Goal: Book appointment/travel/reservation

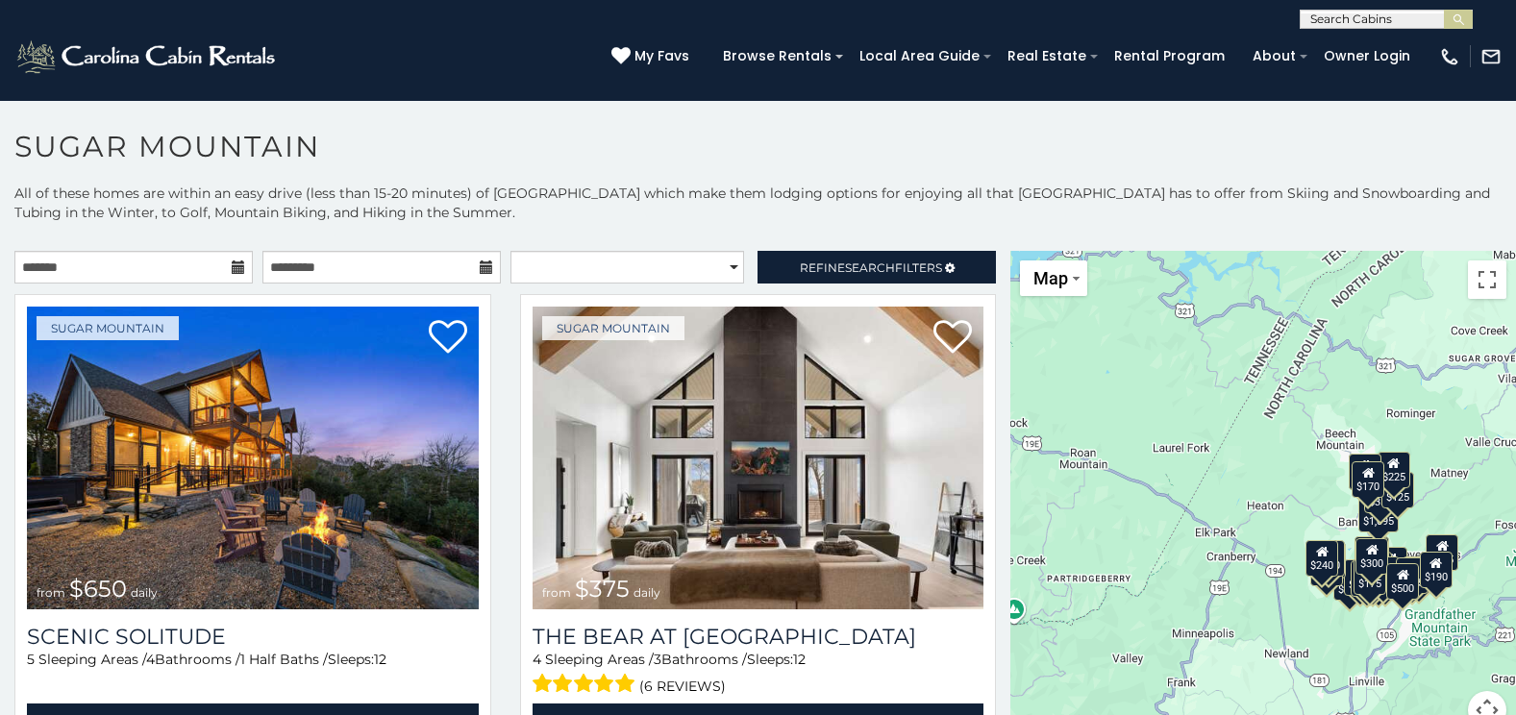
click at [232, 261] on icon at bounding box center [238, 267] width 13 height 13
click at [188, 261] on input "text" at bounding box center [133, 267] width 238 height 33
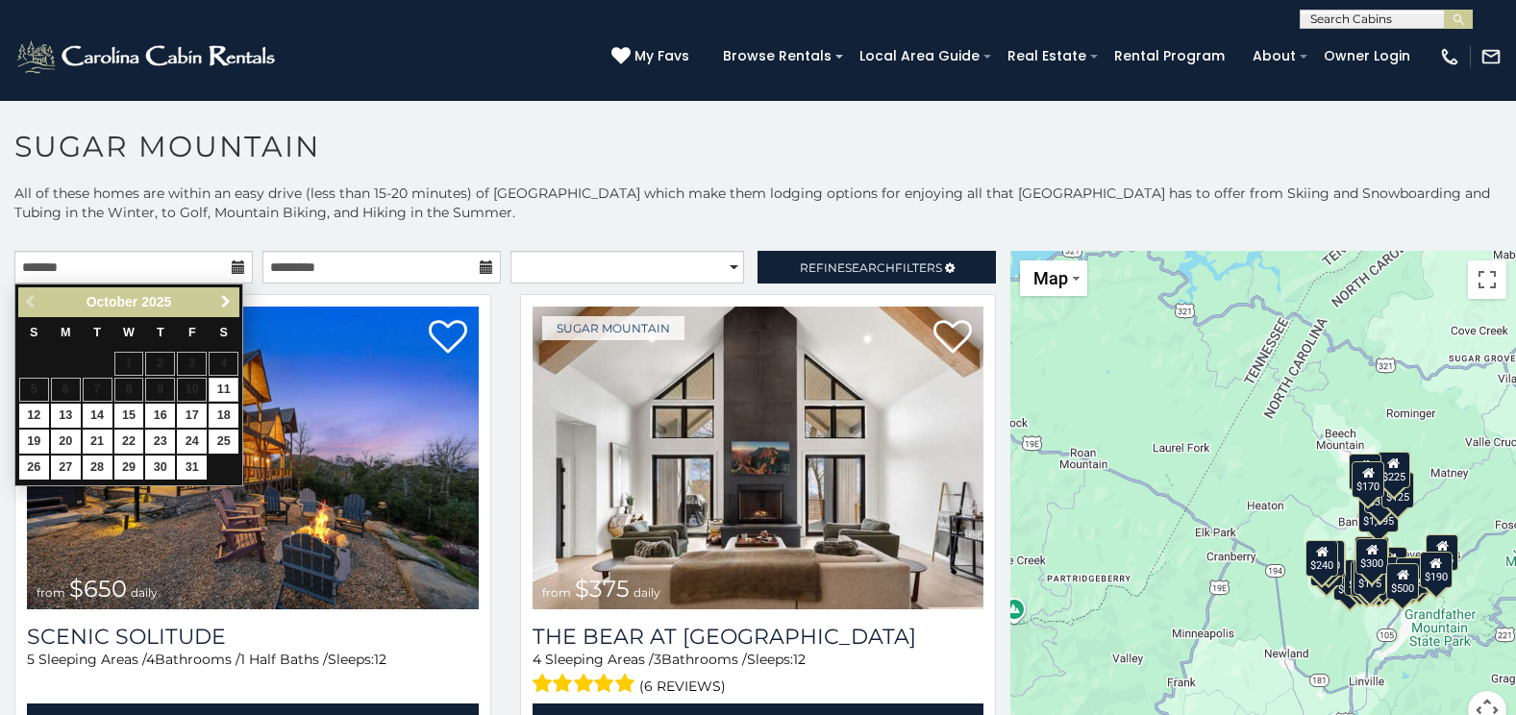
click at [221, 298] on span "Next" at bounding box center [225, 301] width 15 height 15
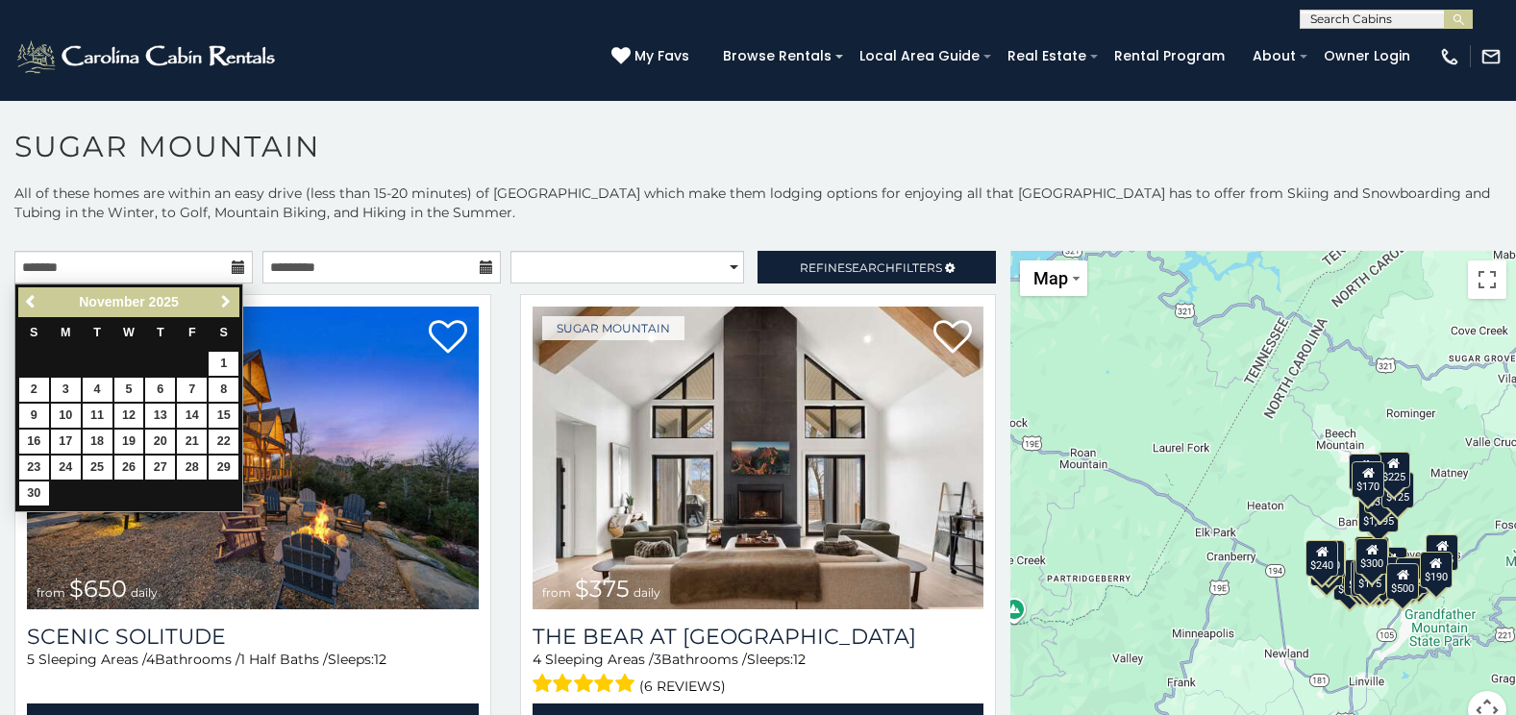
click at [221, 298] on span "Next" at bounding box center [225, 301] width 15 height 15
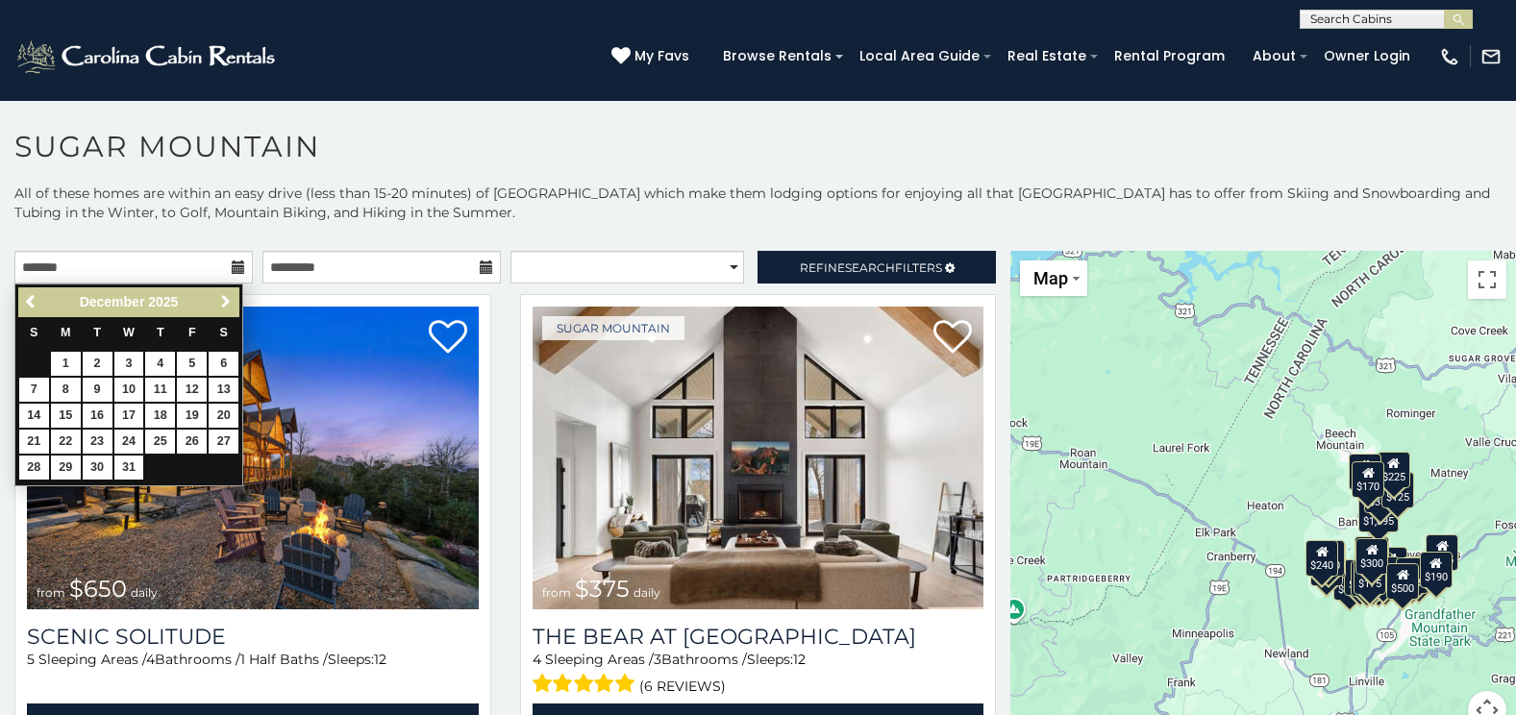
click at [221, 298] on span "Next" at bounding box center [225, 301] width 15 height 15
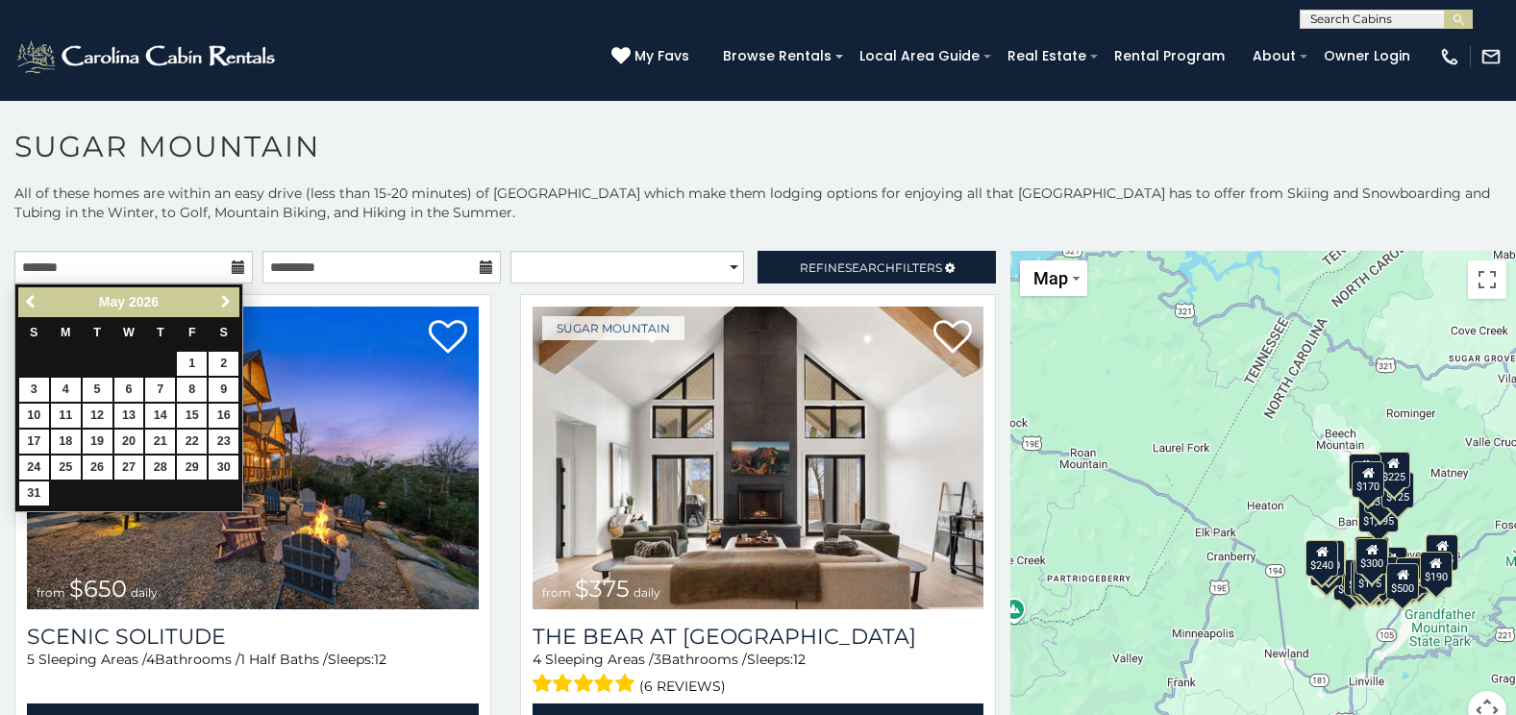
click at [221, 298] on span "Next" at bounding box center [225, 301] width 15 height 15
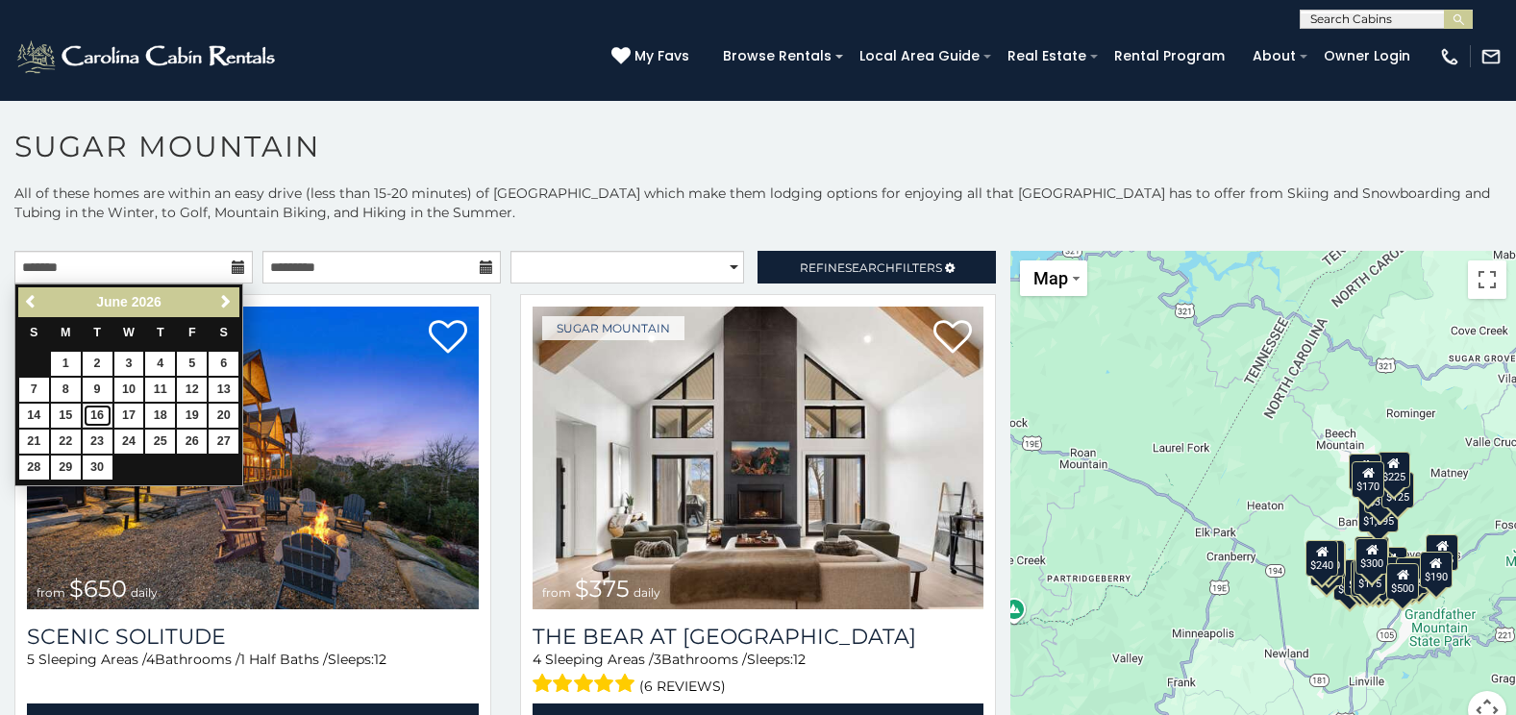
click at [95, 414] on link "16" at bounding box center [98, 416] width 30 height 24
type input "**********"
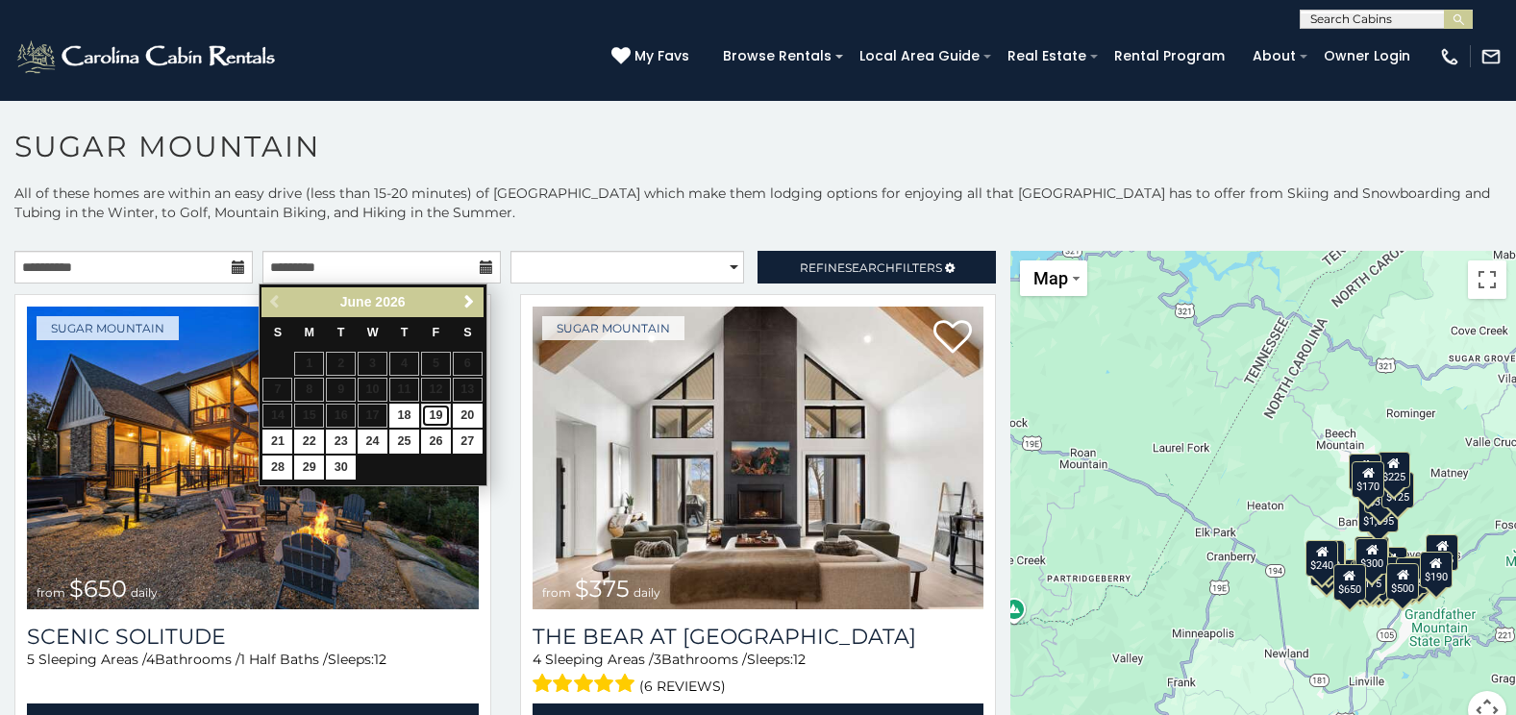
click at [436, 411] on link "19" at bounding box center [436, 416] width 30 height 24
type input "**********"
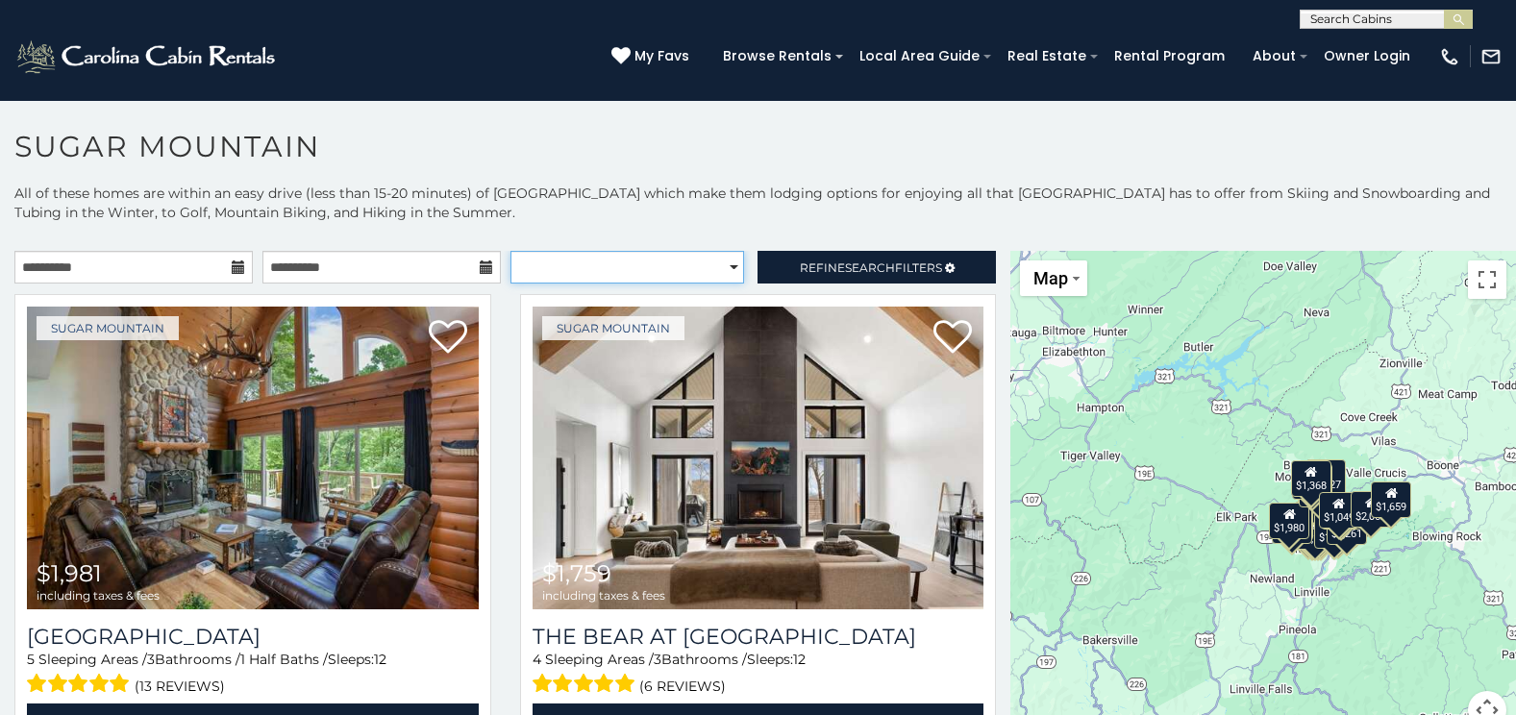
click at [714, 270] on select "**********" at bounding box center [627, 267] width 235 height 33
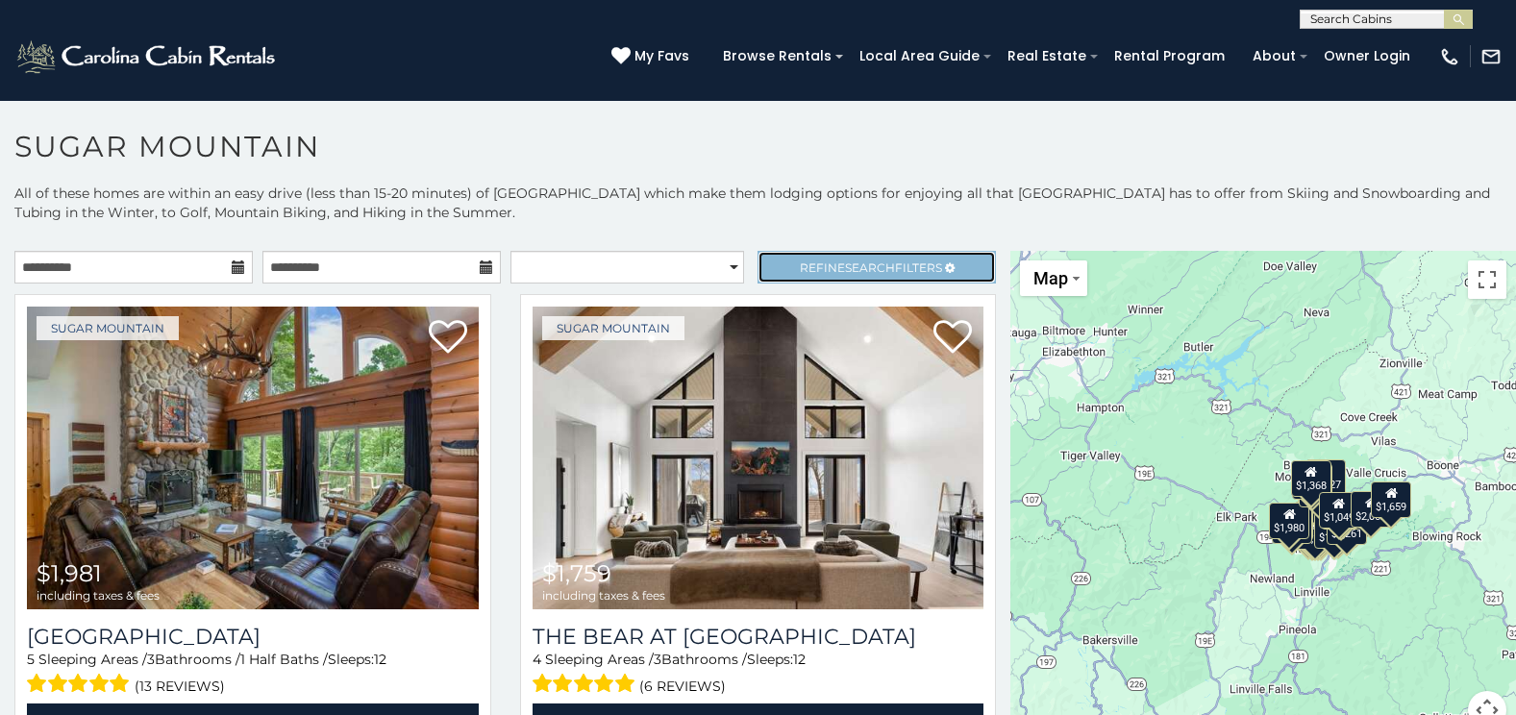
click at [811, 266] on span "Refine Search Filters" at bounding box center [871, 268] width 142 height 14
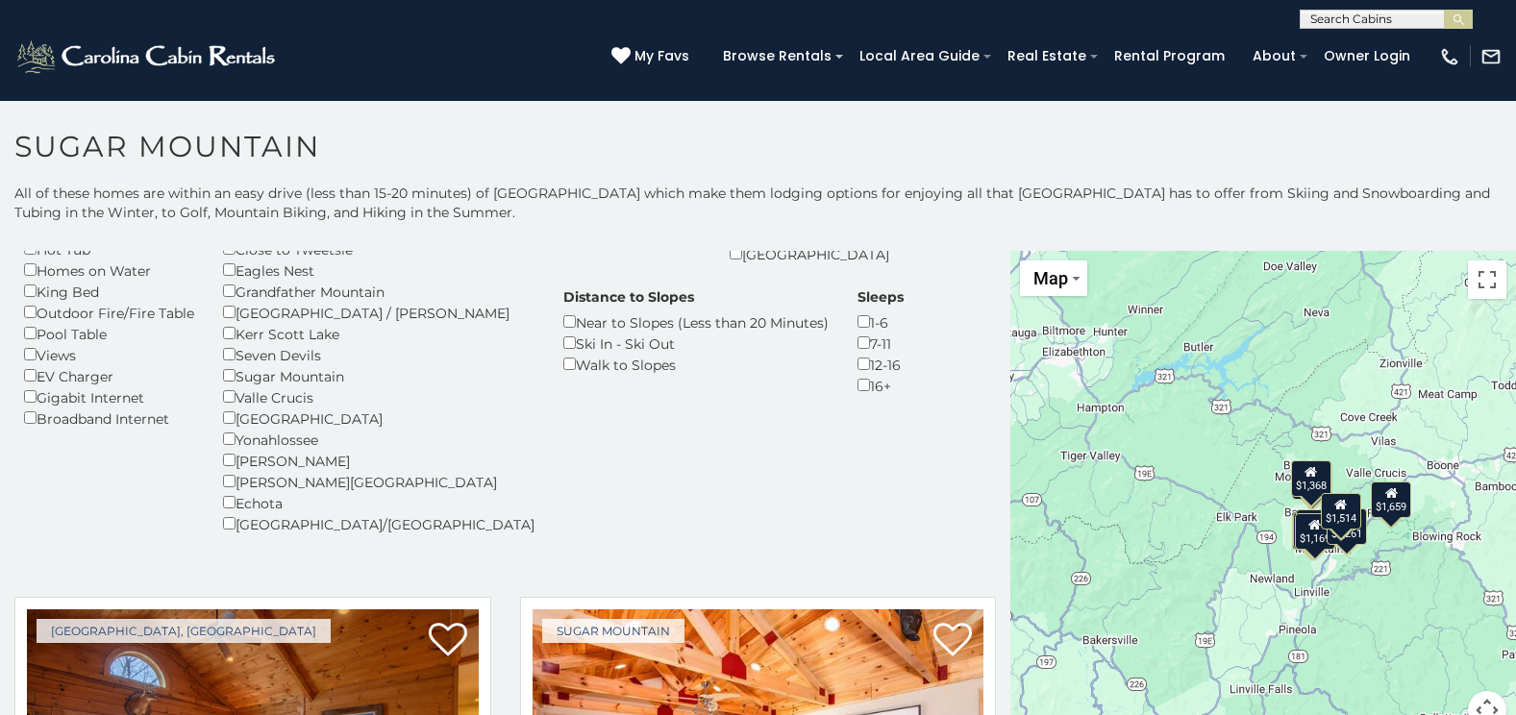
scroll to position [254, 0]
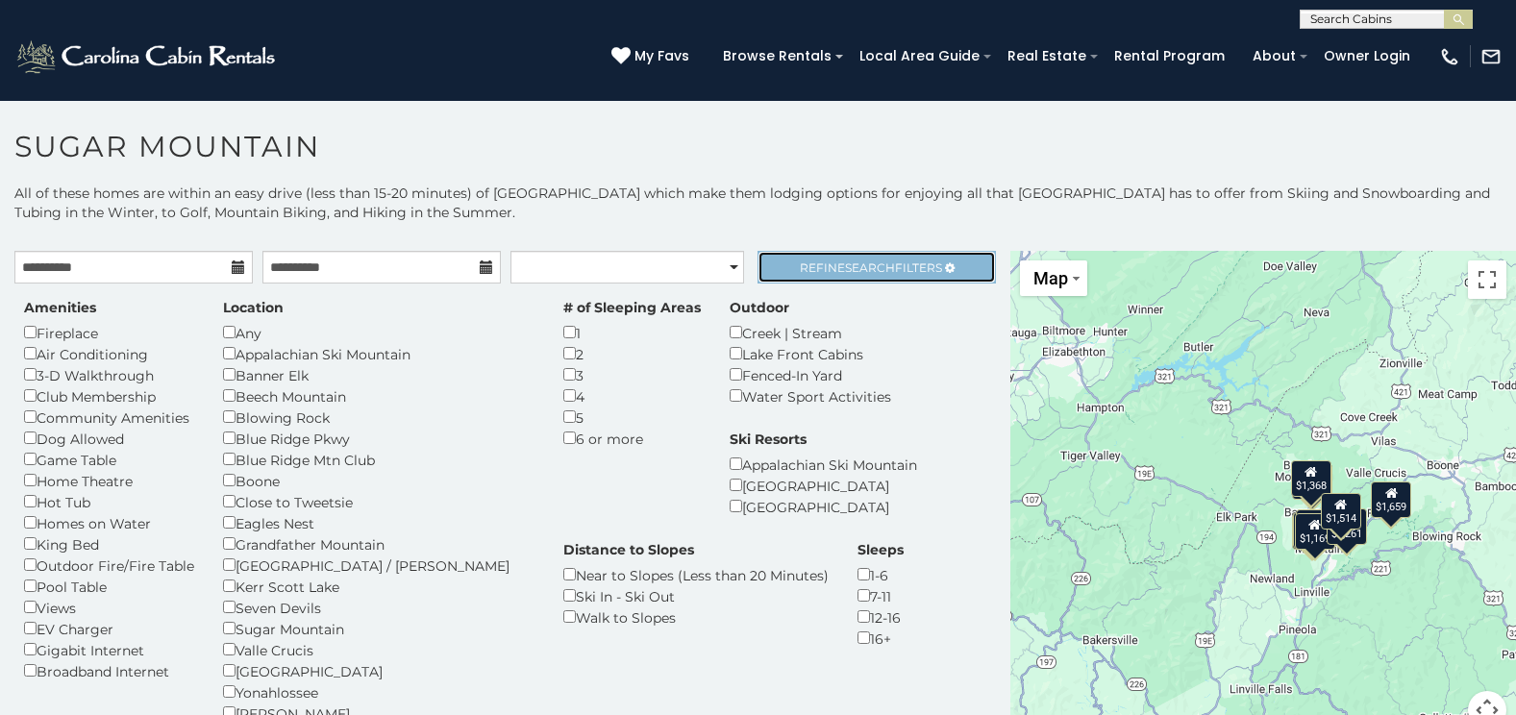
click at [810, 272] on span "Refine Search Filters" at bounding box center [871, 268] width 142 height 14
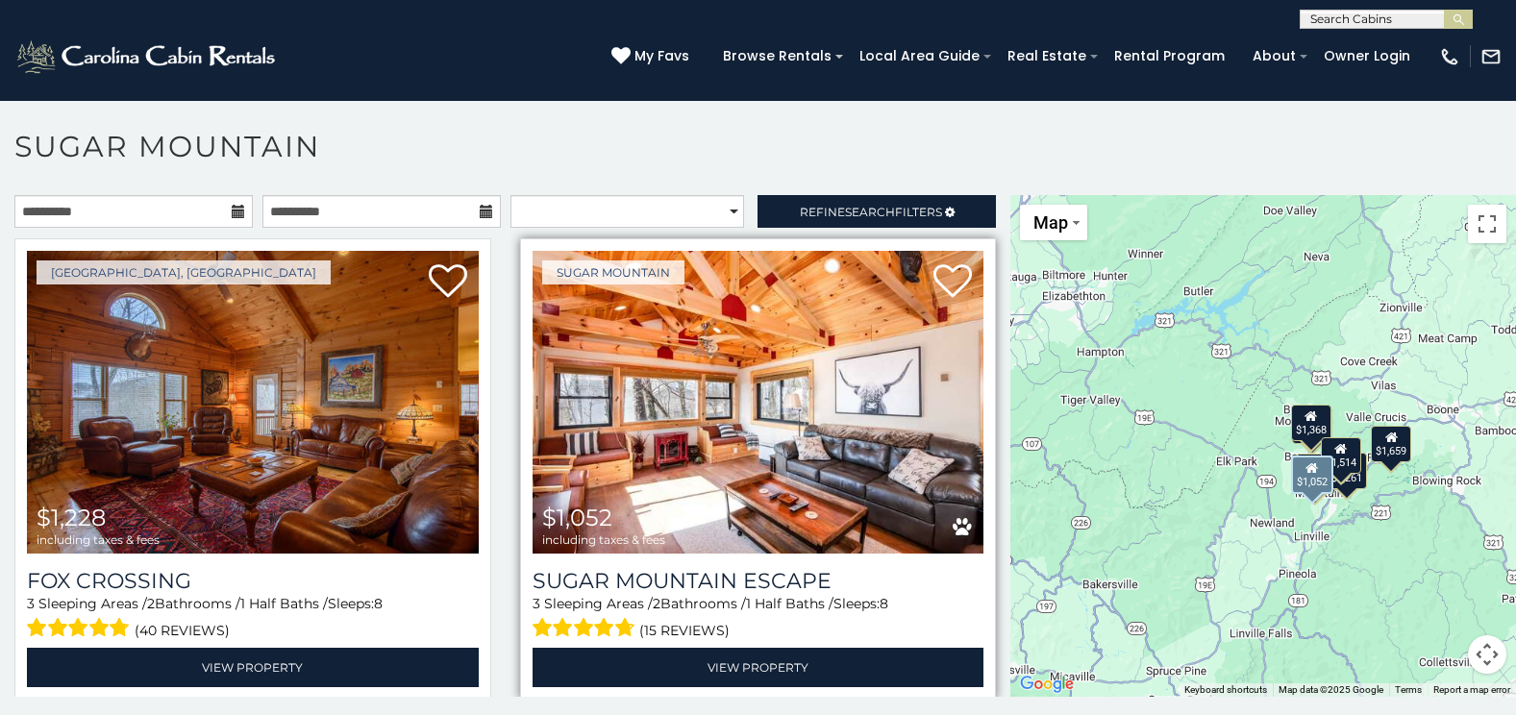
click at [791, 433] on img at bounding box center [759, 402] width 452 height 303
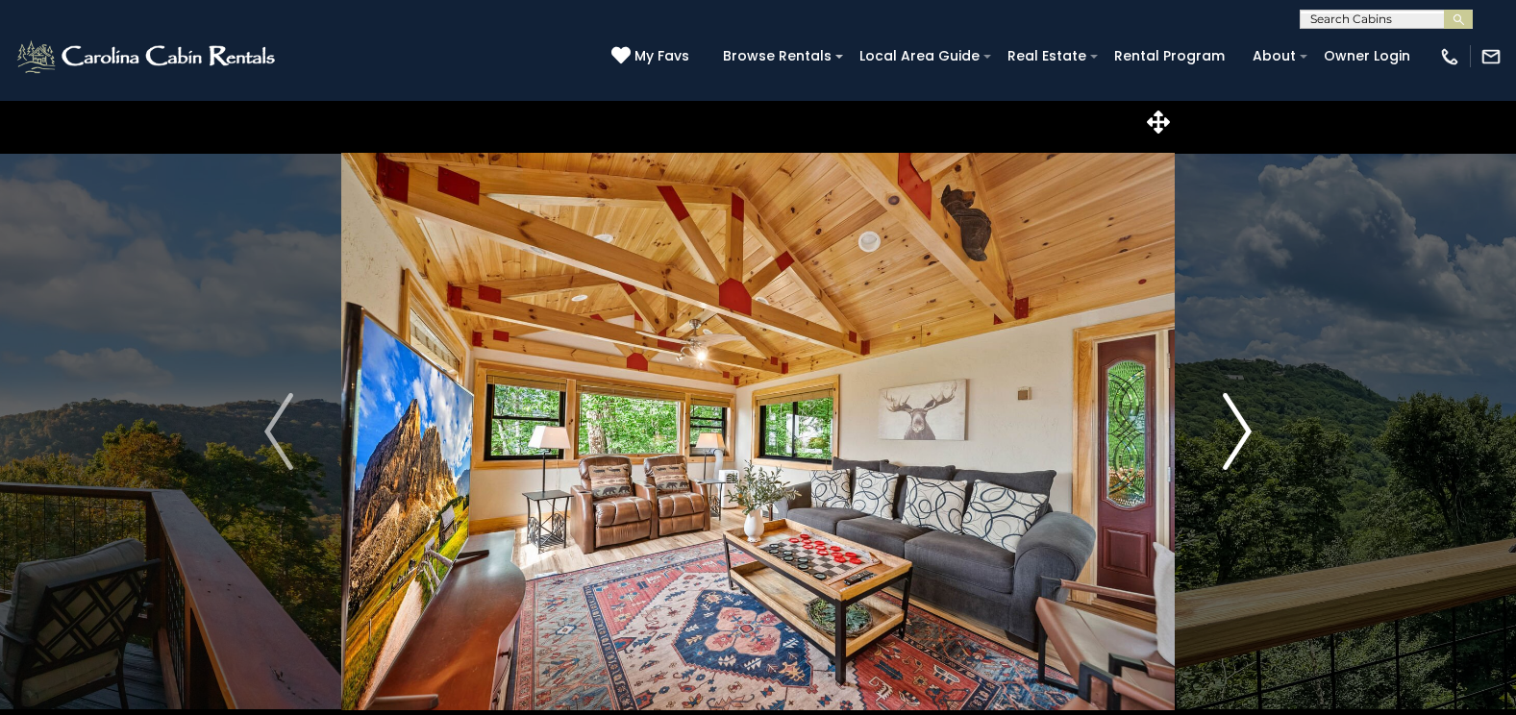
click at [1223, 444] on img "Next" at bounding box center [1237, 431] width 29 height 77
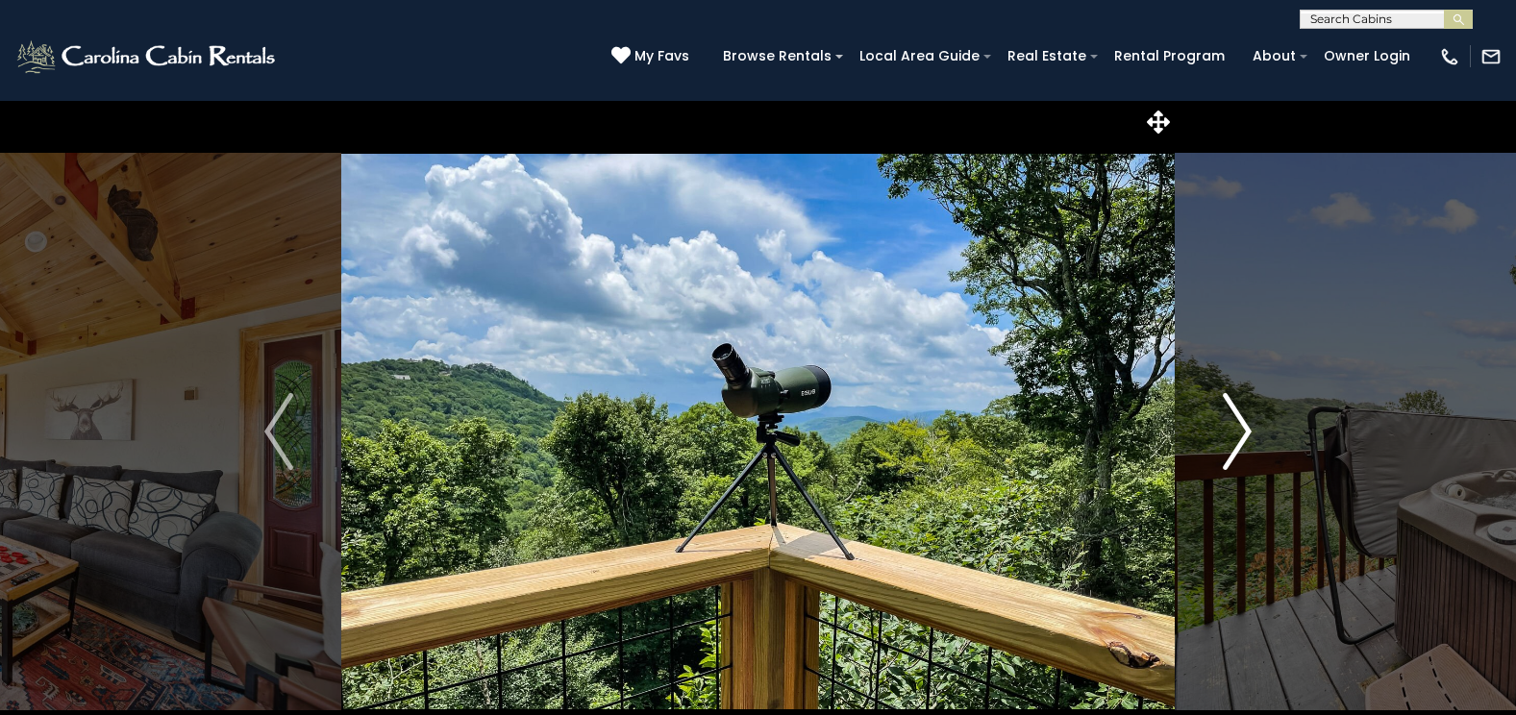
click at [1223, 444] on img "Next" at bounding box center [1237, 431] width 29 height 77
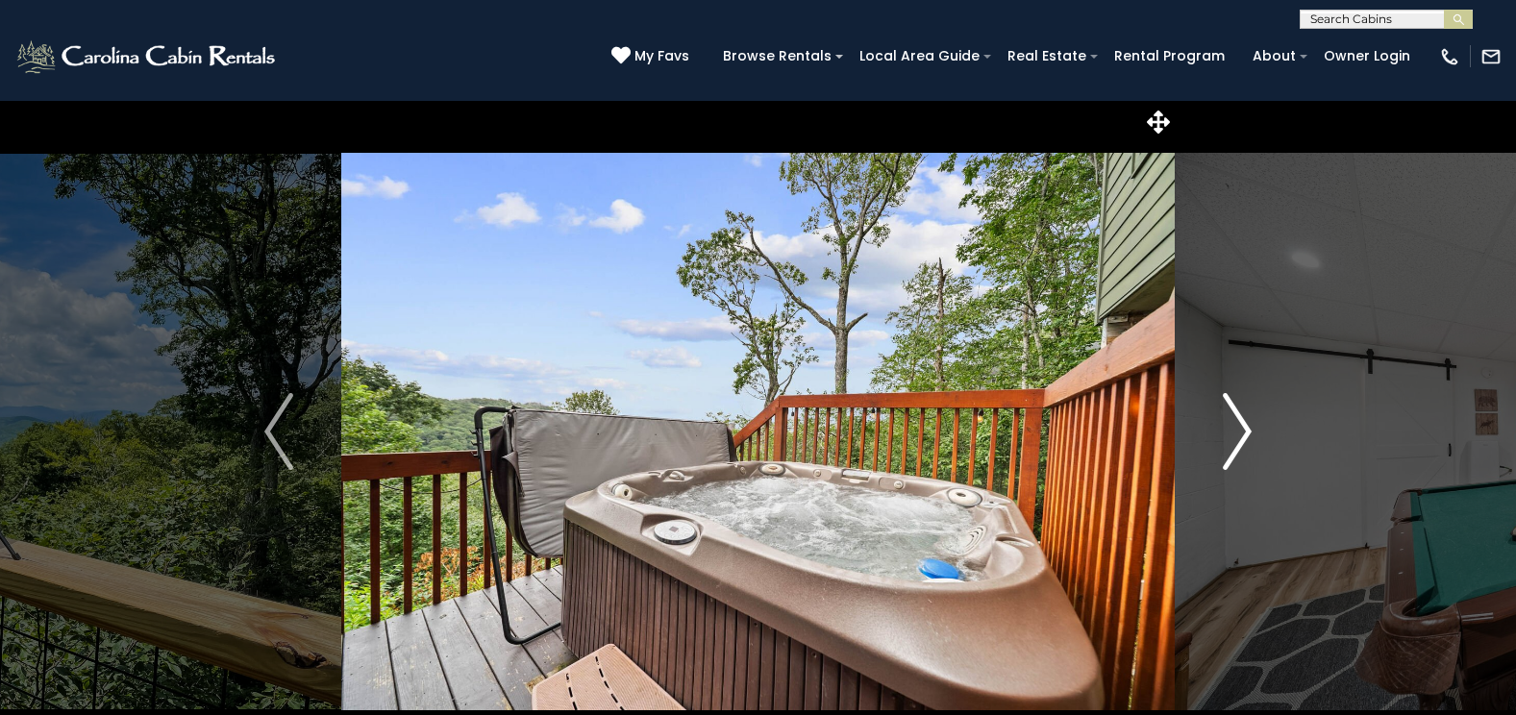
click at [1223, 444] on img "Next" at bounding box center [1237, 431] width 29 height 77
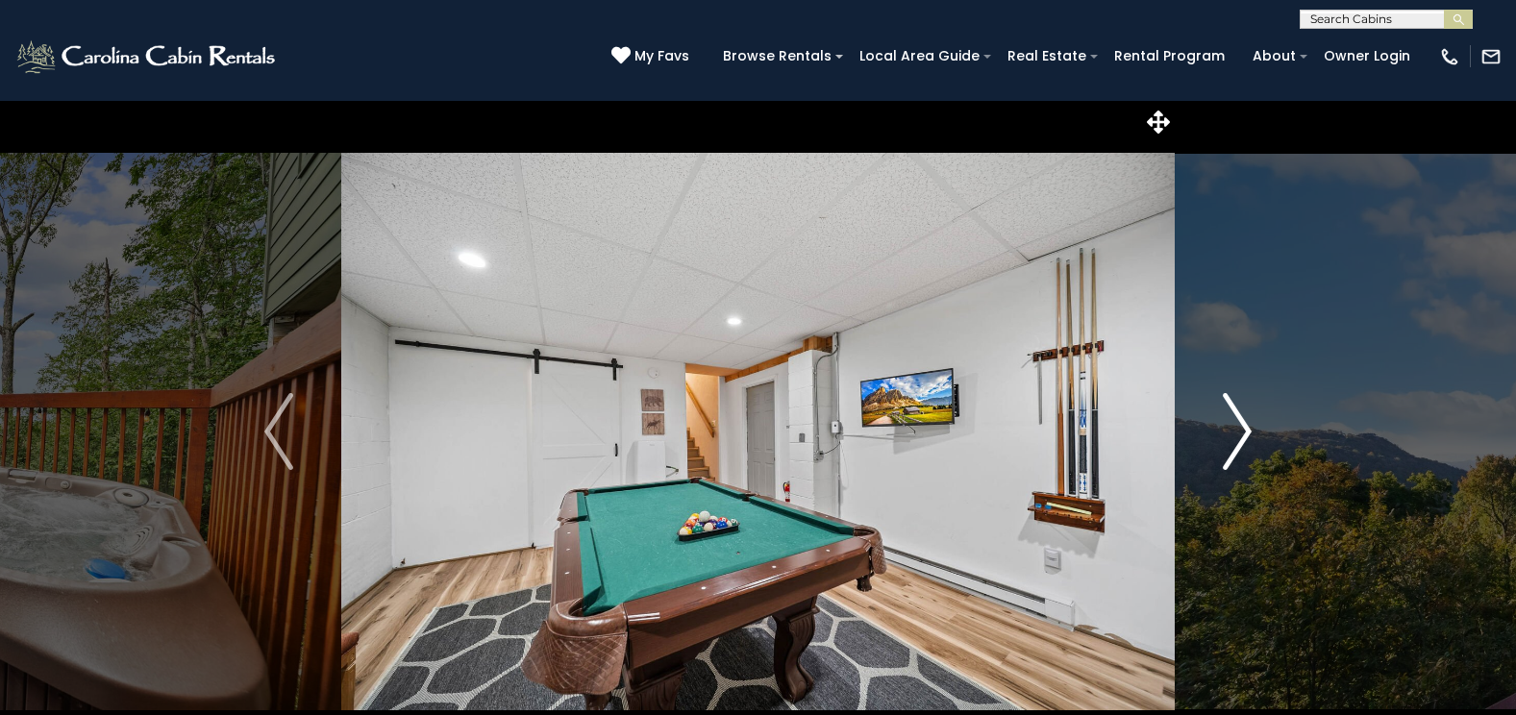
click at [1223, 444] on img "Next" at bounding box center [1237, 431] width 29 height 77
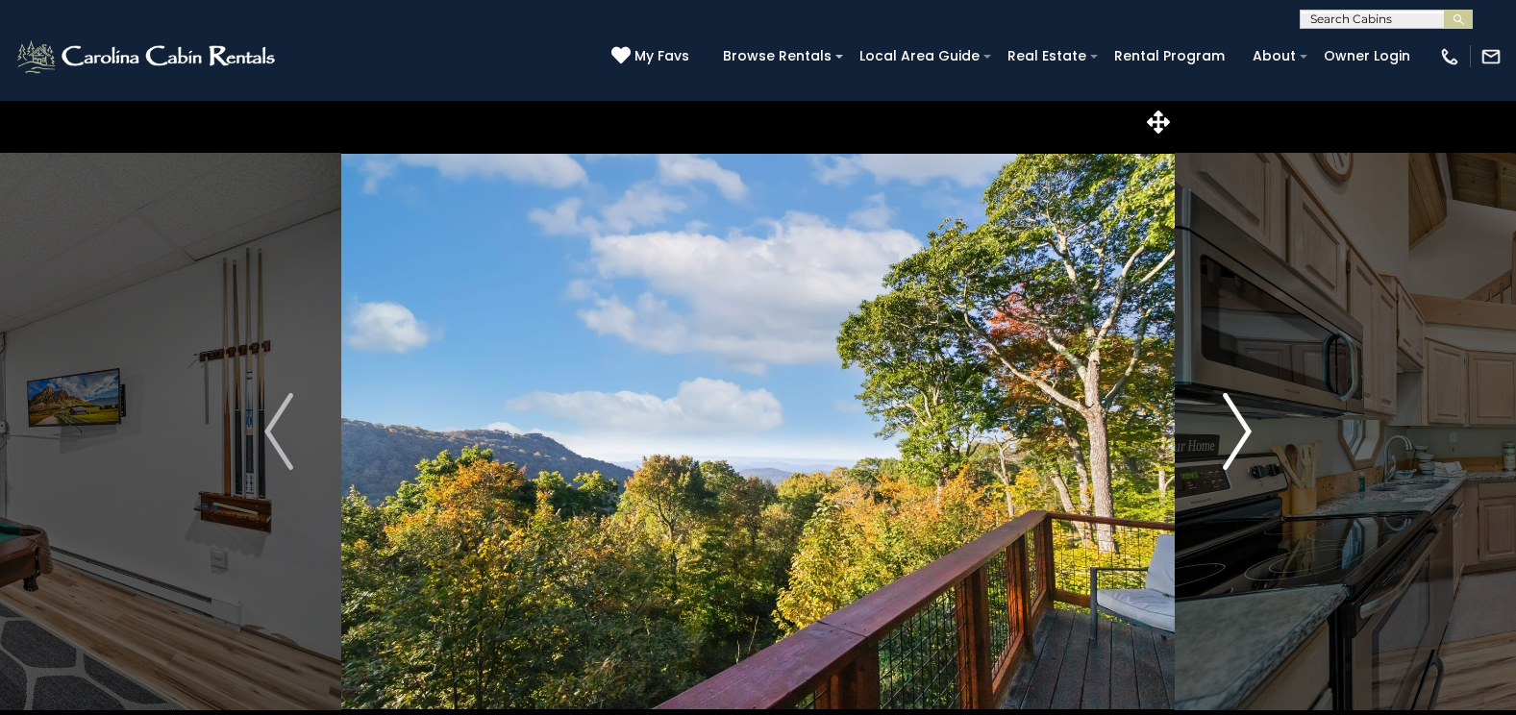
click at [1223, 444] on img "Next" at bounding box center [1237, 431] width 29 height 77
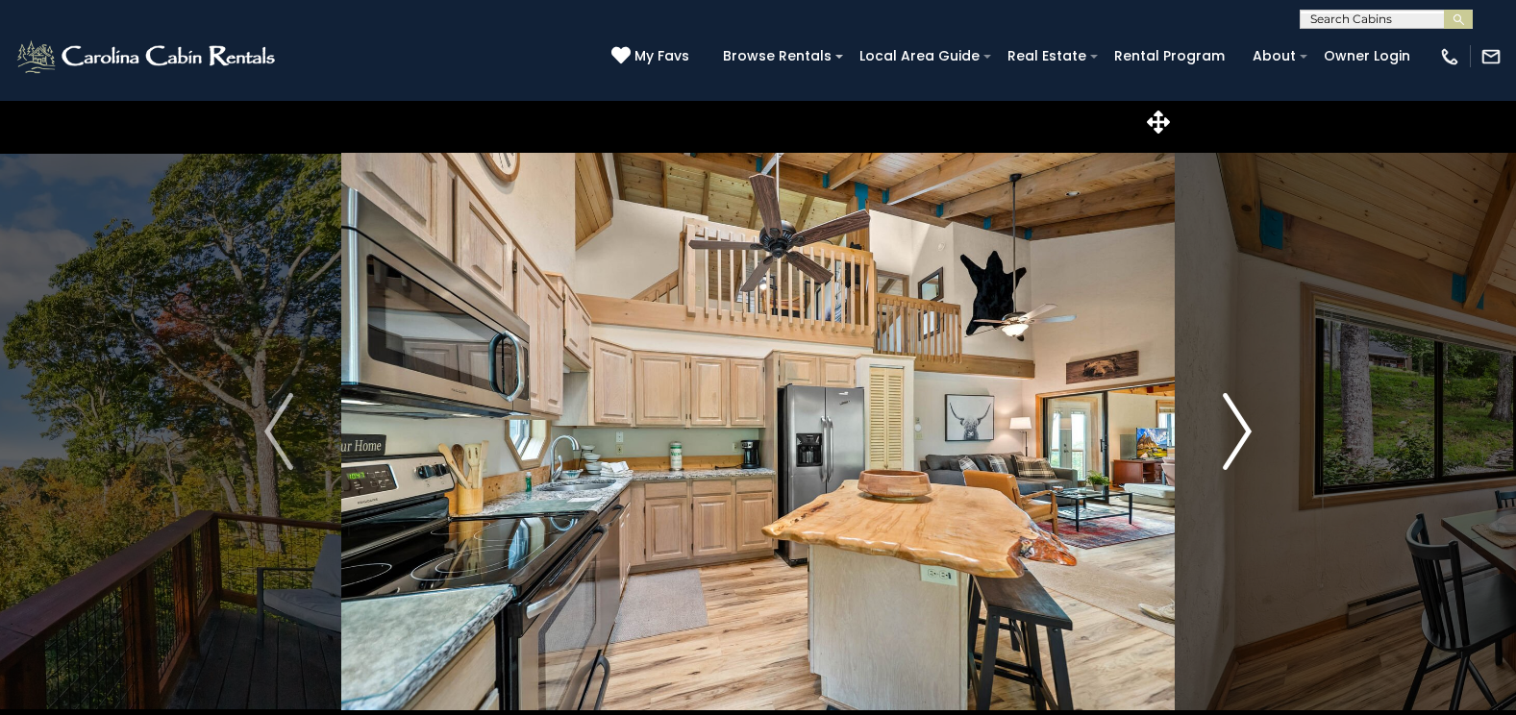
click at [1223, 444] on img "Next" at bounding box center [1237, 431] width 29 height 77
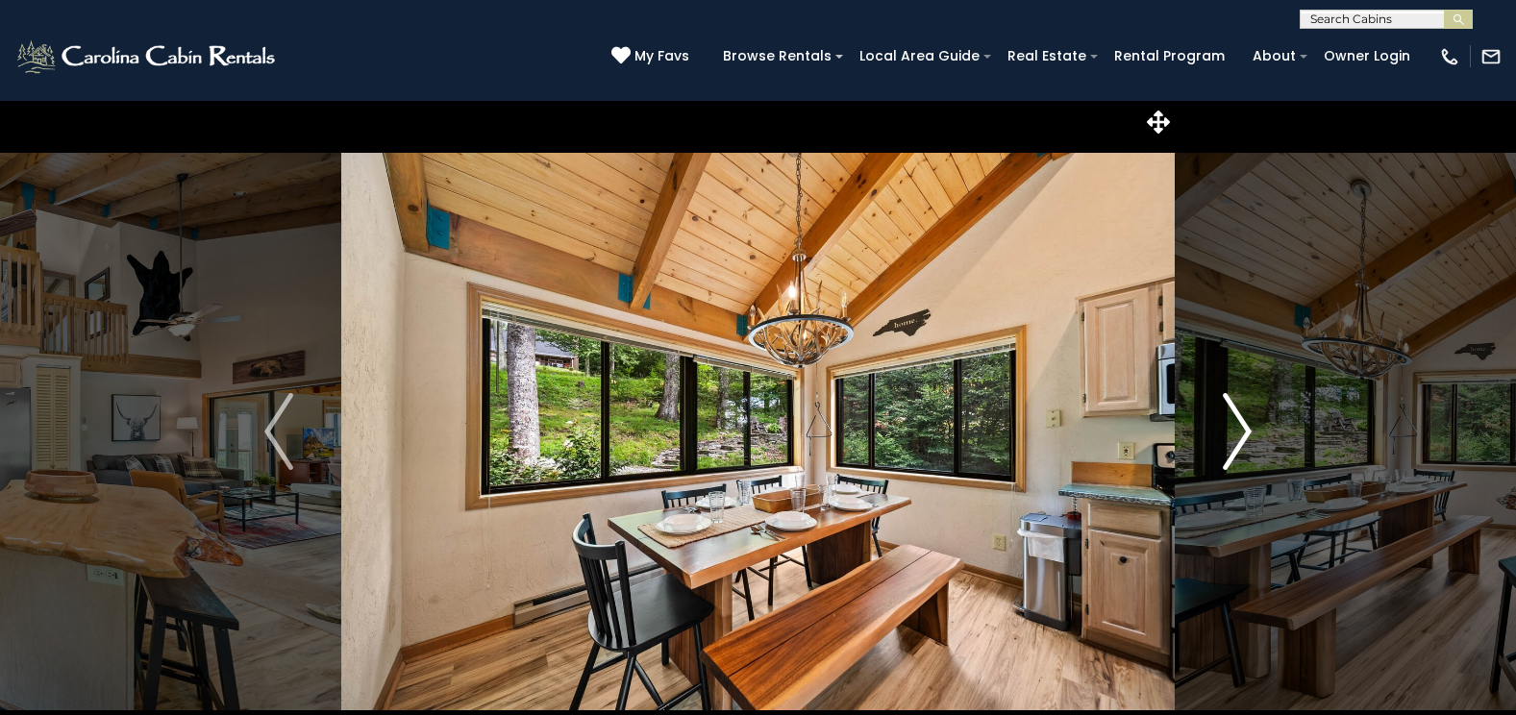
click at [1223, 444] on img "Next" at bounding box center [1237, 431] width 29 height 77
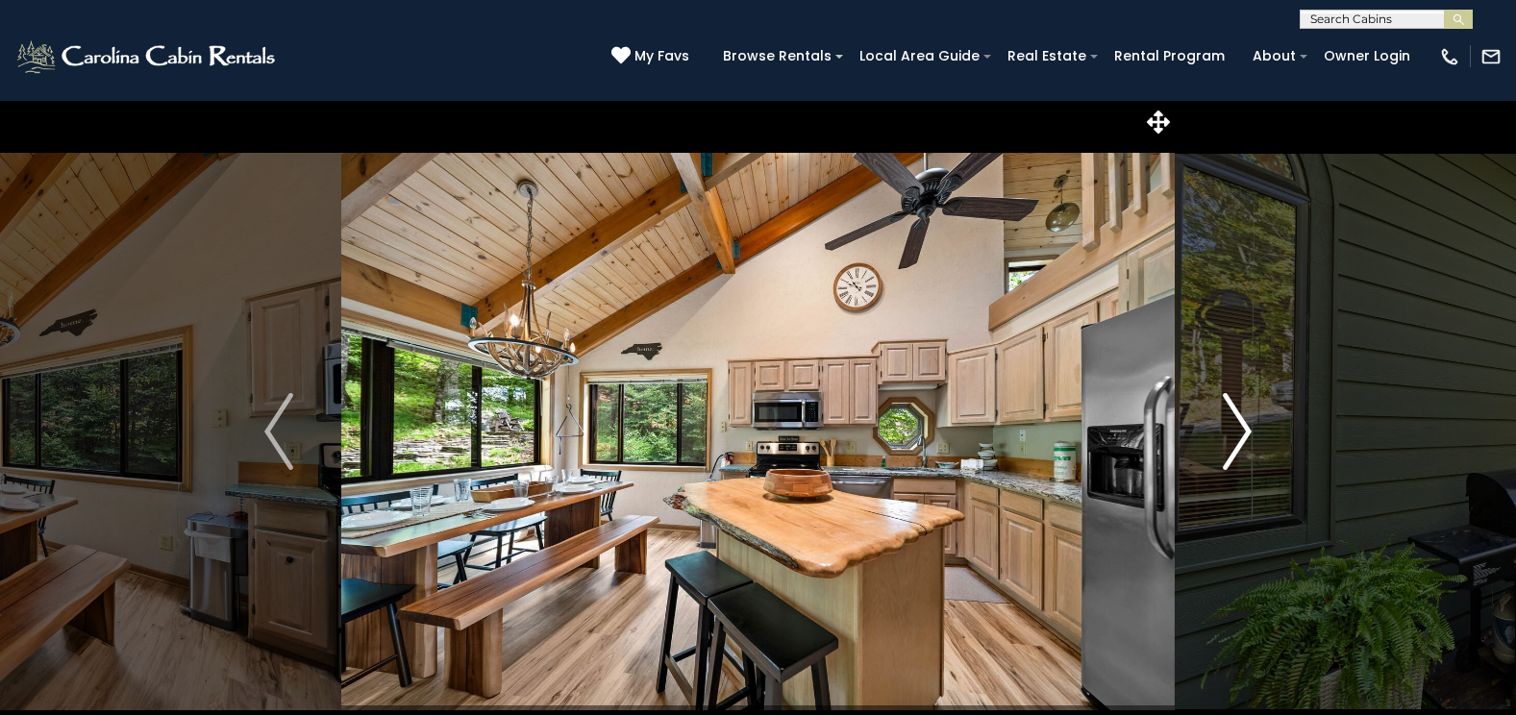
click at [1223, 444] on img "Next" at bounding box center [1237, 431] width 29 height 77
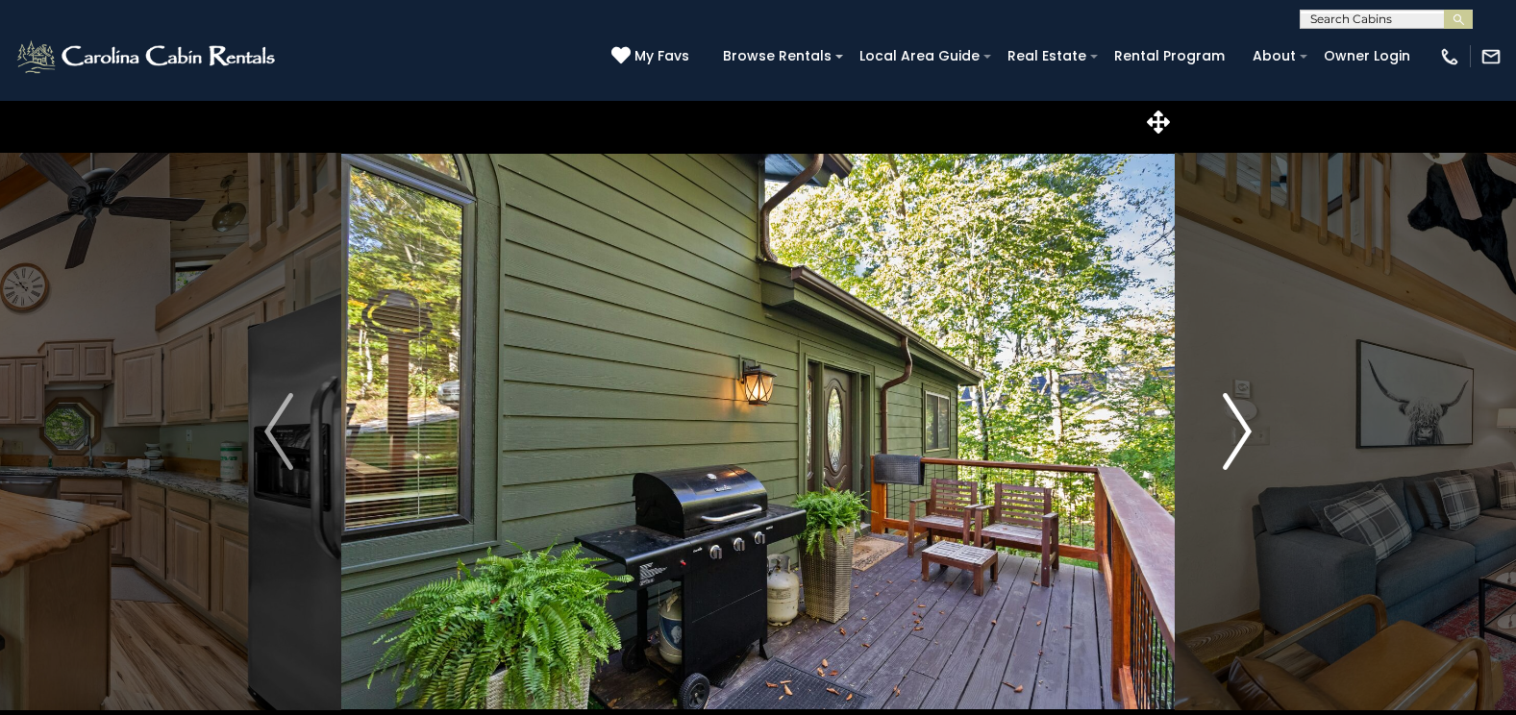
click at [1223, 444] on img "Next" at bounding box center [1237, 431] width 29 height 77
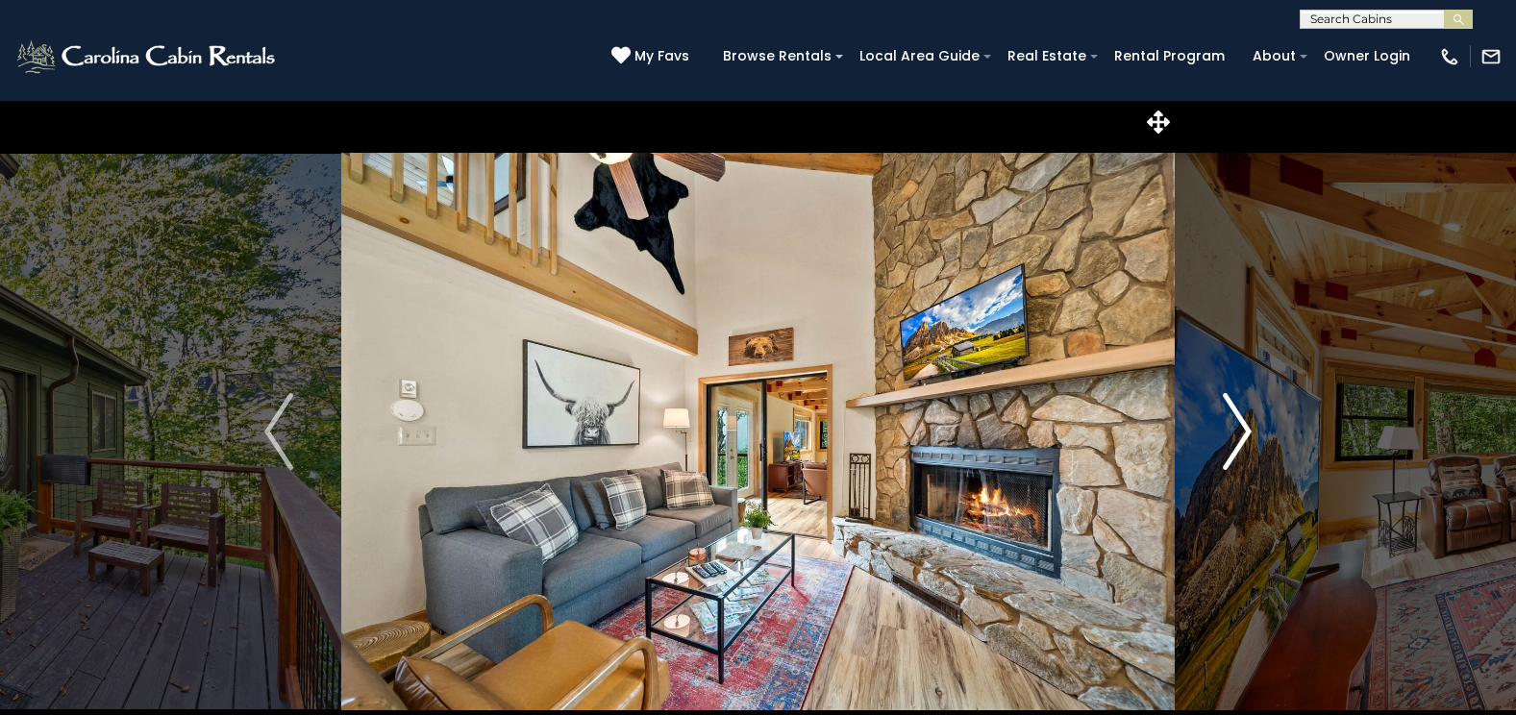
click at [1223, 444] on img "Next" at bounding box center [1237, 431] width 29 height 77
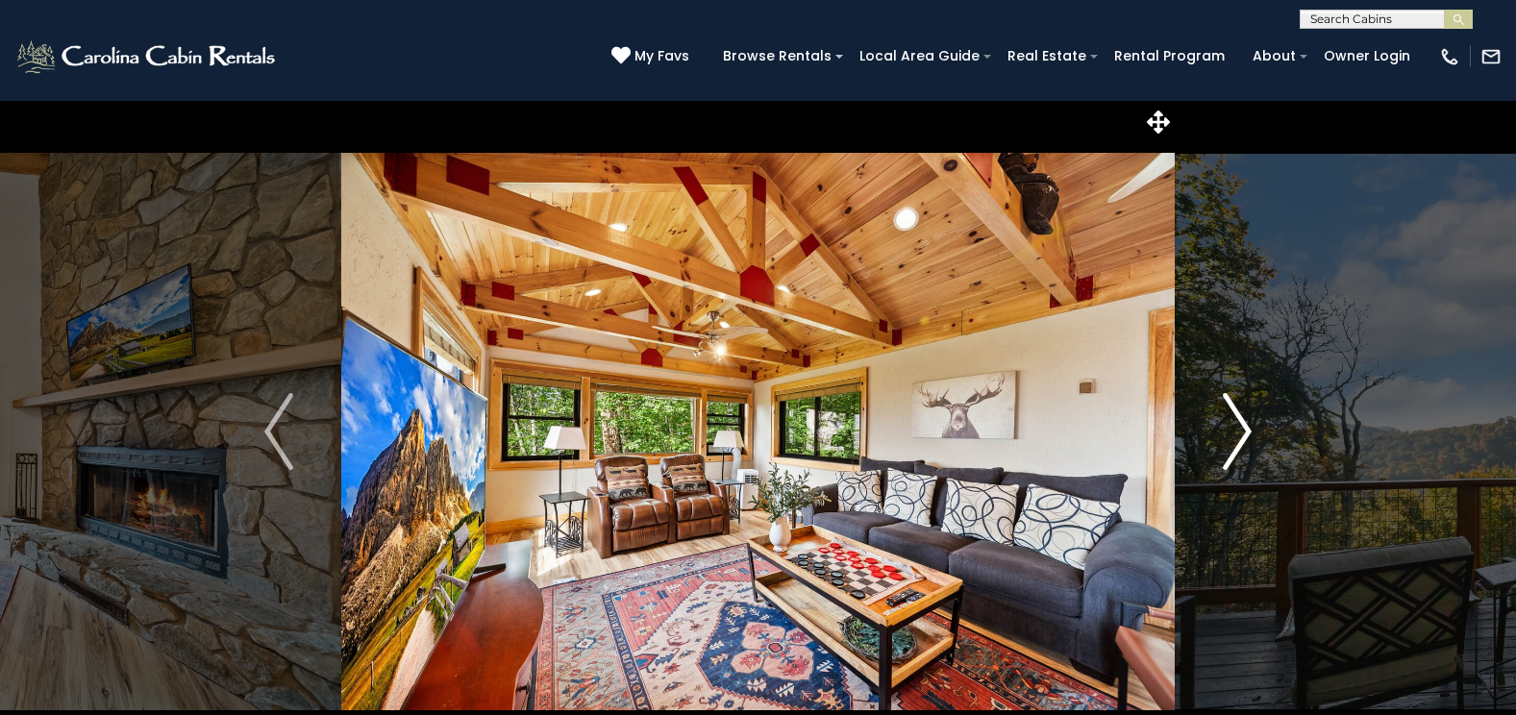
click at [1223, 444] on img "Next" at bounding box center [1237, 431] width 29 height 77
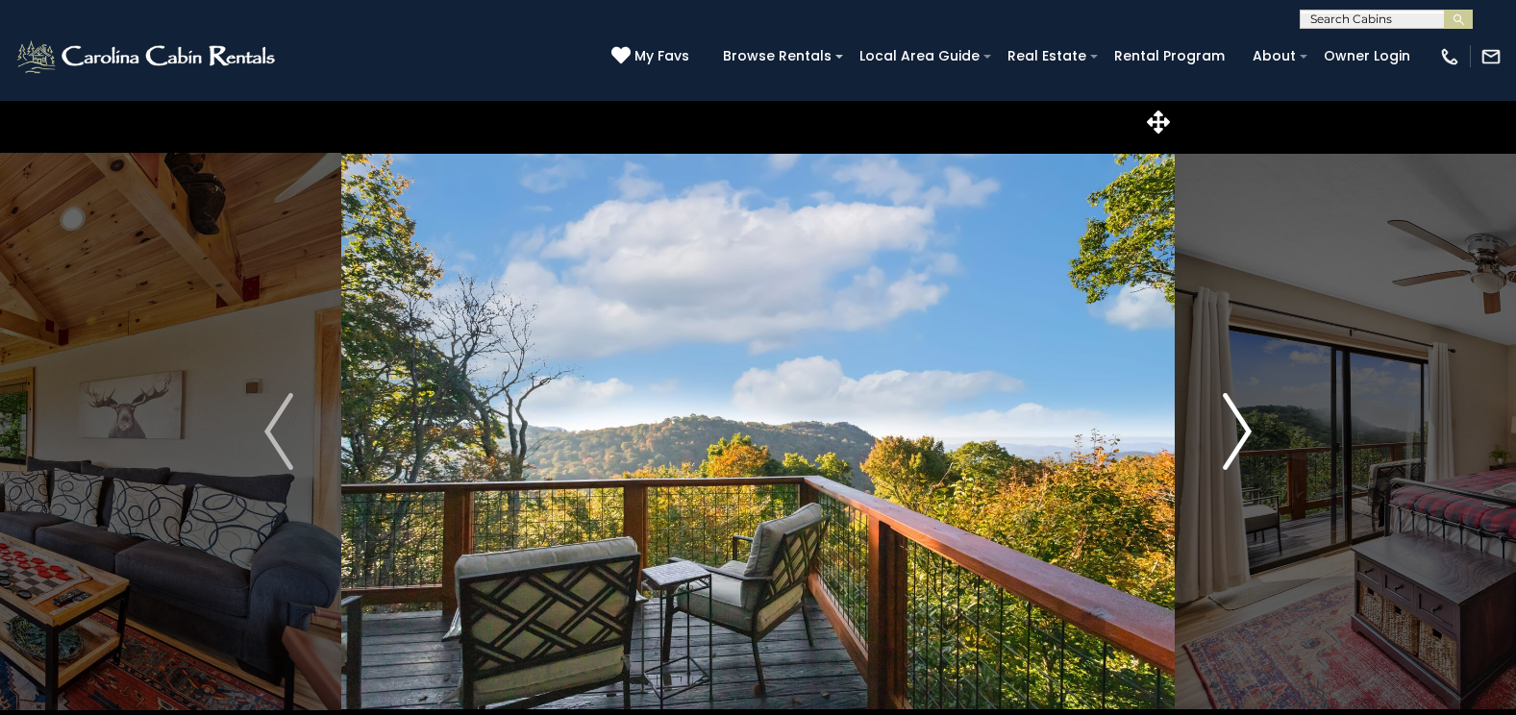
click at [1223, 444] on img "Next" at bounding box center [1237, 431] width 29 height 77
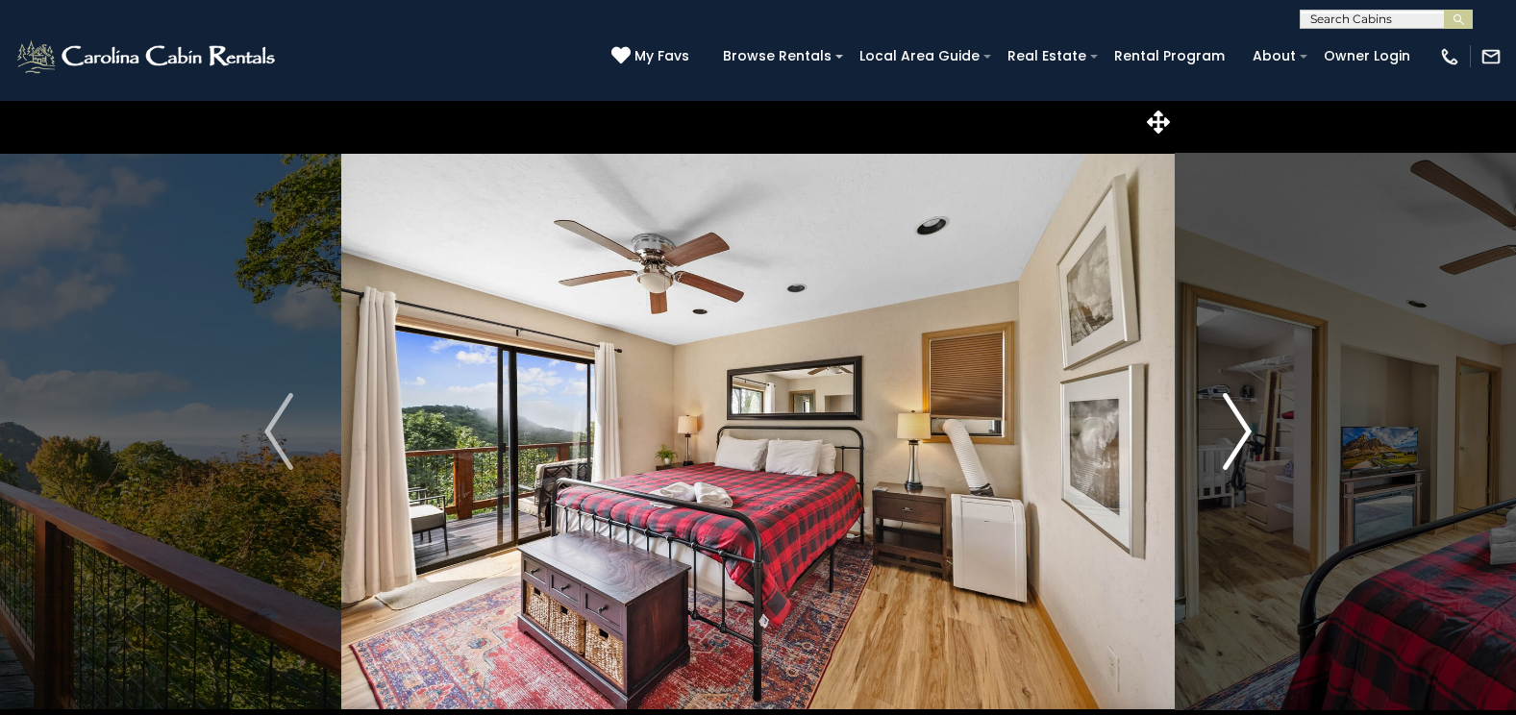
click at [1223, 444] on img "Next" at bounding box center [1237, 431] width 29 height 77
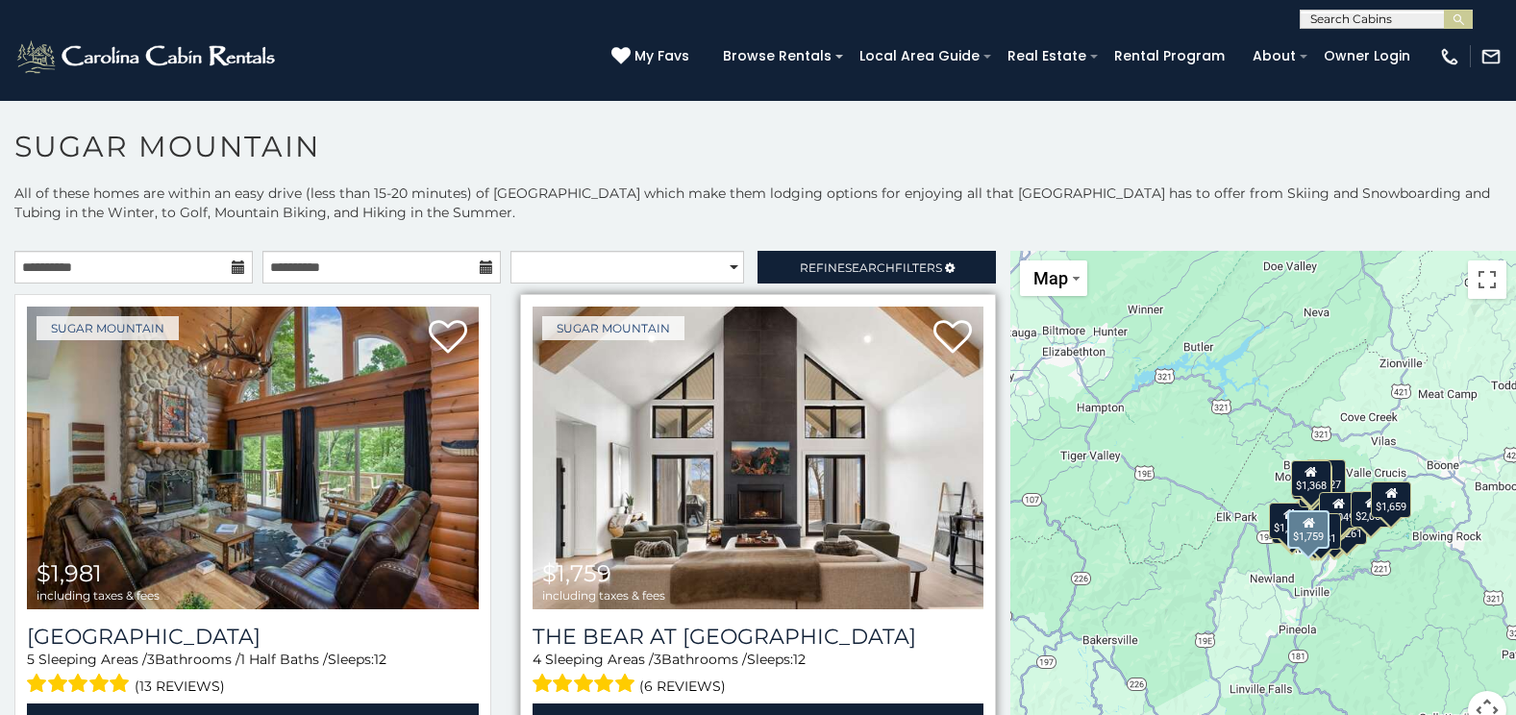
click at [714, 506] on img at bounding box center [759, 458] width 452 height 303
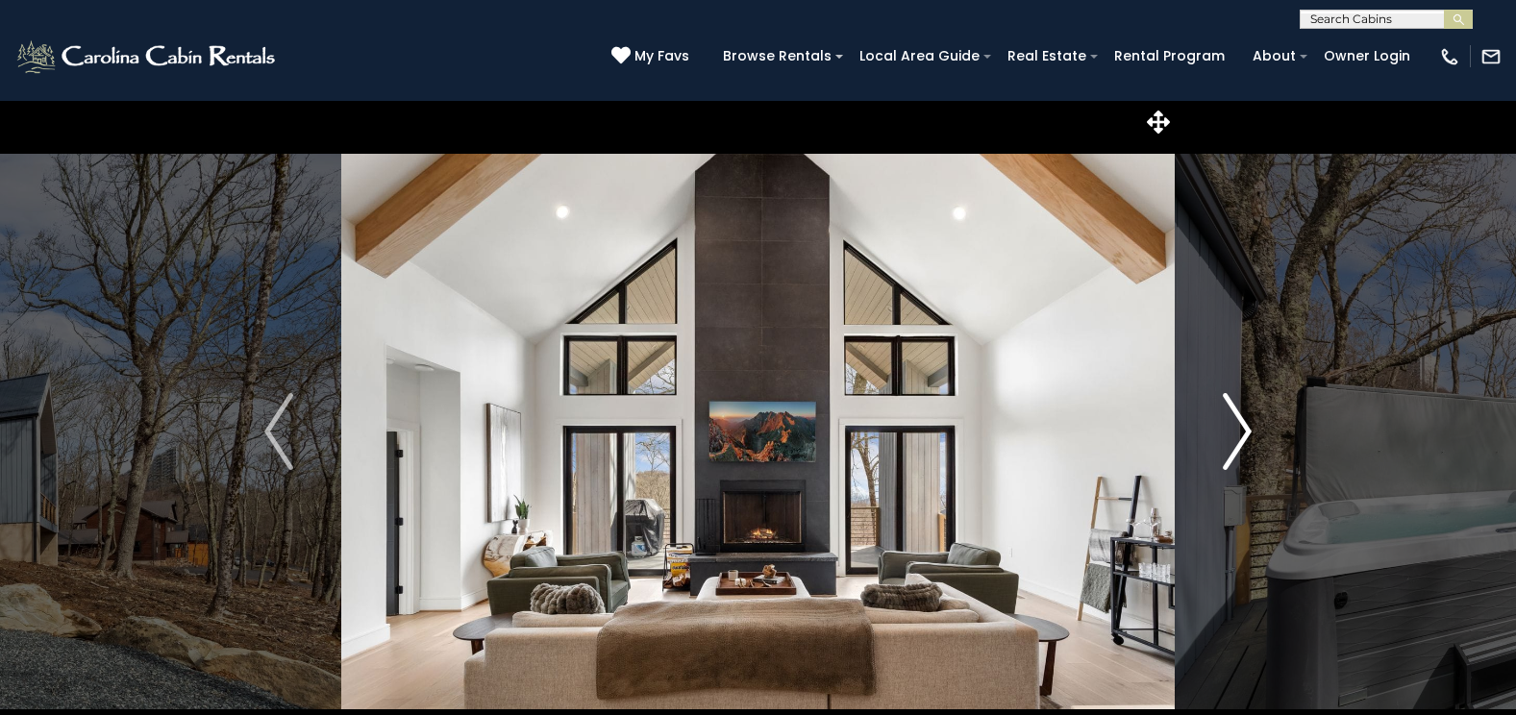
click at [1237, 419] on img "Next" at bounding box center [1237, 431] width 29 height 77
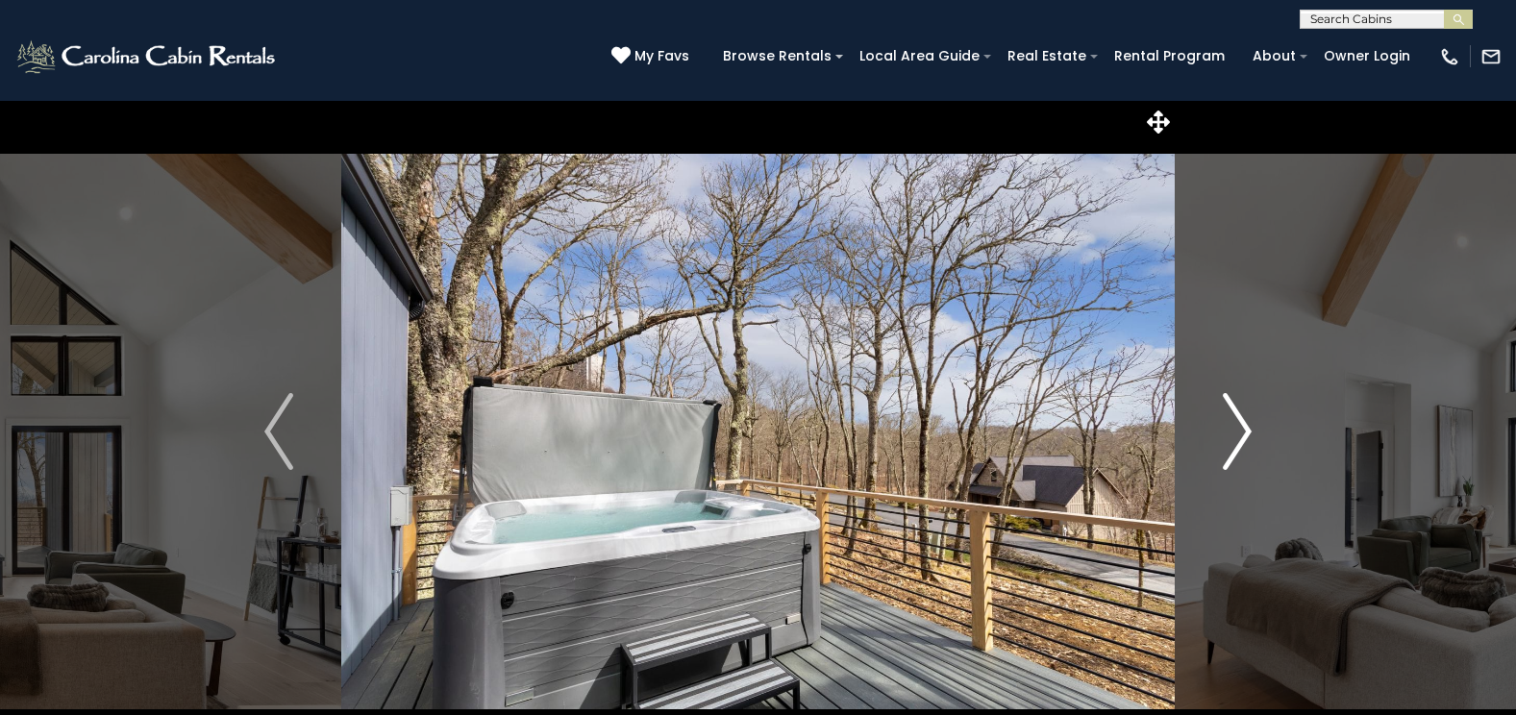
click at [1237, 419] on img "Next" at bounding box center [1237, 431] width 29 height 77
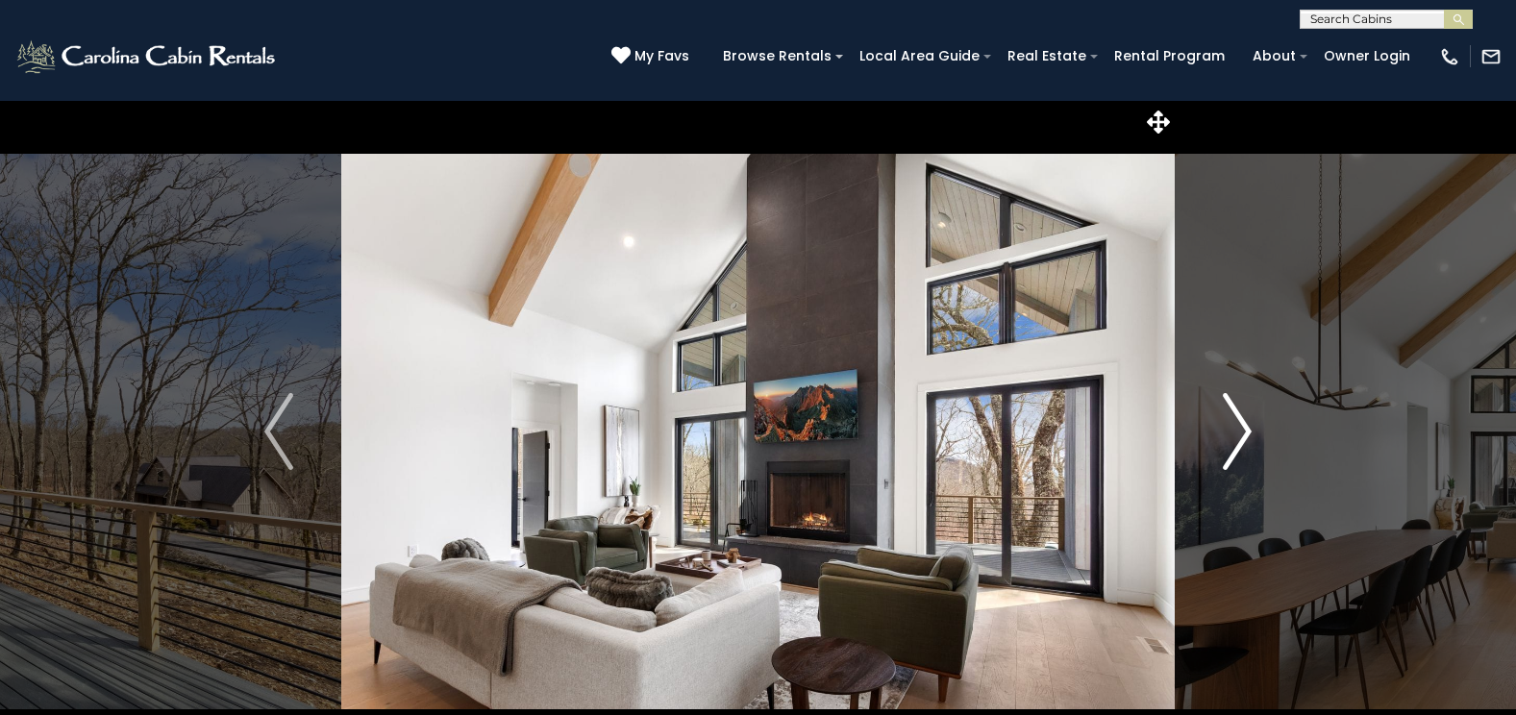
click at [1237, 419] on img "Next" at bounding box center [1237, 431] width 29 height 77
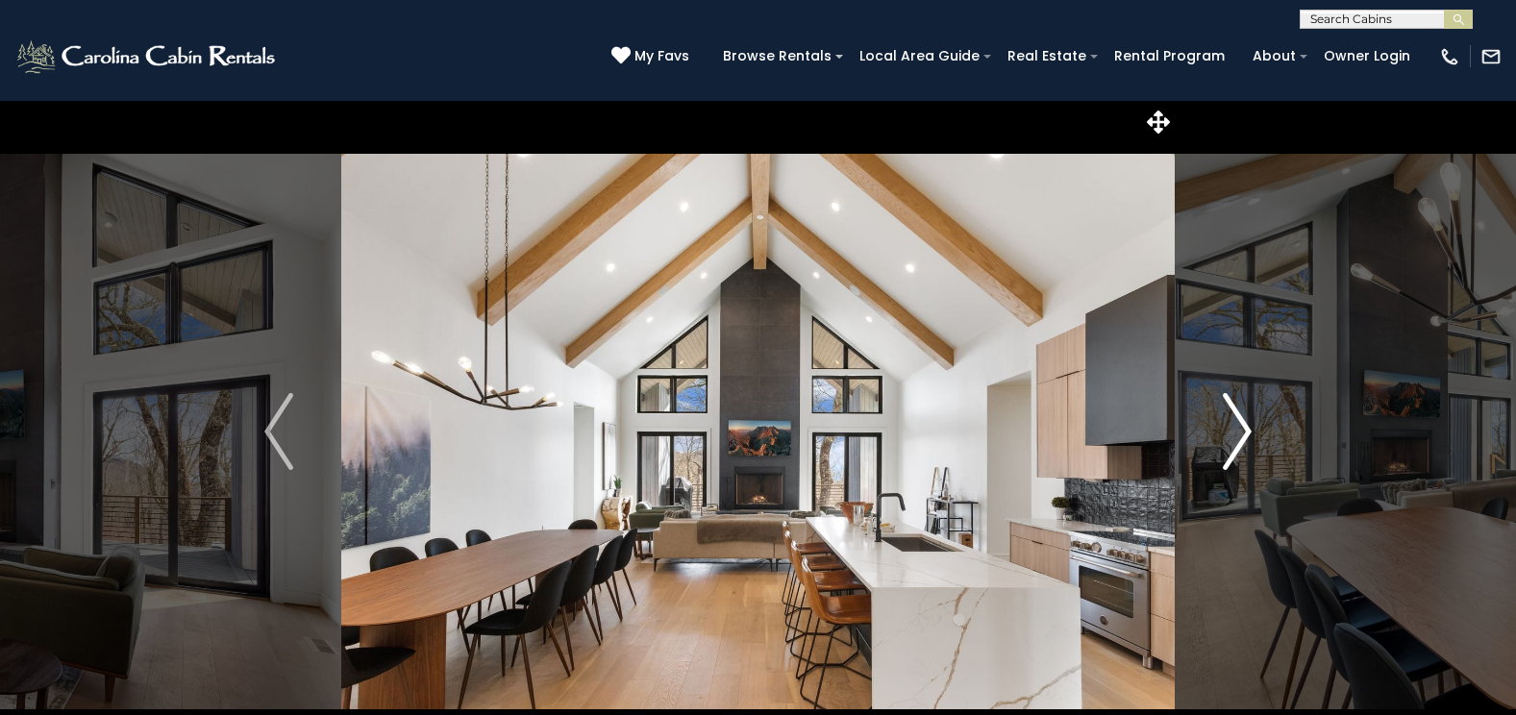
click at [1237, 419] on img "Next" at bounding box center [1237, 431] width 29 height 77
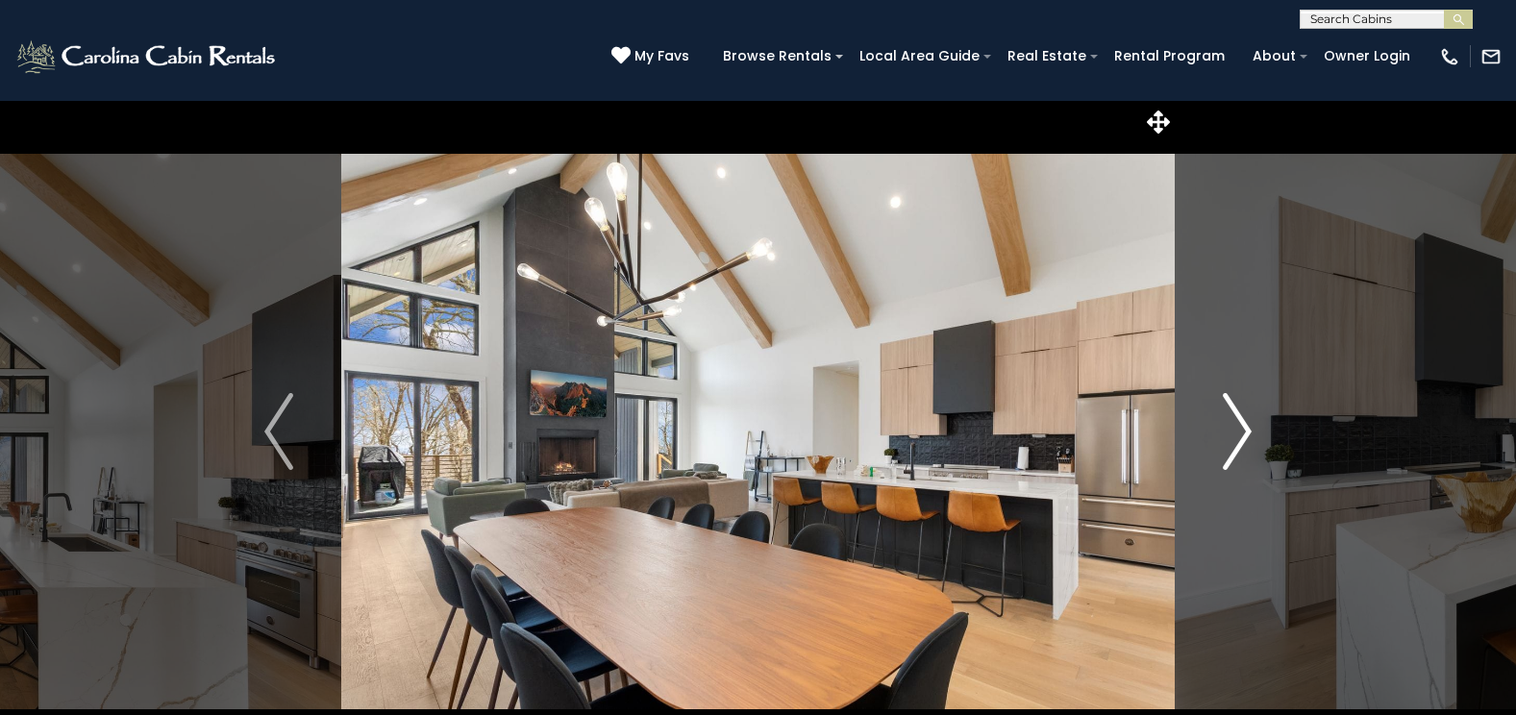
click at [1237, 419] on img "Next" at bounding box center [1237, 431] width 29 height 77
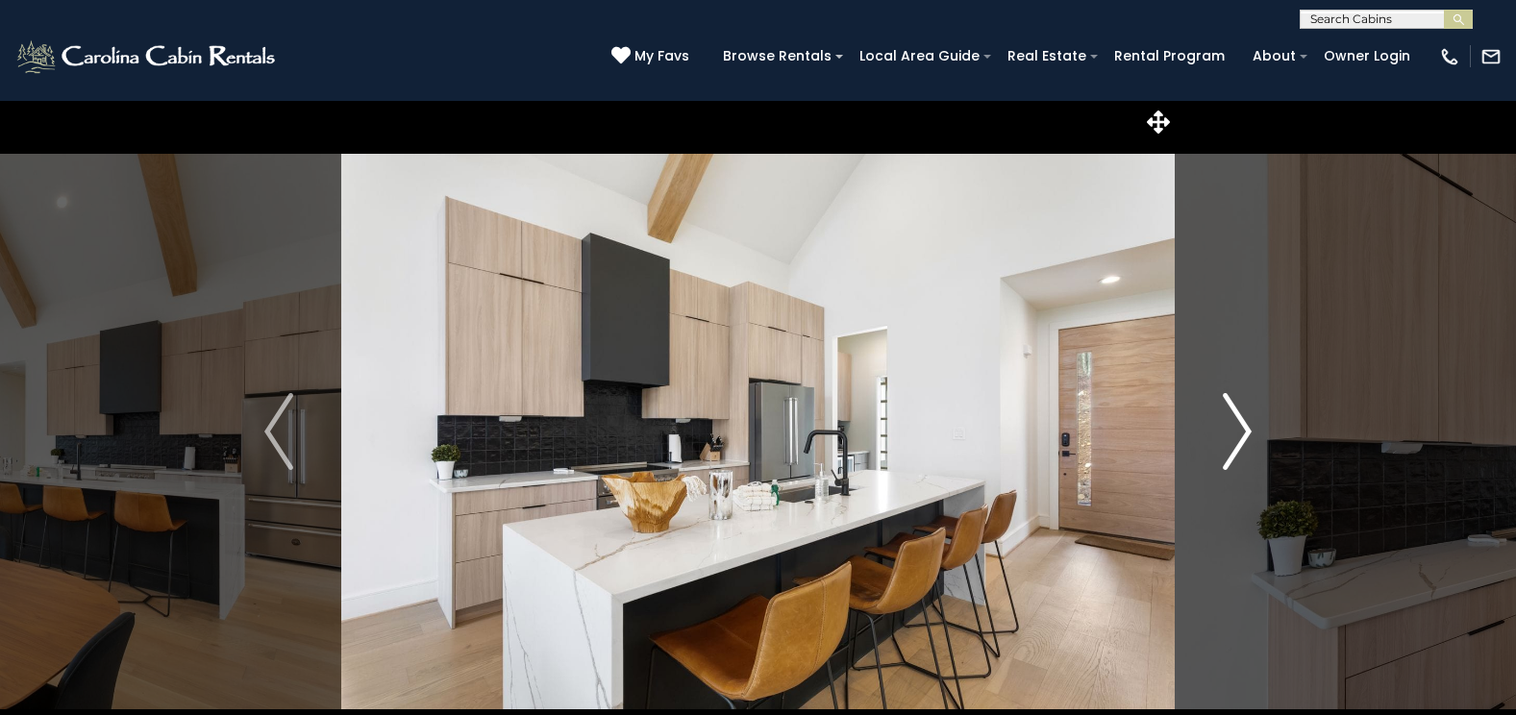
click at [1237, 419] on img "Next" at bounding box center [1237, 431] width 29 height 77
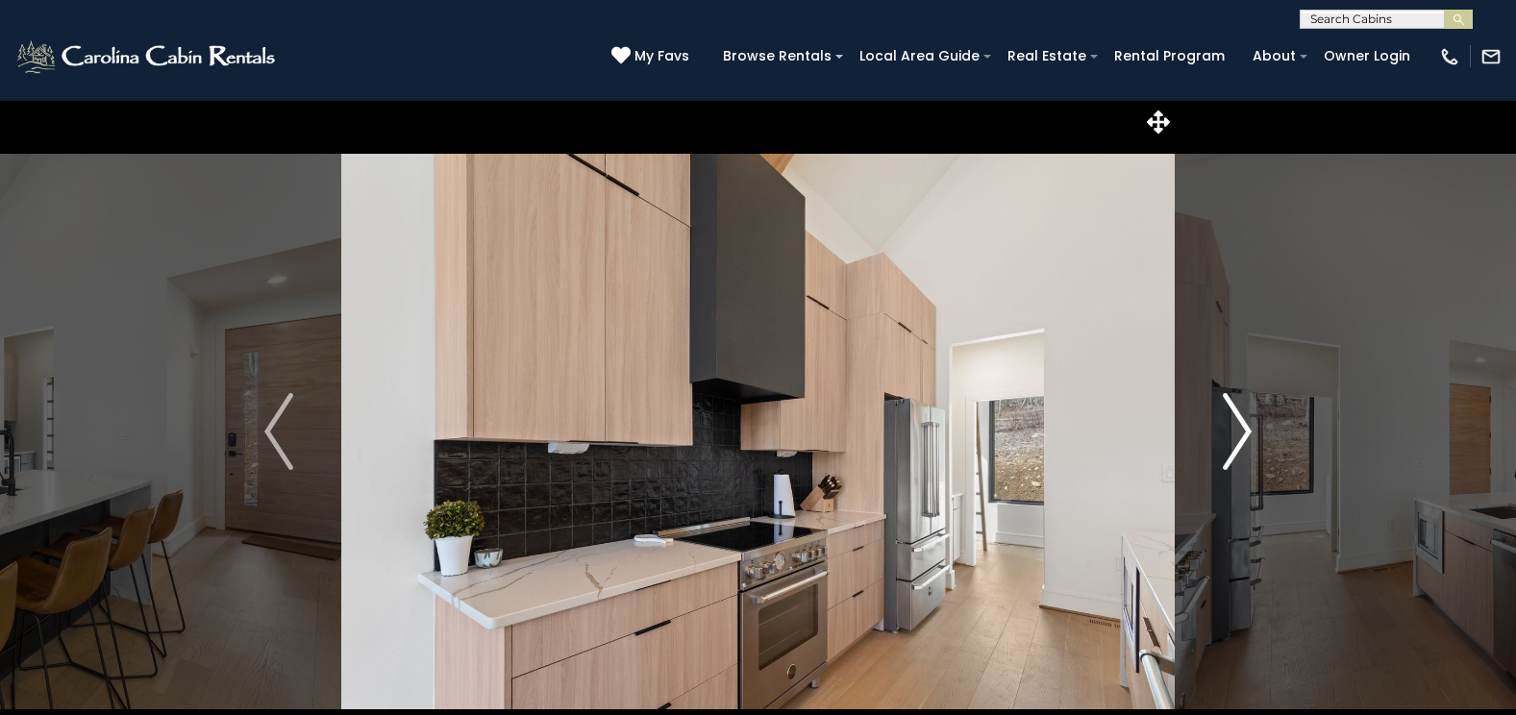
click at [1237, 419] on img "Next" at bounding box center [1237, 431] width 29 height 77
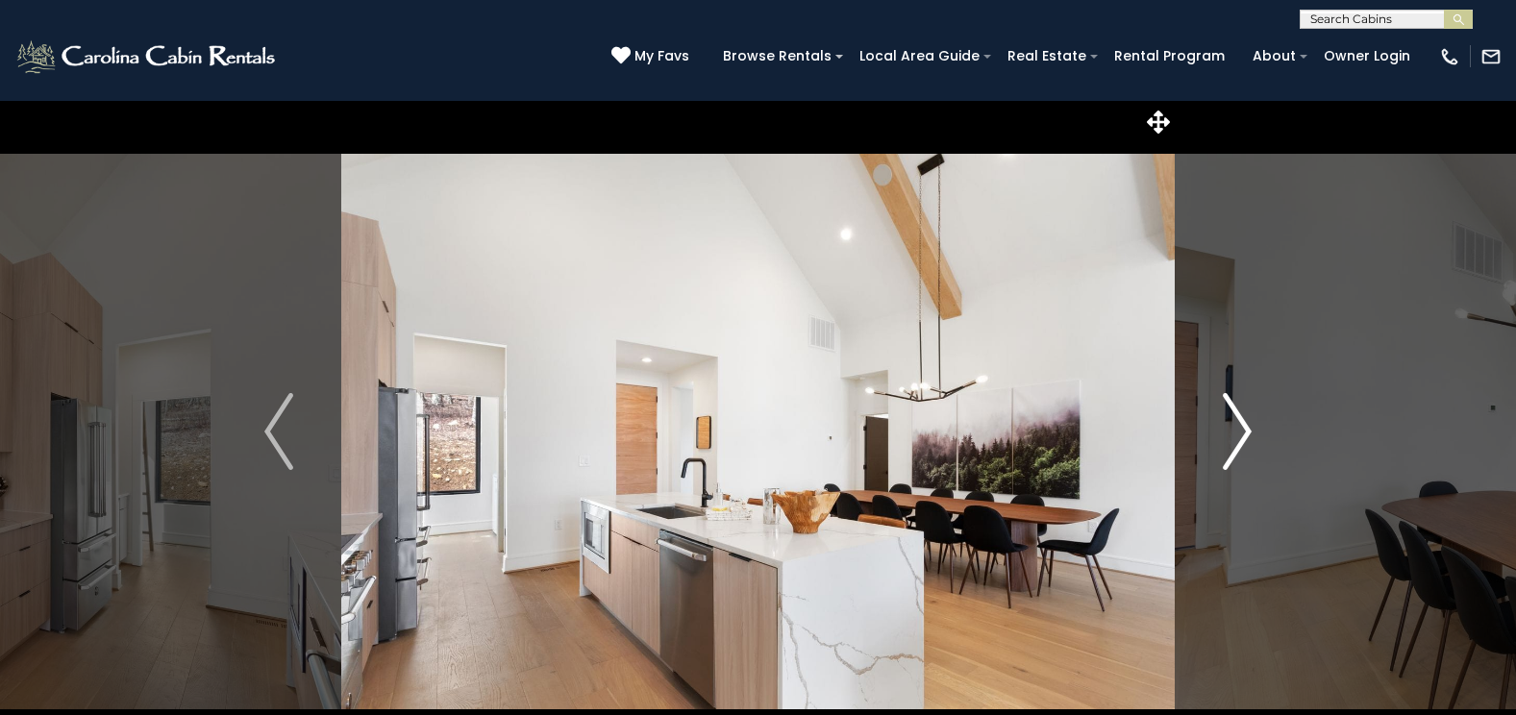
click at [1237, 419] on img "Next" at bounding box center [1237, 431] width 29 height 77
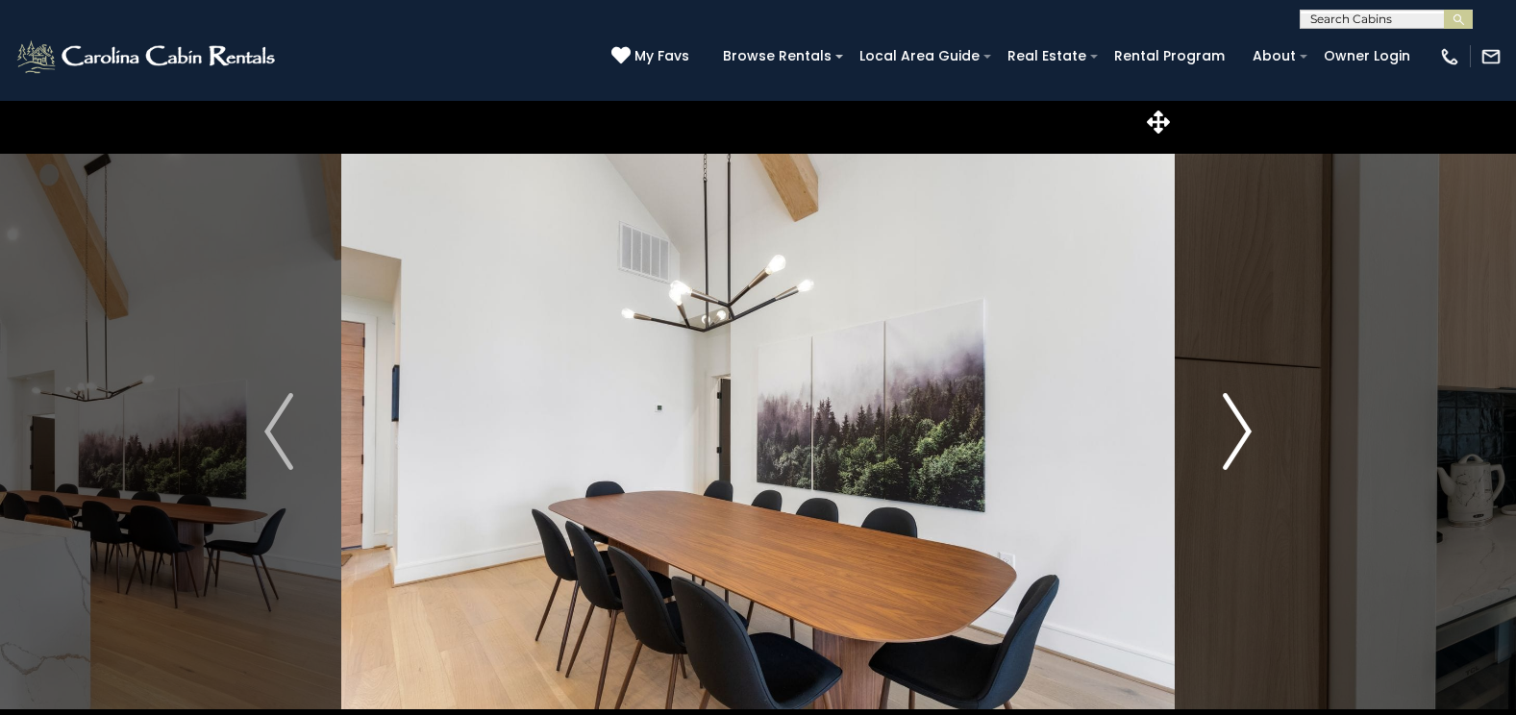
click at [1237, 419] on img "Next" at bounding box center [1237, 431] width 29 height 77
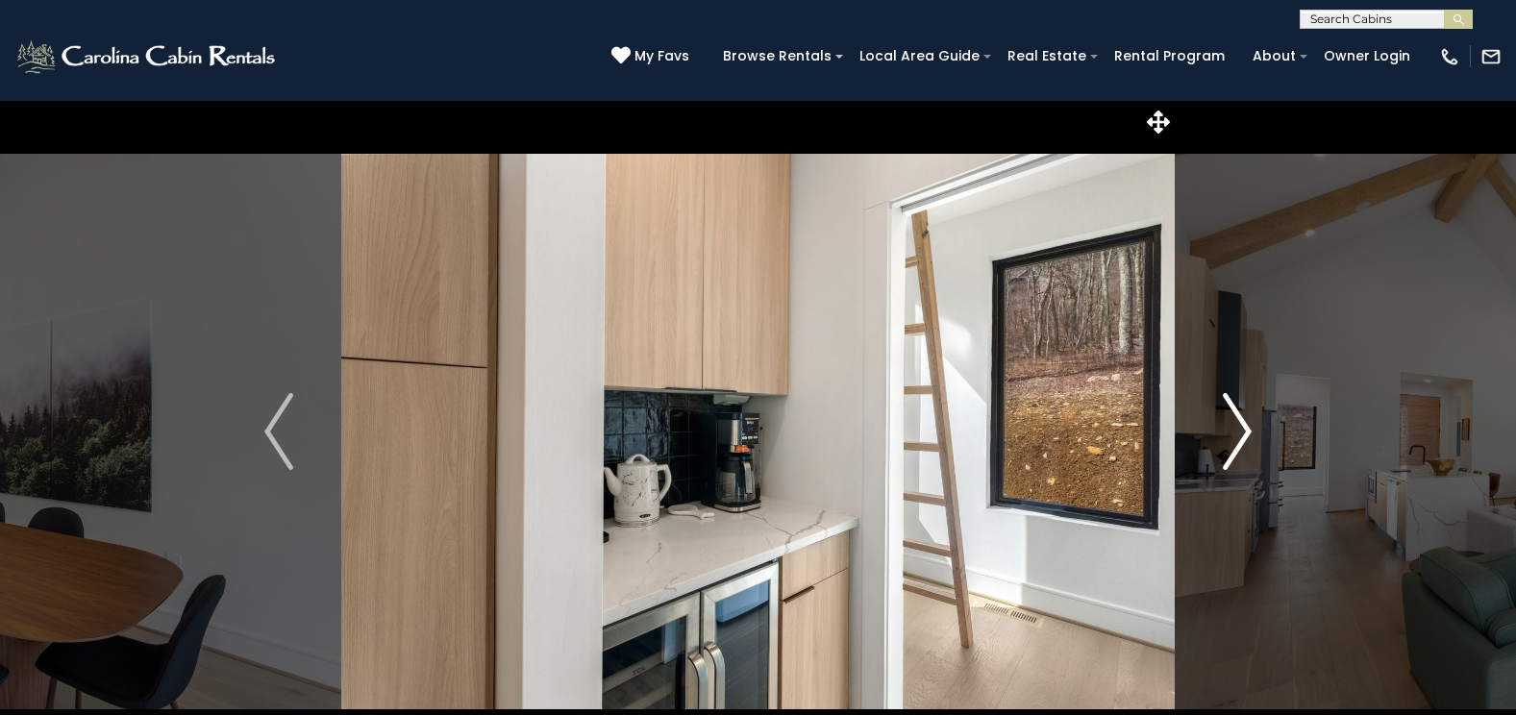
click at [1237, 419] on img "Next" at bounding box center [1237, 431] width 29 height 77
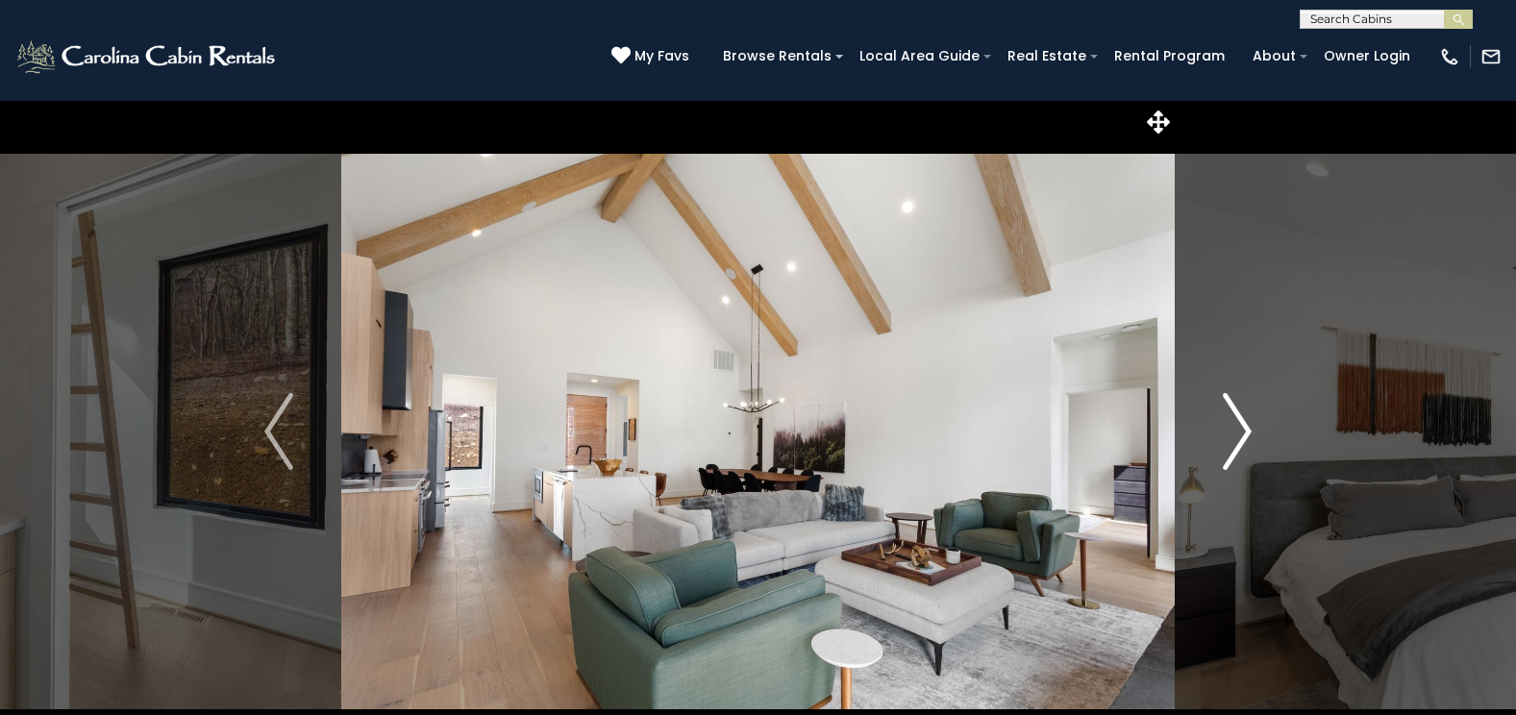
click at [1237, 419] on img "Next" at bounding box center [1237, 431] width 29 height 77
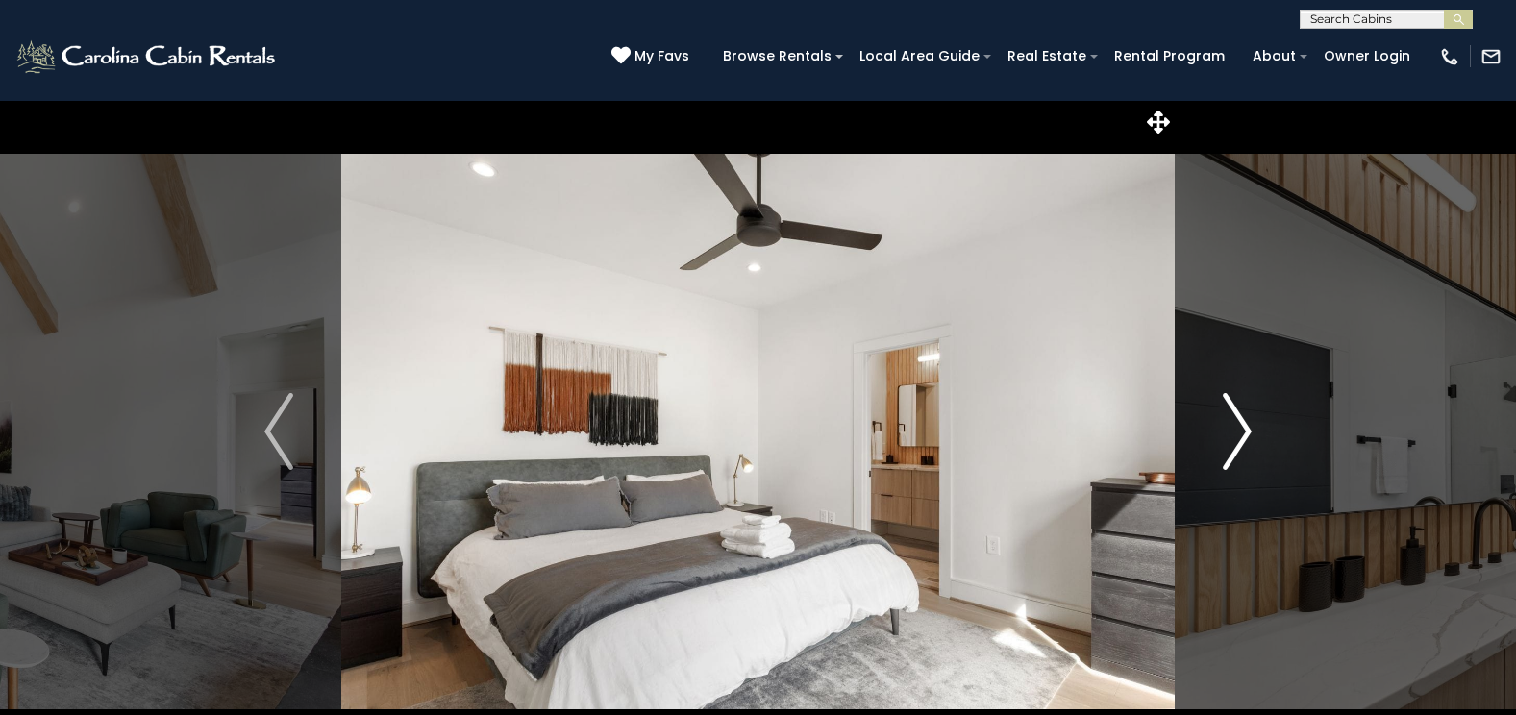
click at [1237, 419] on img "Next" at bounding box center [1237, 431] width 29 height 77
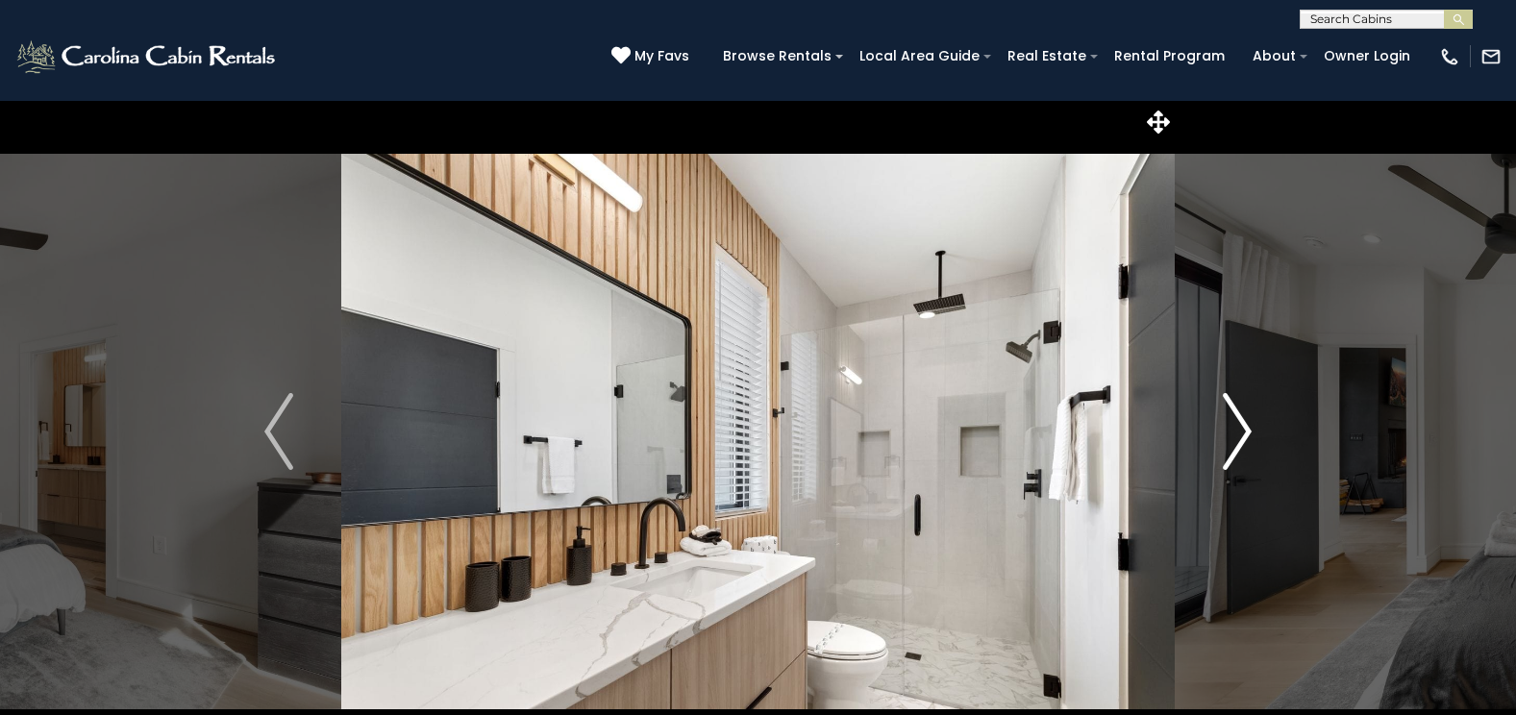
click at [1237, 419] on img "Next" at bounding box center [1237, 431] width 29 height 77
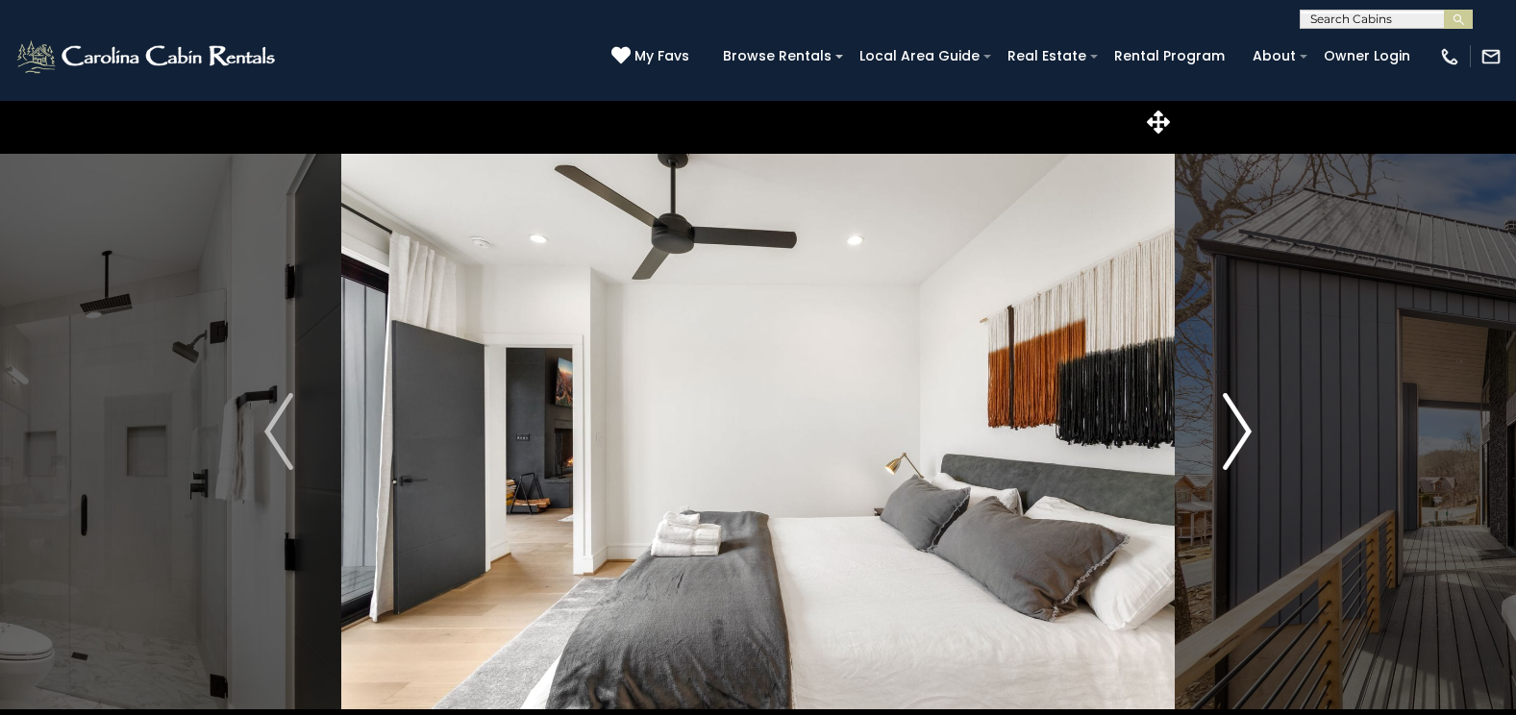
click at [1237, 419] on img "Next" at bounding box center [1237, 431] width 29 height 77
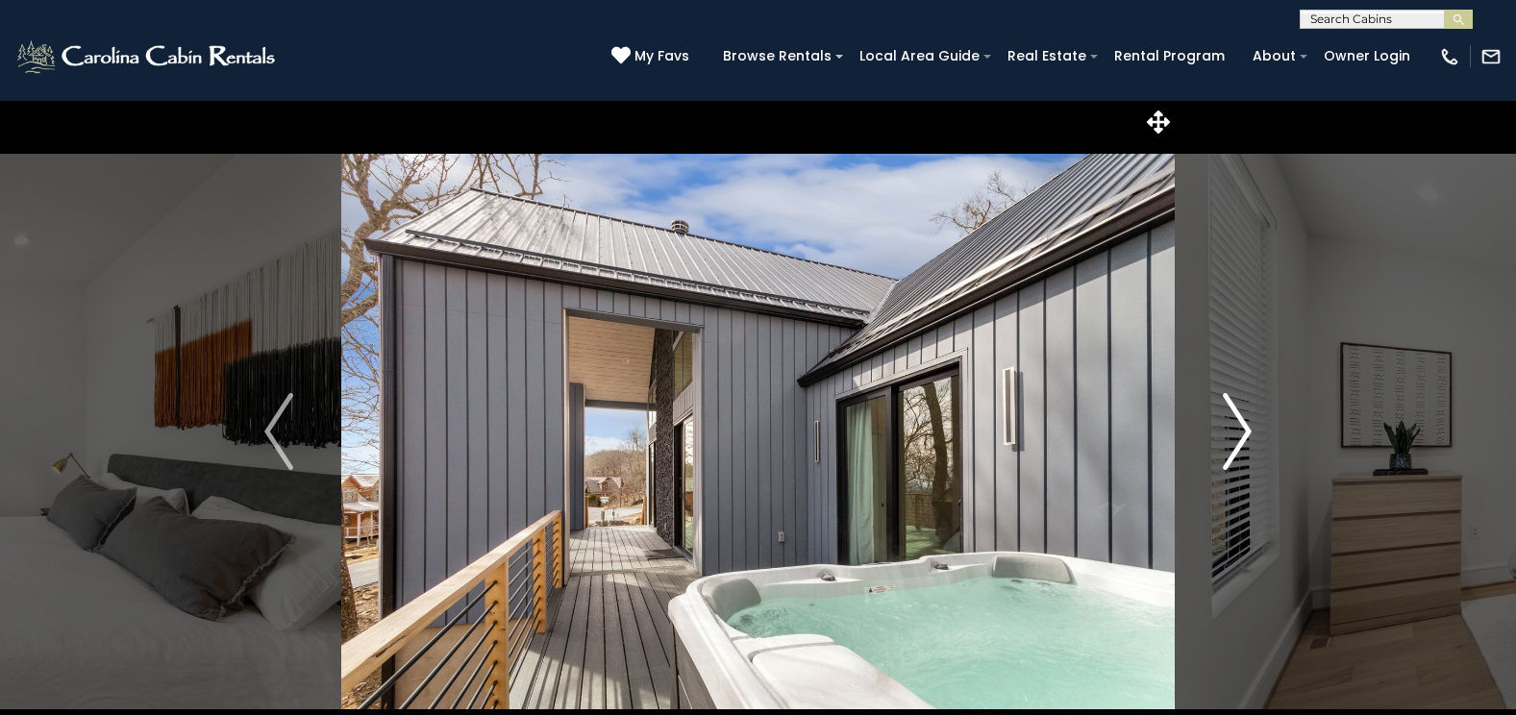
click at [1237, 419] on img "Next" at bounding box center [1237, 431] width 29 height 77
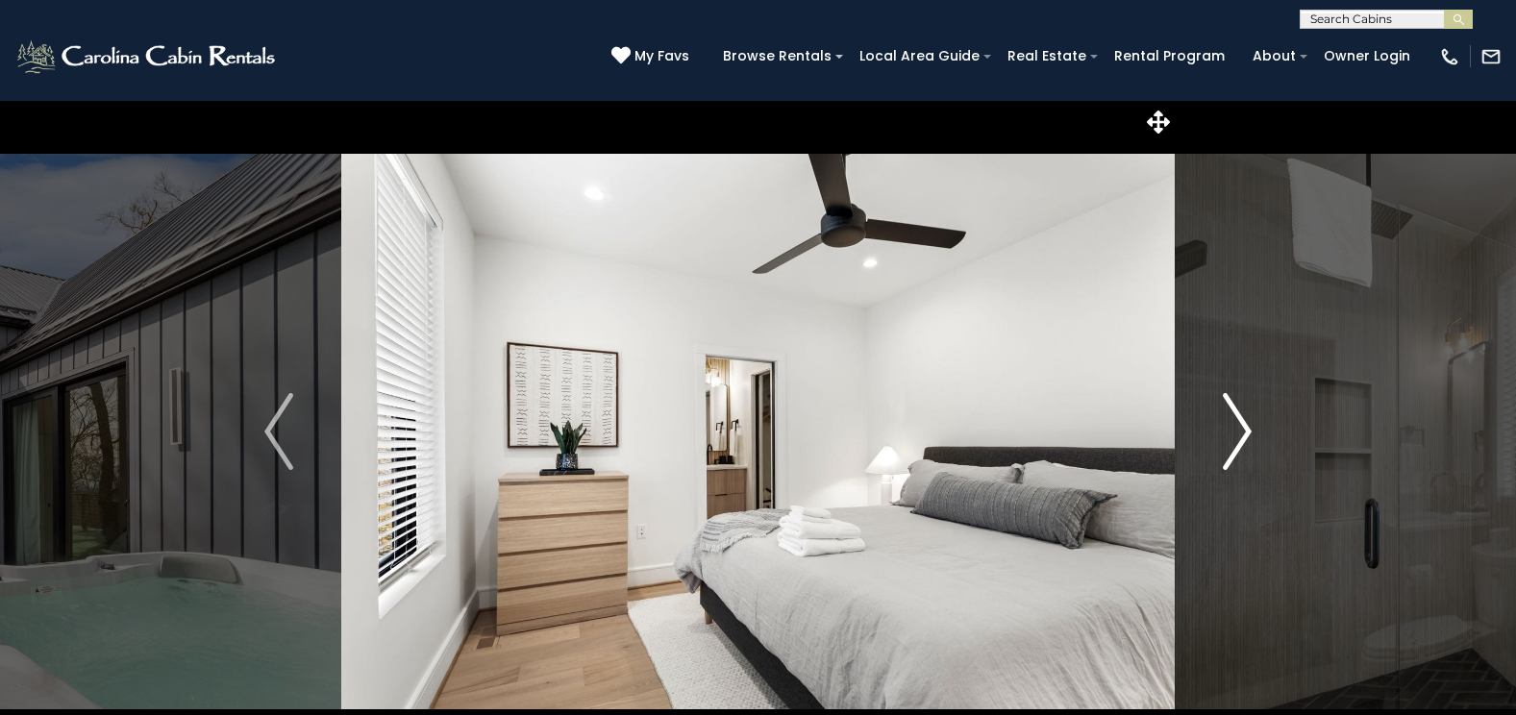
click at [1237, 419] on img "Next" at bounding box center [1237, 431] width 29 height 77
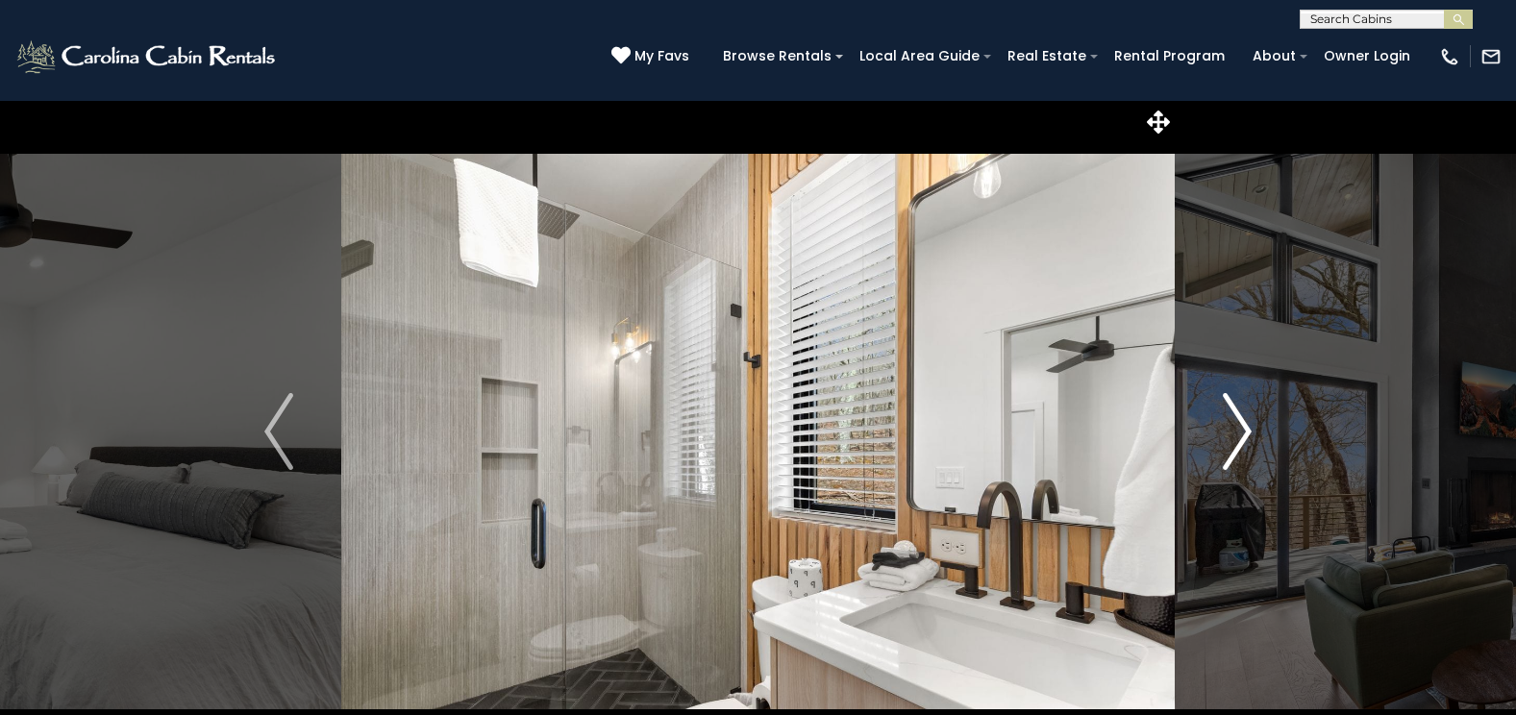
click at [1237, 419] on img "Next" at bounding box center [1237, 431] width 29 height 77
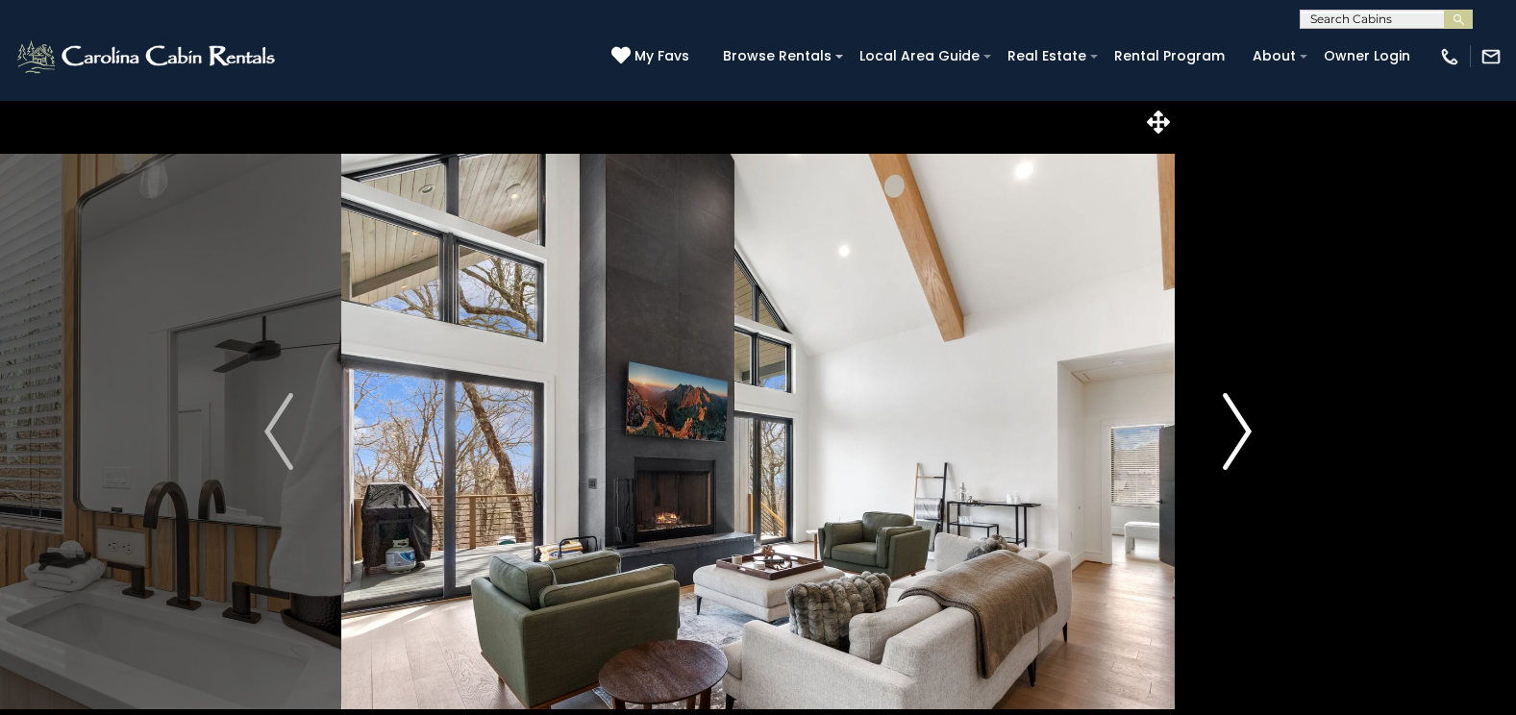
click at [1237, 419] on img "Next" at bounding box center [1237, 431] width 29 height 77
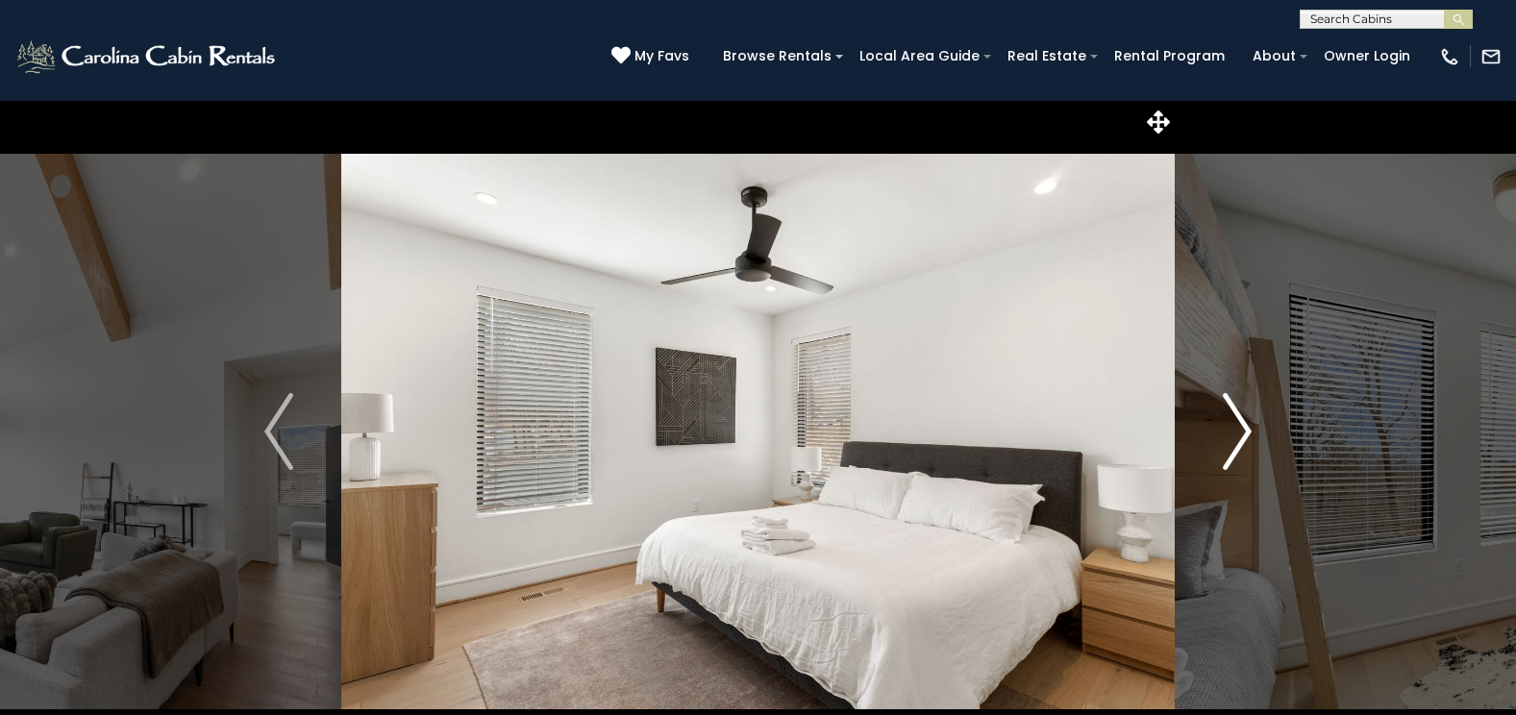
click at [1237, 419] on img "Next" at bounding box center [1237, 431] width 29 height 77
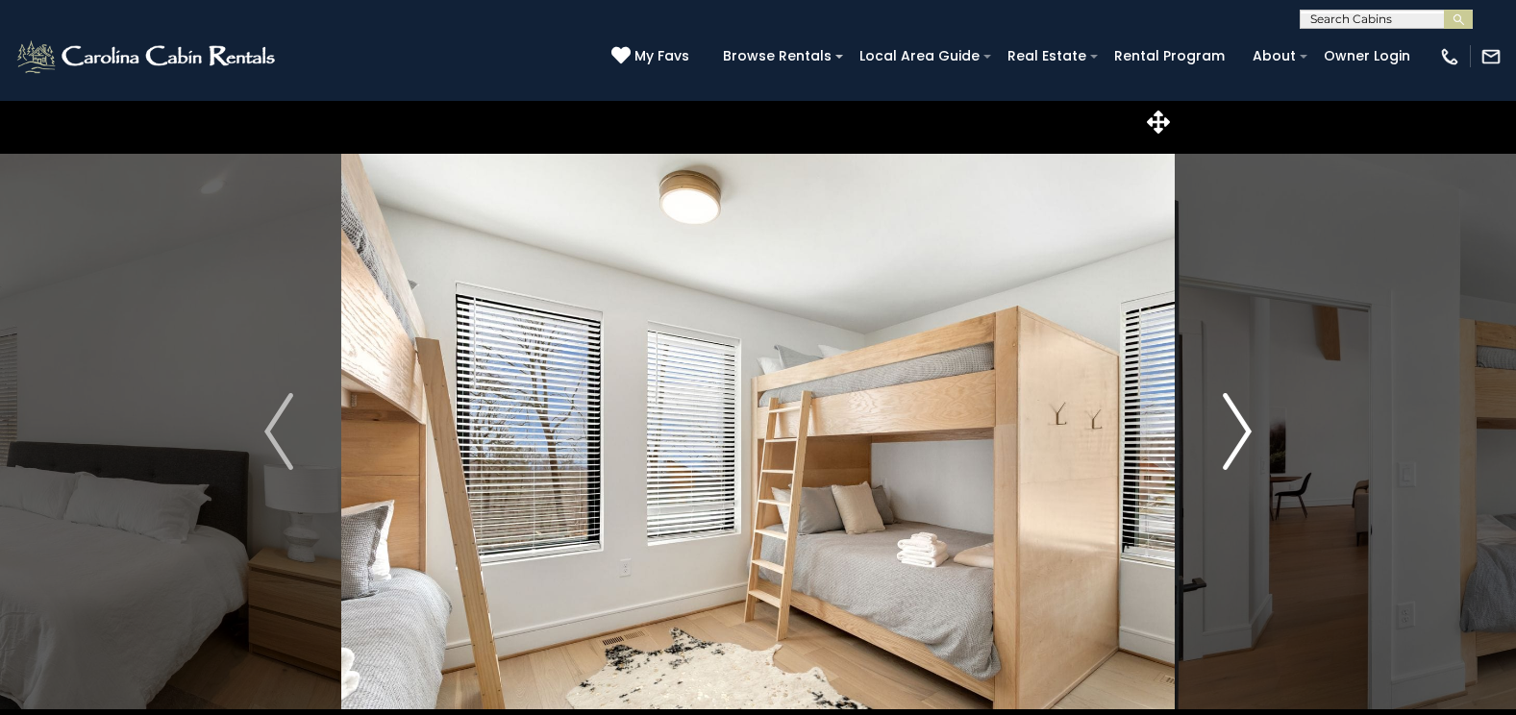
click at [1237, 419] on img "Next" at bounding box center [1237, 431] width 29 height 77
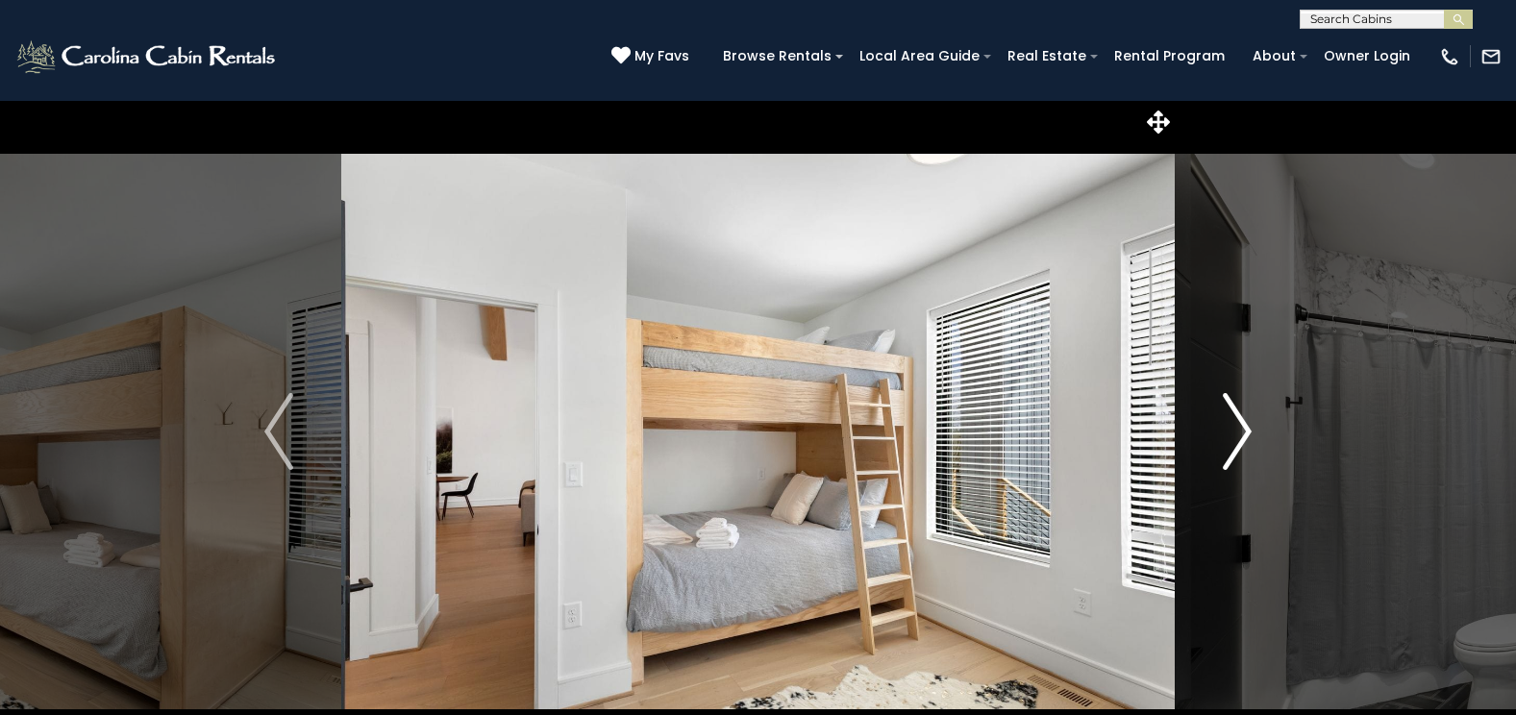
click at [1237, 419] on img "Next" at bounding box center [1237, 431] width 29 height 77
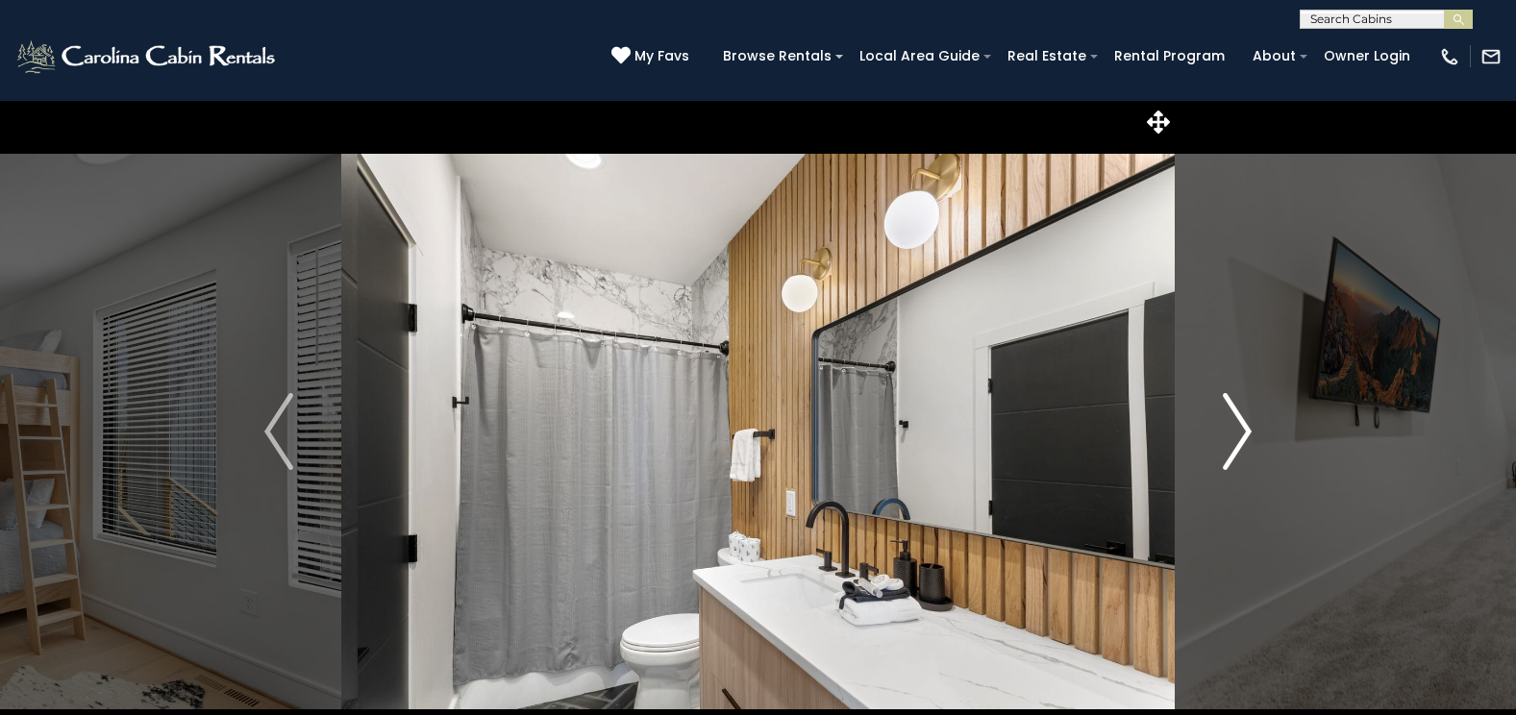
click at [1237, 419] on img "Next" at bounding box center [1237, 431] width 29 height 77
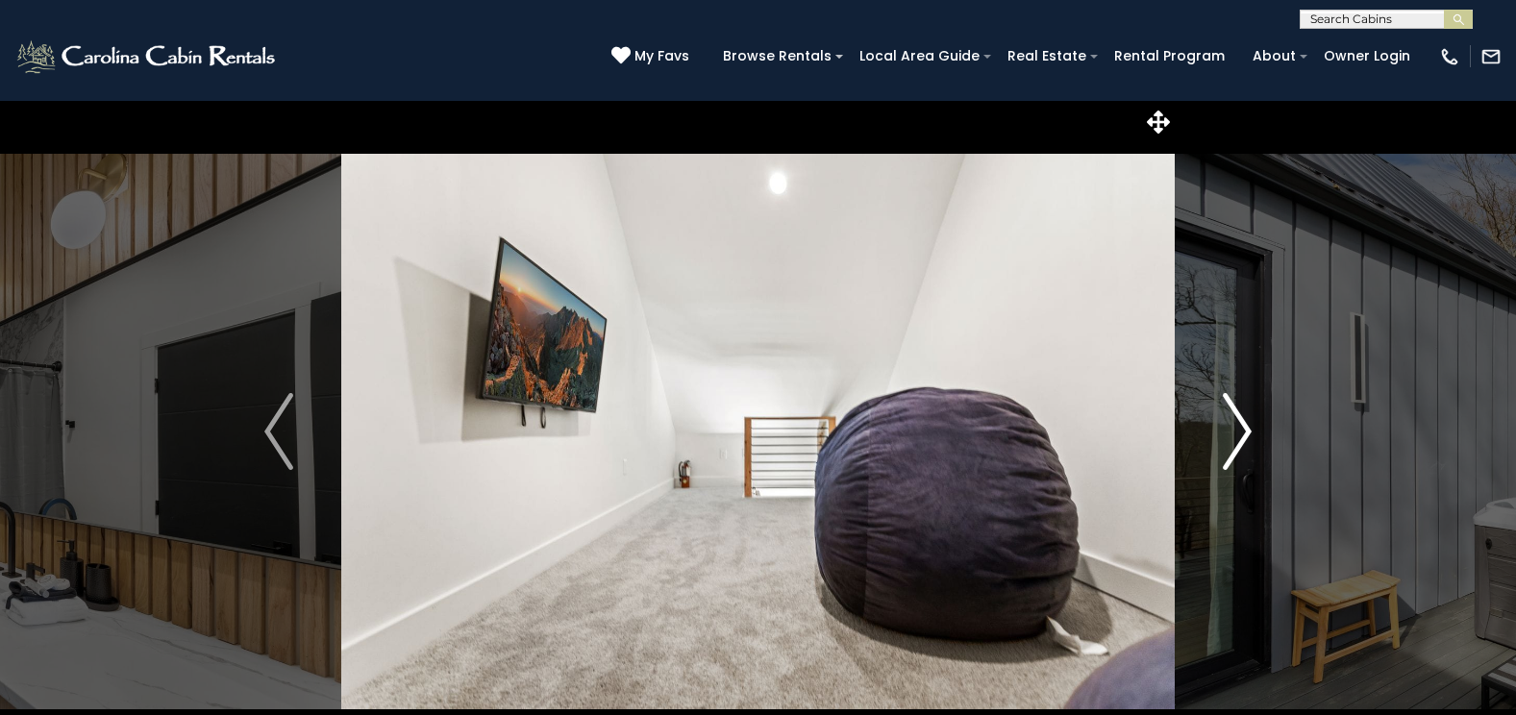
click at [1237, 419] on img "Next" at bounding box center [1237, 431] width 29 height 77
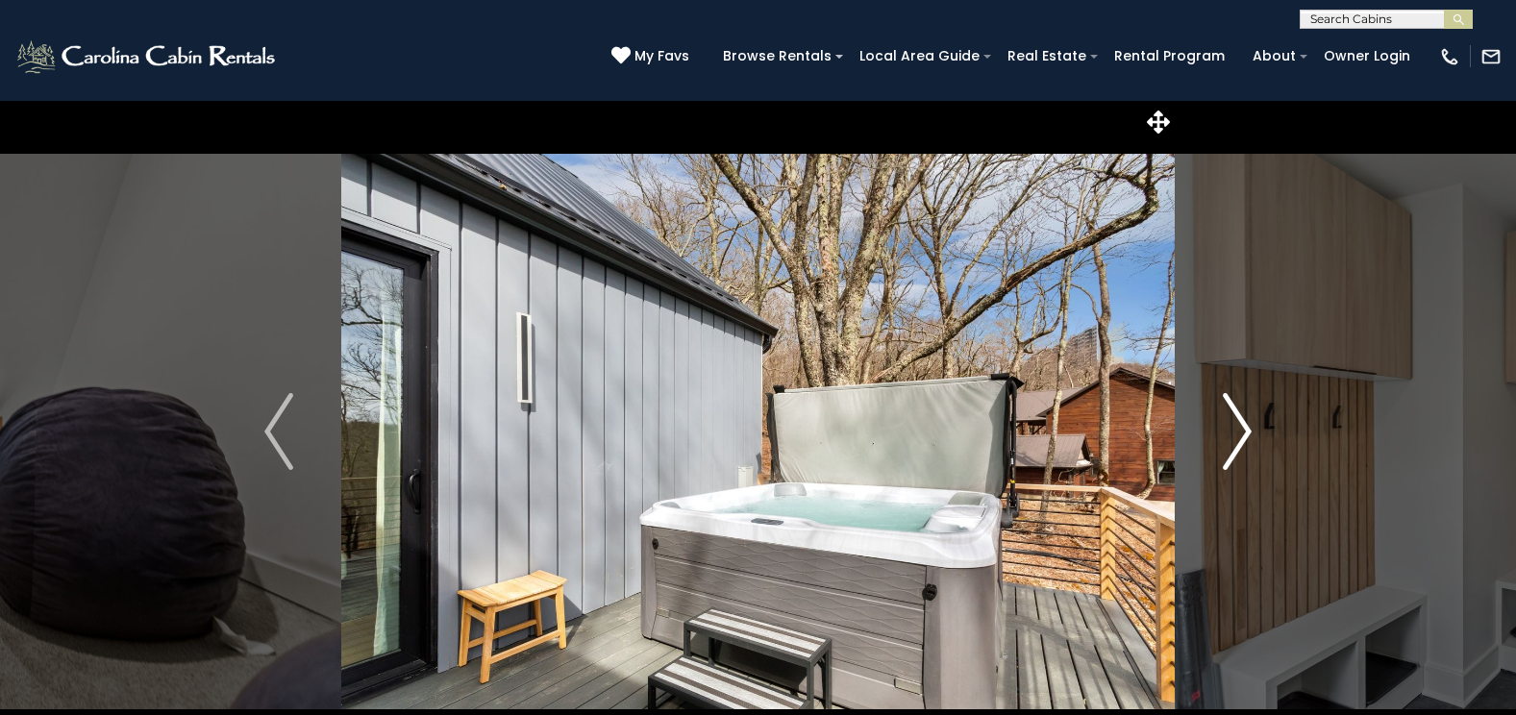
click at [1237, 419] on img "Next" at bounding box center [1237, 431] width 29 height 77
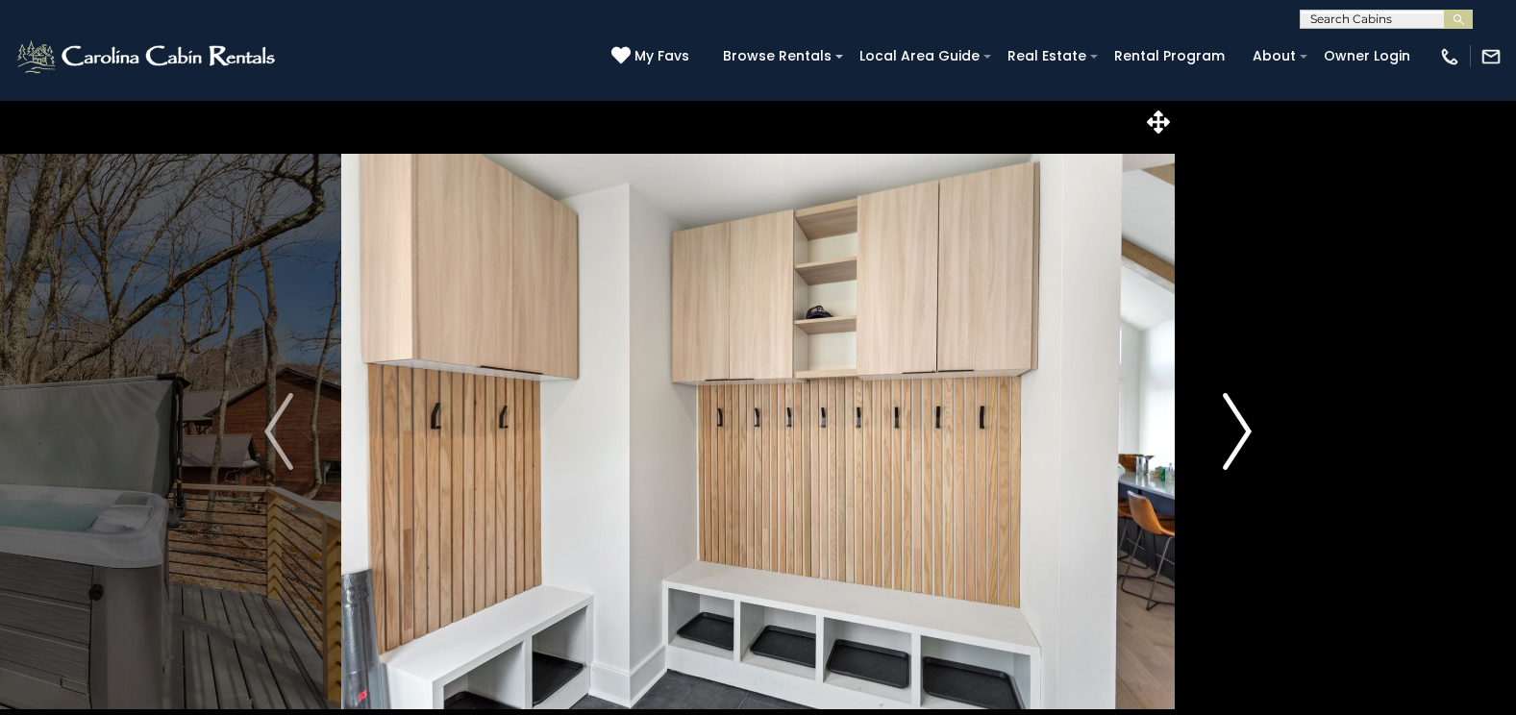
click at [1237, 419] on img "Next" at bounding box center [1237, 431] width 29 height 77
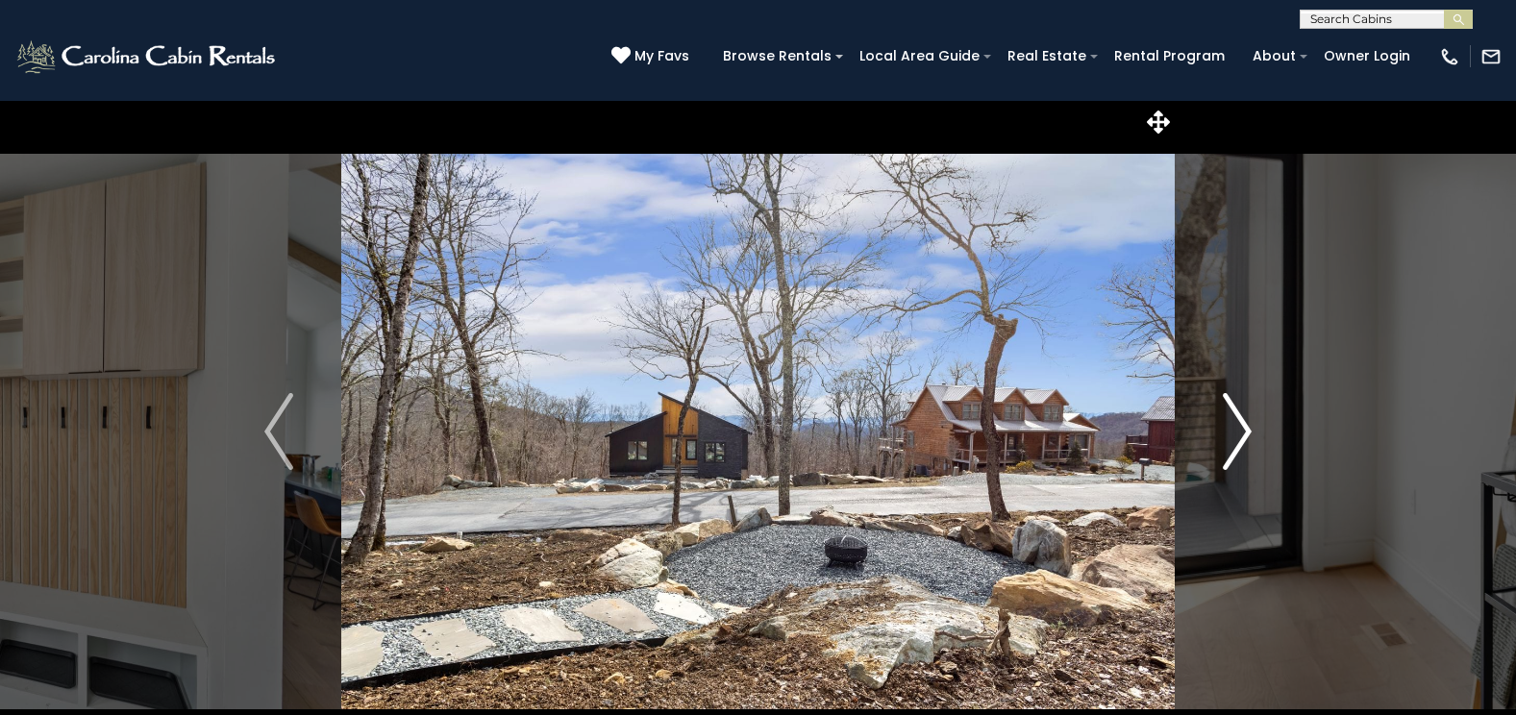
click at [1237, 419] on img "Next" at bounding box center [1237, 431] width 29 height 77
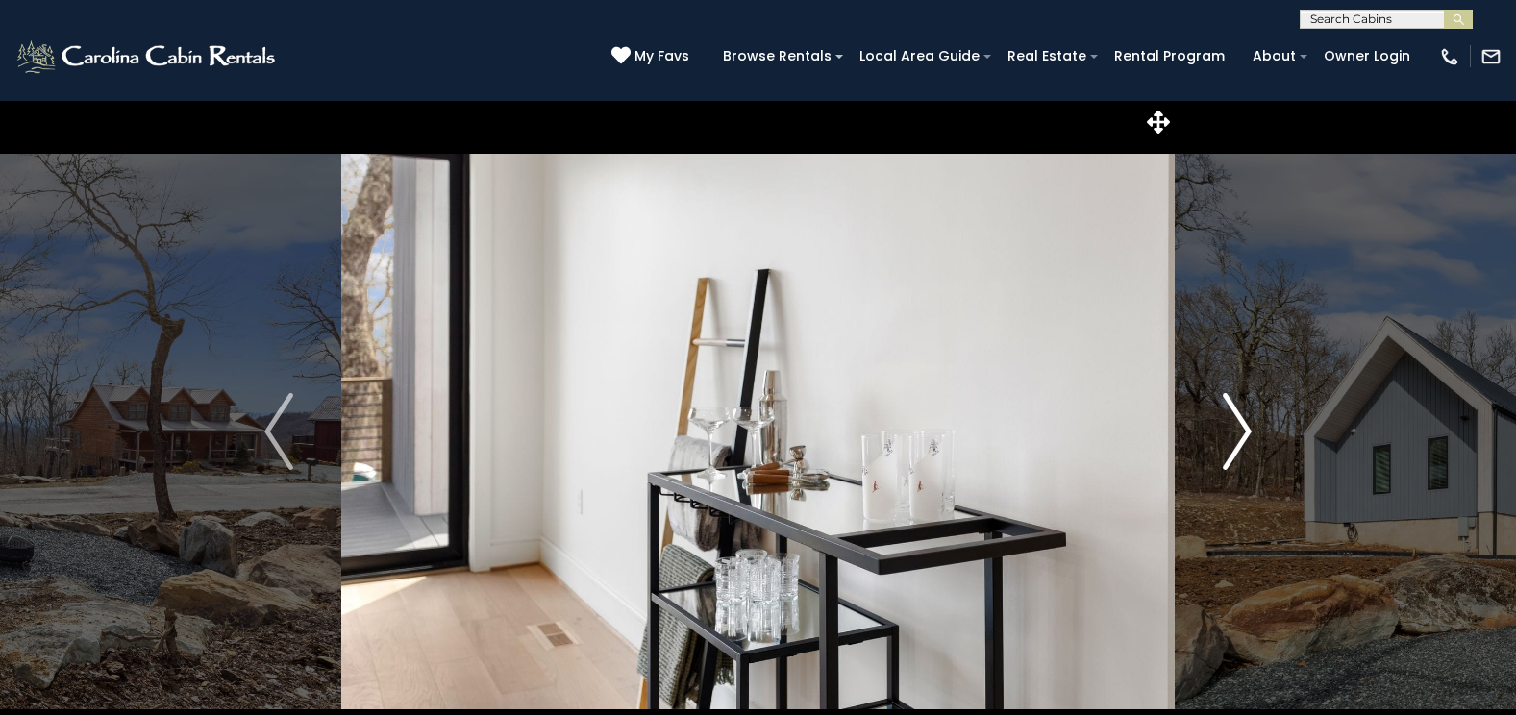
click at [1237, 419] on img "Next" at bounding box center [1237, 431] width 29 height 77
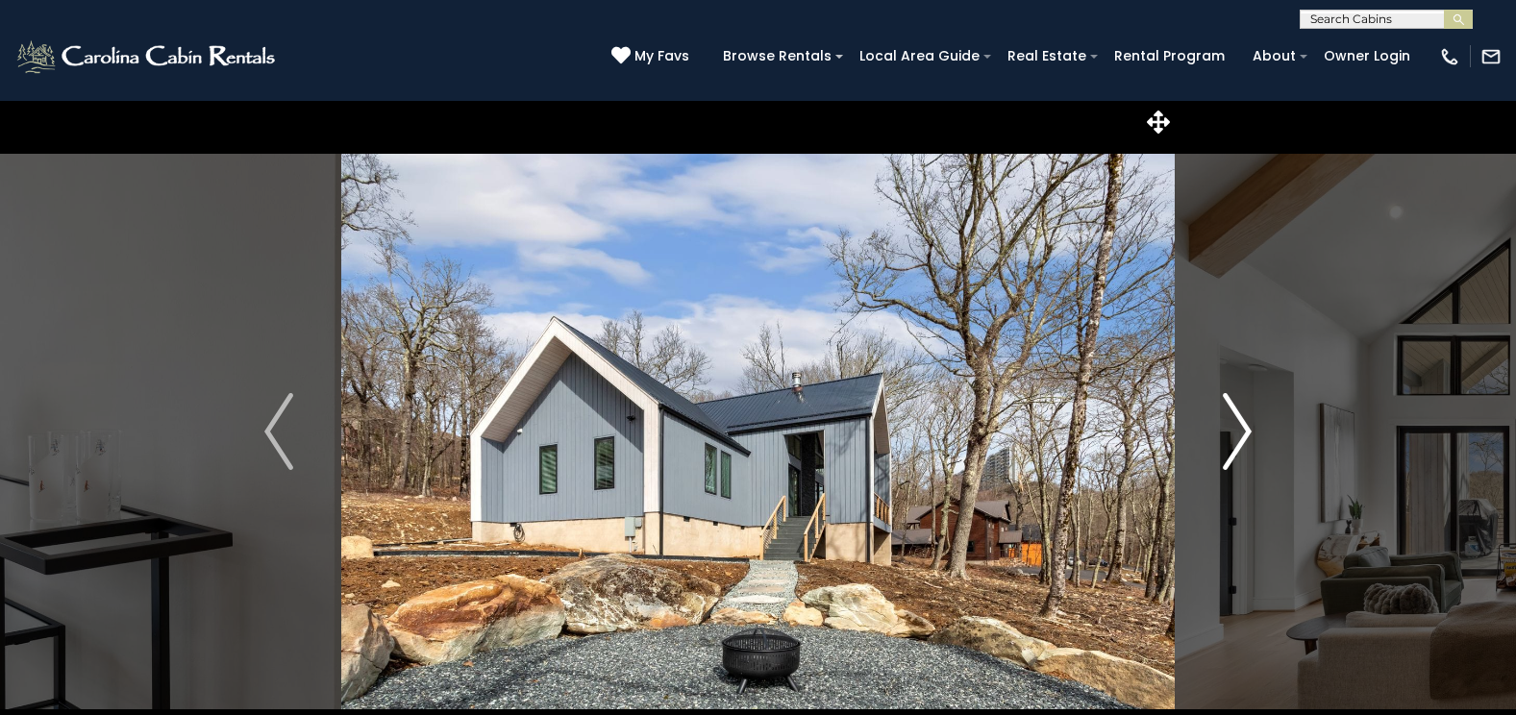
click at [1237, 419] on img "Next" at bounding box center [1237, 431] width 29 height 77
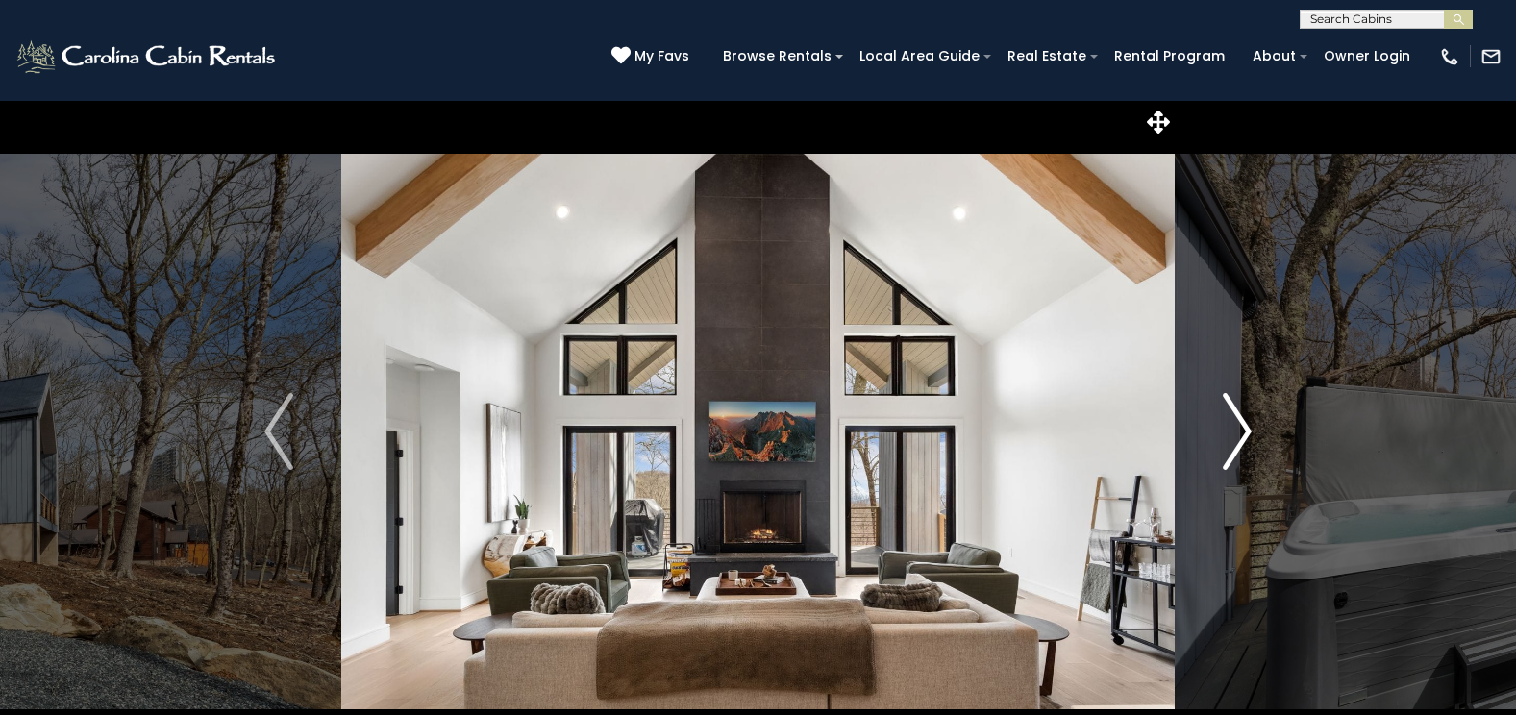
click at [1237, 419] on img "Next" at bounding box center [1237, 431] width 29 height 77
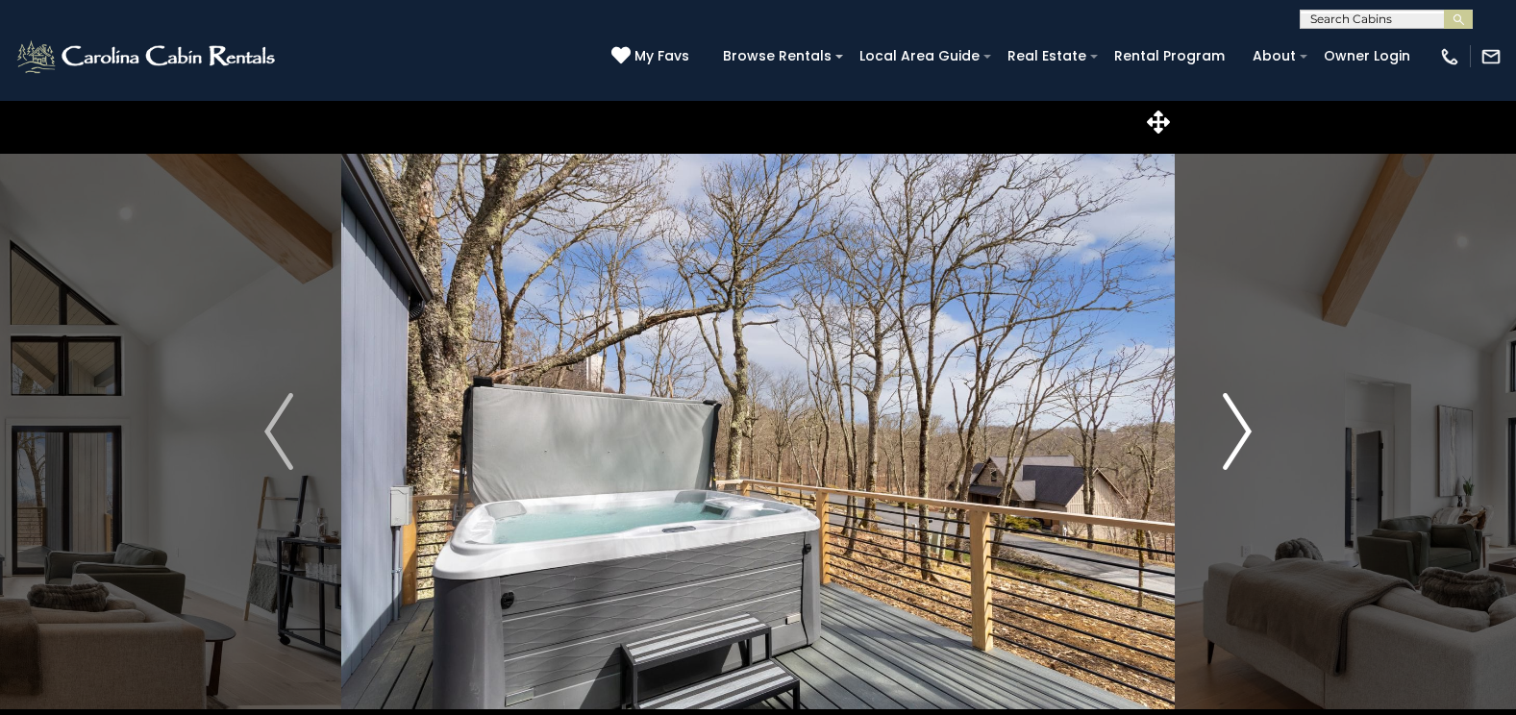
click at [1237, 419] on img "Next" at bounding box center [1237, 431] width 29 height 77
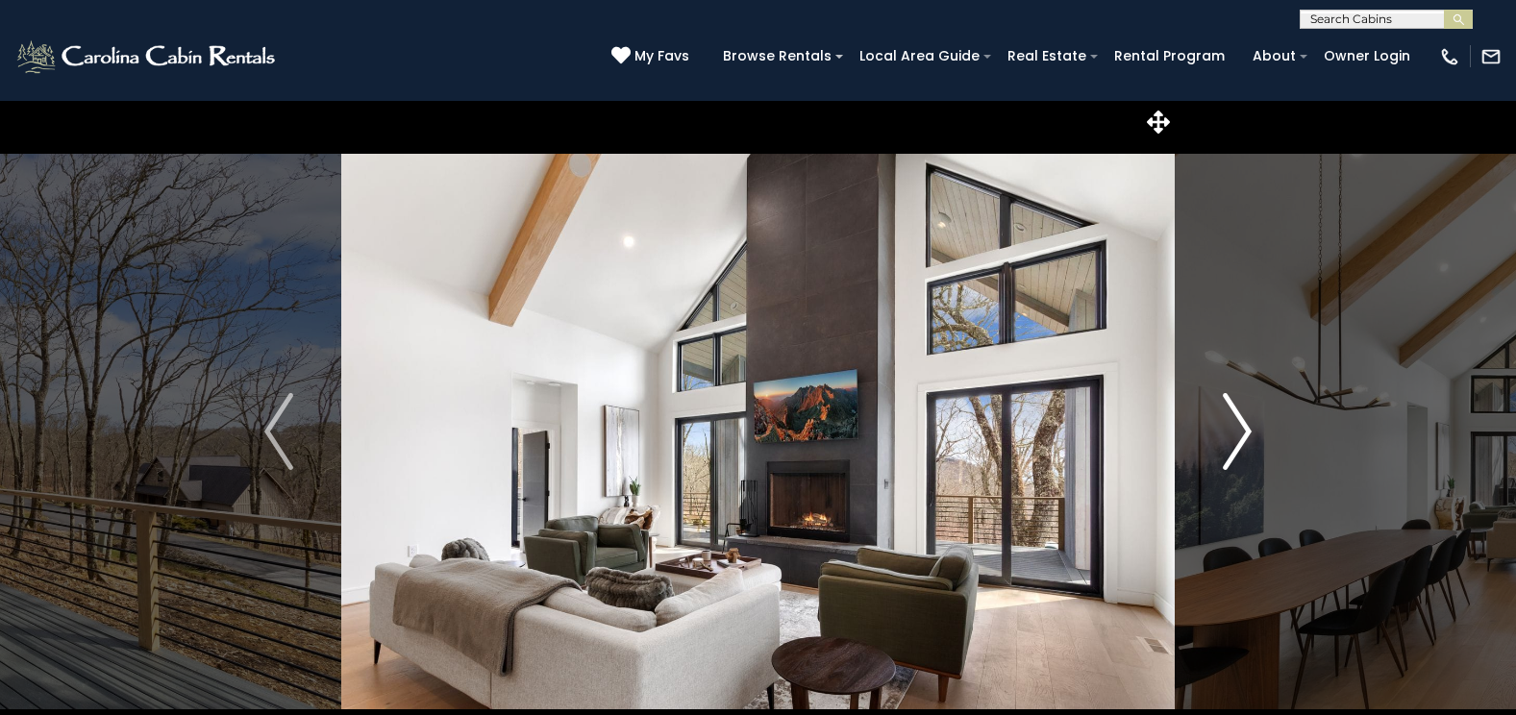
click at [1237, 419] on img "Next" at bounding box center [1237, 431] width 29 height 77
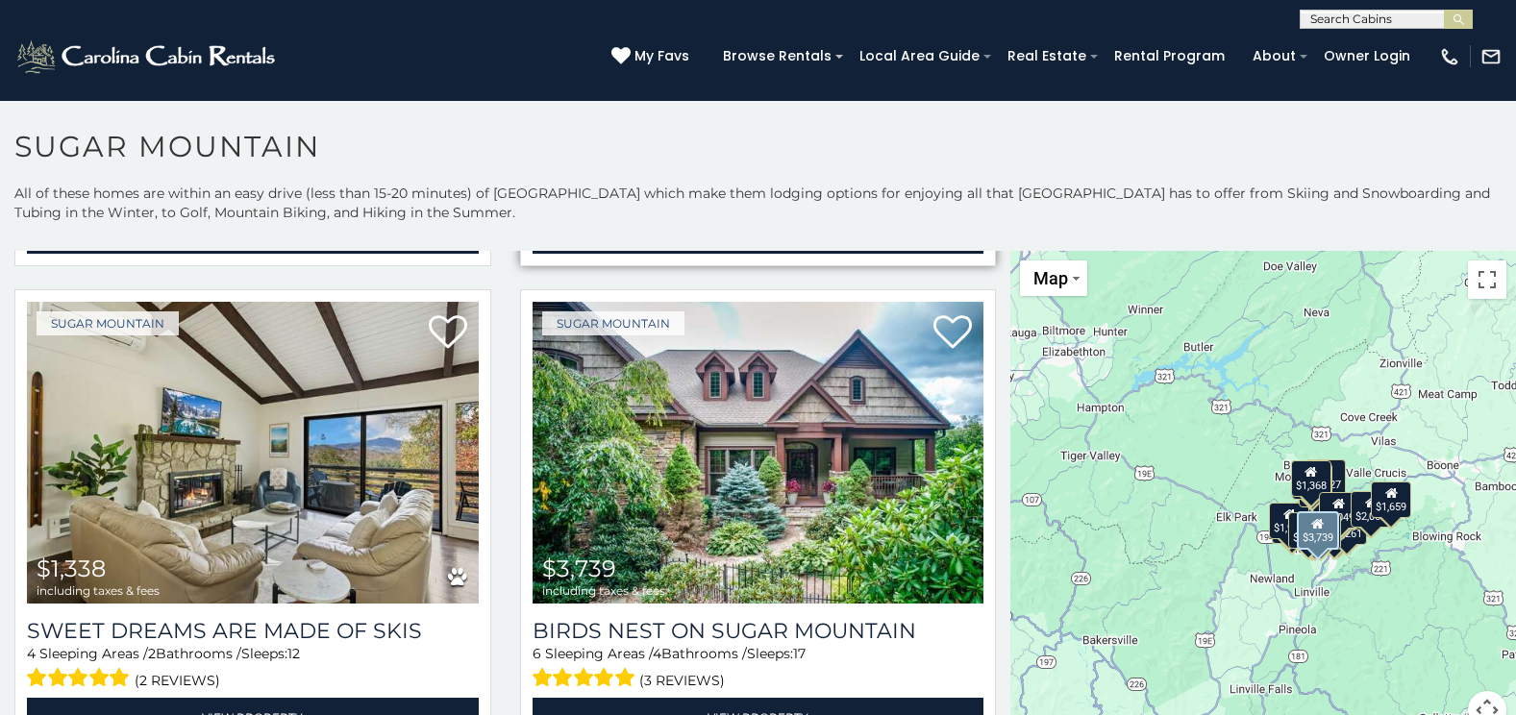
scroll to position [510, 0]
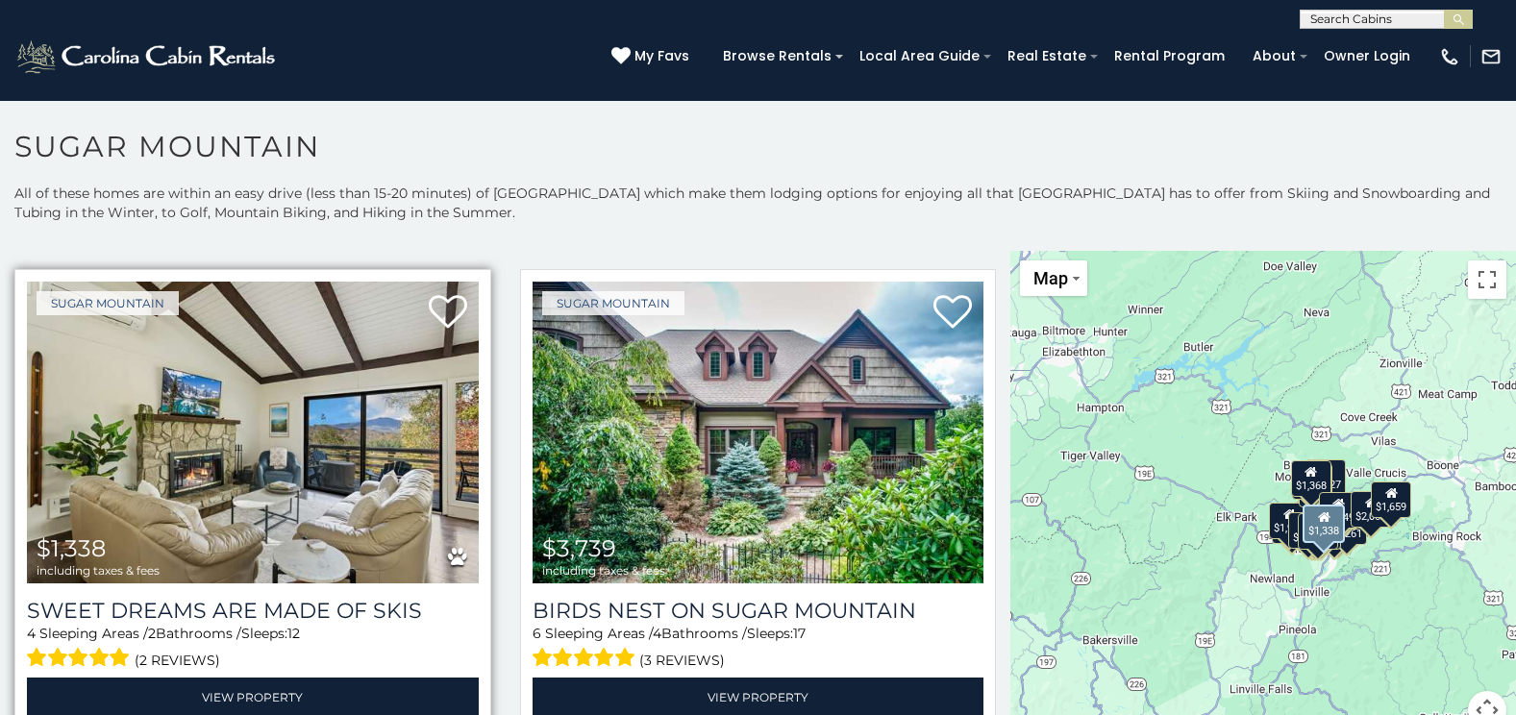
click at [343, 410] on img at bounding box center [253, 433] width 452 height 303
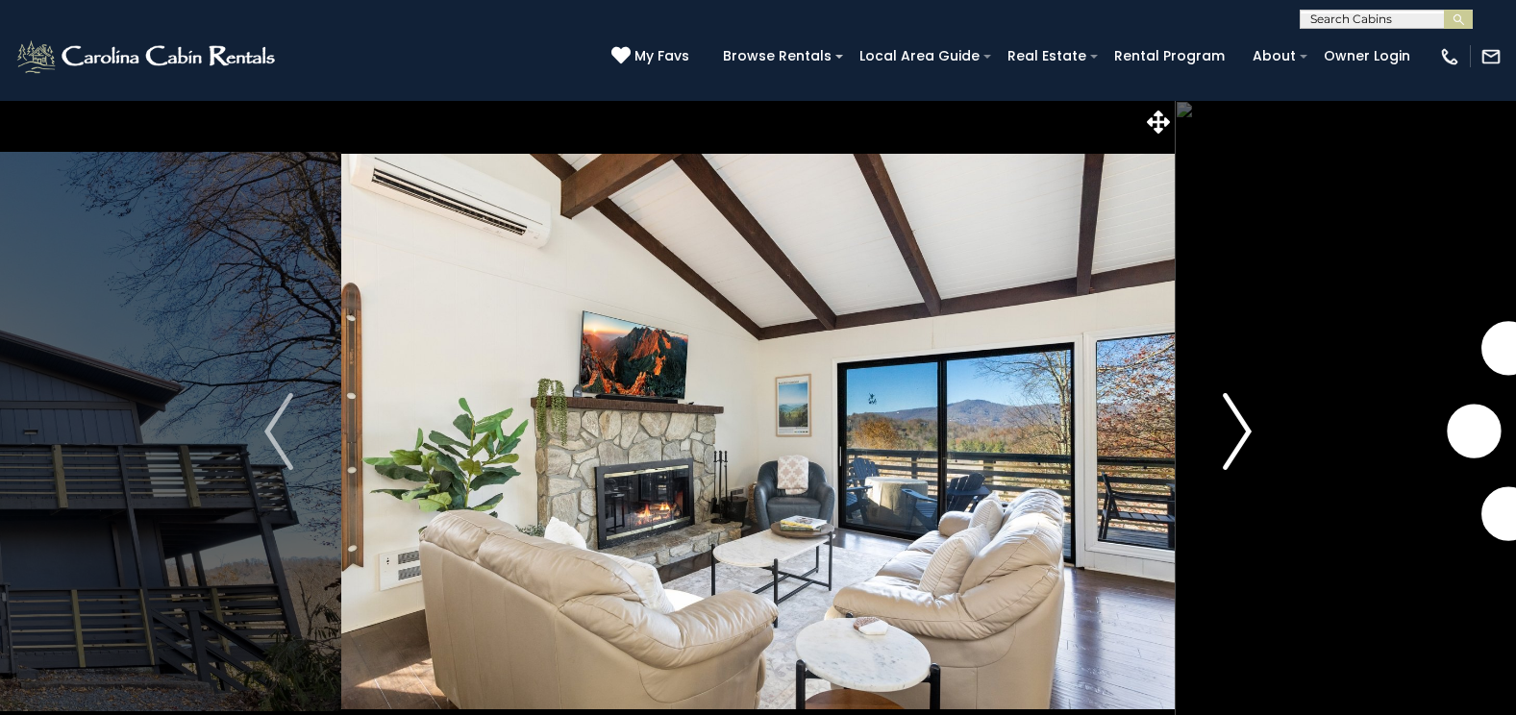
click at [1231, 439] on img "Next" at bounding box center [1237, 431] width 29 height 77
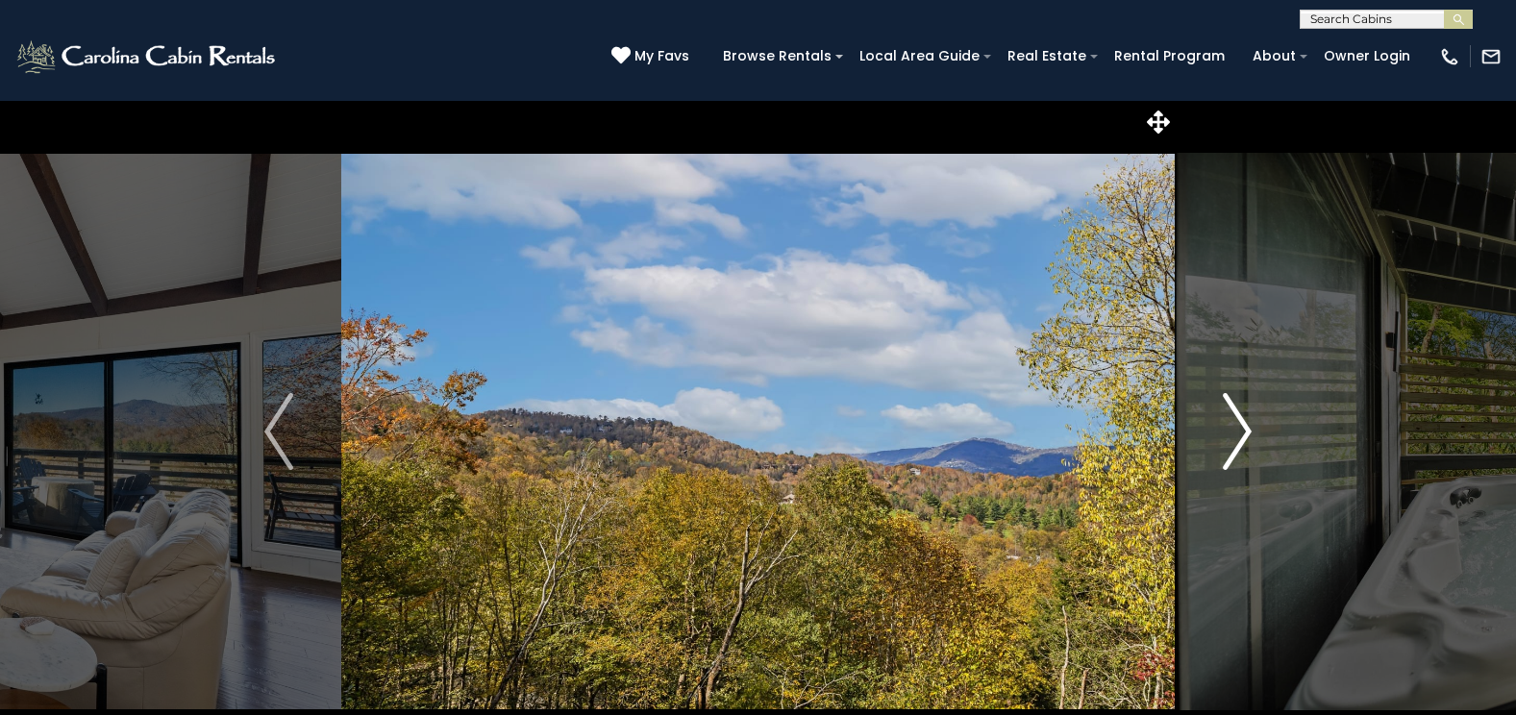
click at [1231, 439] on img "Next" at bounding box center [1237, 431] width 29 height 77
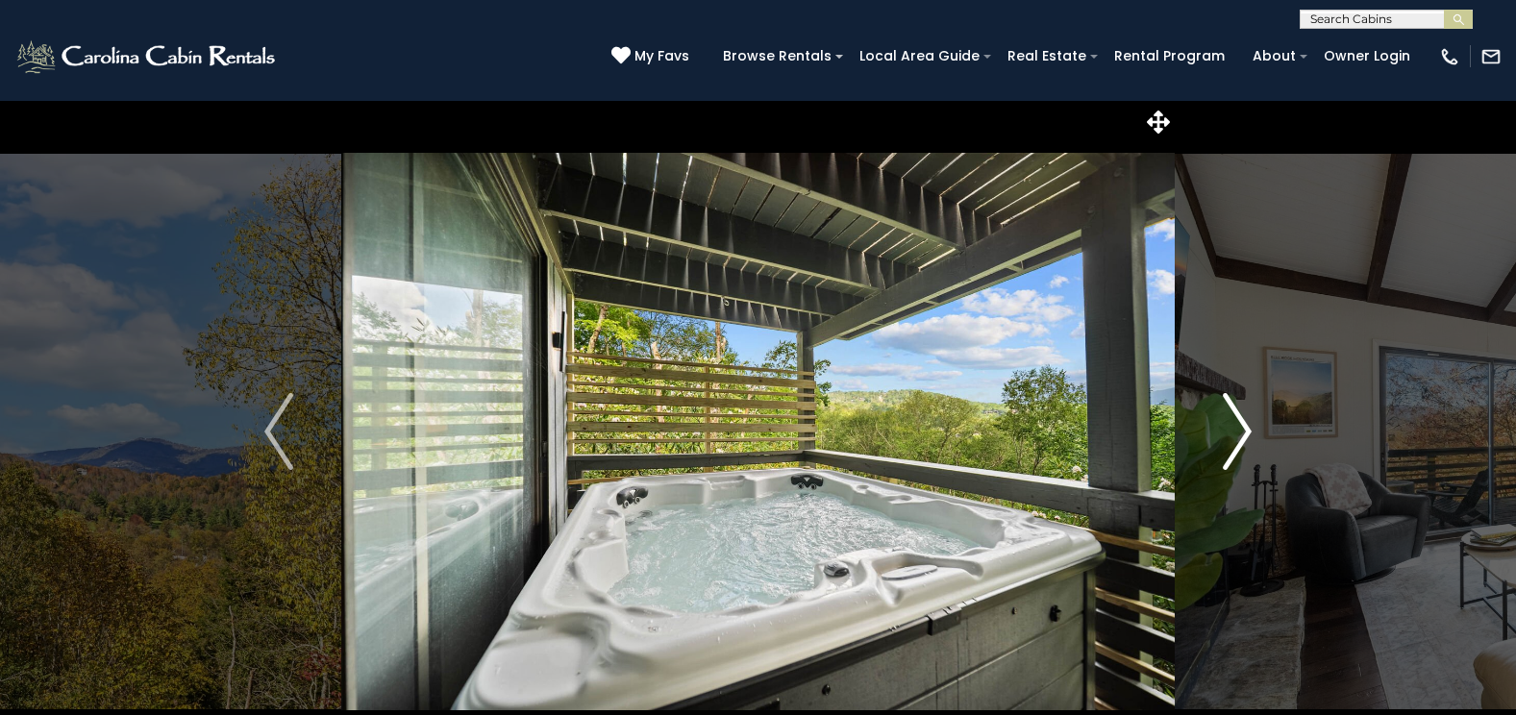
click at [1231, 439] on img "Next" at bounding box center [1237, 431] width 29 height 77
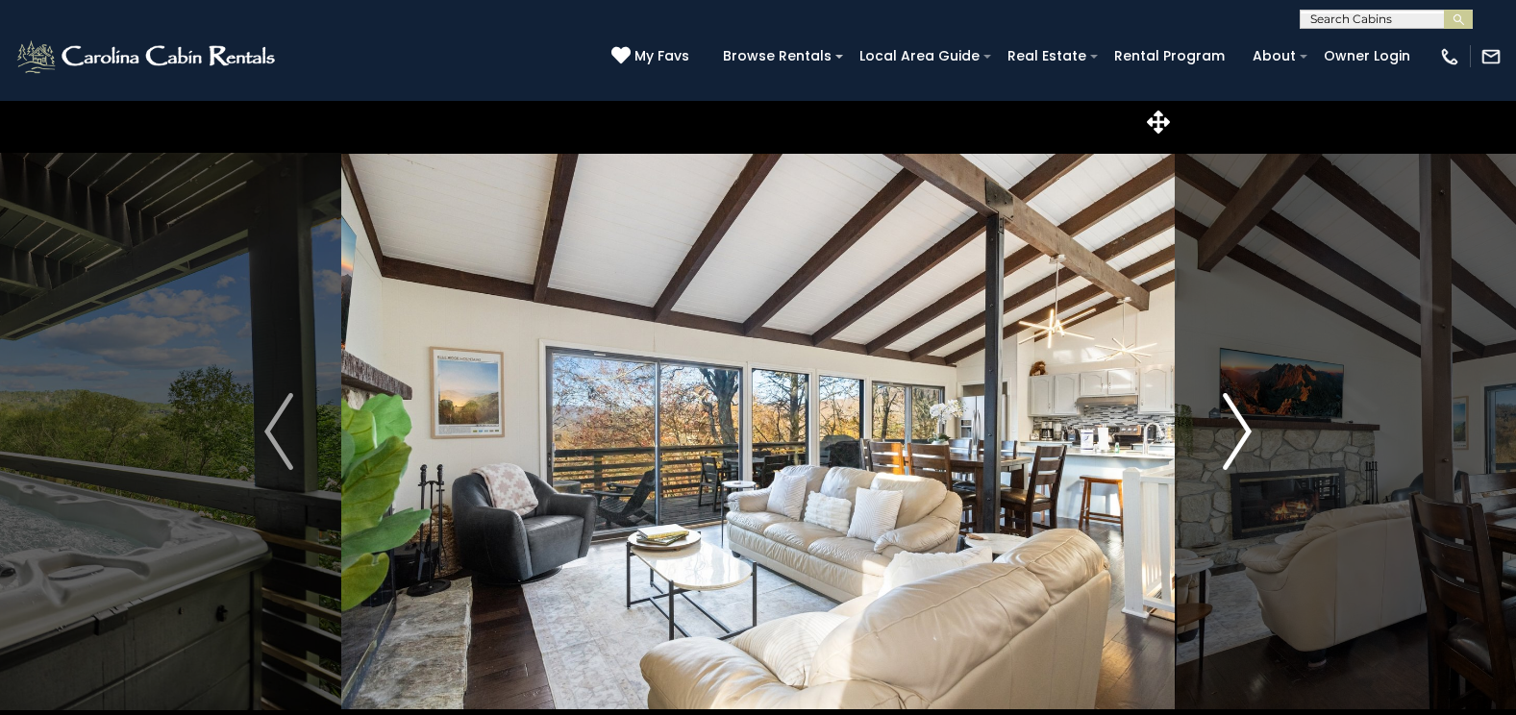
click at [1231, 439] on img "Next" at bounding box center [1237, 431] width 29 height 77
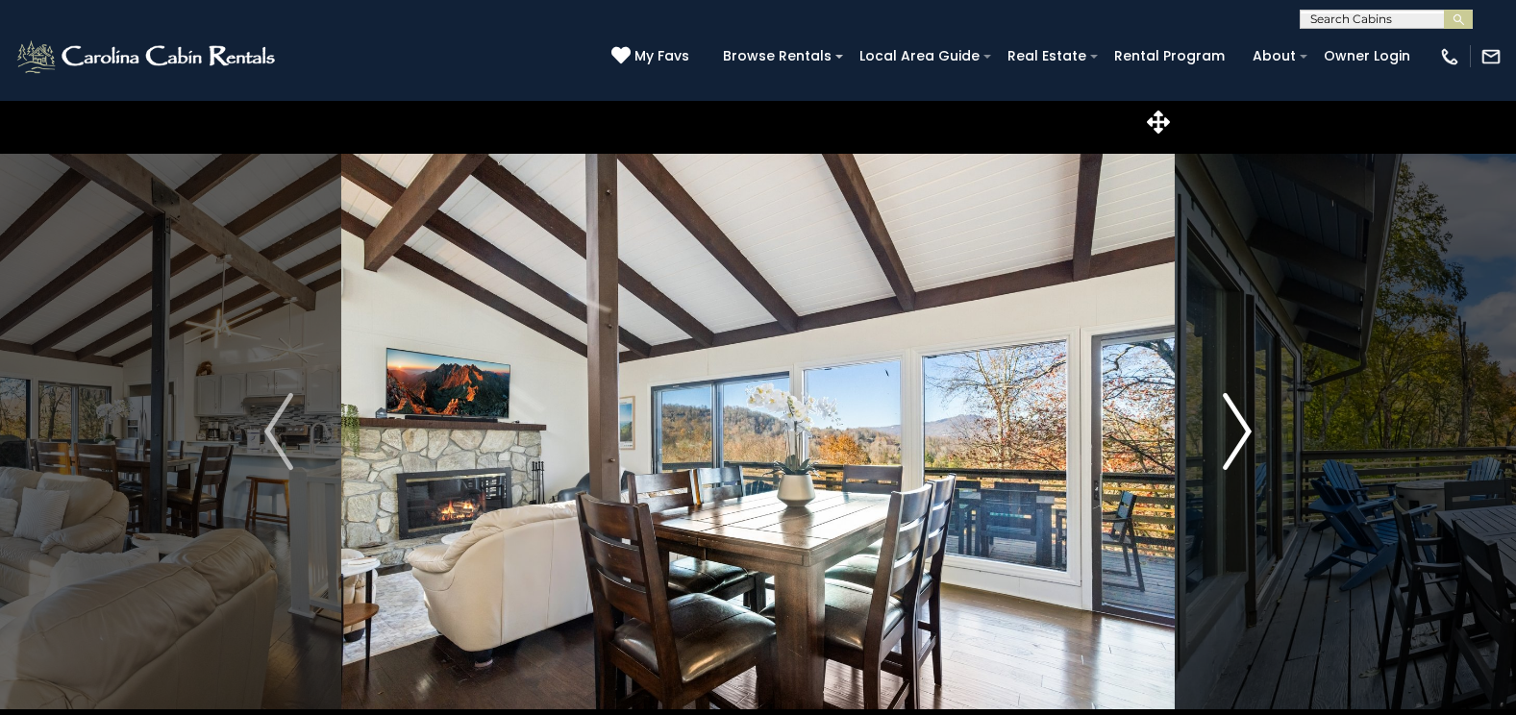
click at [1231, 439] on img "Next" at bounding box center [1237, 431] width 29 height 77
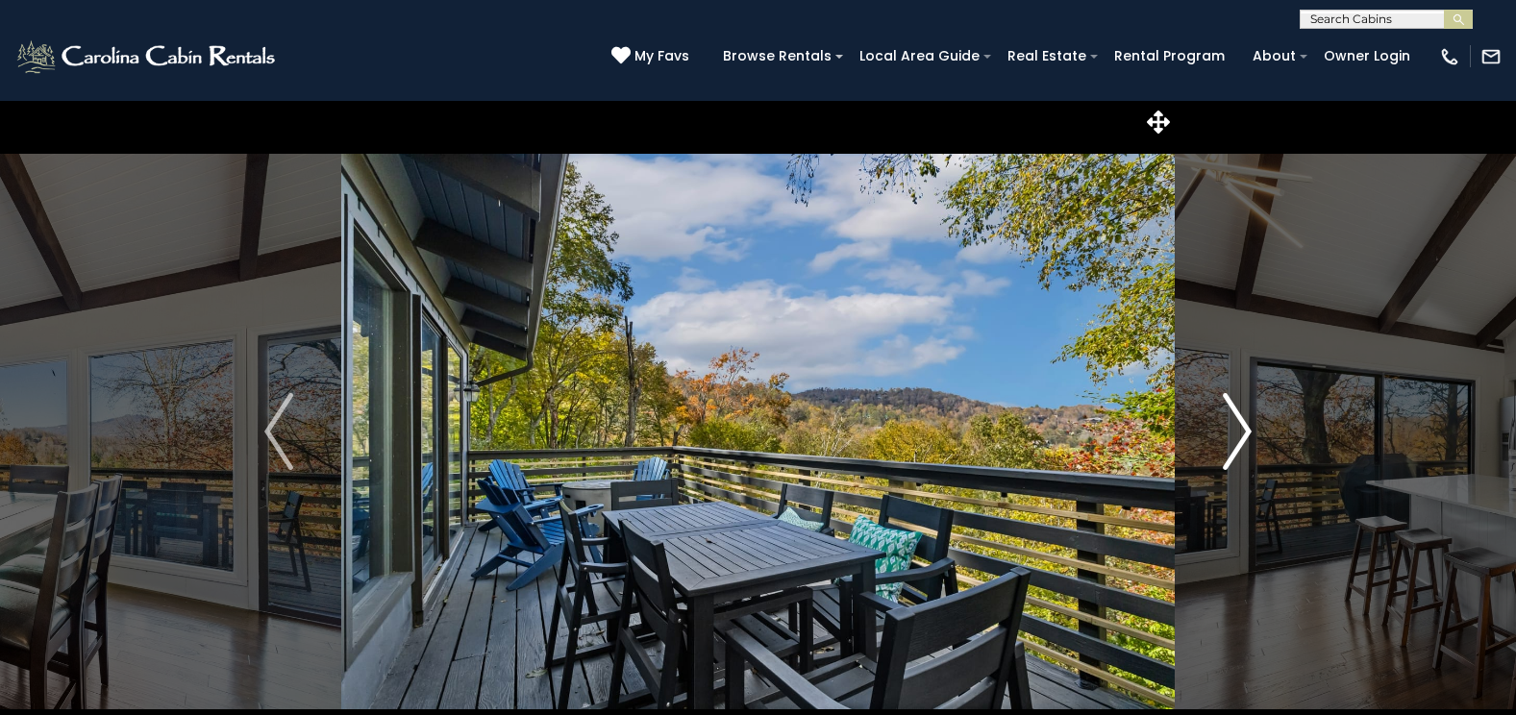
click at [1231, 439] on img "Next" at bounding box center [1237, 431] width 29 height 77
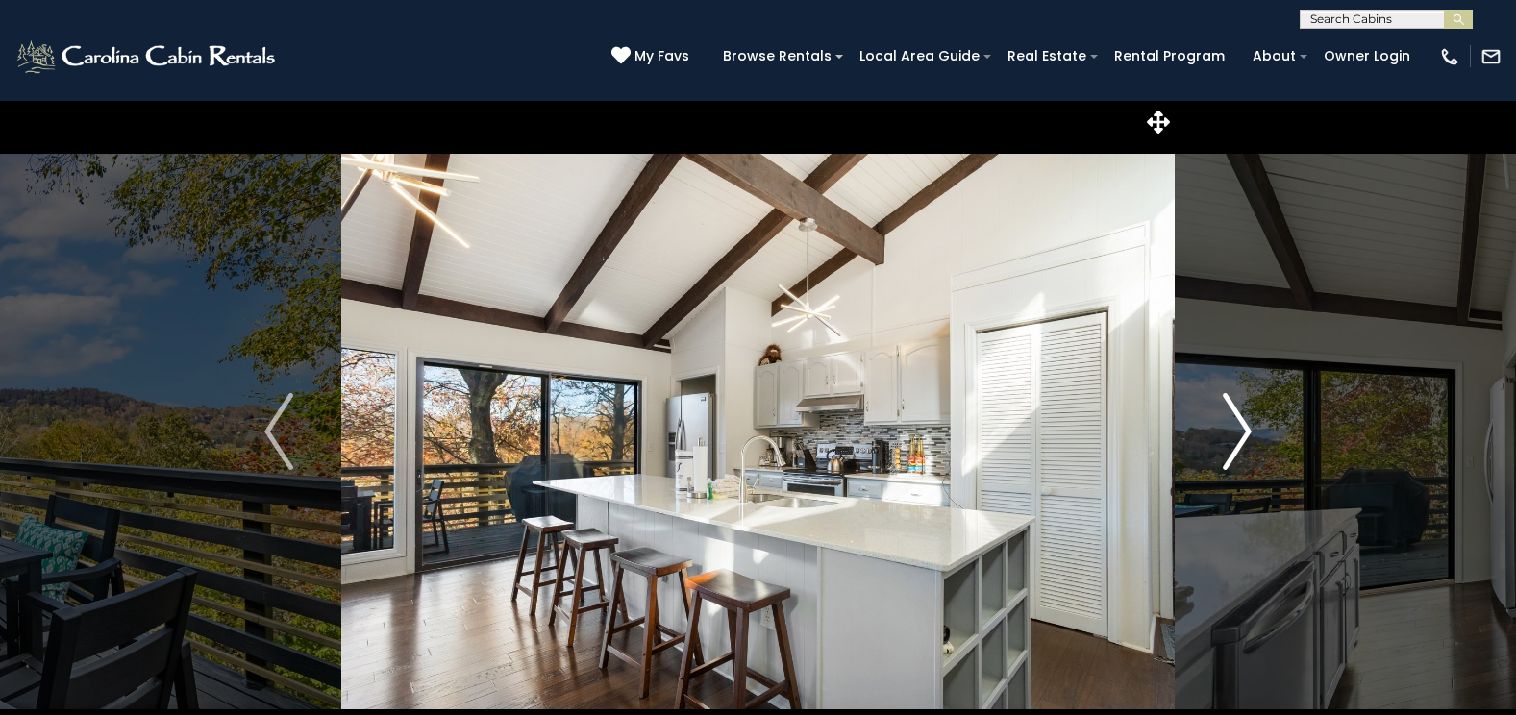
click at [1231, 439] on img "Next" at bounding box center [1237, 431] width 29 height 77
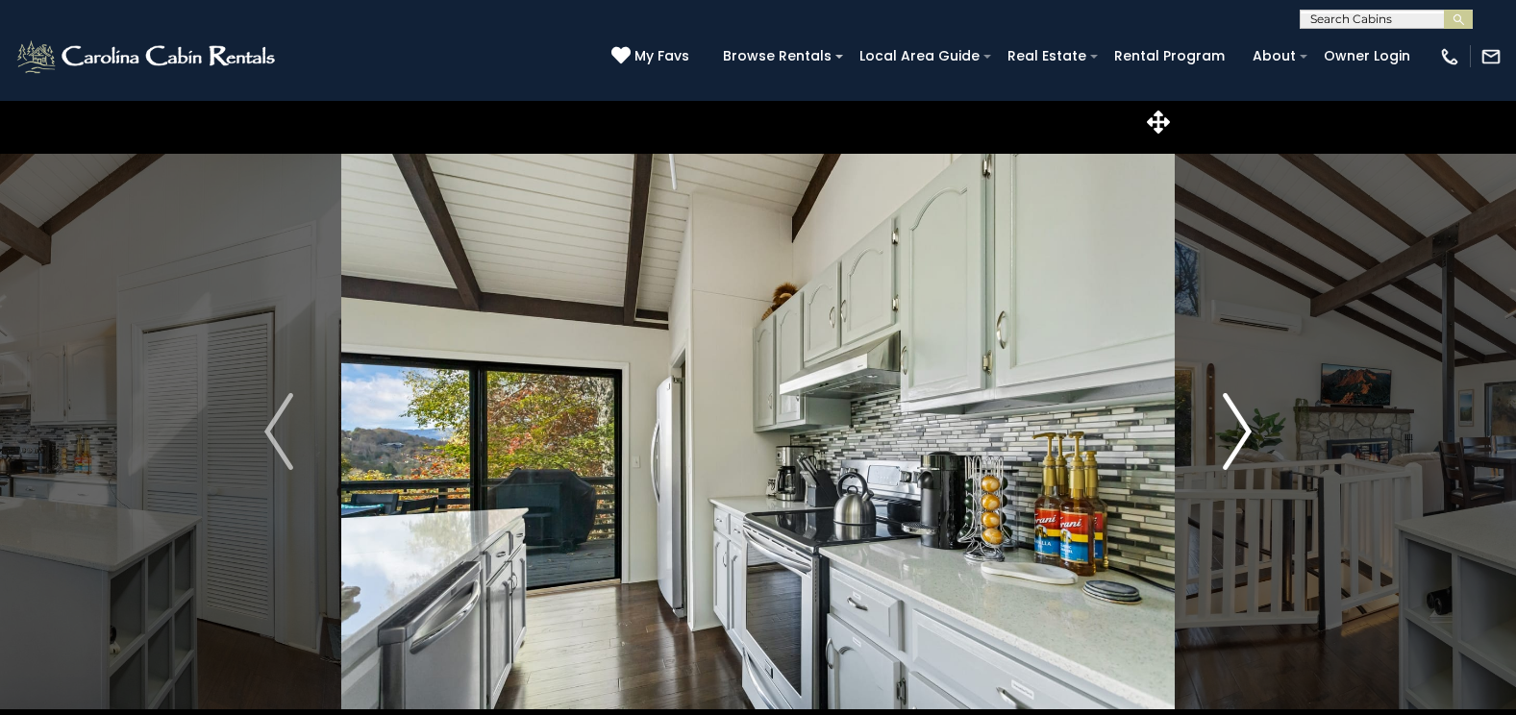
click at [1231, 439] on img "Next" at bounding box center [1237, 431] width 29 height 77
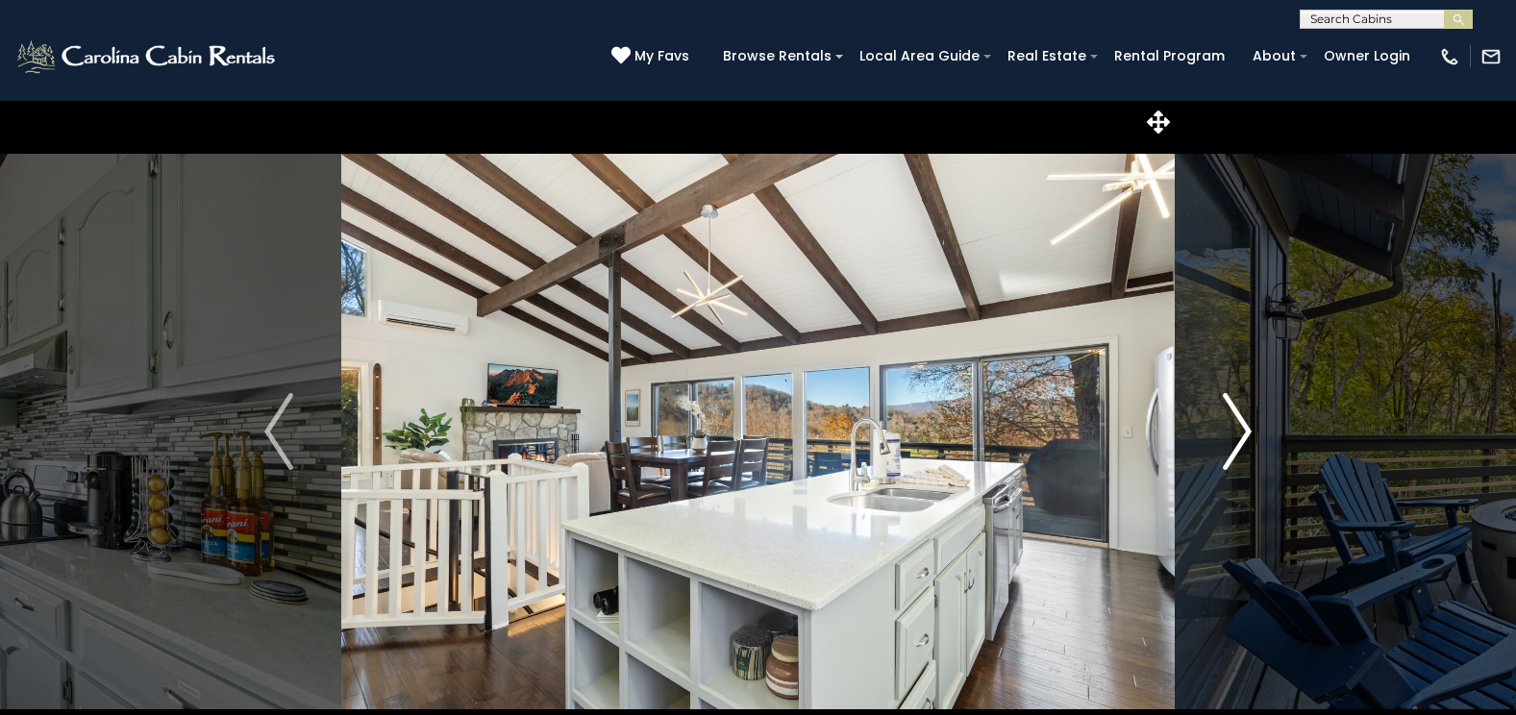
click at [1231, 439] on img "Next" at bounding box center [1237, 431] width 29 height 77
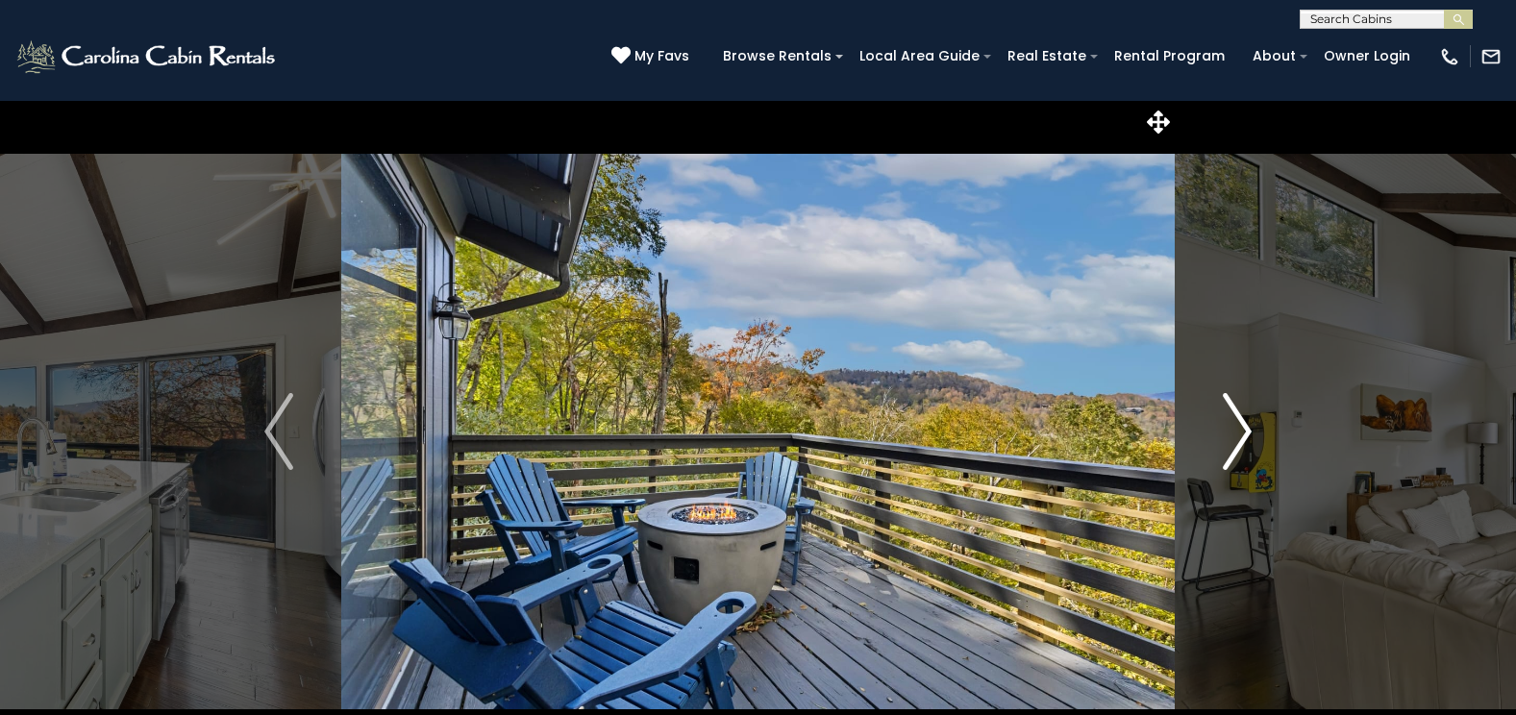
click at [1231, 439] on img "Next" at bounding box center [1237, 431] width 29 height 77
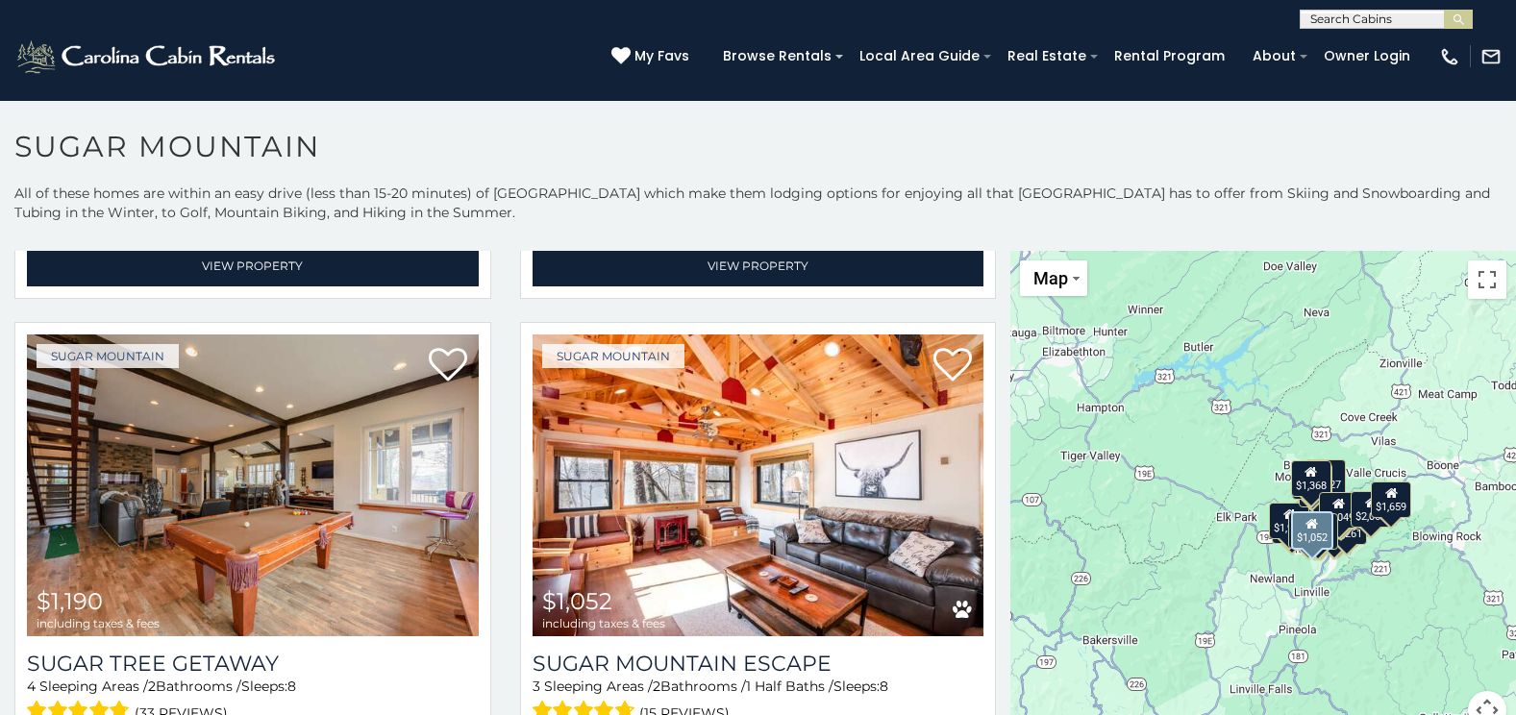
scroll to position [942, 0]
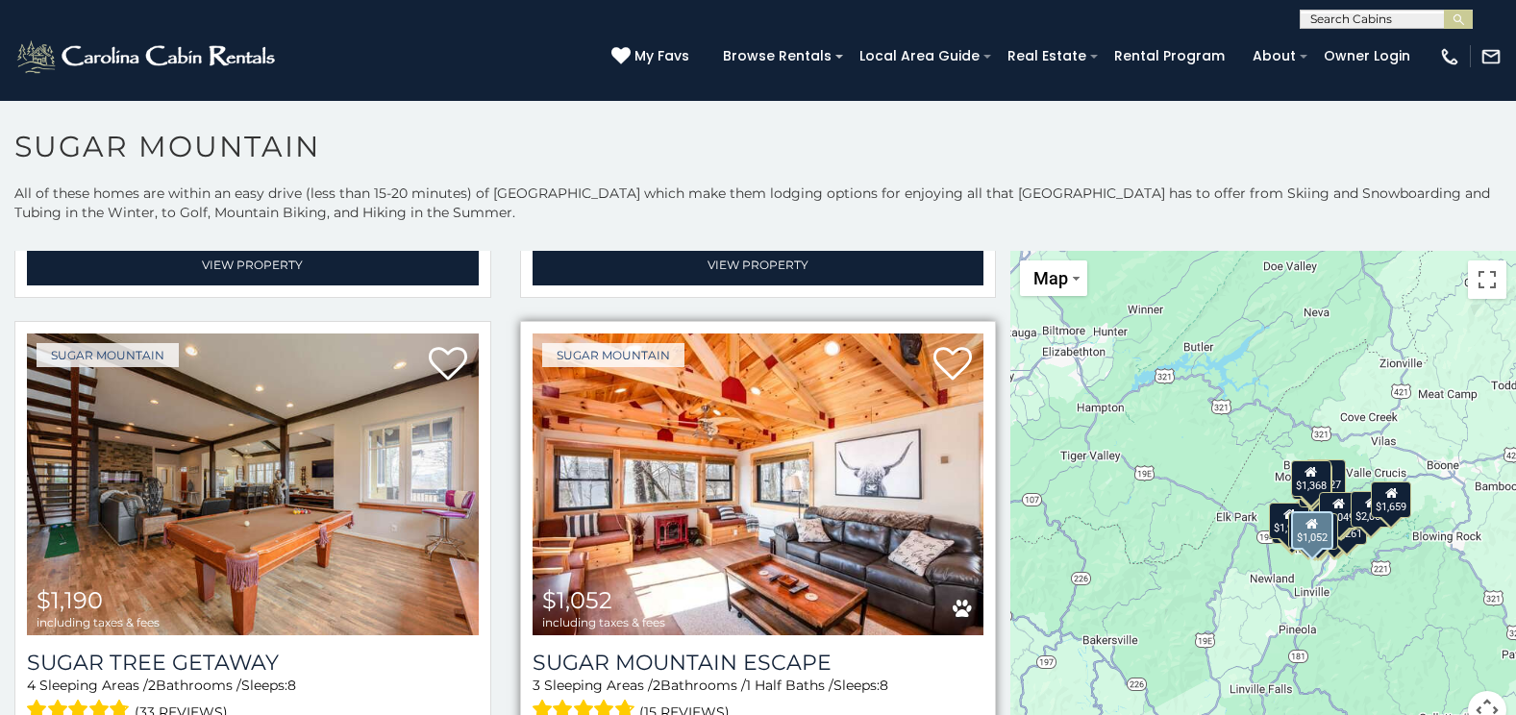
click at [614, 450] on img at bounding box center [759, 485] width 452 height 303
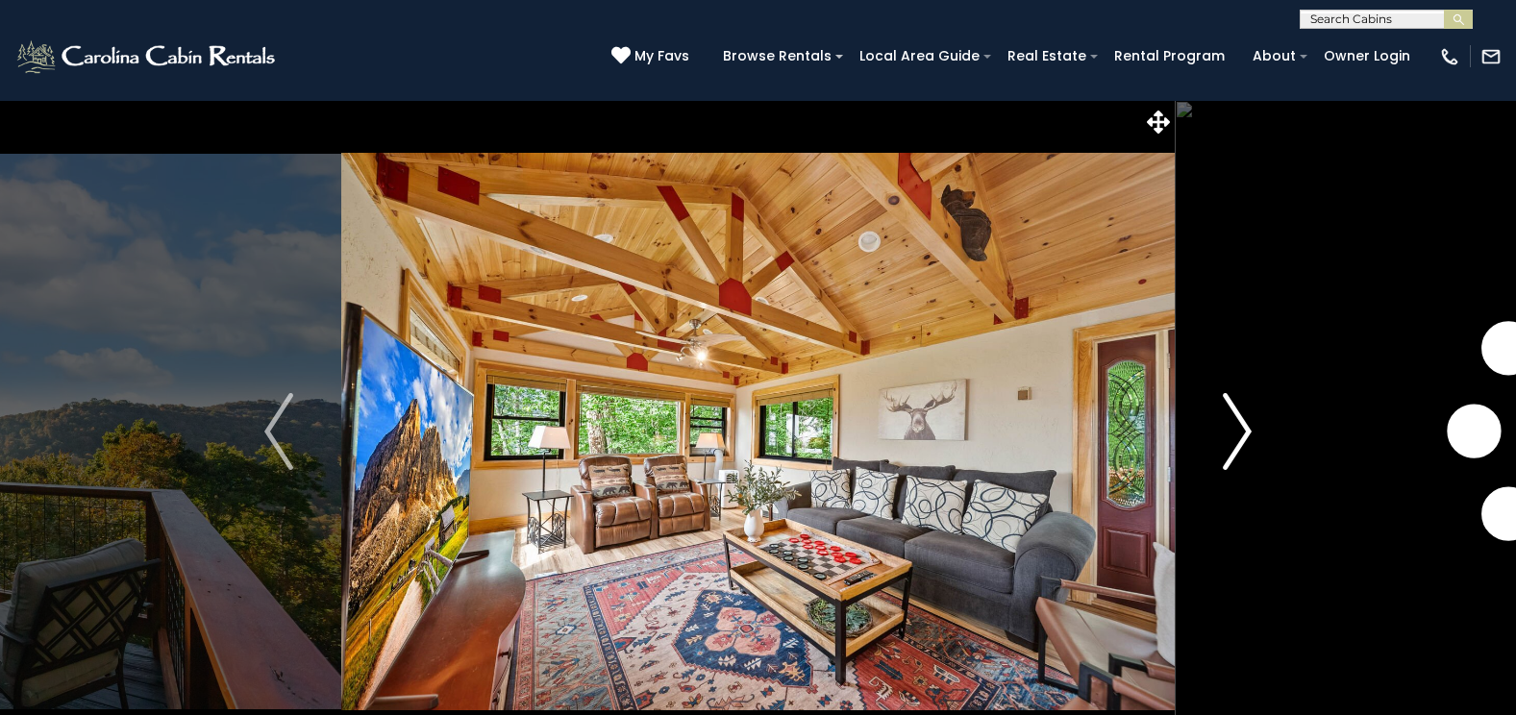
click at [1235, 432] on img "Next" at bounding box center [1237, 431] width 29 height 77
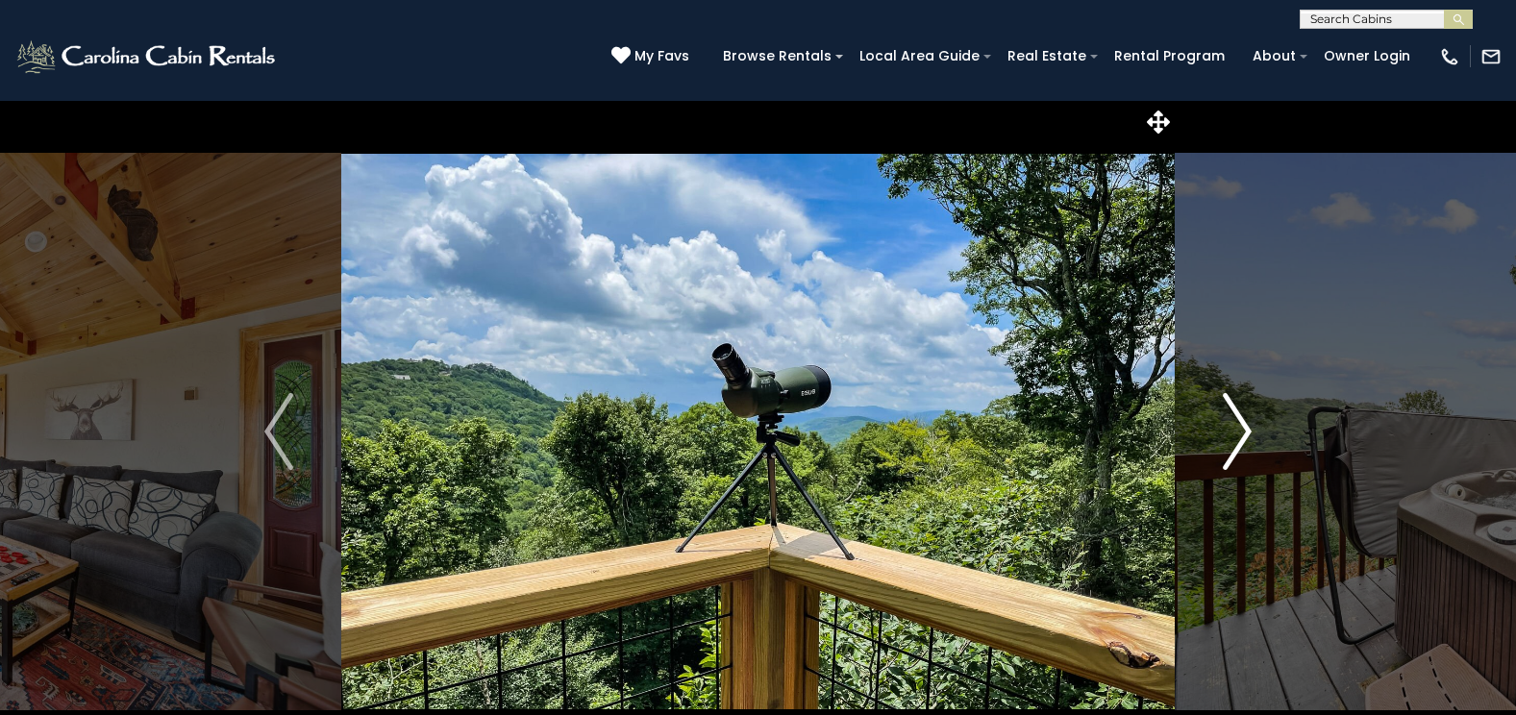
click at [1235, 432] on img "Next" at bounding box center [1237, 431] width 29 height 77
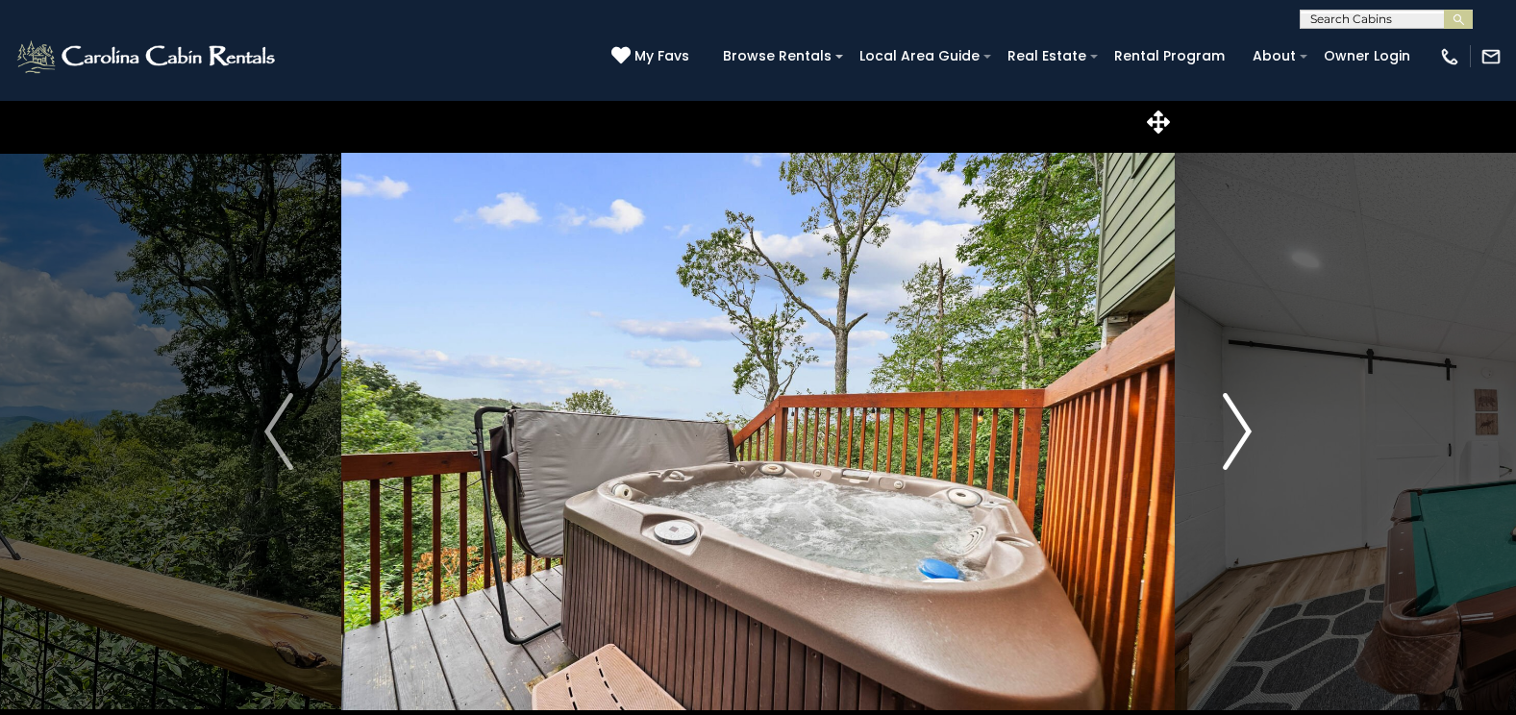
click at [1235, 432] on img "Next" at bounding box center [1237, 431] width 29 height 77
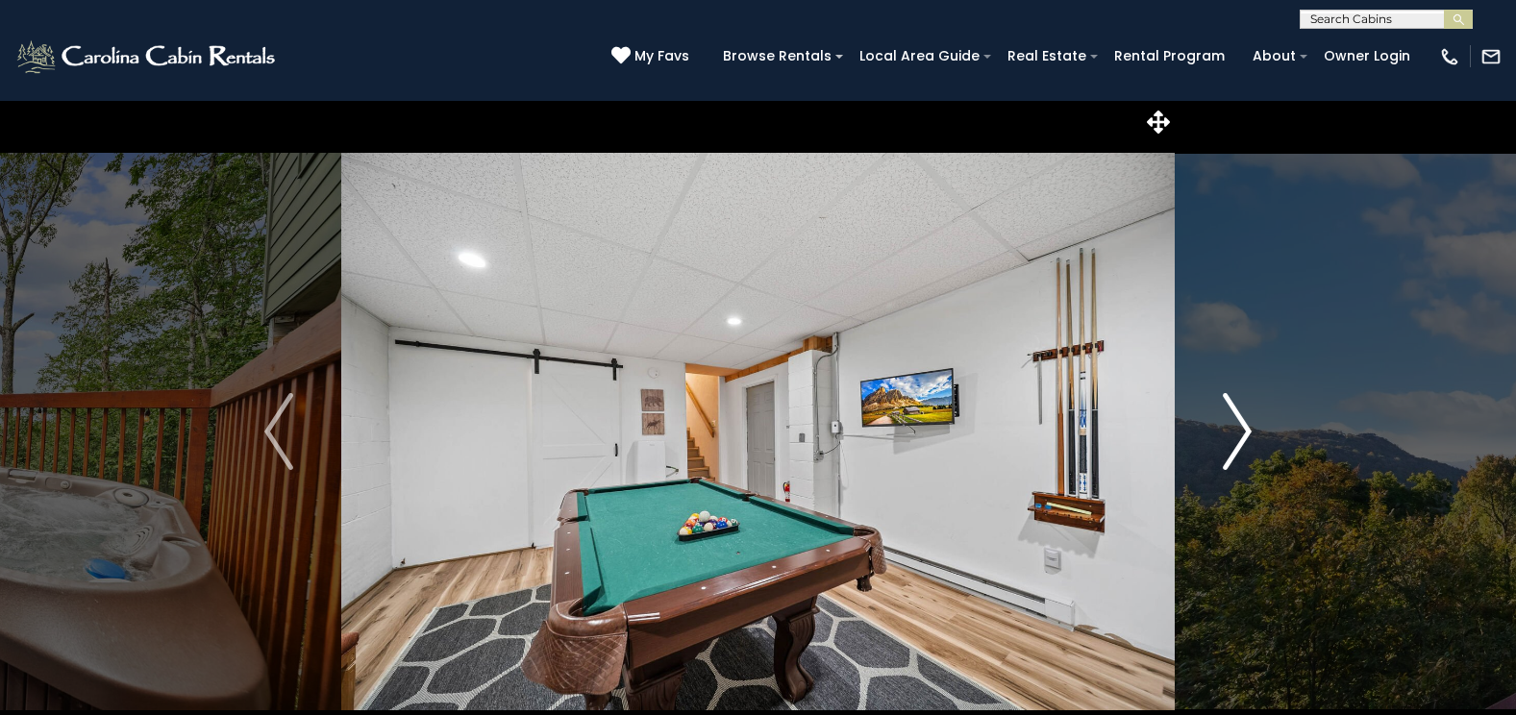
click at [1235, 432] on img "Next" at bounding box center [1237, 431] width 29 height 77
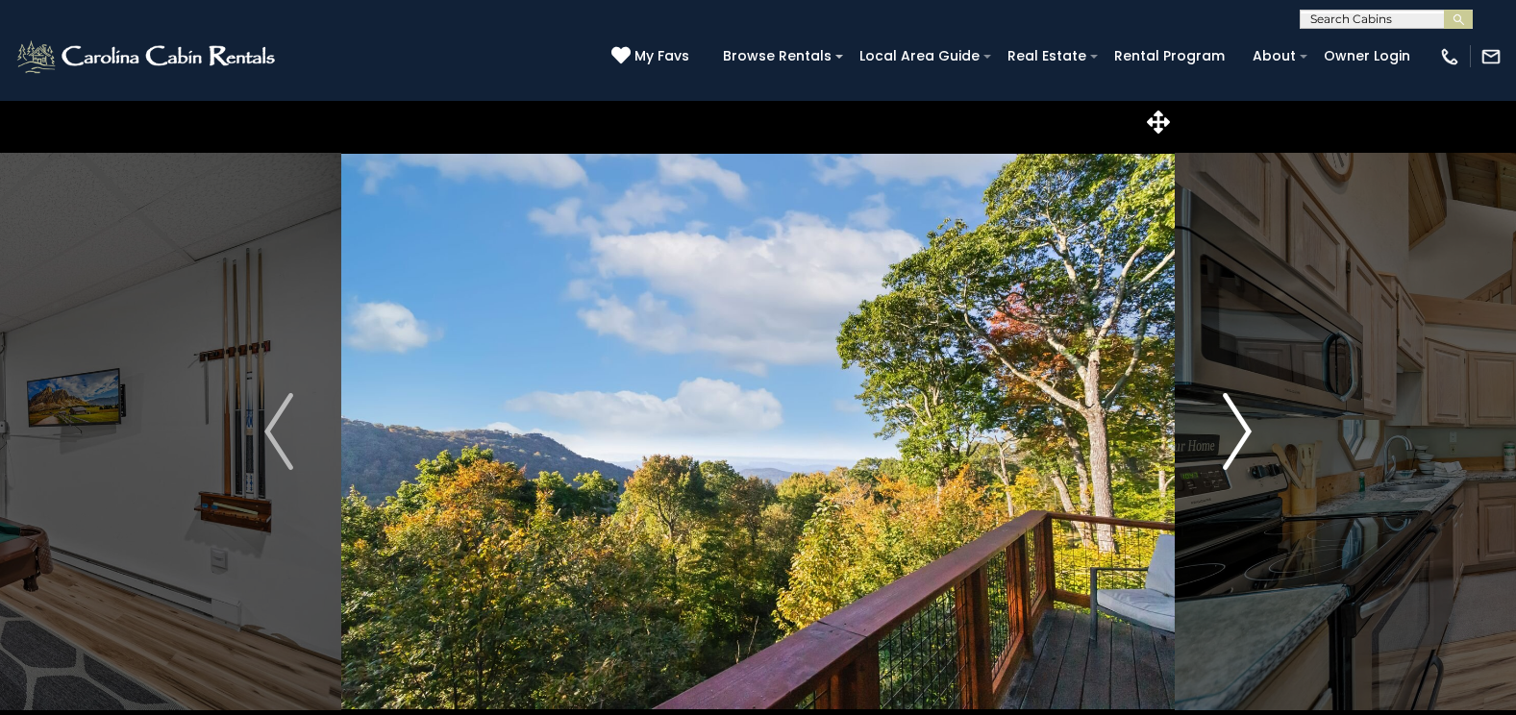
click at [1235, 432] on img "Next" at bounding box center [1237, 431] width 29 height 77
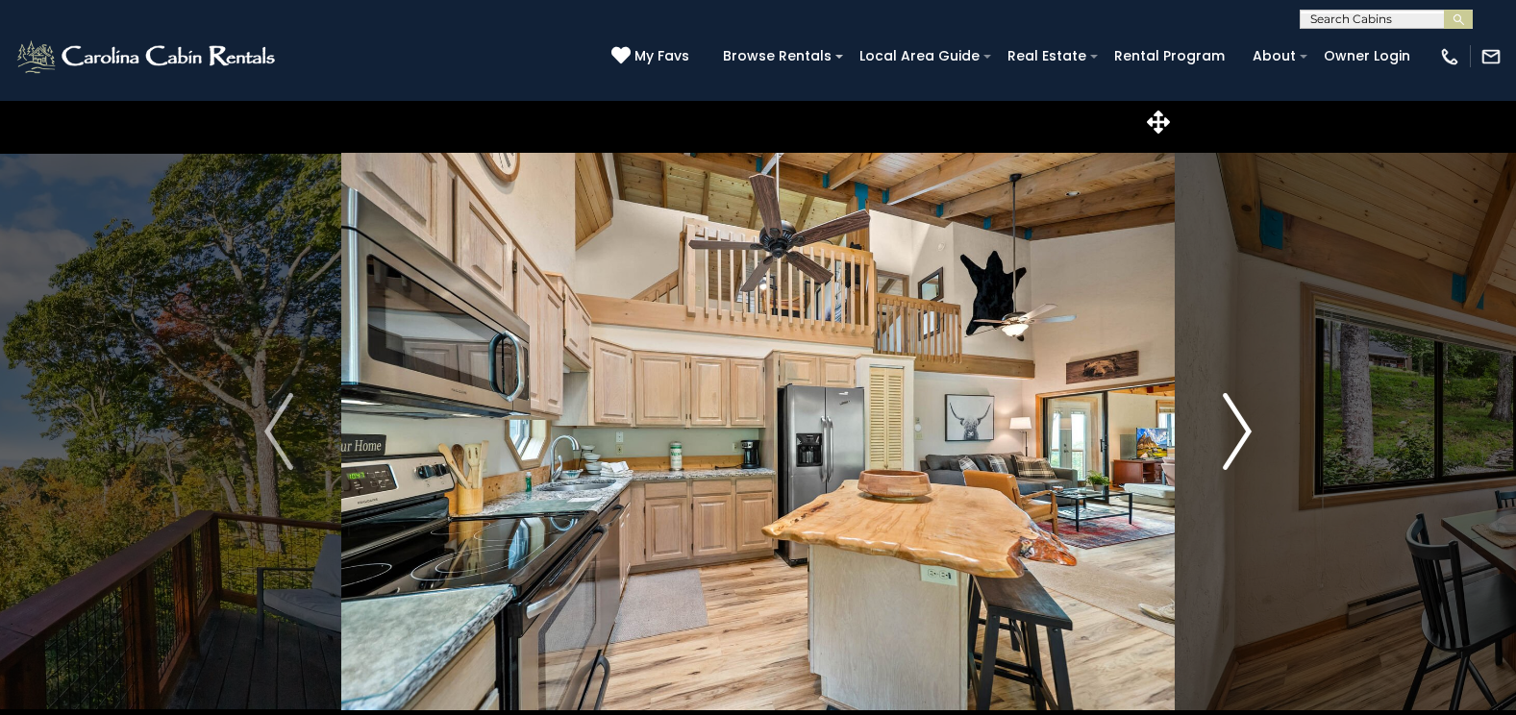
click at [1235, 432] on img "Next" at bounding box center [1237, 431] width 29 height 77
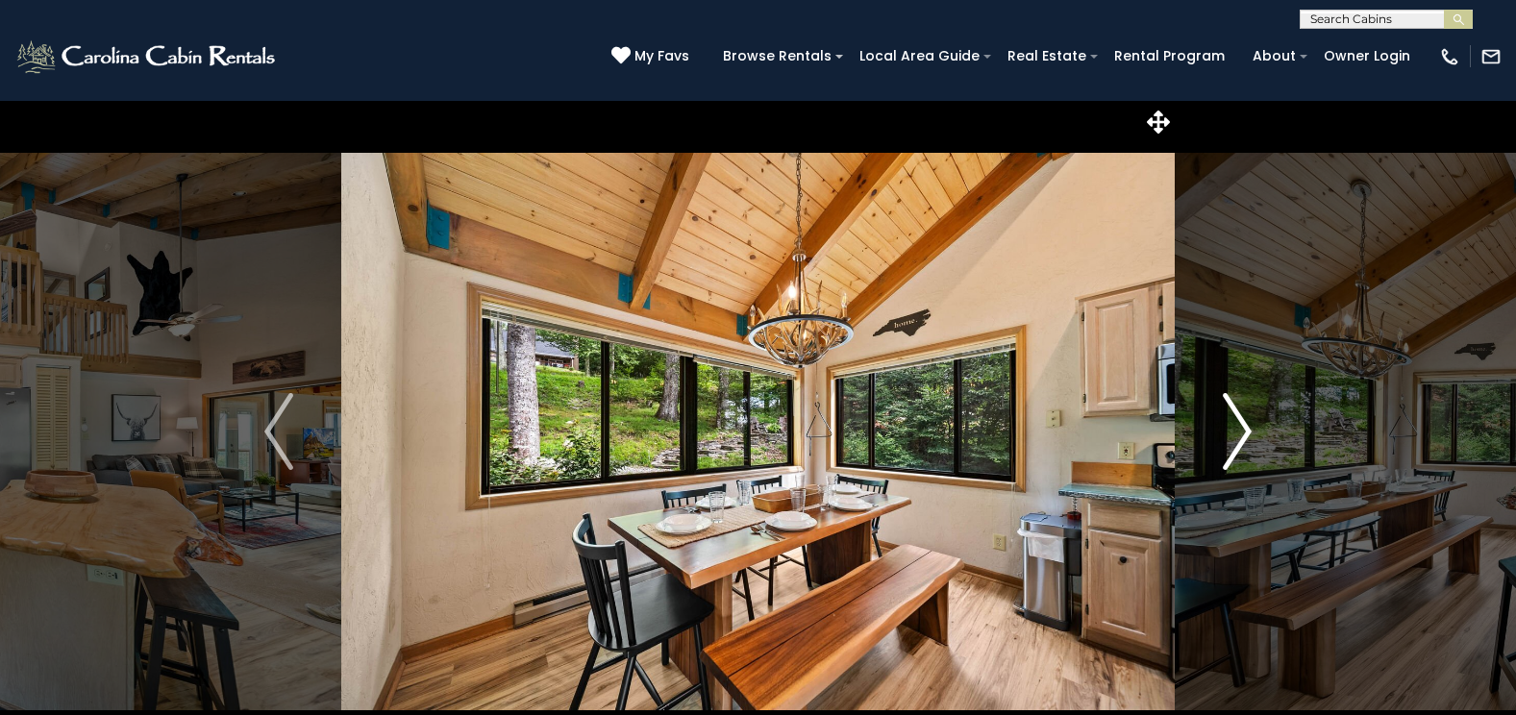
click at [1235, 432] on img "Next" at bounding box center [1237, 431] width 29 height 77
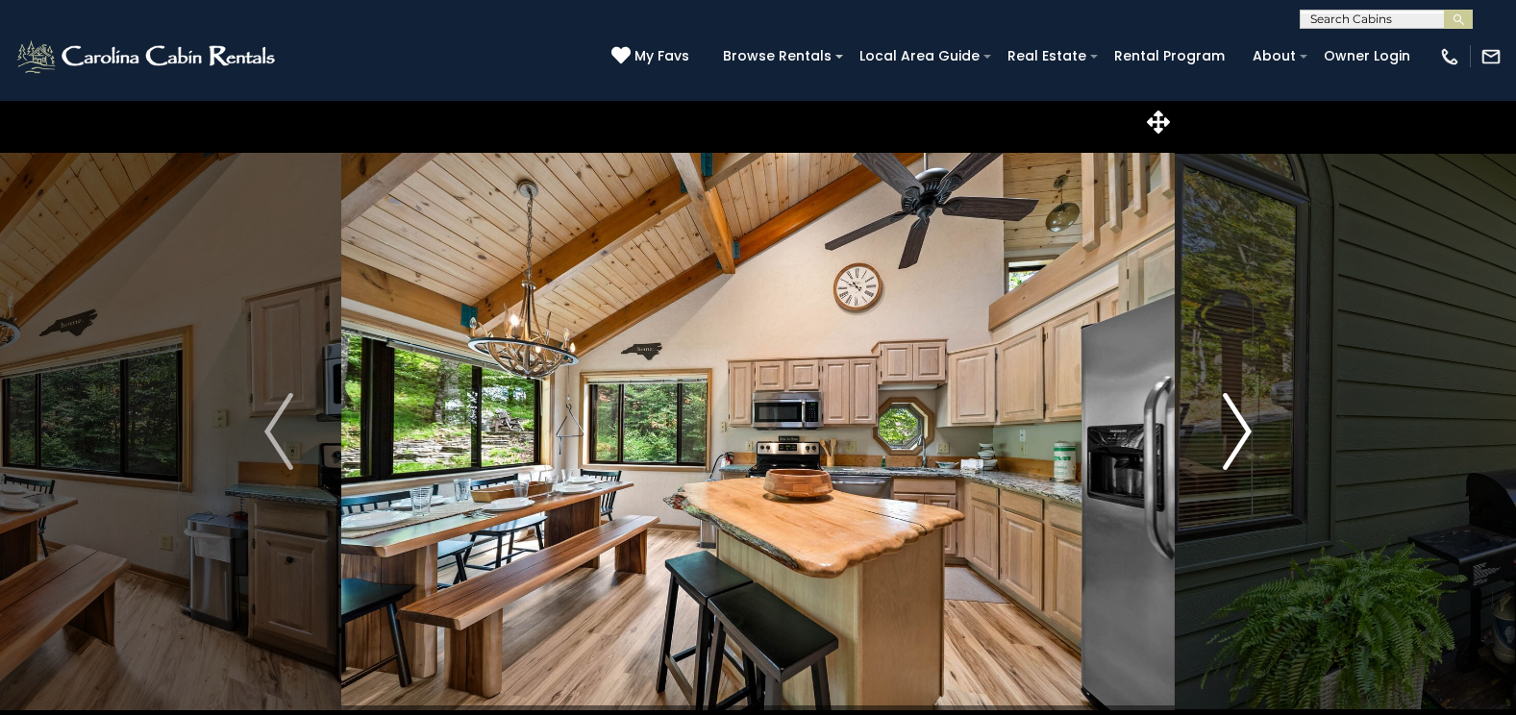
click at [1235, 432] on img "Next" at bounding box center [1237, 431] width 29 height 77
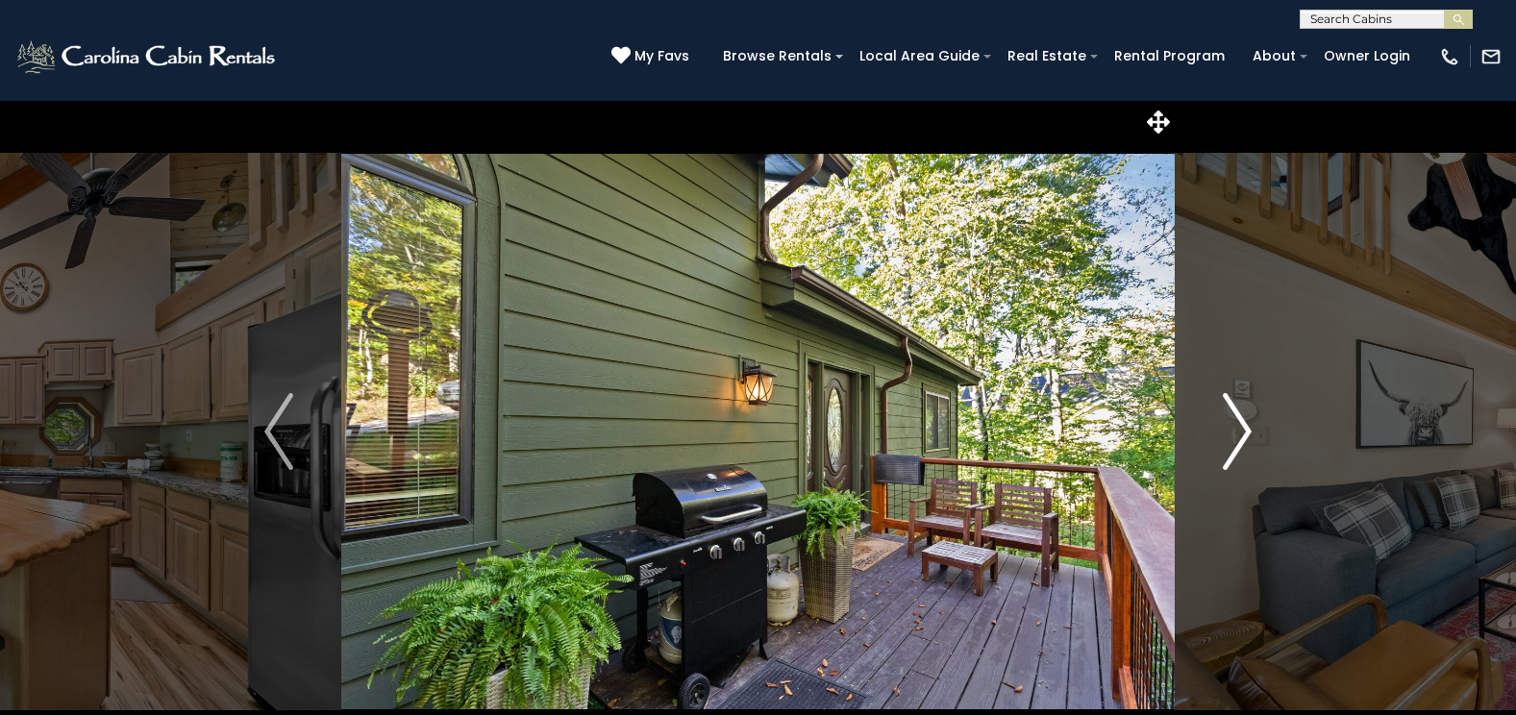
click at [1235, 432] on img "Next" at bounding box center [1237, 431] width 29 height 77
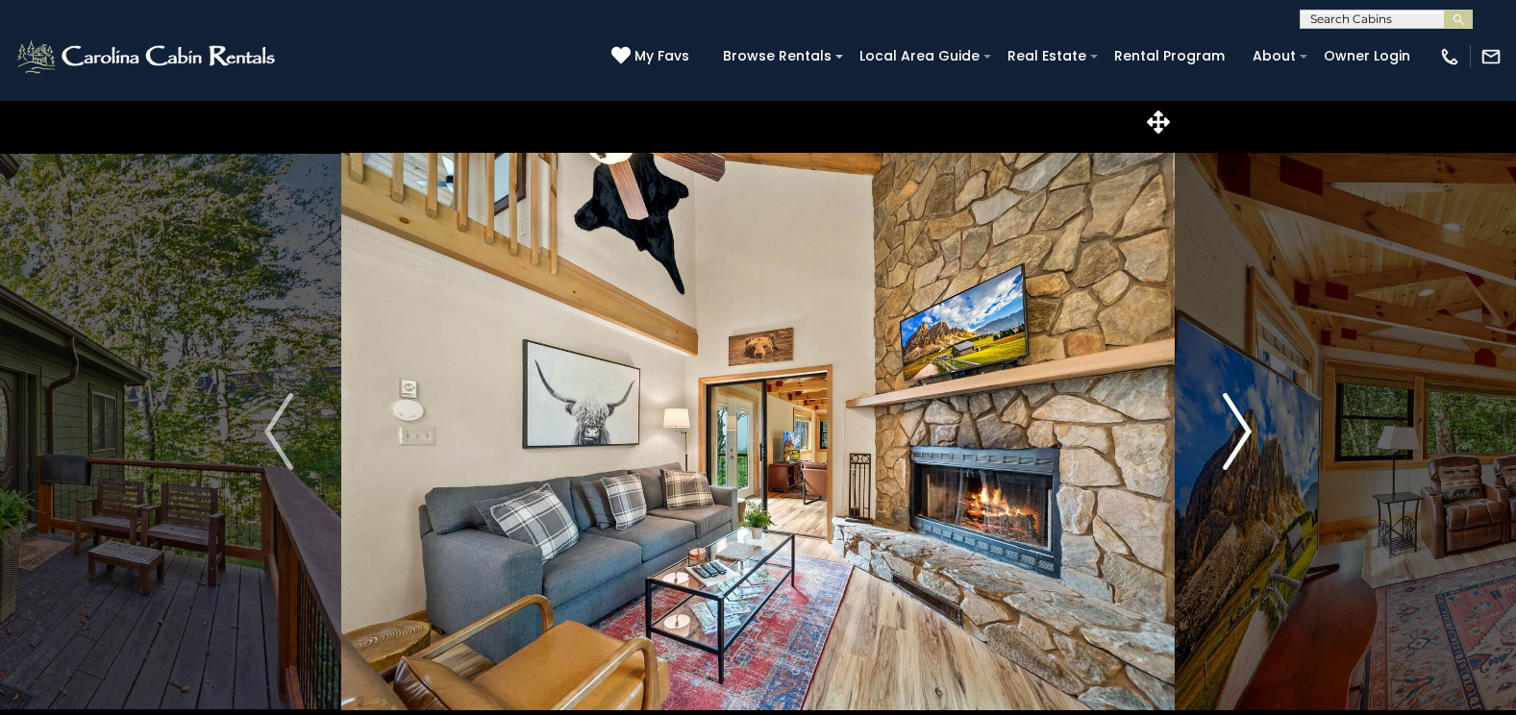
click at [1235, 432] on img "Next" at bounding box center [1237, 431] width 29 height 77
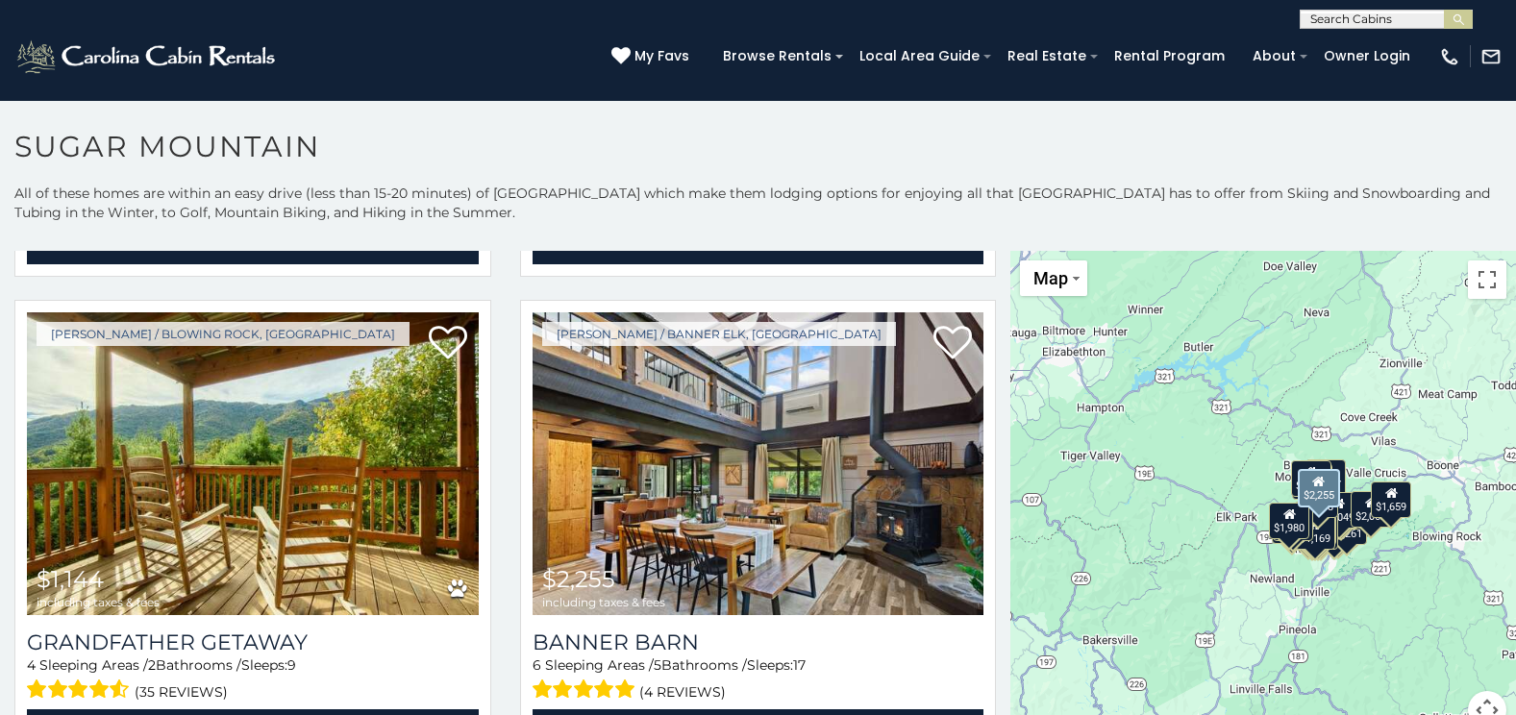
scroll to position [4354, 0]
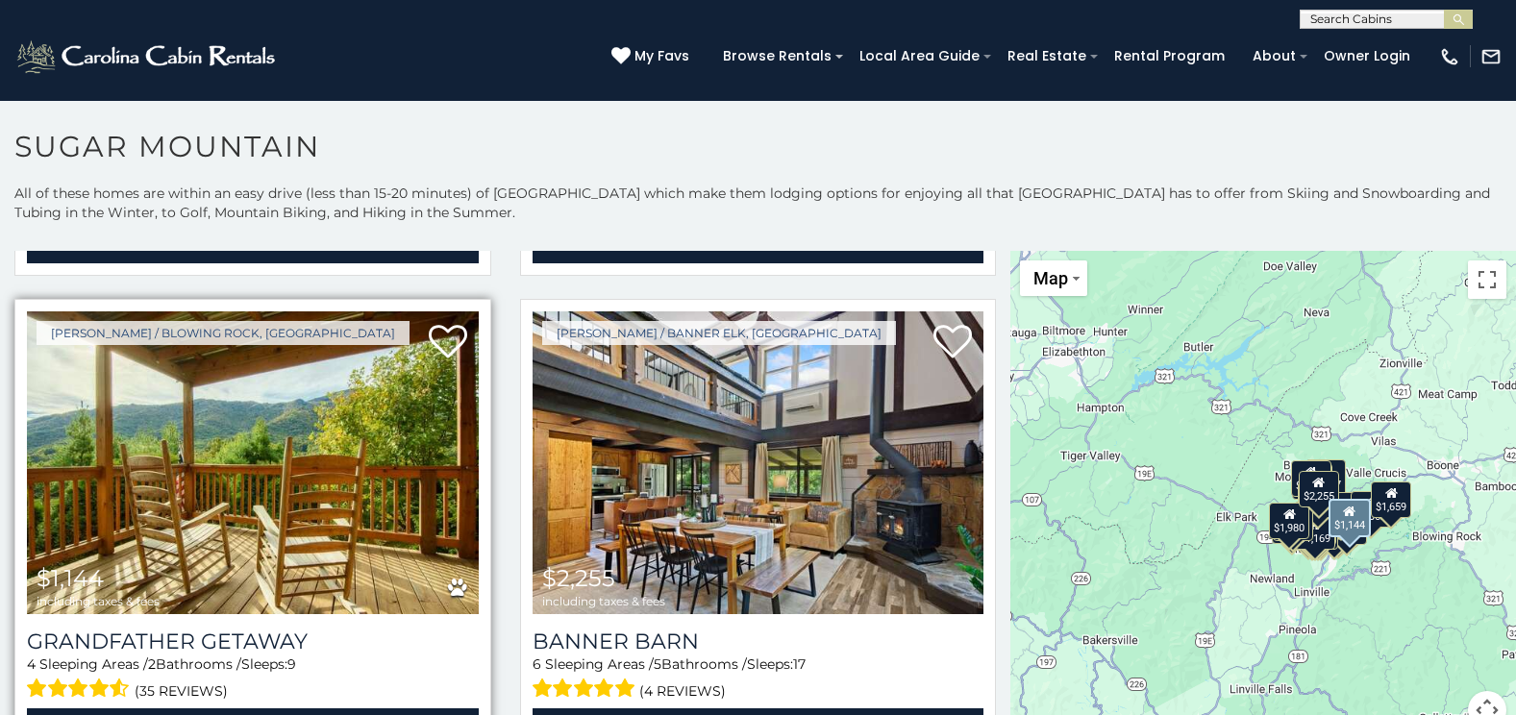
click at [396, 412] on img at bounding box center [253, 462] width 452 height 303
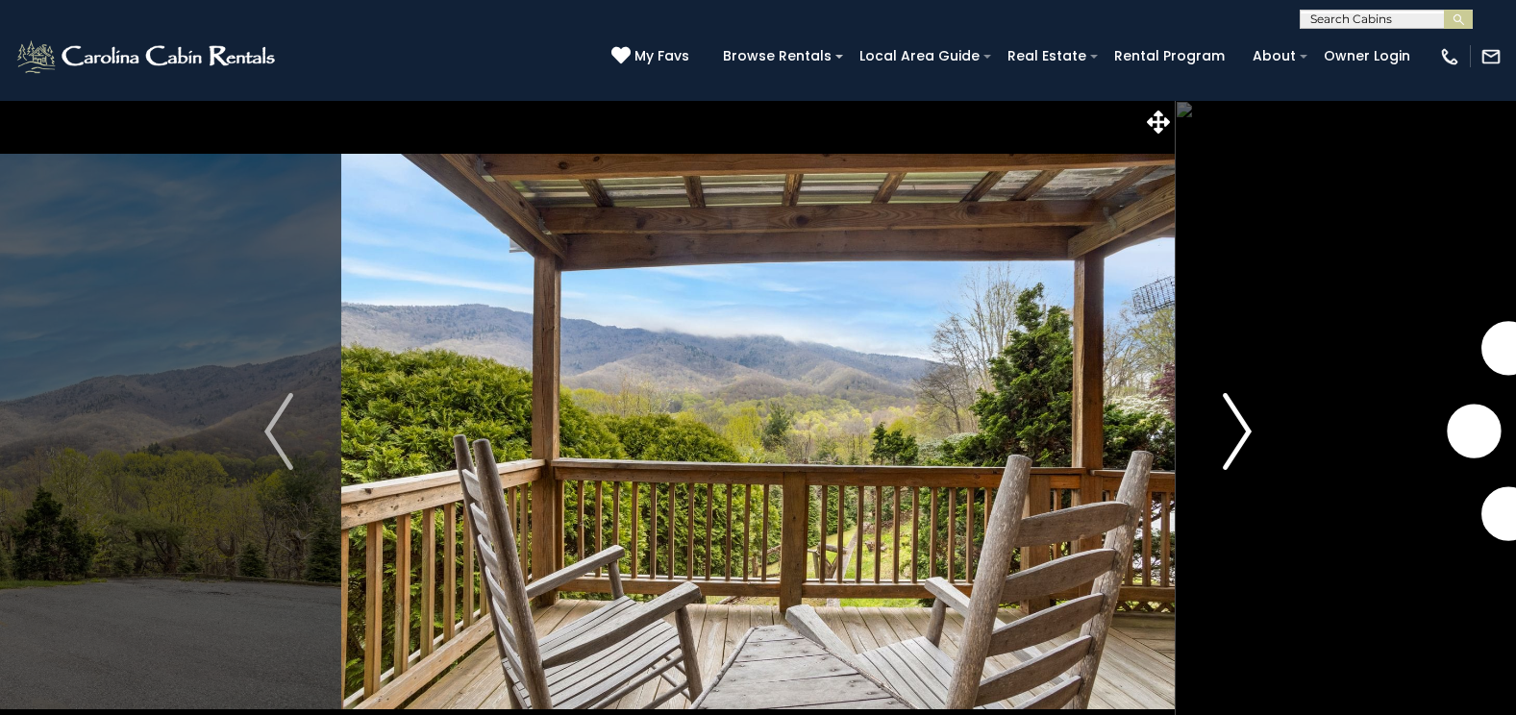
click at [1230, 457] on img "Next" at bounding box center [1237, 431] width 29 height 77
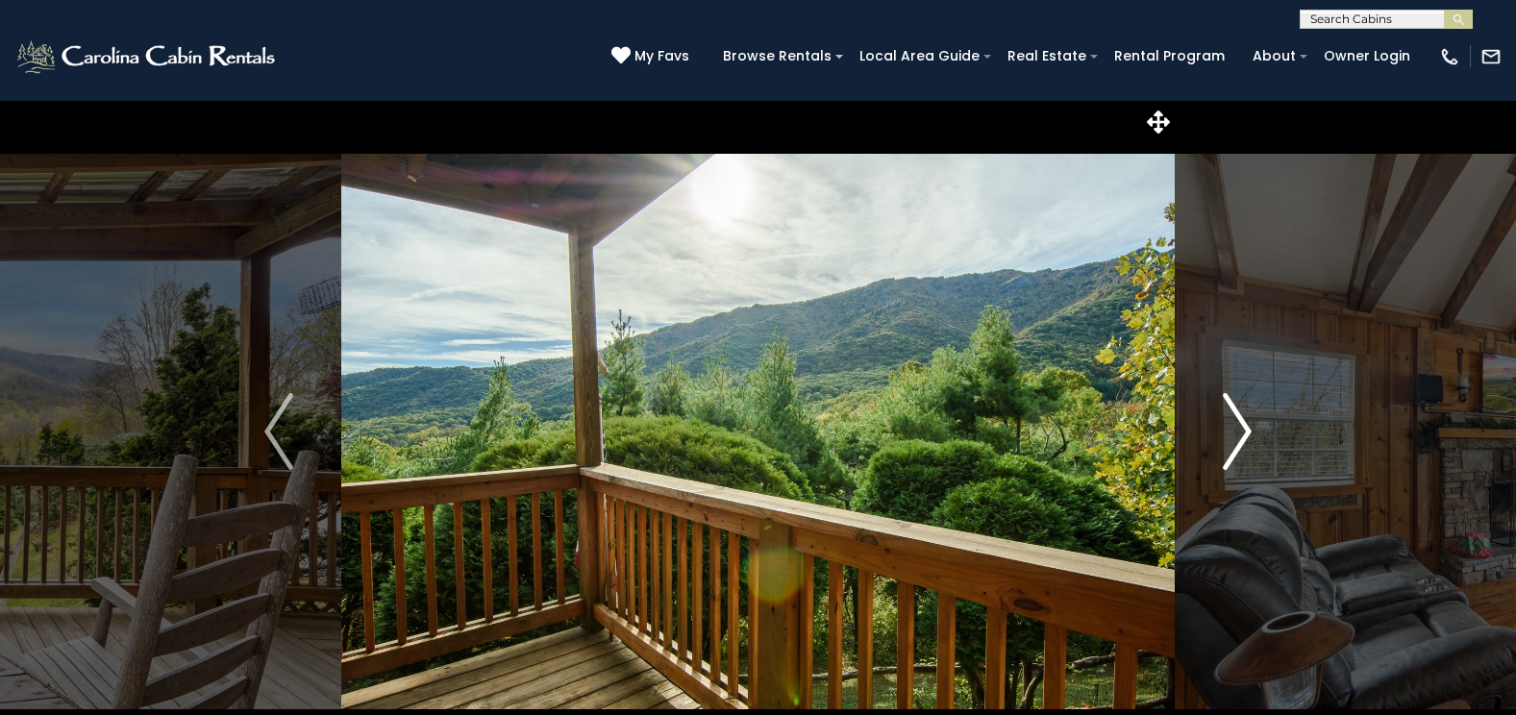
click at [1230, 457] on img "Next" at bounding box center [1237, 431] width 29 height 77
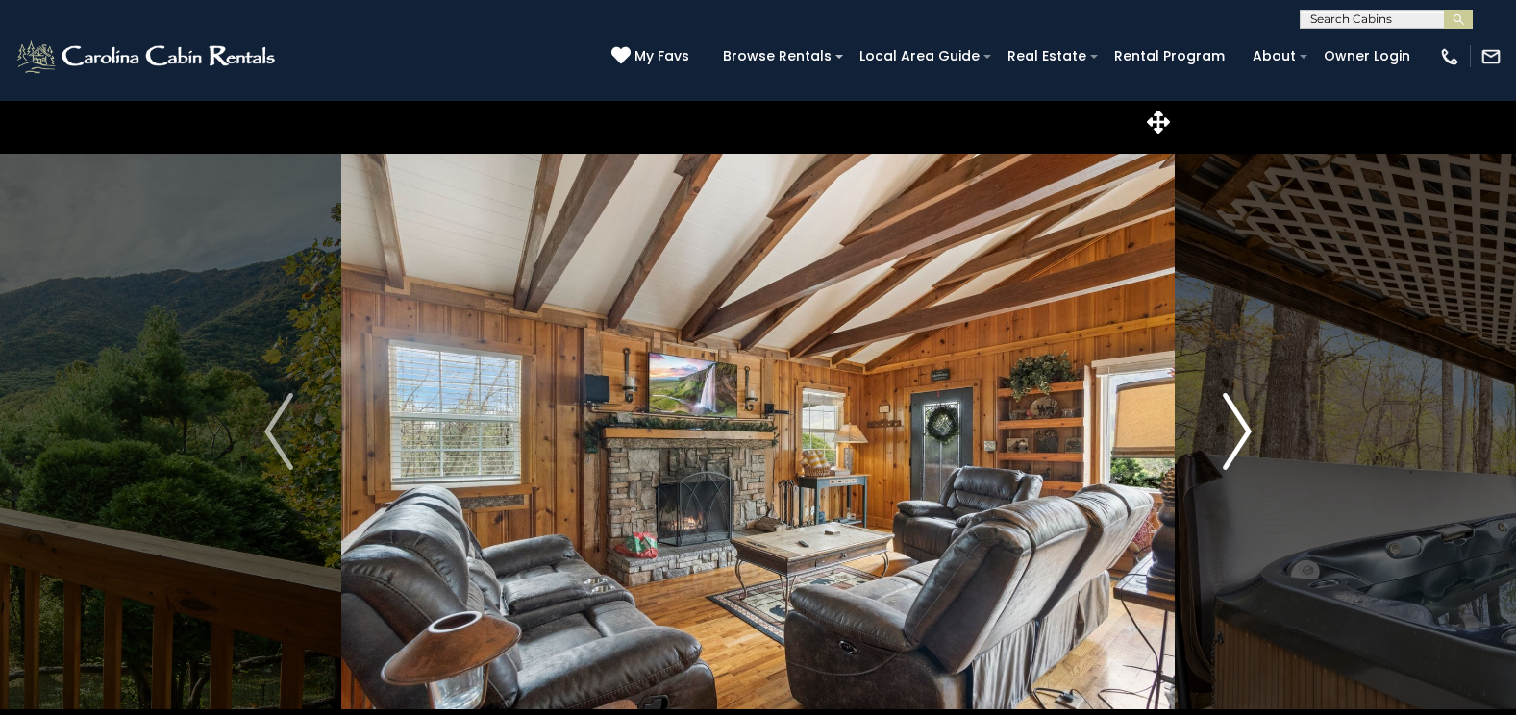
click at [1230, 457] on img "Next" at bounding box center [1237, 431] width 29 height 77
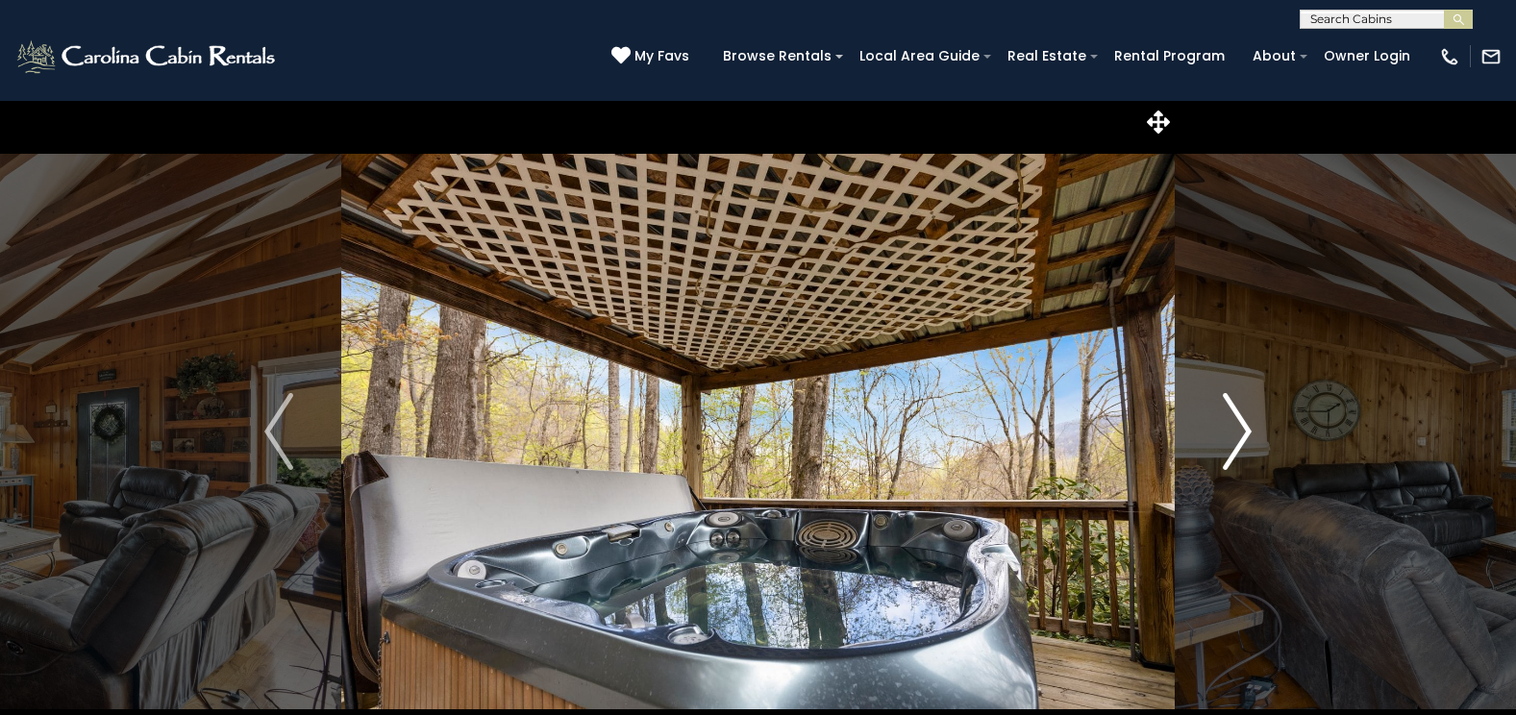
click at [1230, 457] on img "Next" at bounding box center [1237, 431] width 29 height 77
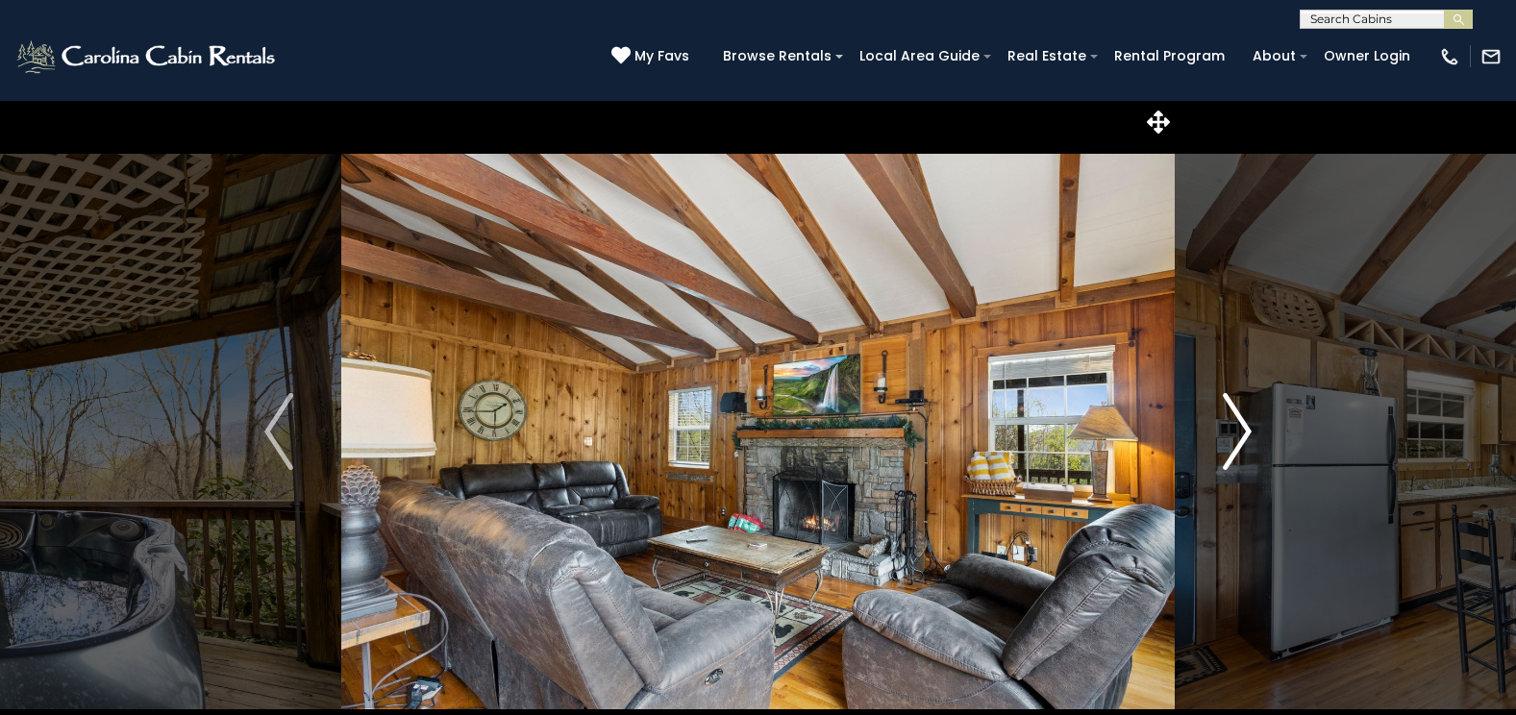
click at [1230, 457] on img "Next" at bounding box center [1237, 431] width 29 height 77
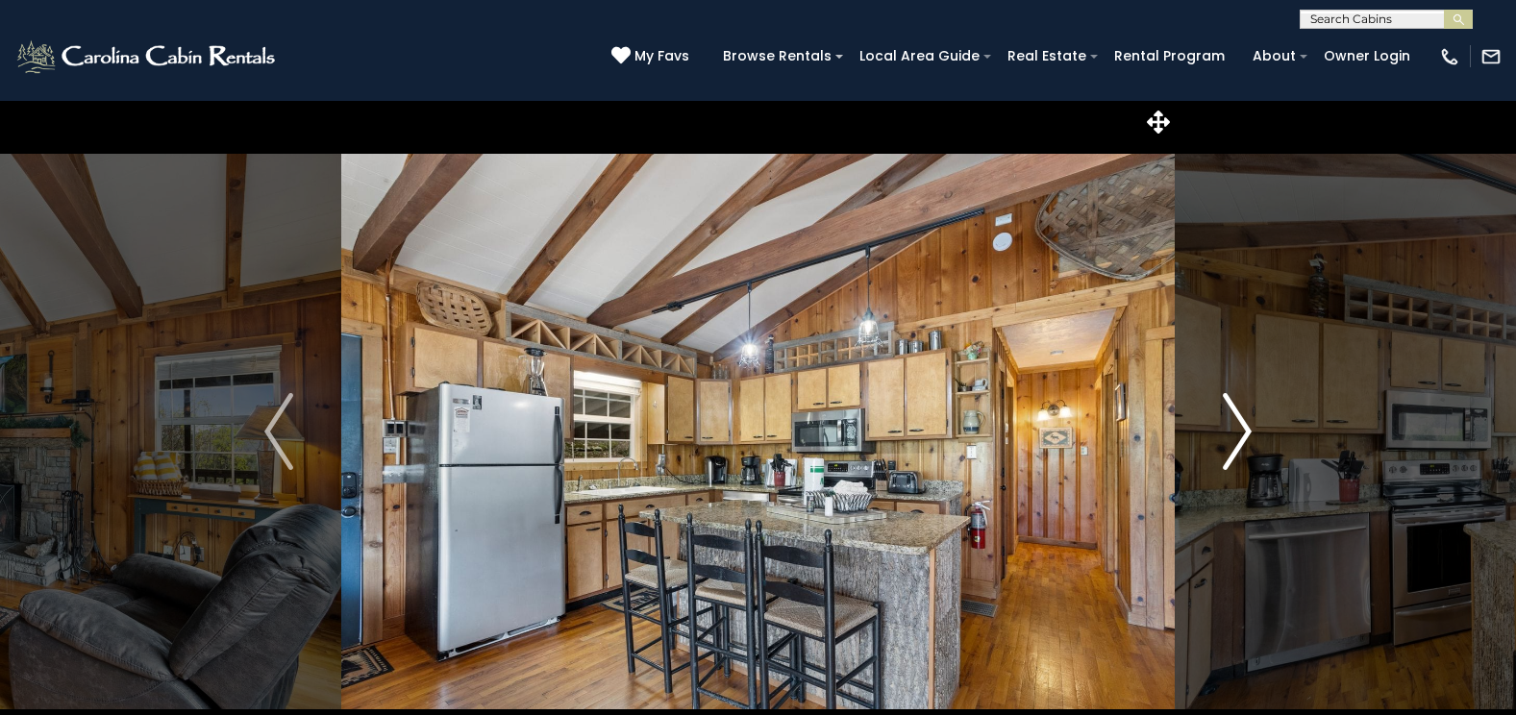
click at [1230, 457] on img "Next" at bounding box center [1237, 431] width 29 height 77
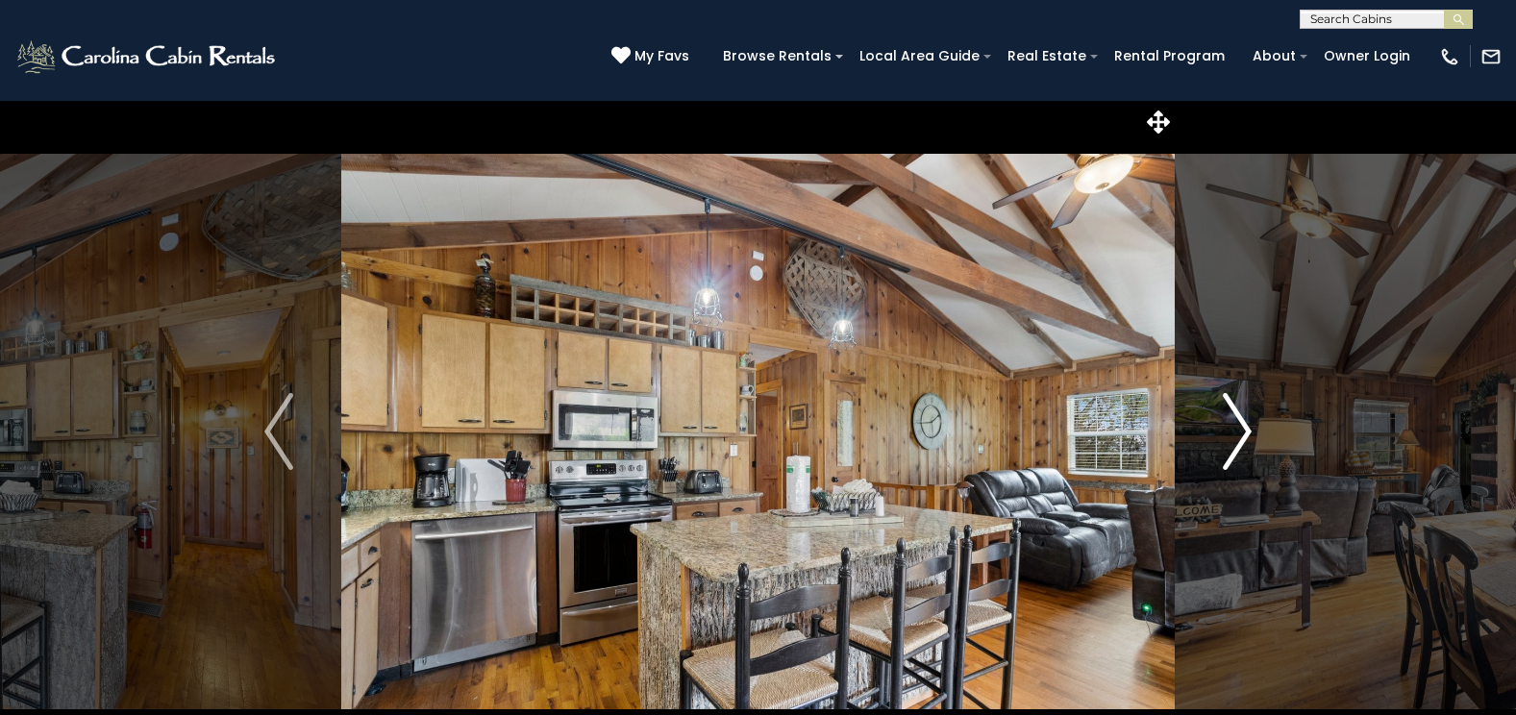
click at [1230, 457] on img "Next" at bounding box center [1237, 431] width 29 height 77
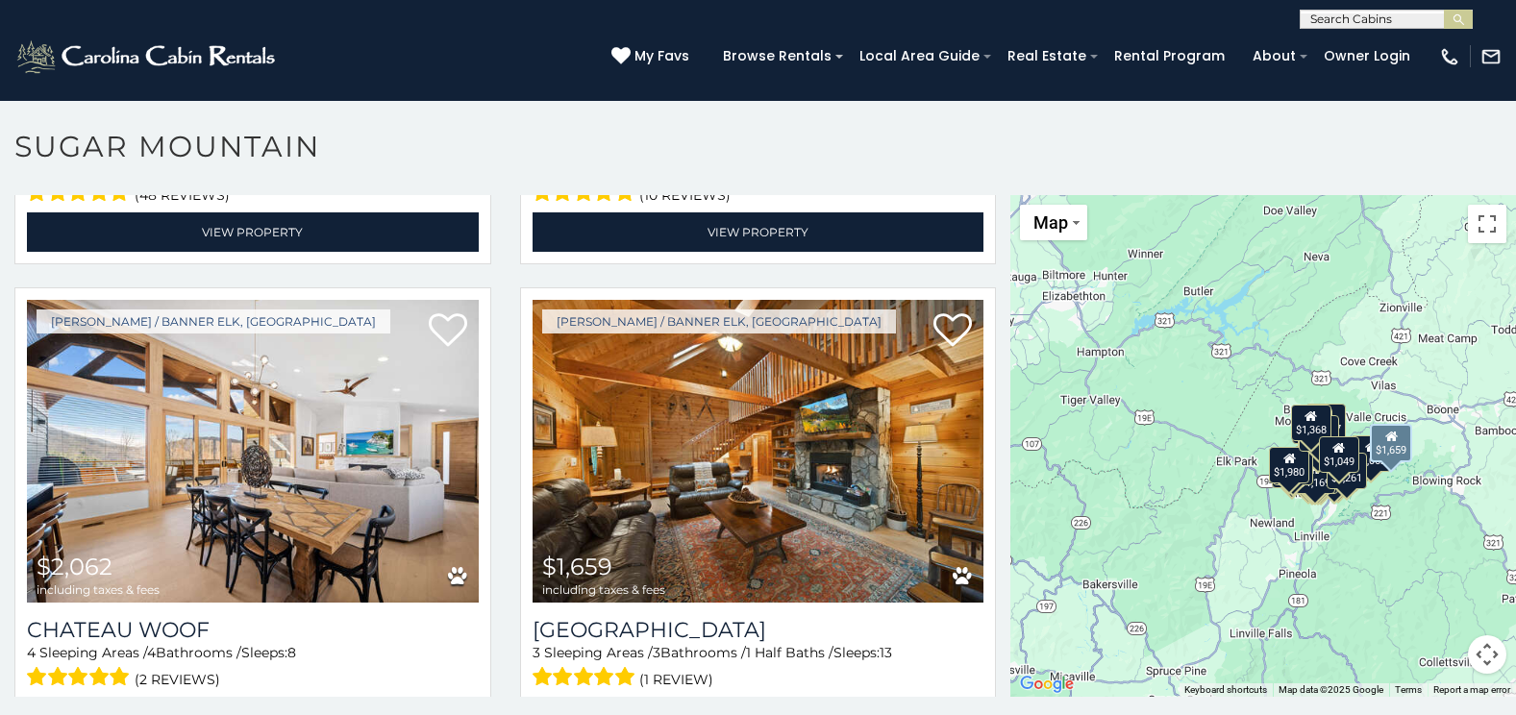
scroll to position [11, 0]
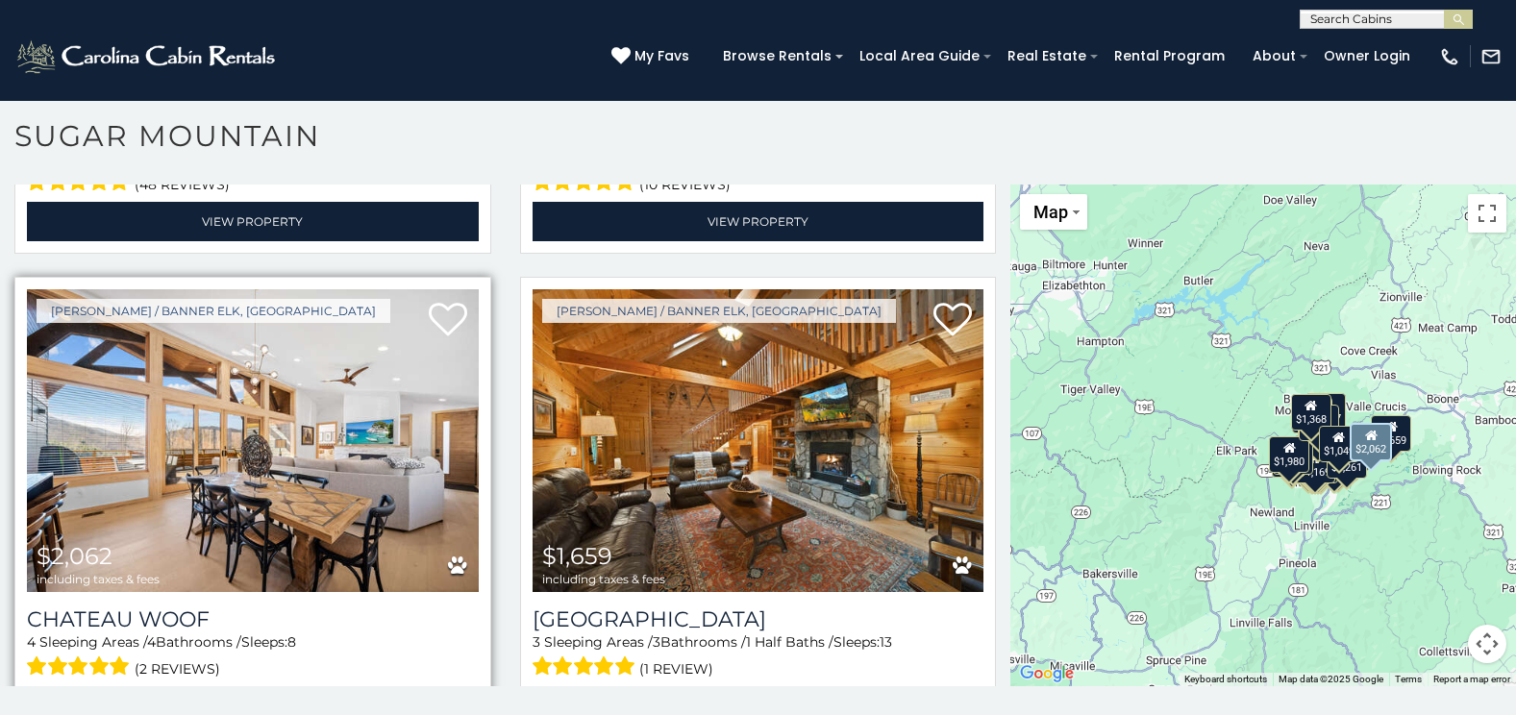
click at [232, 386] on img at bounding box center [253, 440] width 452 height 303
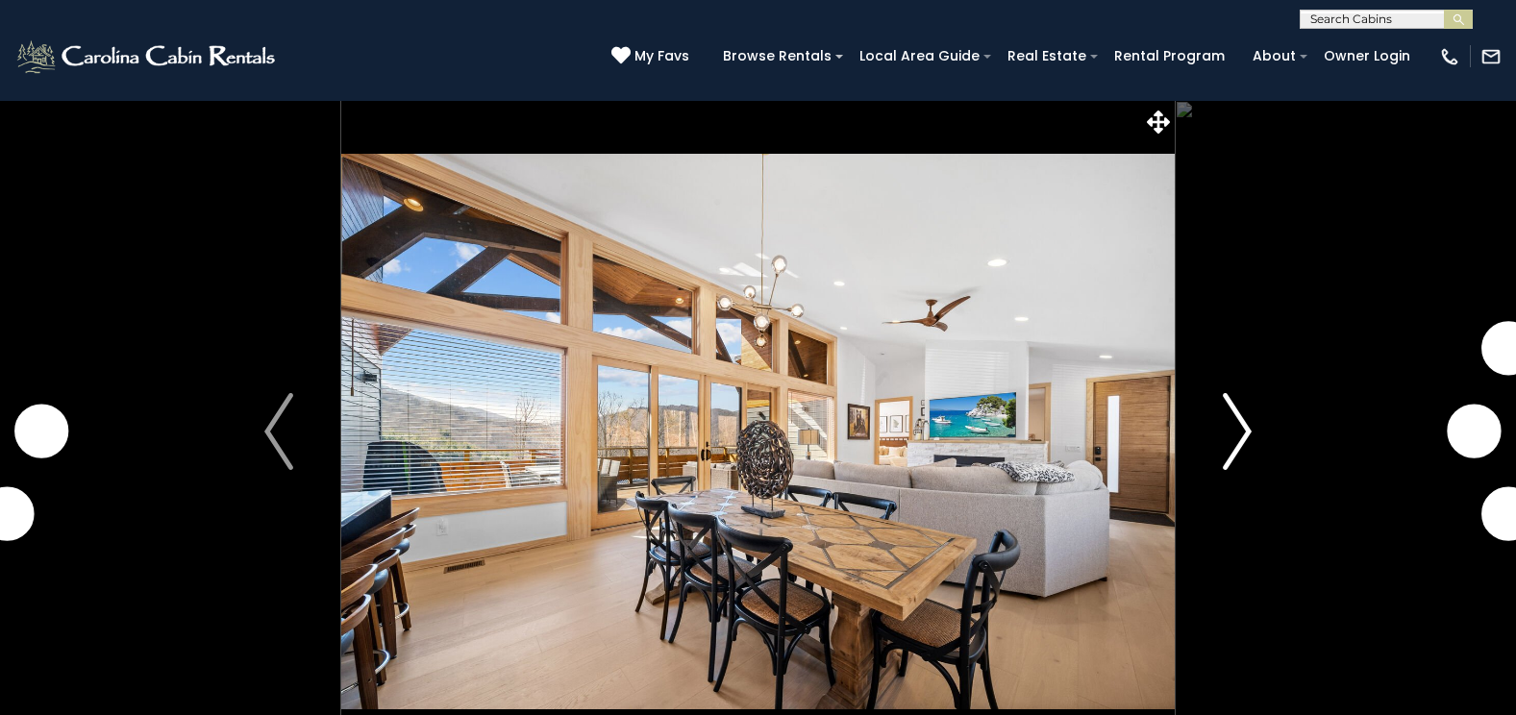
click at [1223, 452] on img "Next" at bounding box center [1237, 431] width 29 height 77
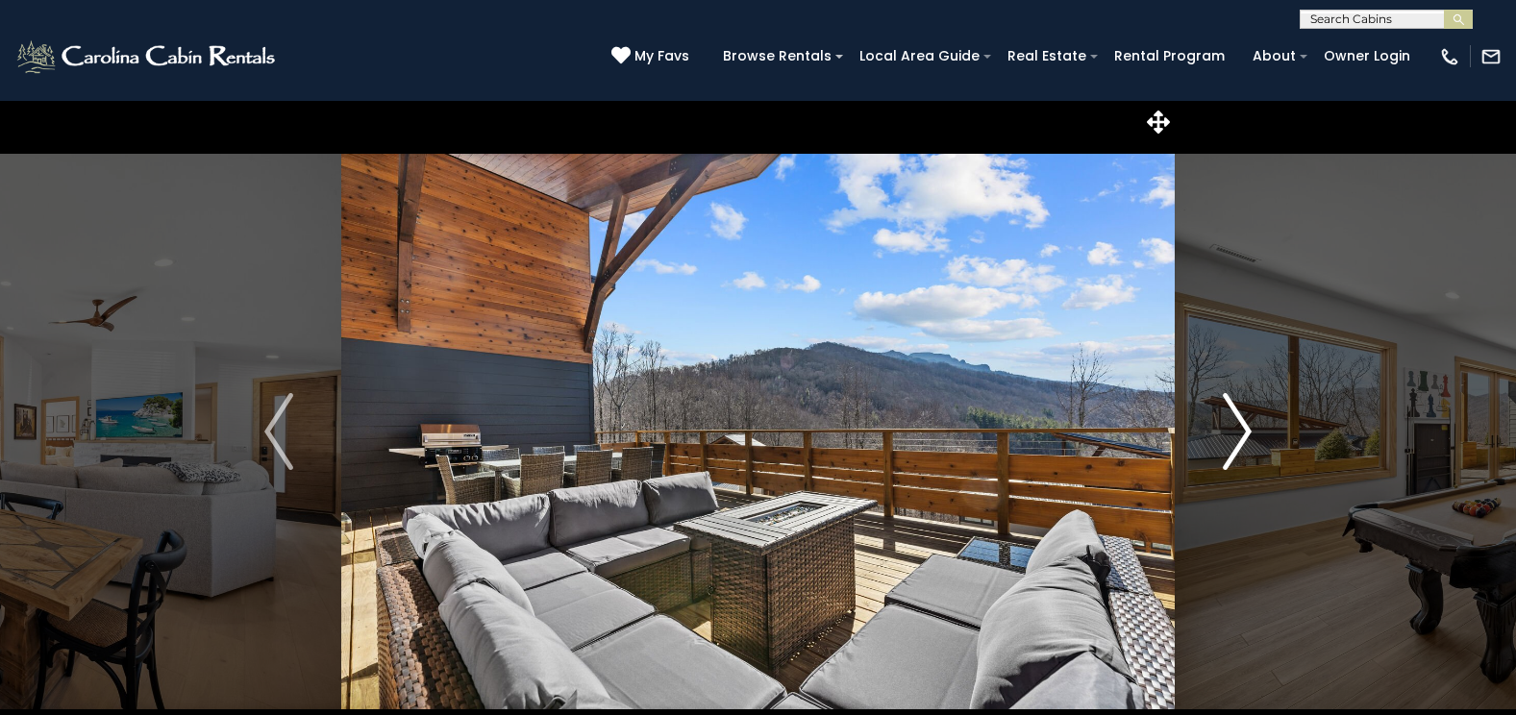
click at [1223, 452] on img "Next" at bounding box center [1237, 431] width 29 height 77
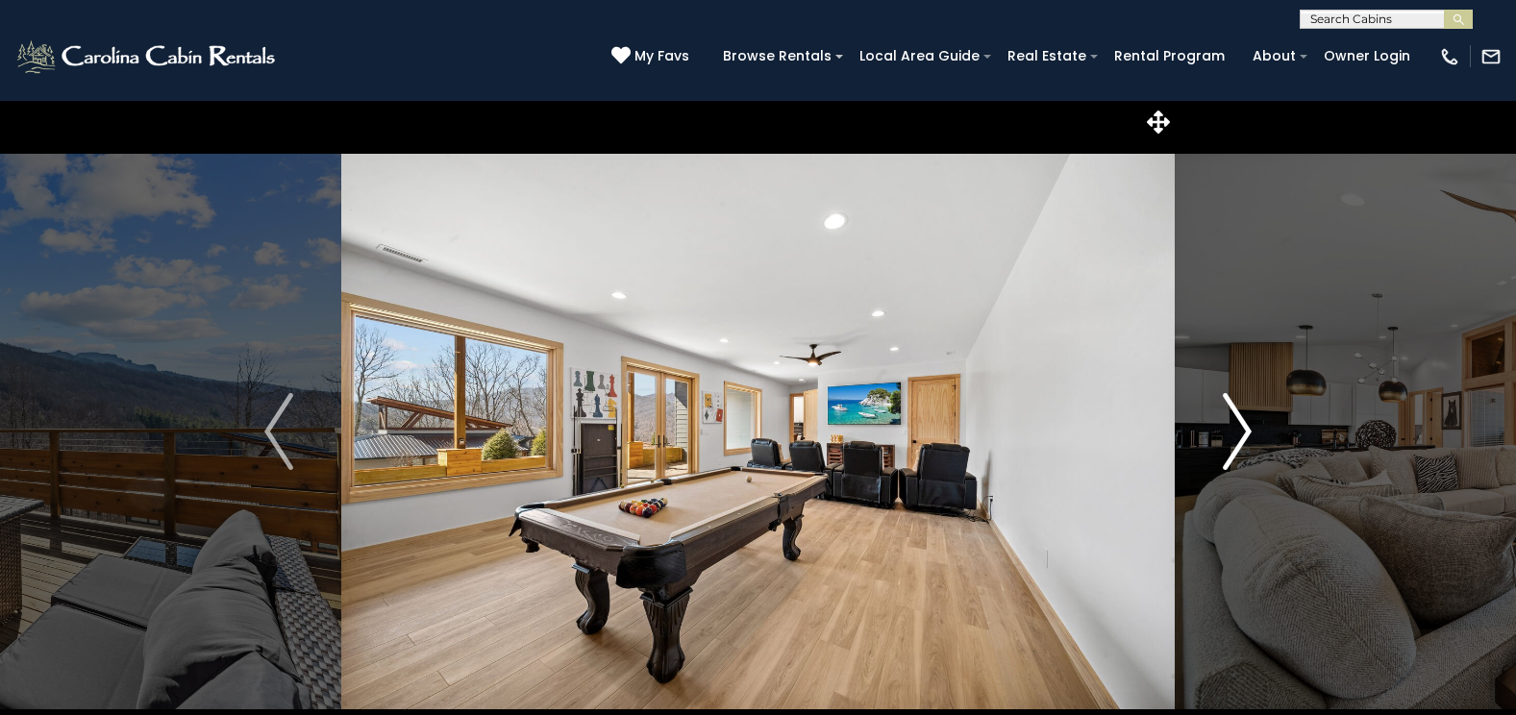
click at [1223, 452] on img "Next" at bounding box center [1237, 431] width 29 height 77
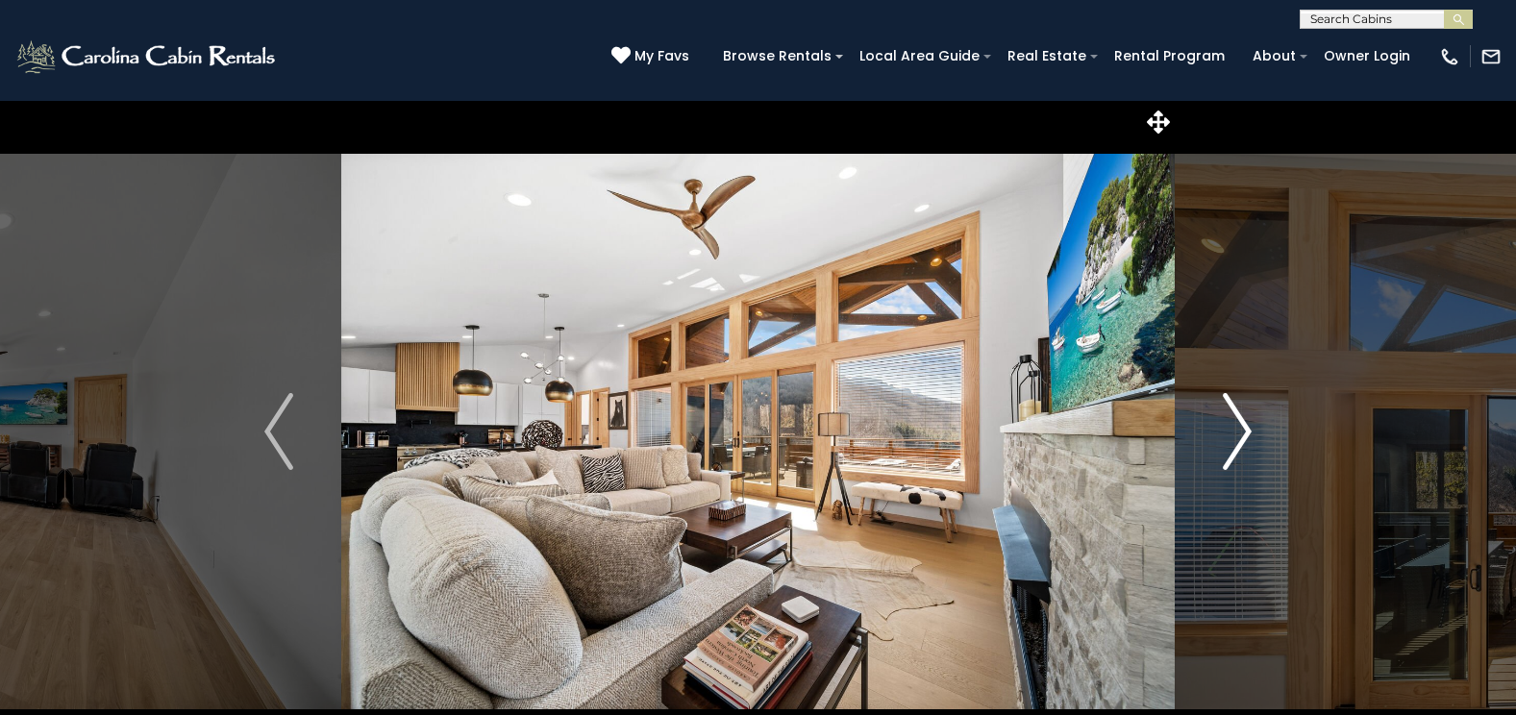
click at [1223, 452] on img "Next" at bounding box center [1237, 431] width 29 height 77
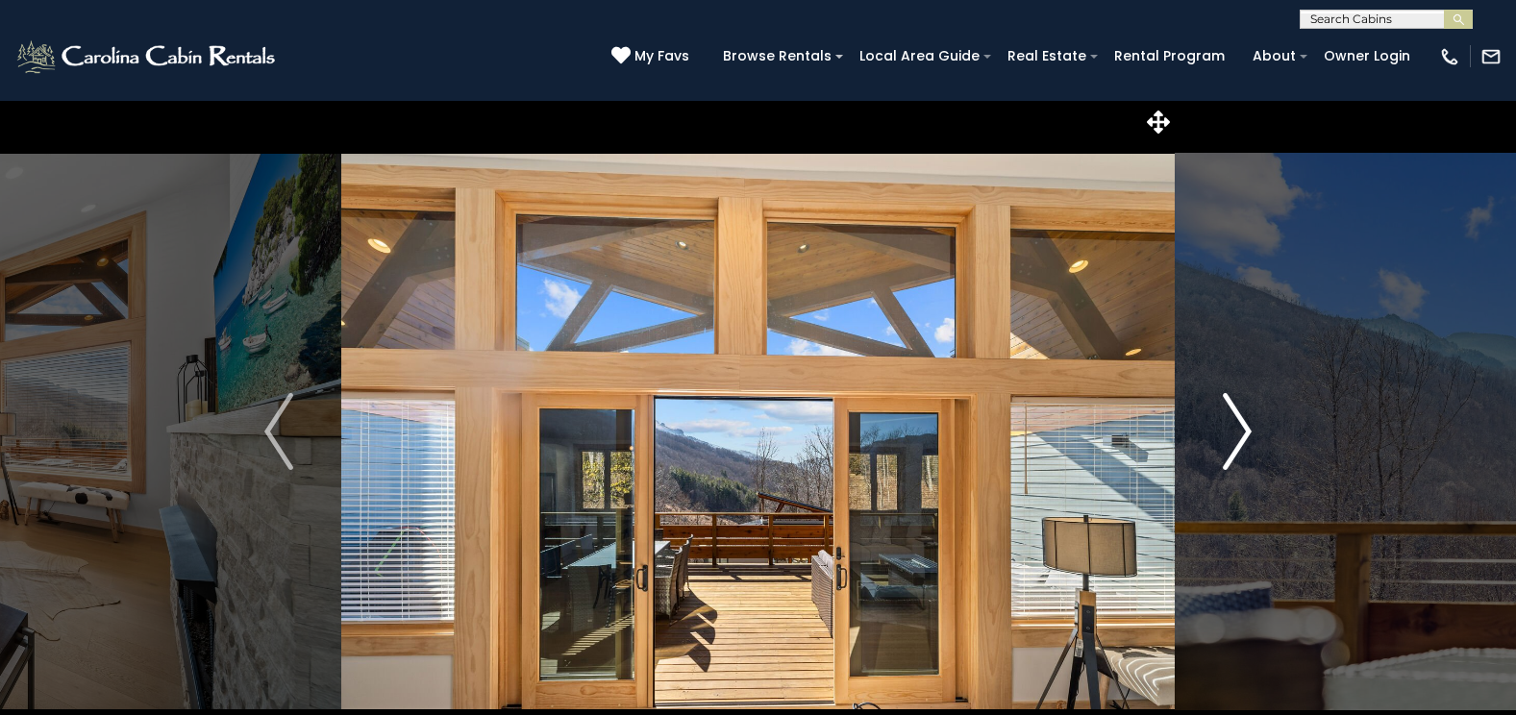
click at [1223, 452] on img "Next" at bounding box center [1237, 431] width 29 height 77
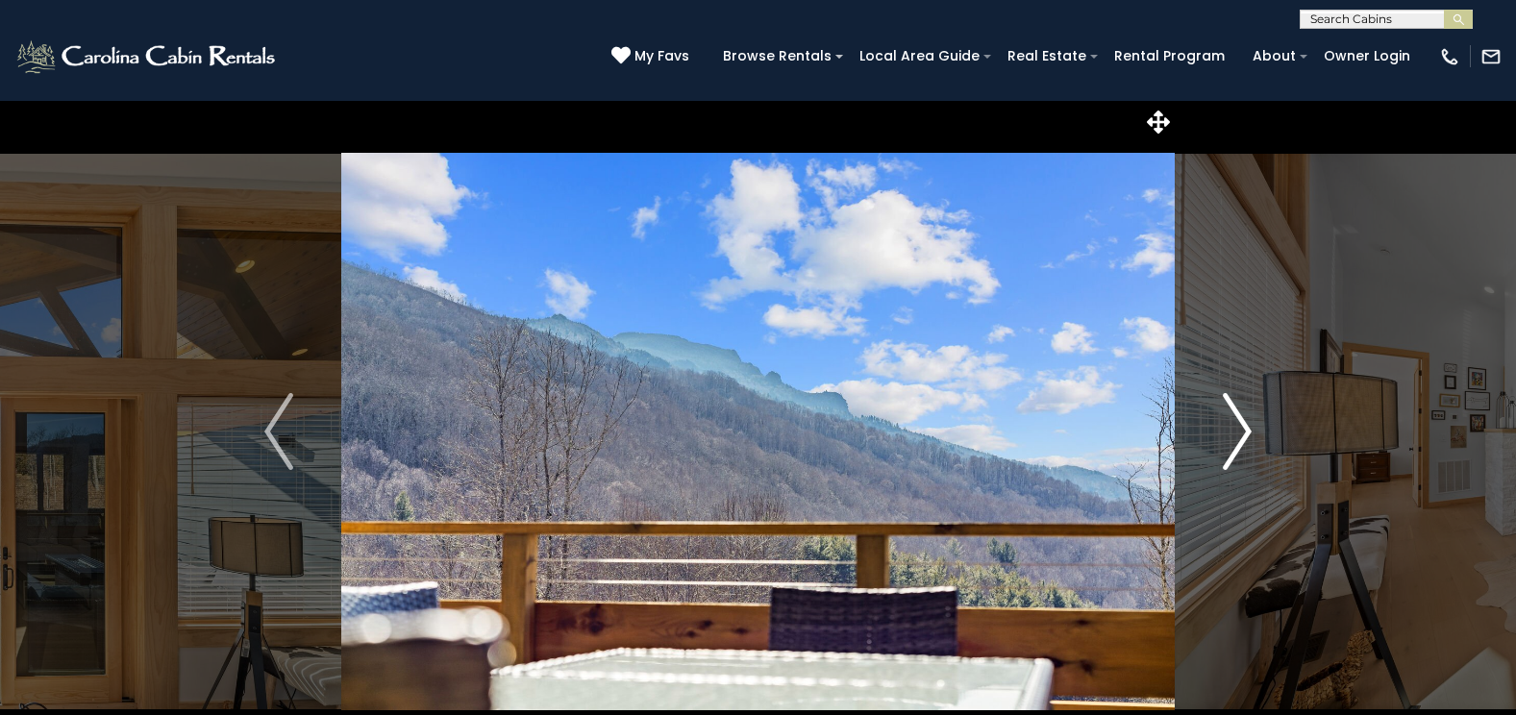
click at [1223, 452] on img "Next" at bounding box center [1237, 431] width 29 height 77
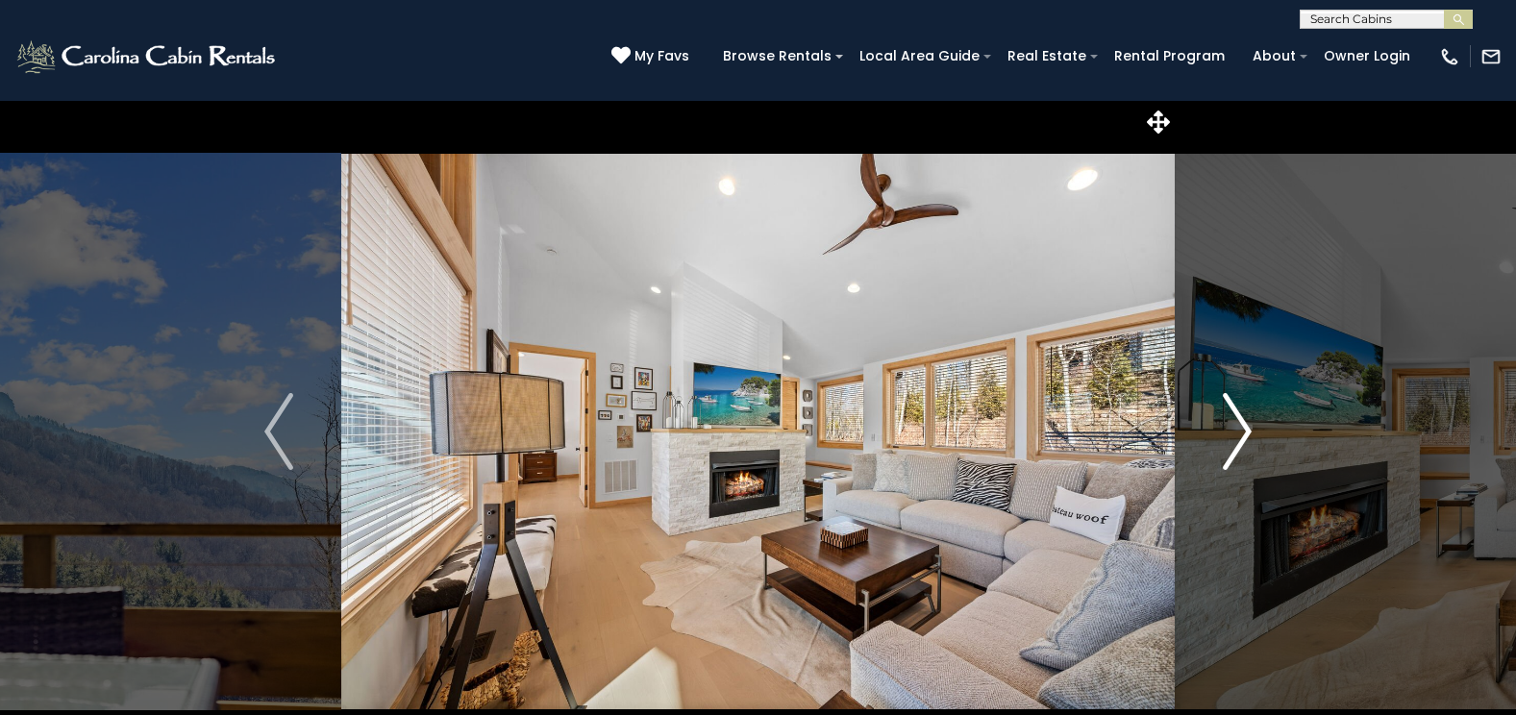
click at [1223, 452] on img "Next" at bounding box center [1237, 431] width 29 height 77
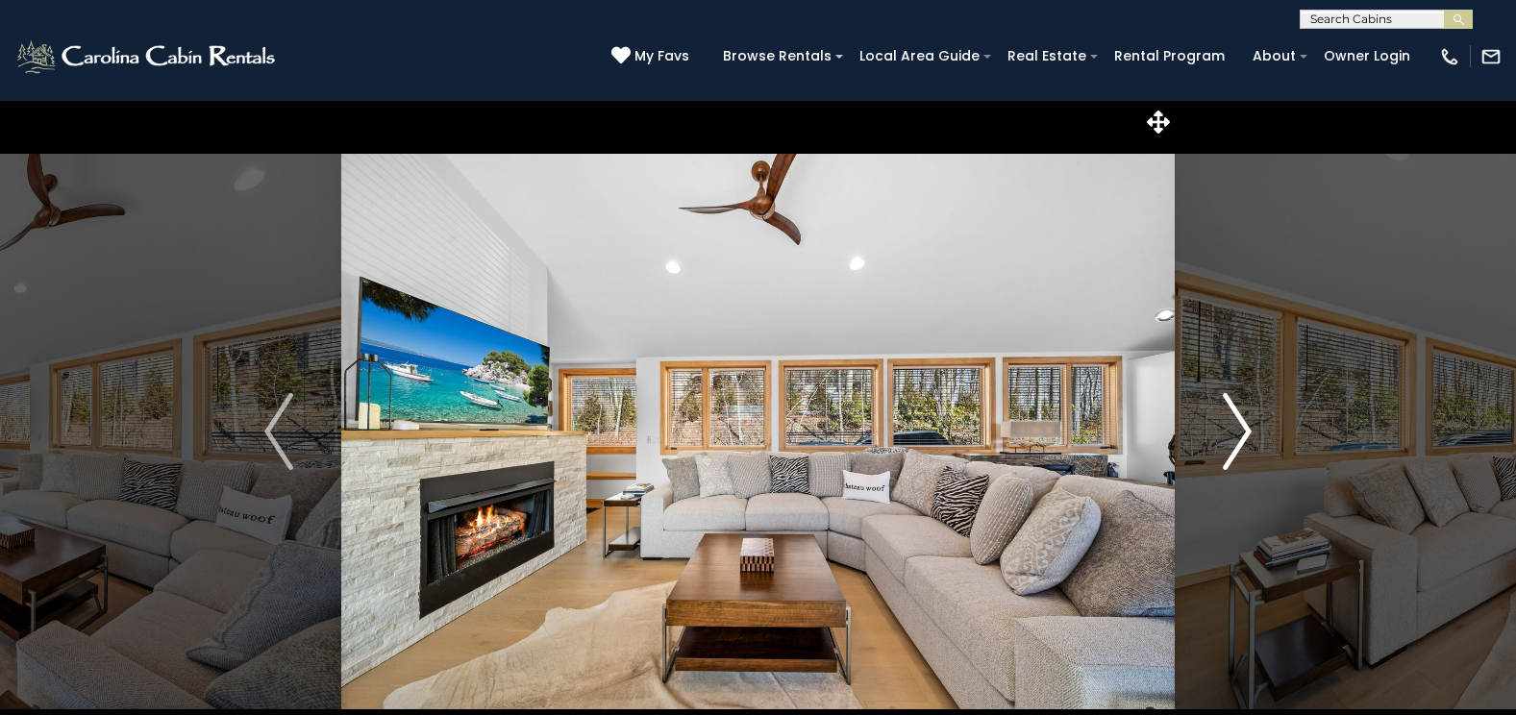
click at [1223, 452] on img "Next" at bounding box center [1237, 431] width 29 height 77
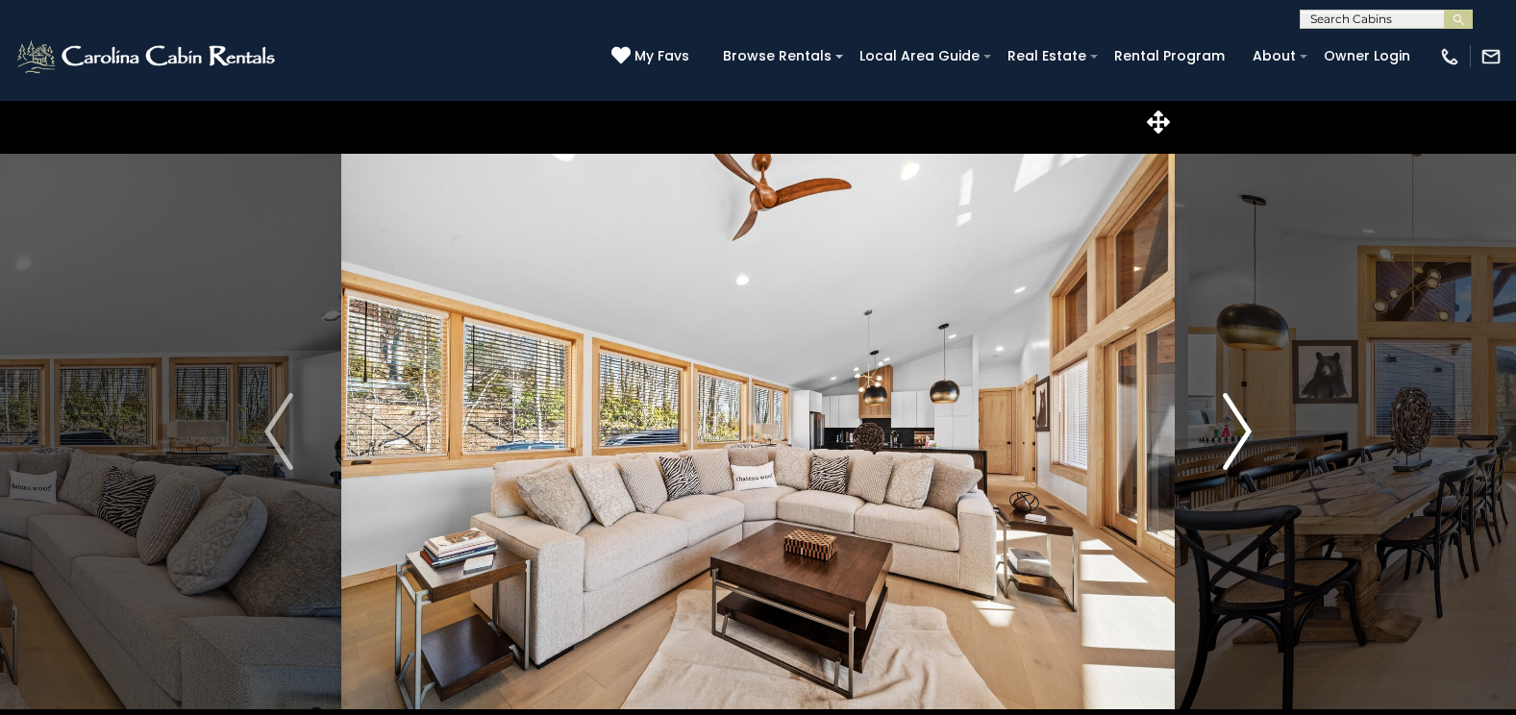
click at [1223, 452] on img "Next" at bounding box center [1237, 431] width 29 height 77
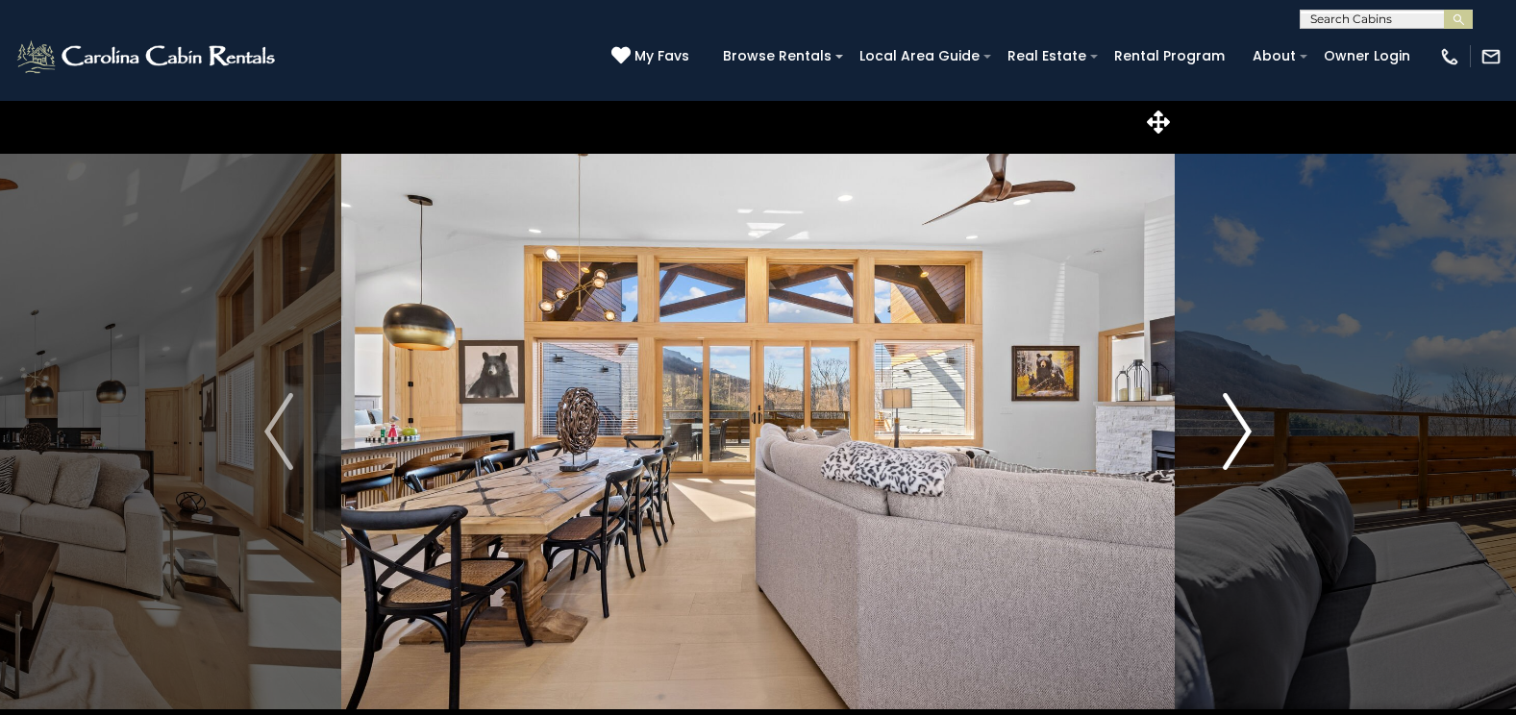
click at [1223, 452] on img "Next" at bounding box center [1237, 431] width 29 height 77
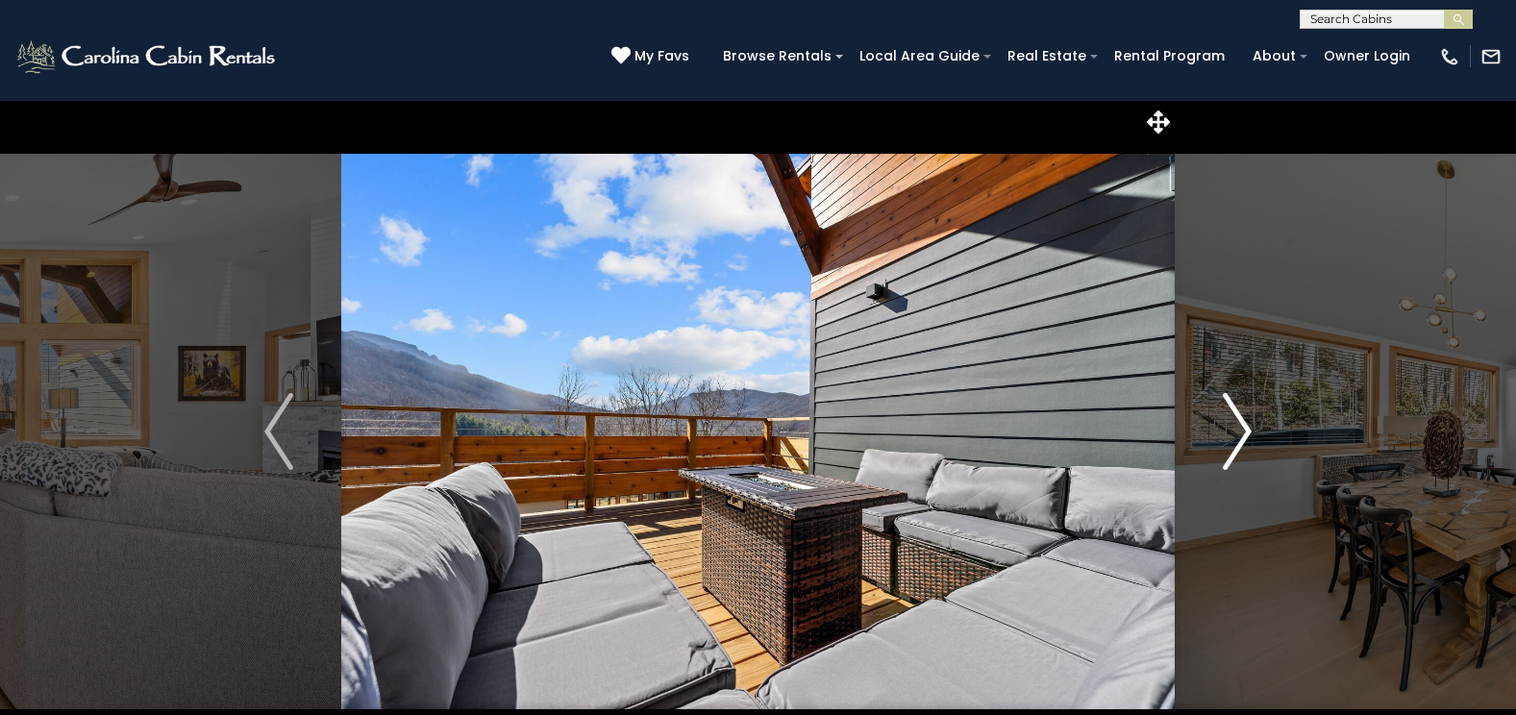
click at [1223, 452] on img "Next" at bounding box center [1237, 431] width 29 height 77
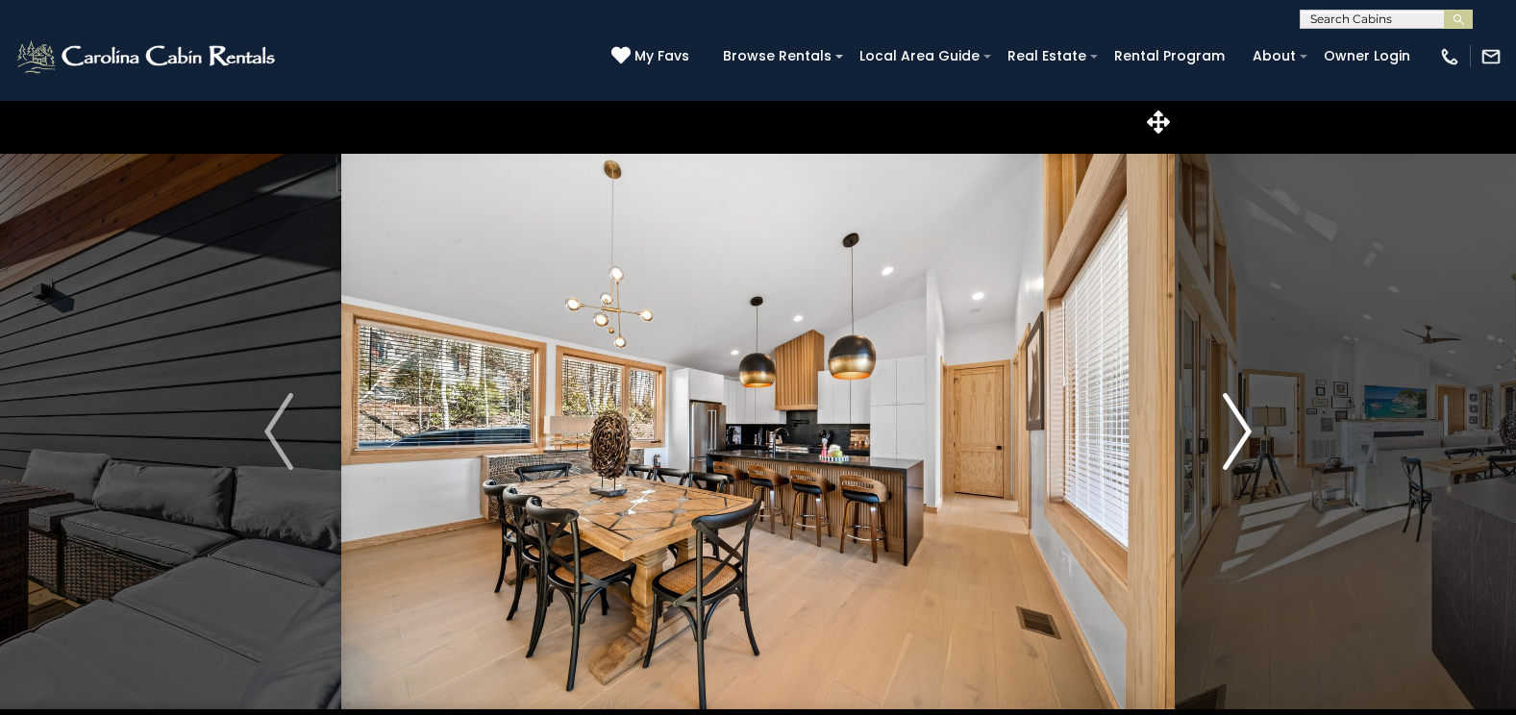
click at [1223, 452] on img "Next" at bounding box center [1237, 431] width 29 height 77
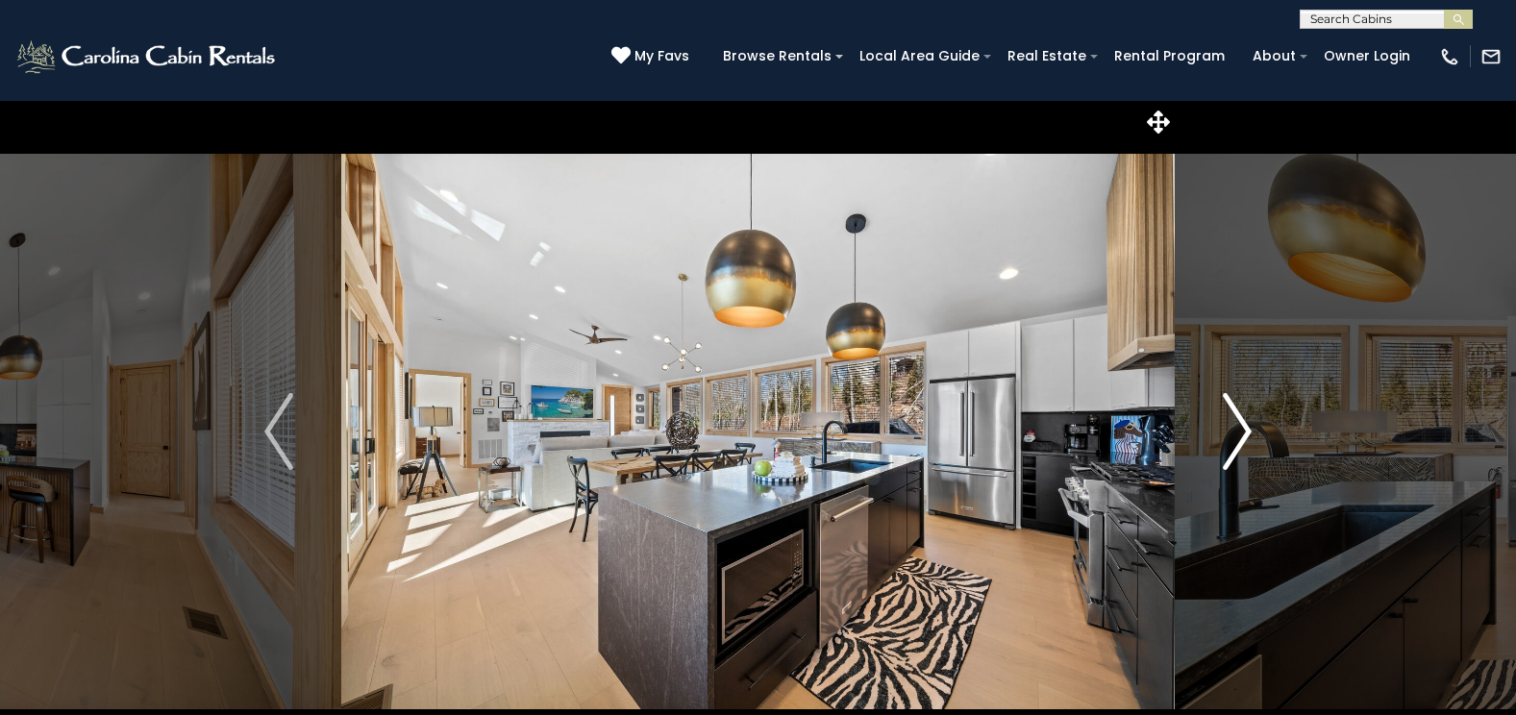
click at [1223, 452] on img "Next" at bounding box center [1237, 431] width 29 height 77
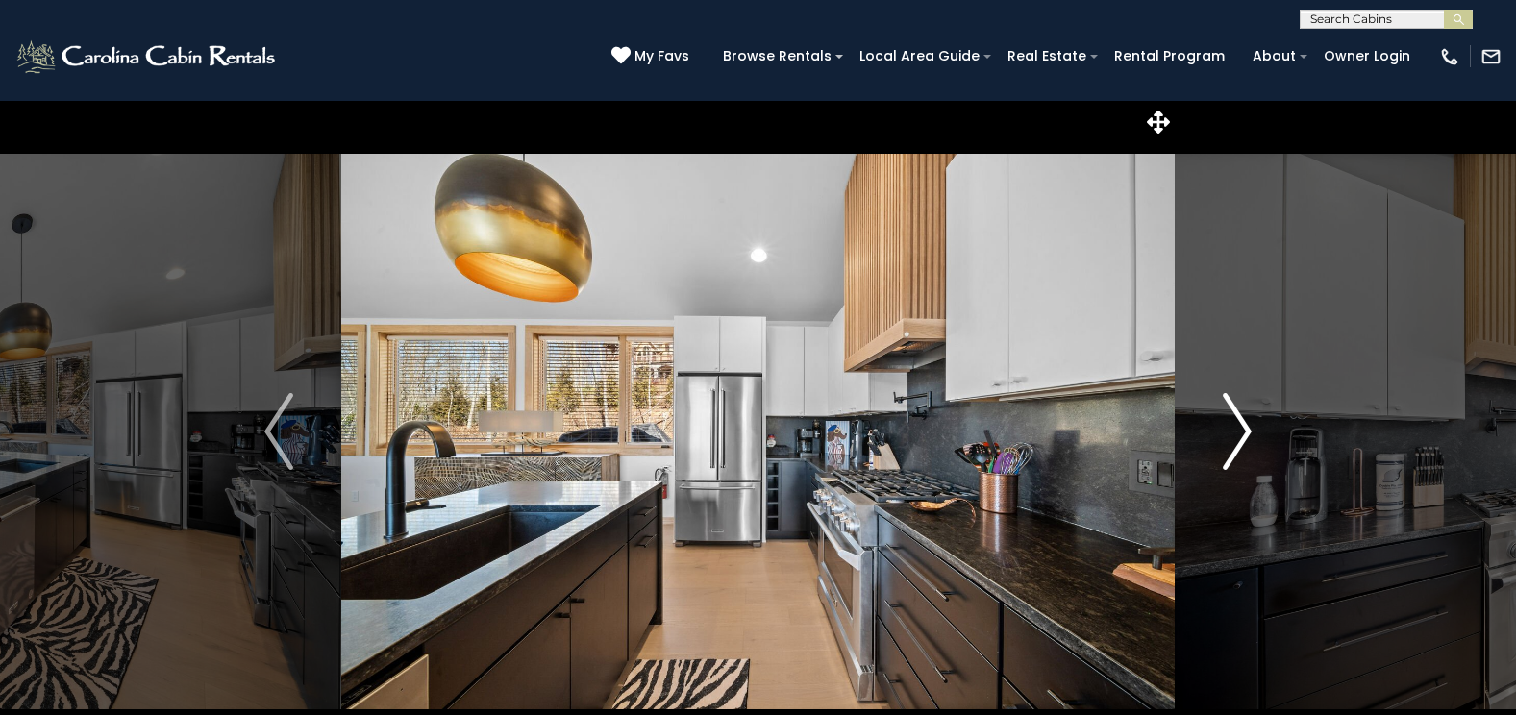
click at [1223, 452] on img "Next" at bounding box center [1237, 431] width 29 height 77
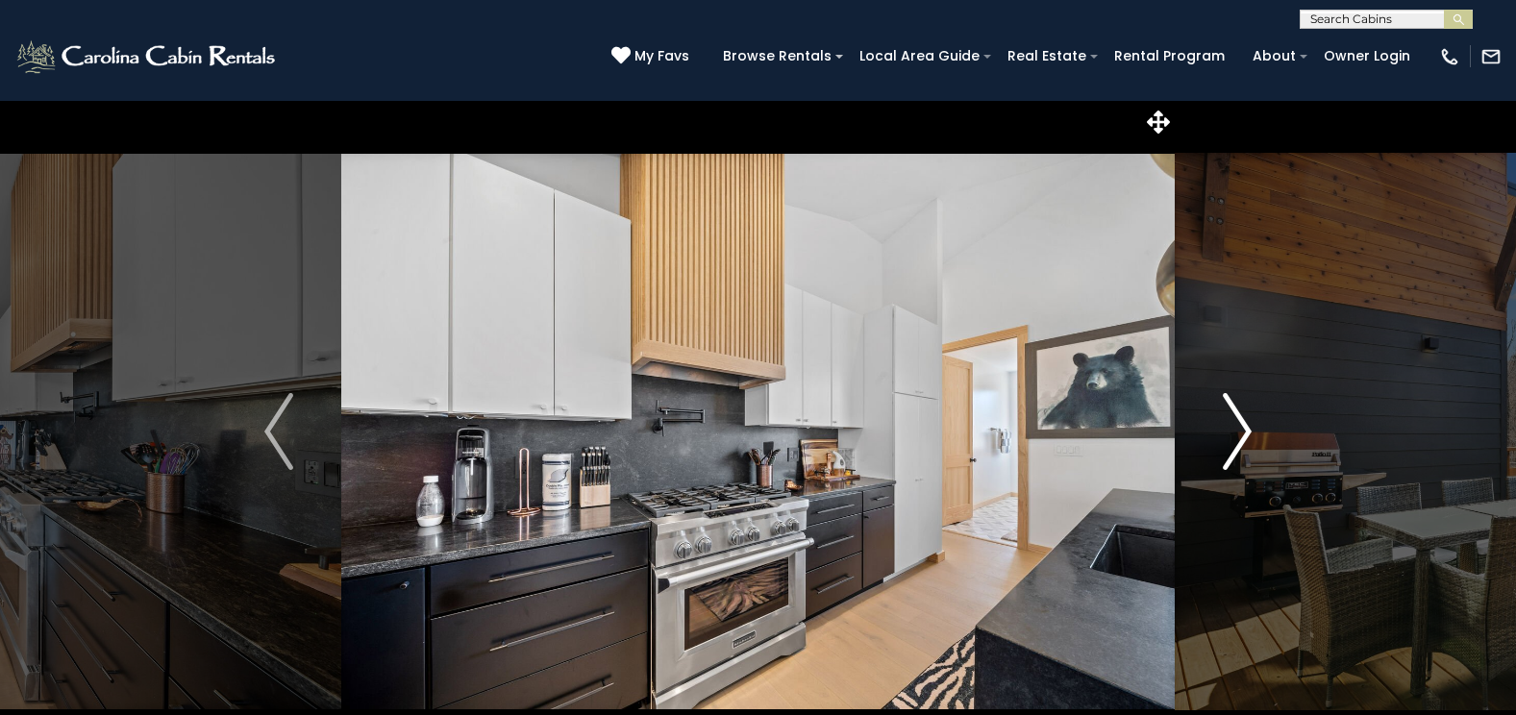
click at [1223, 452] on img "Next" at bounding box center [1237, 431] width 29 height 77
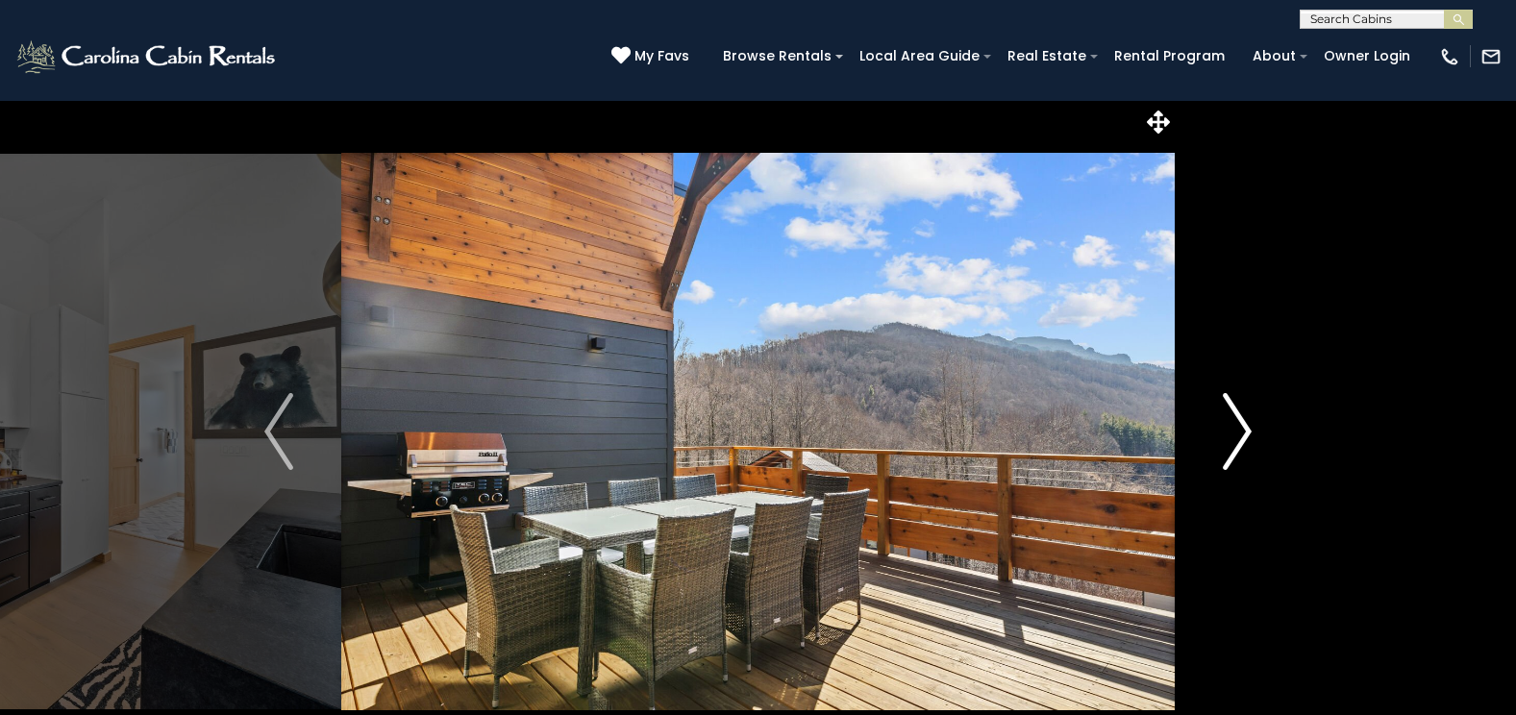
click at [1223, 452] on img "Next" at bounding box center [1237, 431] width 29 height 77
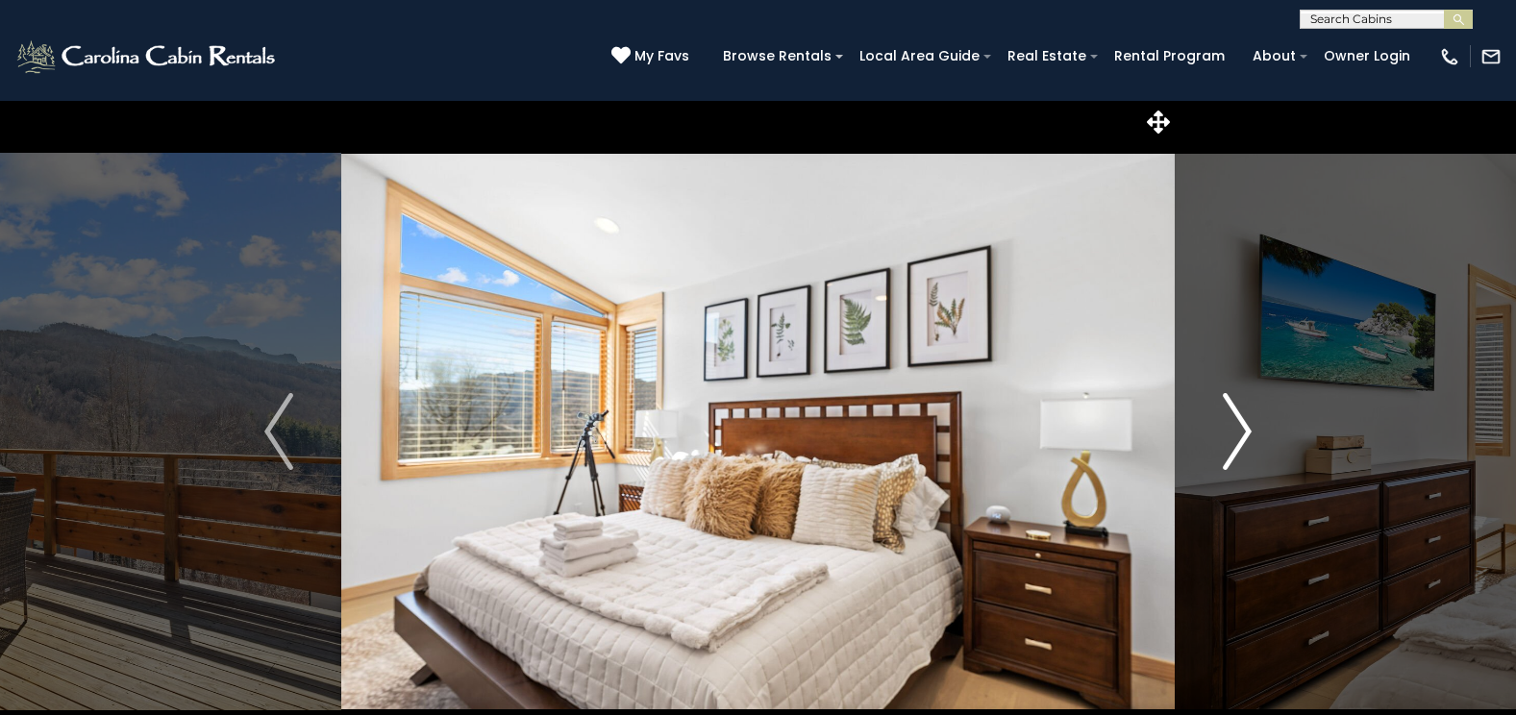
click at [1223, 452] on img "Next" at bounding box center [1237, 431] width 29 height 77
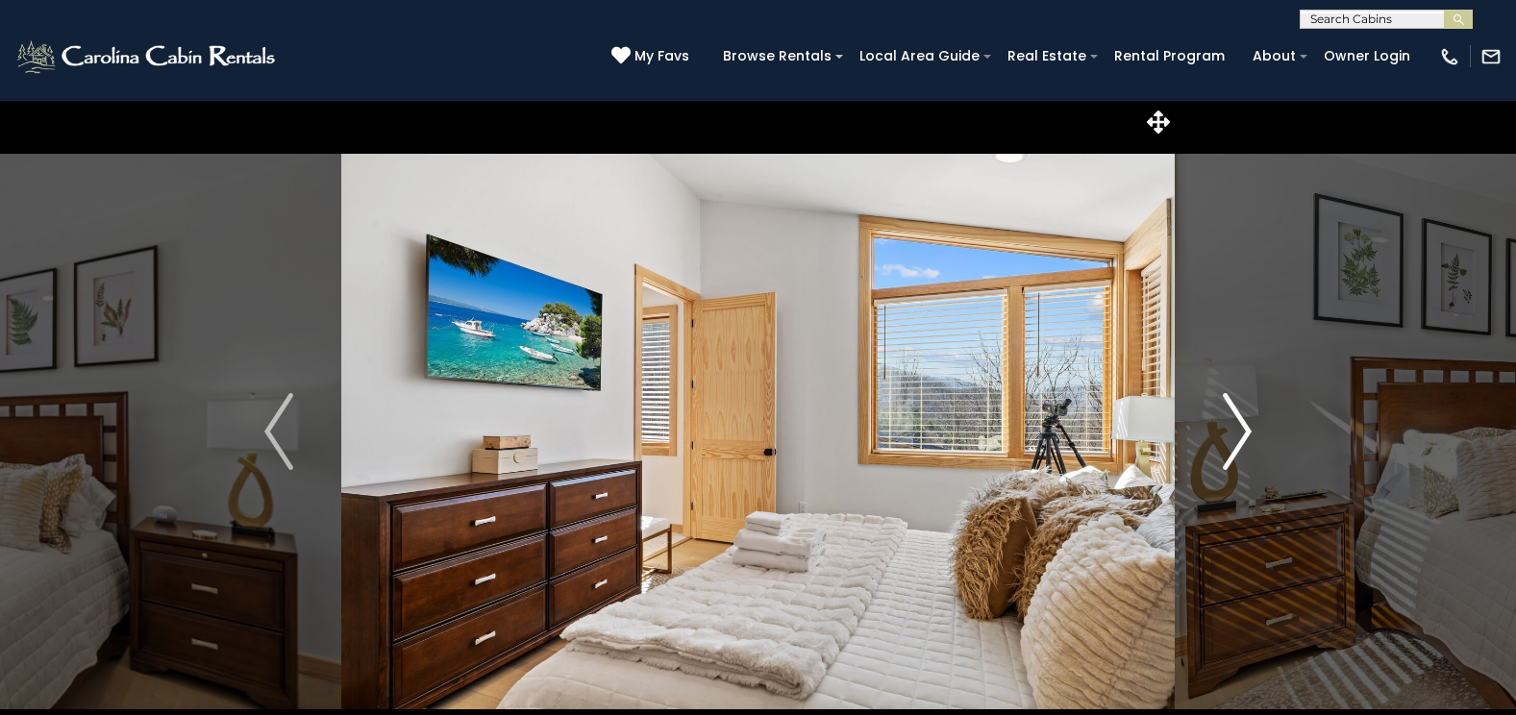
click at [1223, 452] on img "Next" at bounding box center [1237, 431] width 29 height 77
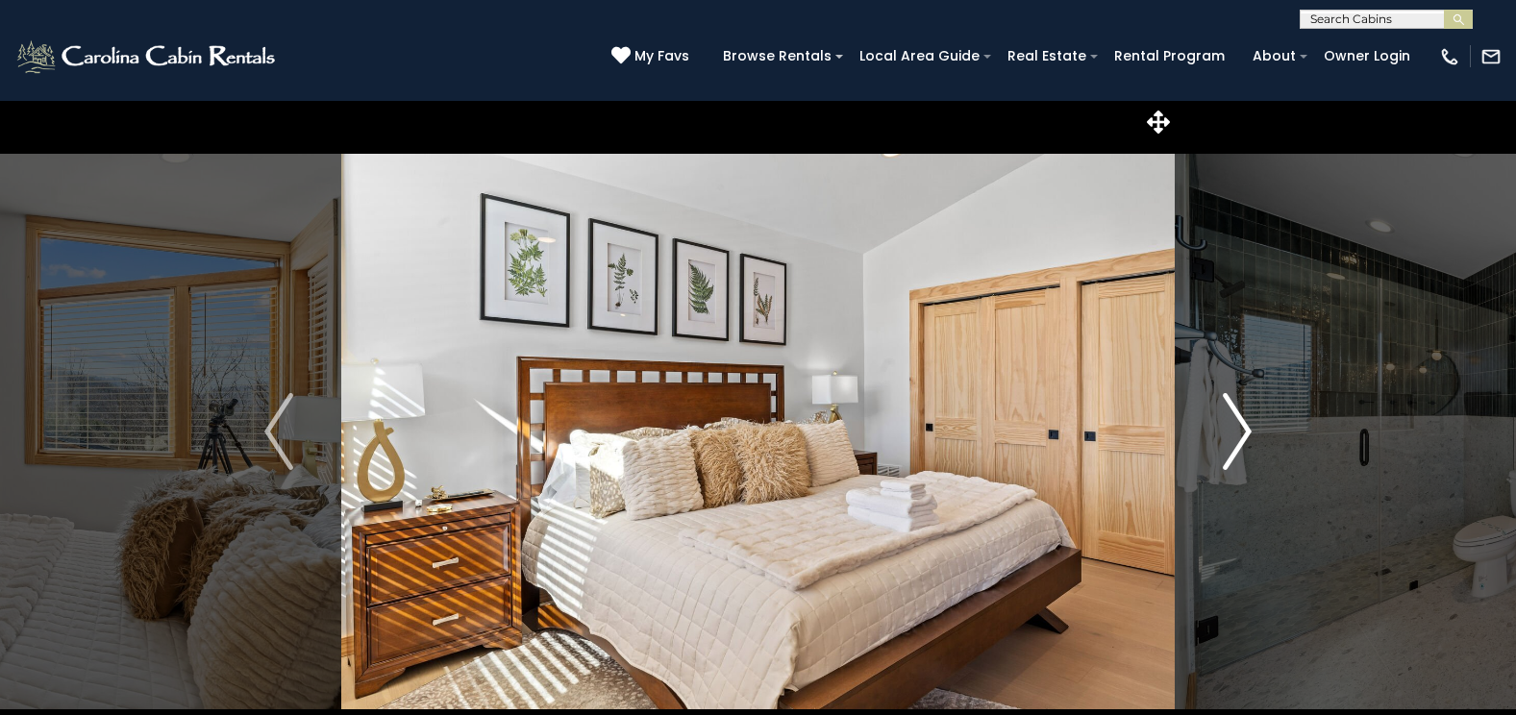
click at [1223, 452] on img "Next" at bounding box center [1237, 431] width 29 height 77
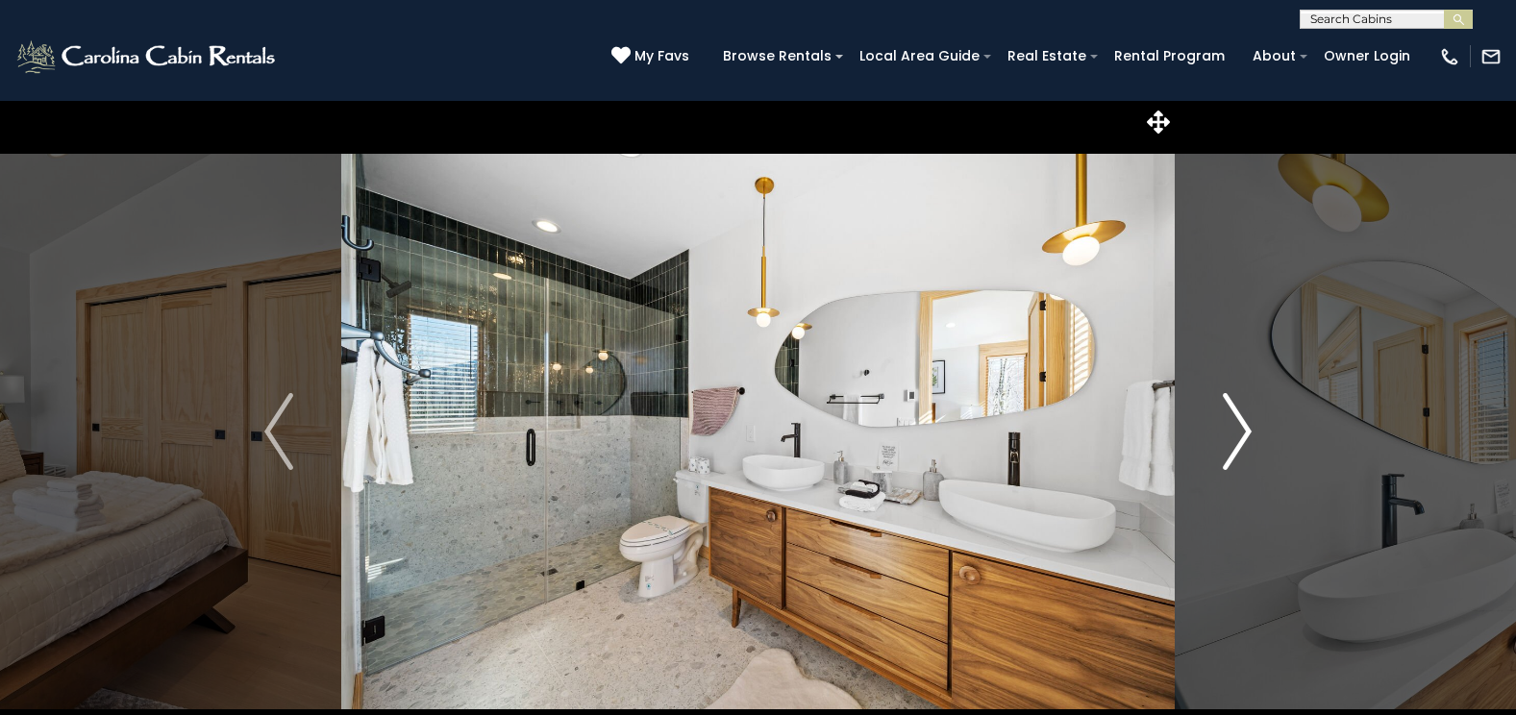
click at [1223, 452] on img "Next" at bounding box center [1237, 431] width 29 height 77
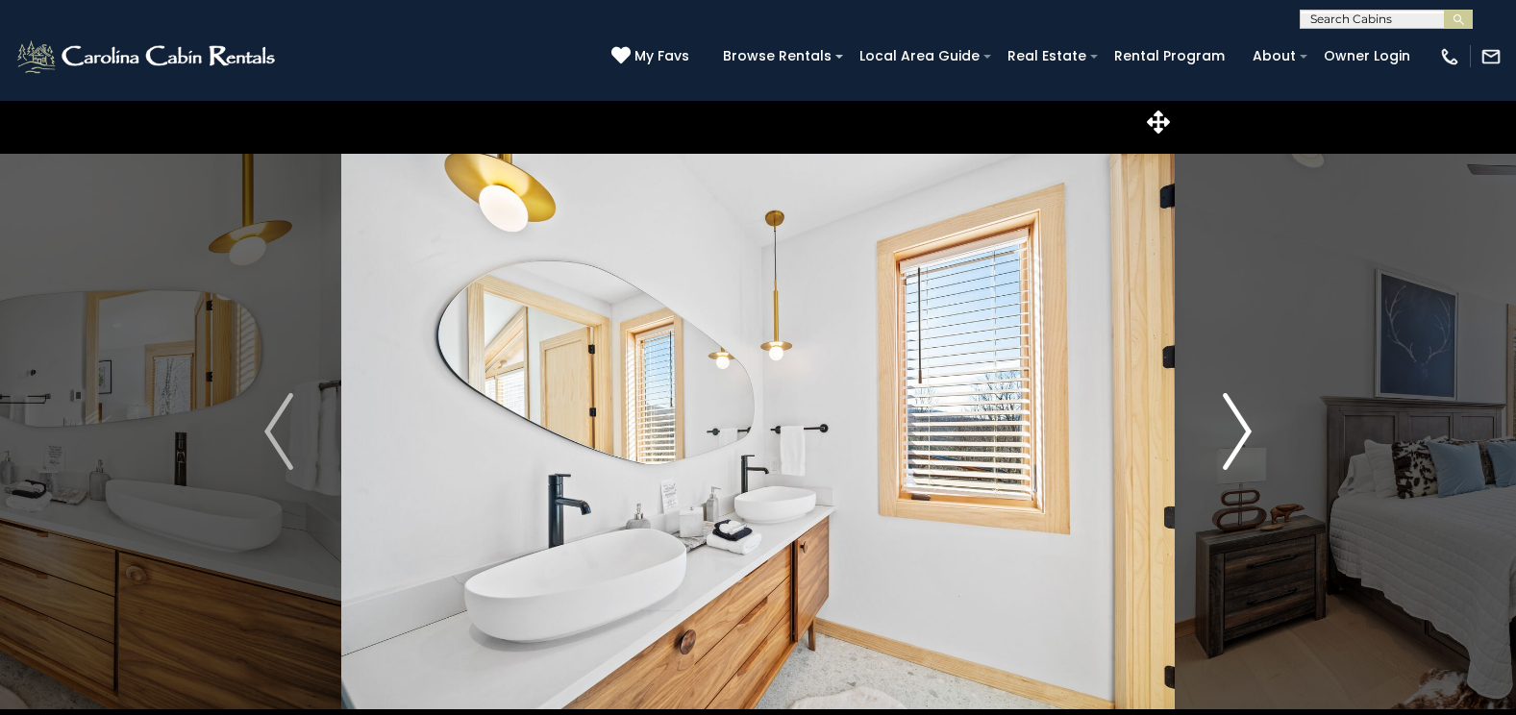
click at [1223, 452] on img "Next" at bounding box center [1237, 431] width 29 height 77
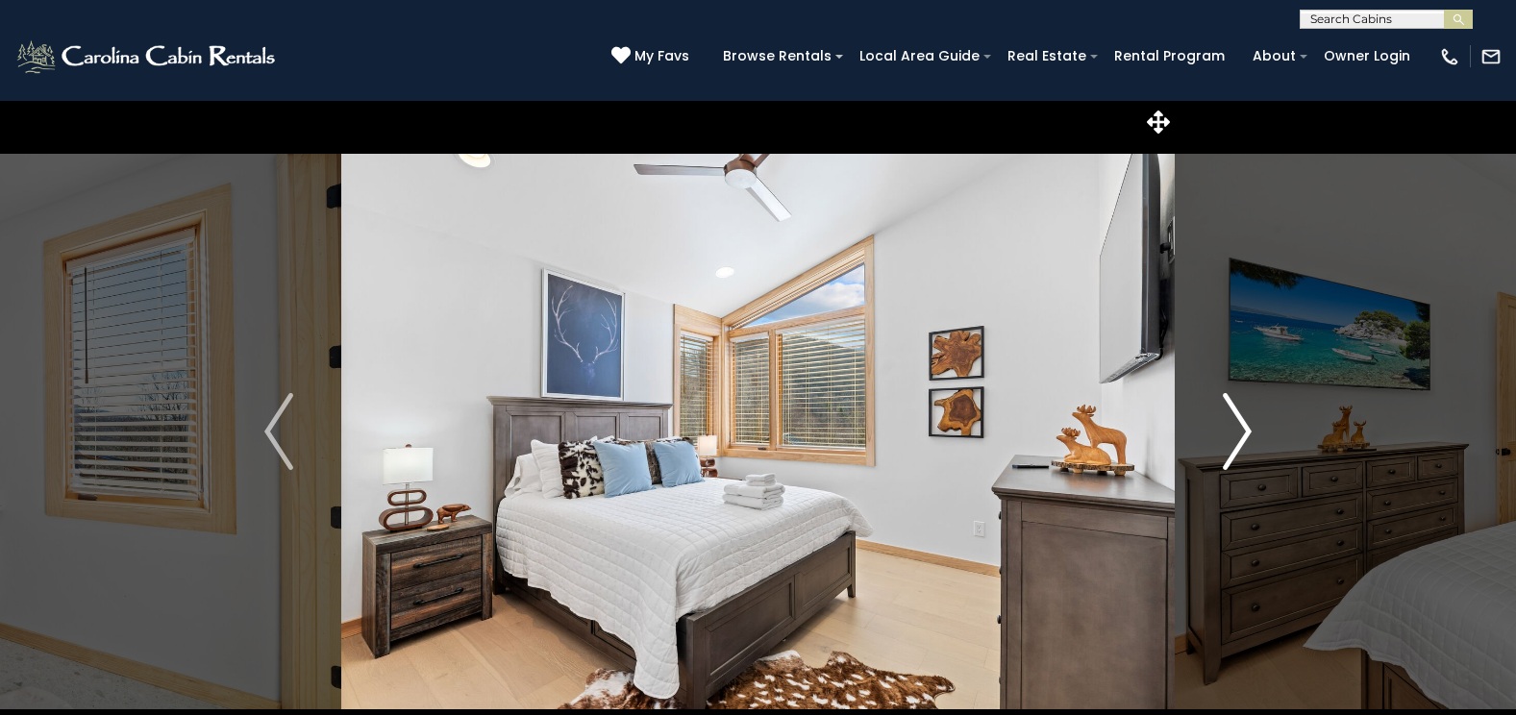
click at [1223, 452] on img "Next" at bounding box center [1237, 431] width 29 height 77
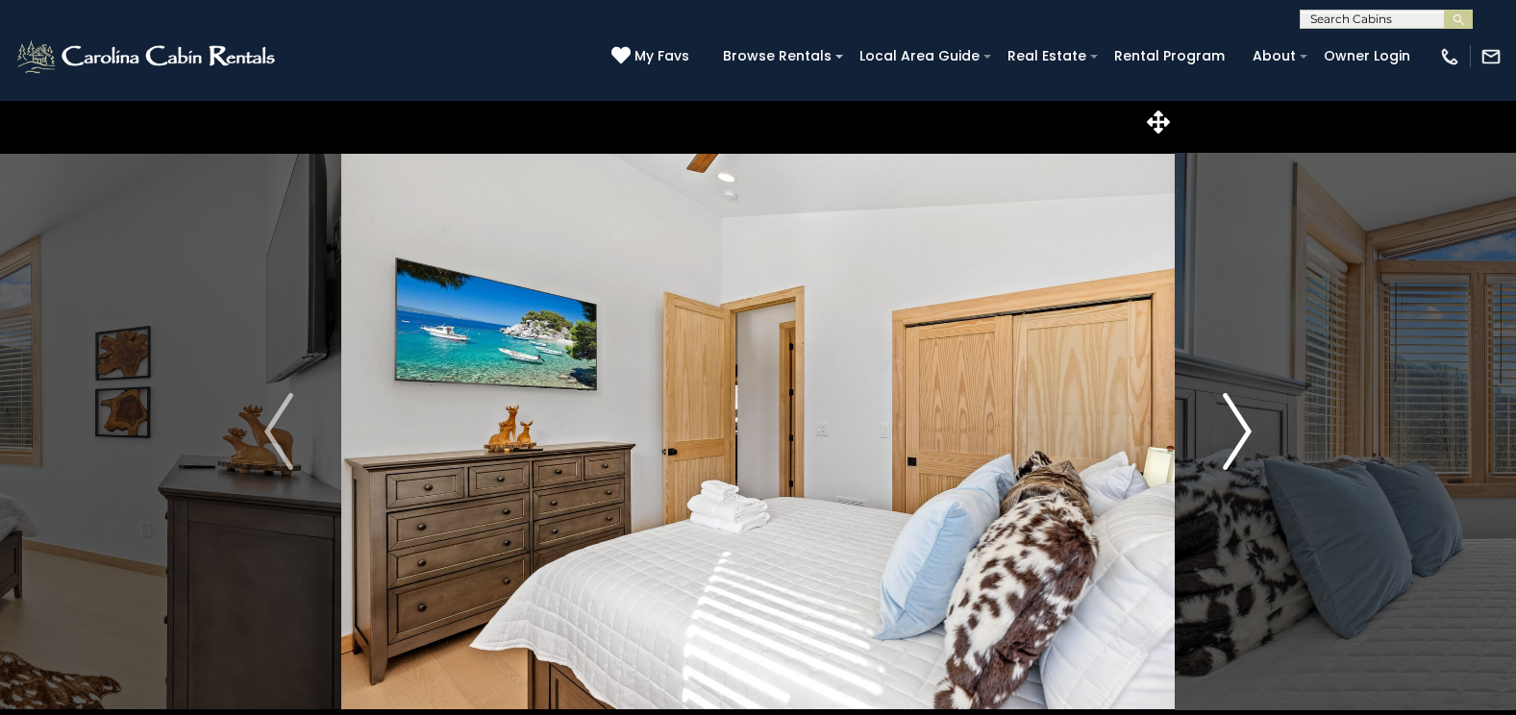
click at [1223, 452] on img "Next" at bounding box center [1237, 431] width 29 height 77
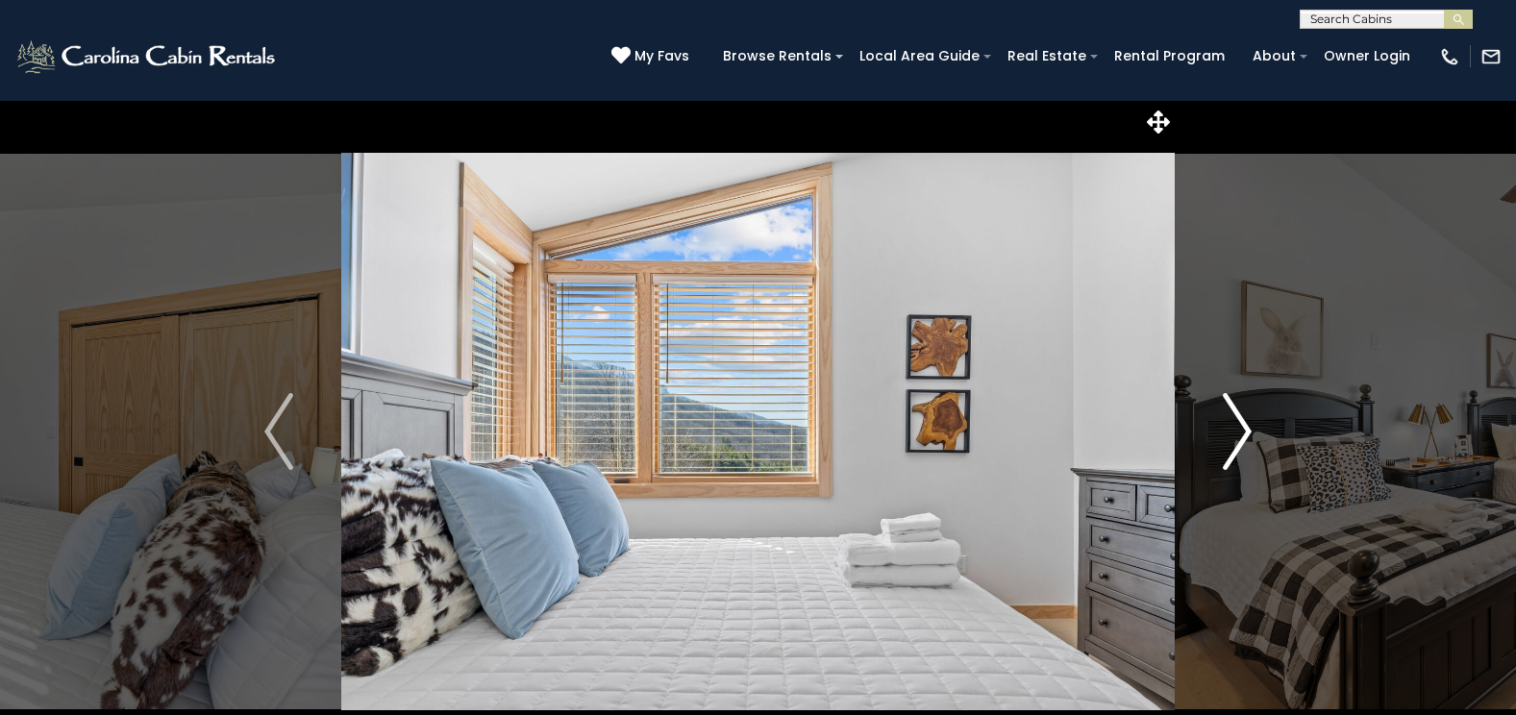
click at [1223, 452] on img "Next" at bounding box center [1237, 431] width 29 height 77
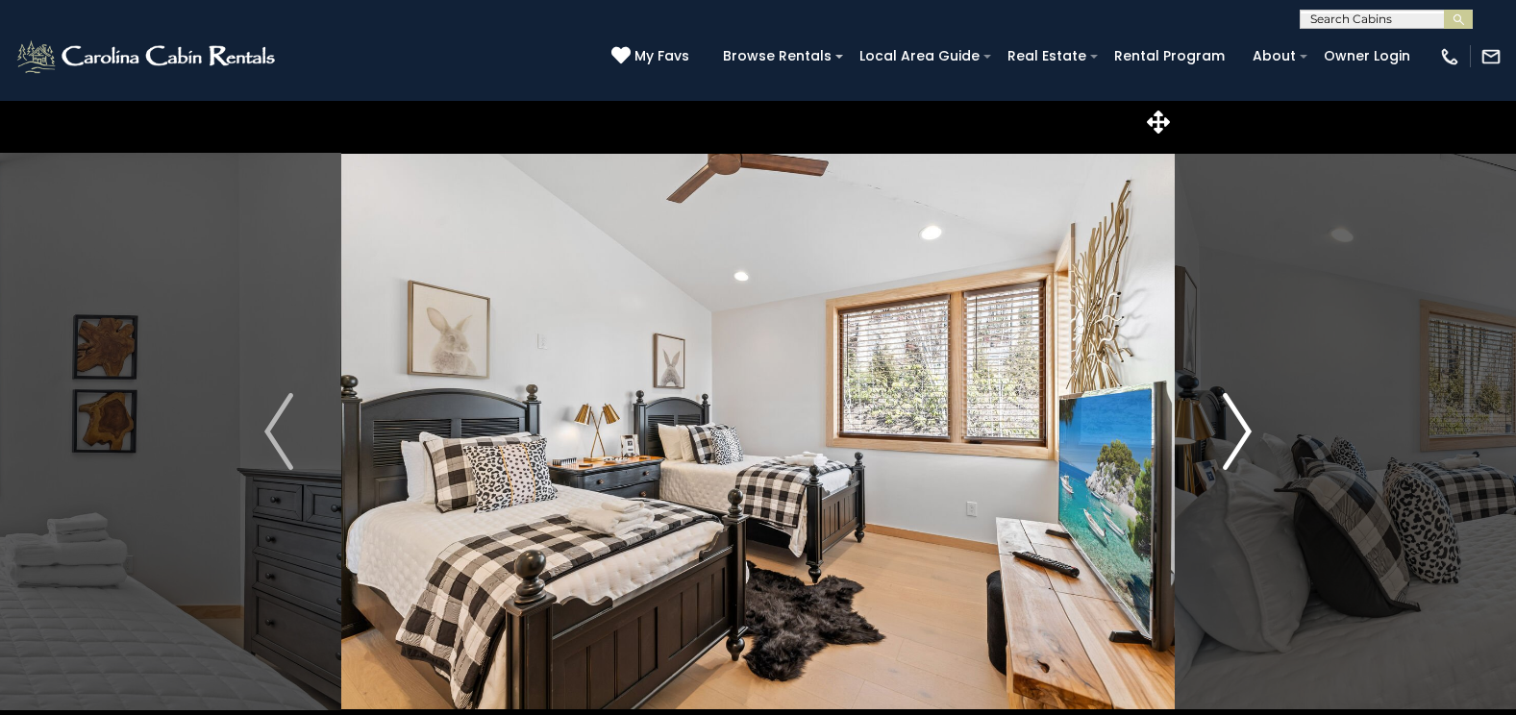
click at [1223, 452] on img "Next" at bounding box center [1237, 431] width 29 height 77
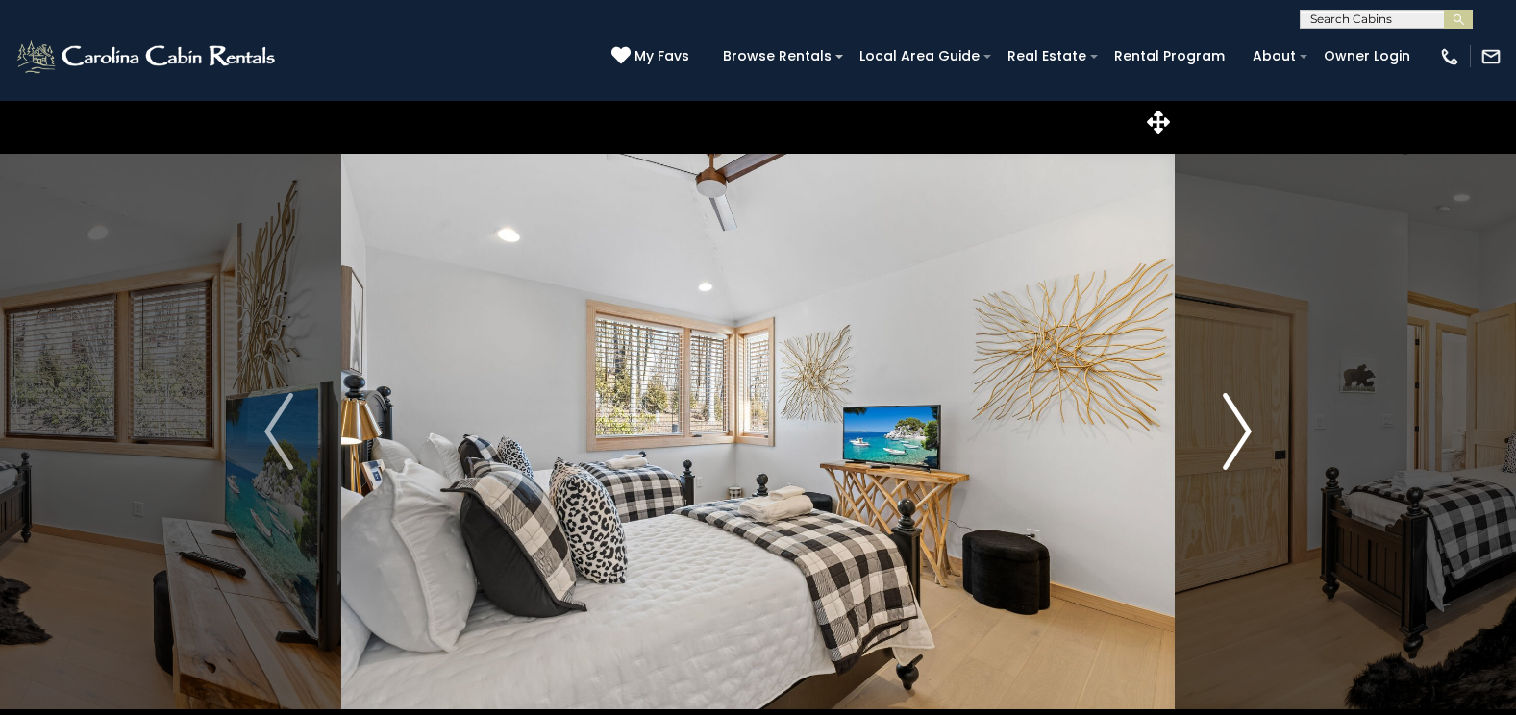
click at [1223, 452] on img "Next" at bounding box center [1237, 431] width 29 height 77
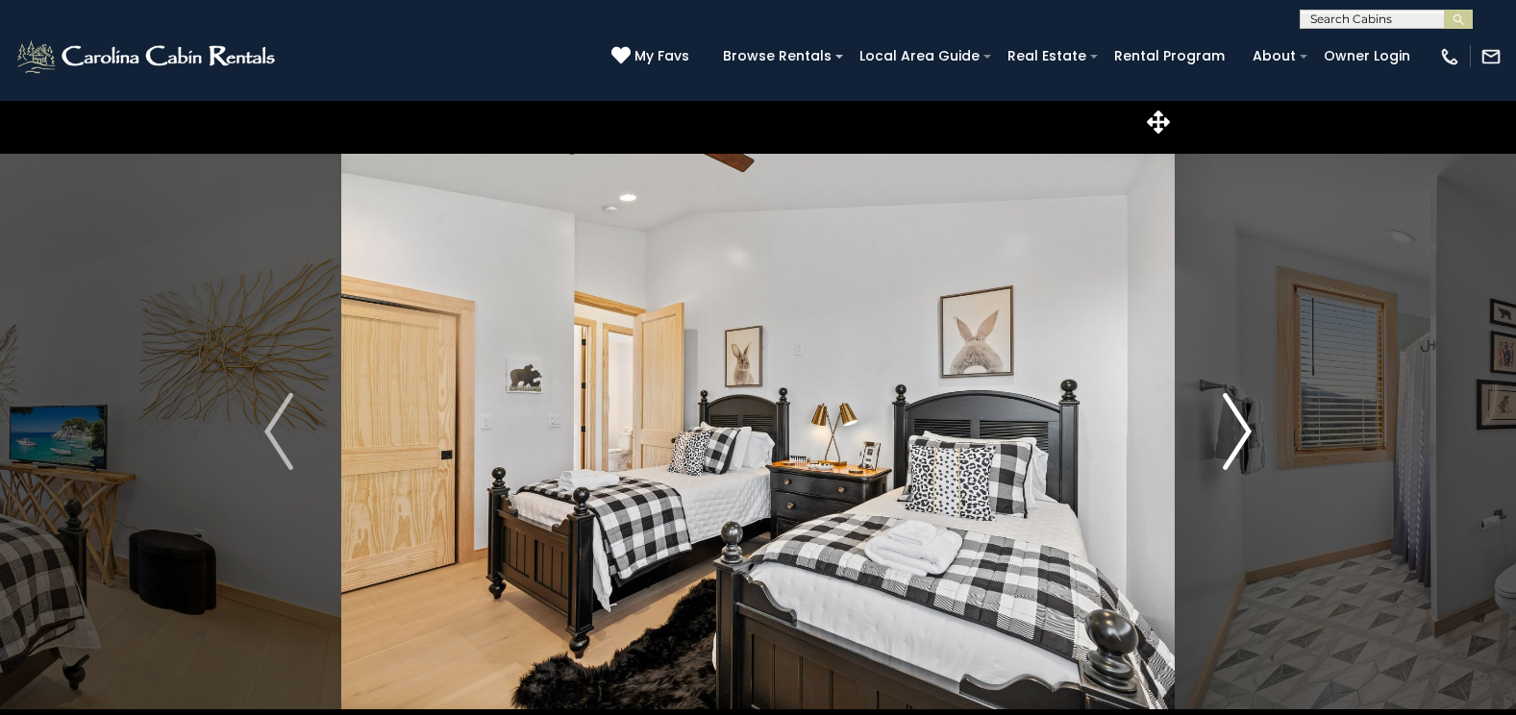
click at [1223, 452] on img "Next" at bounding box center [1237, 431] width 29 height 77
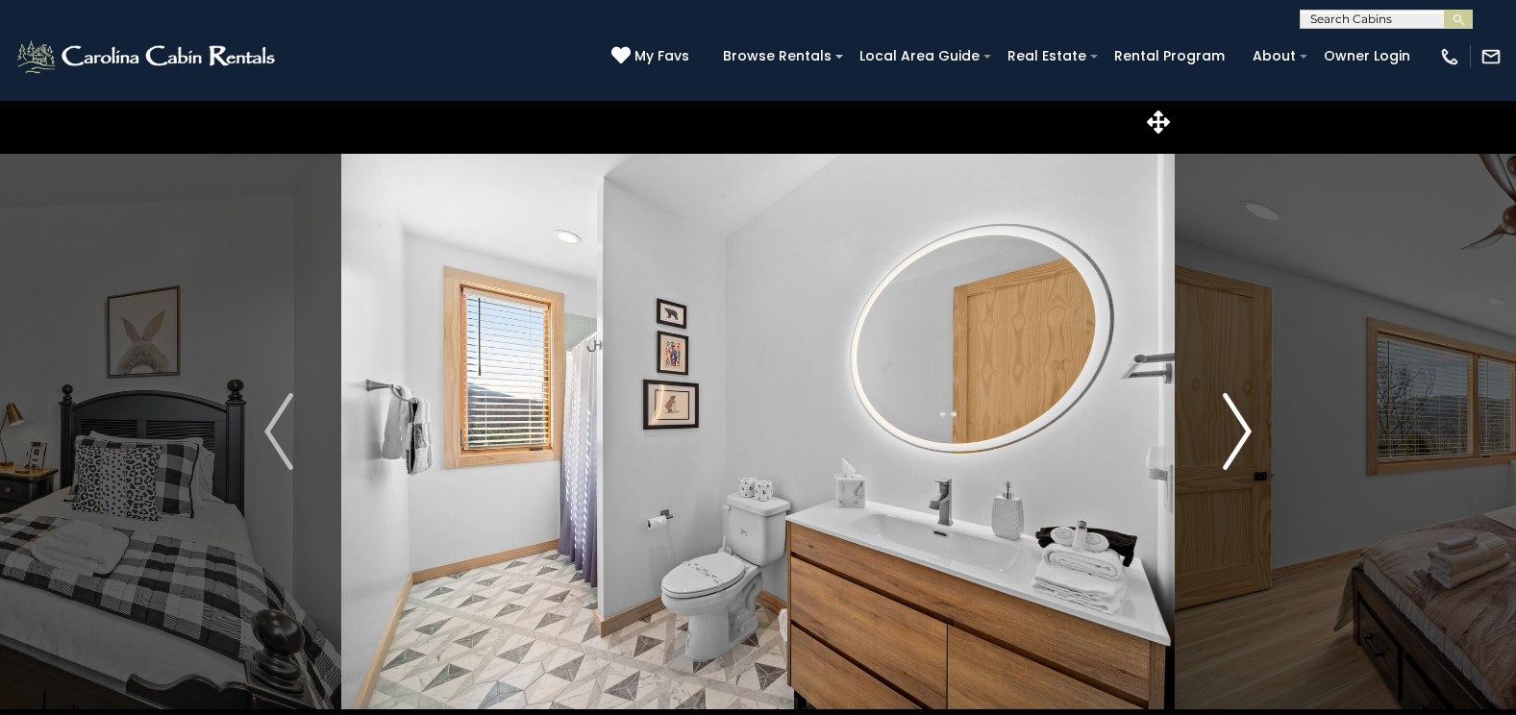
click at [1223, 452] on img "Next" at bounding box center [1237, 431] width 29 height 77
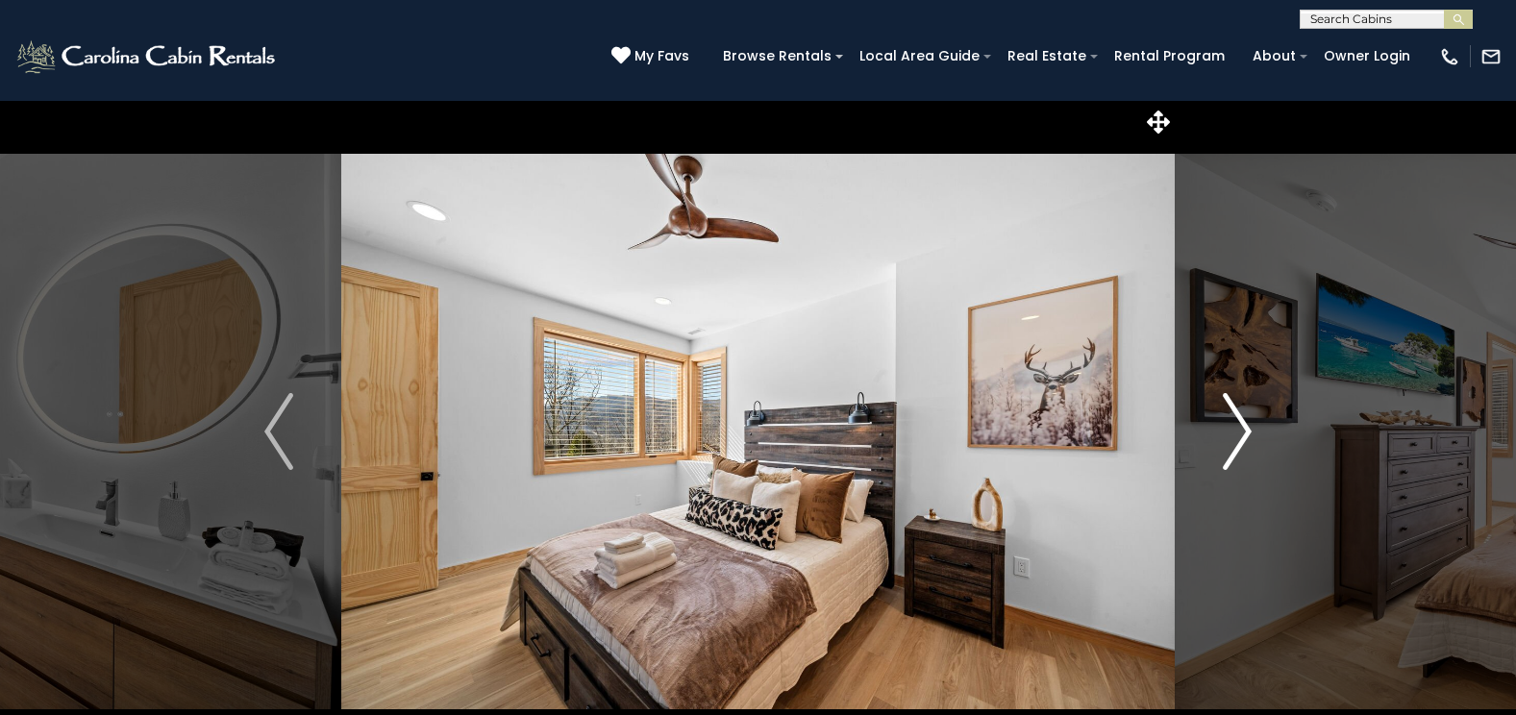
click at [1223, 452] on img "Next" at bounding box center [1237, 431] width 29 height 77
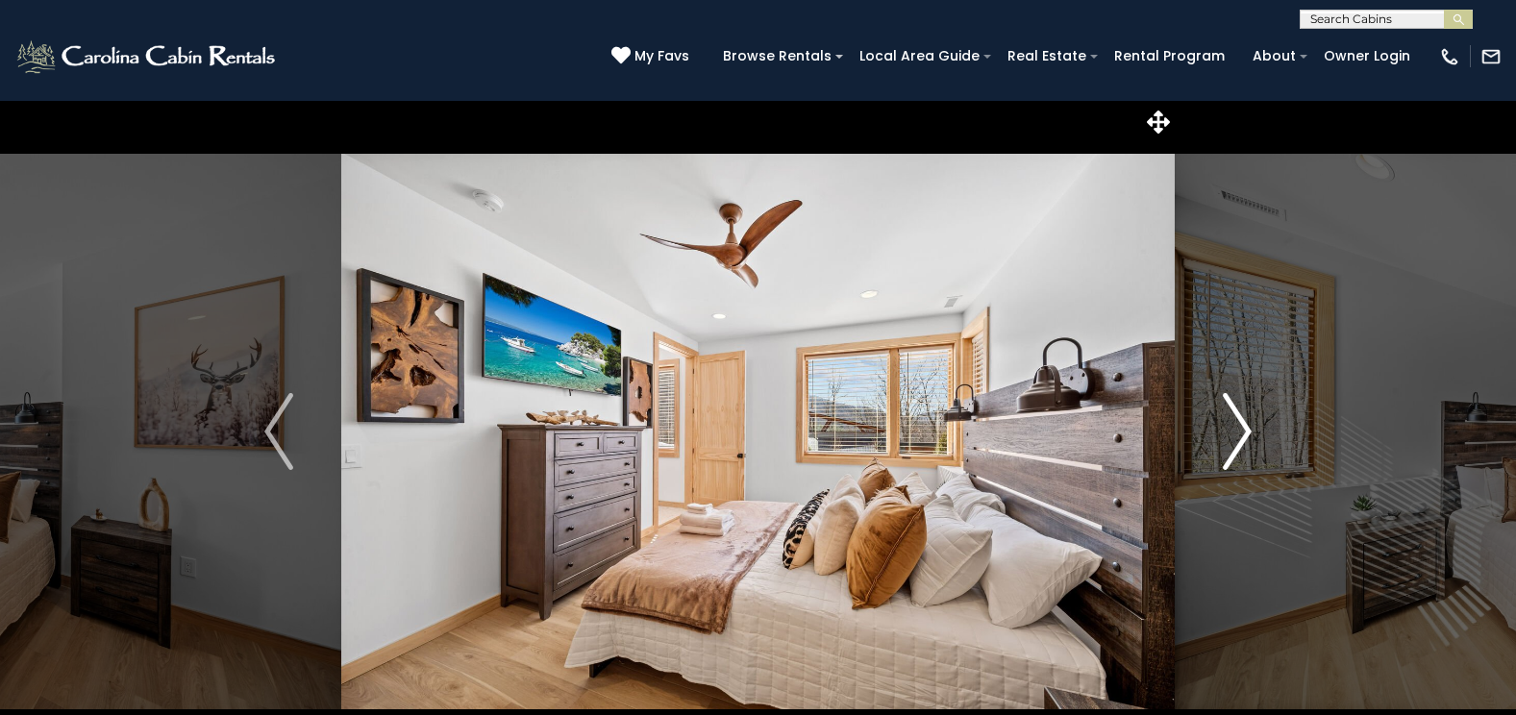
click at [1223, 452] on img "Next" at bounding box center [1237, 431] width 29 height 77
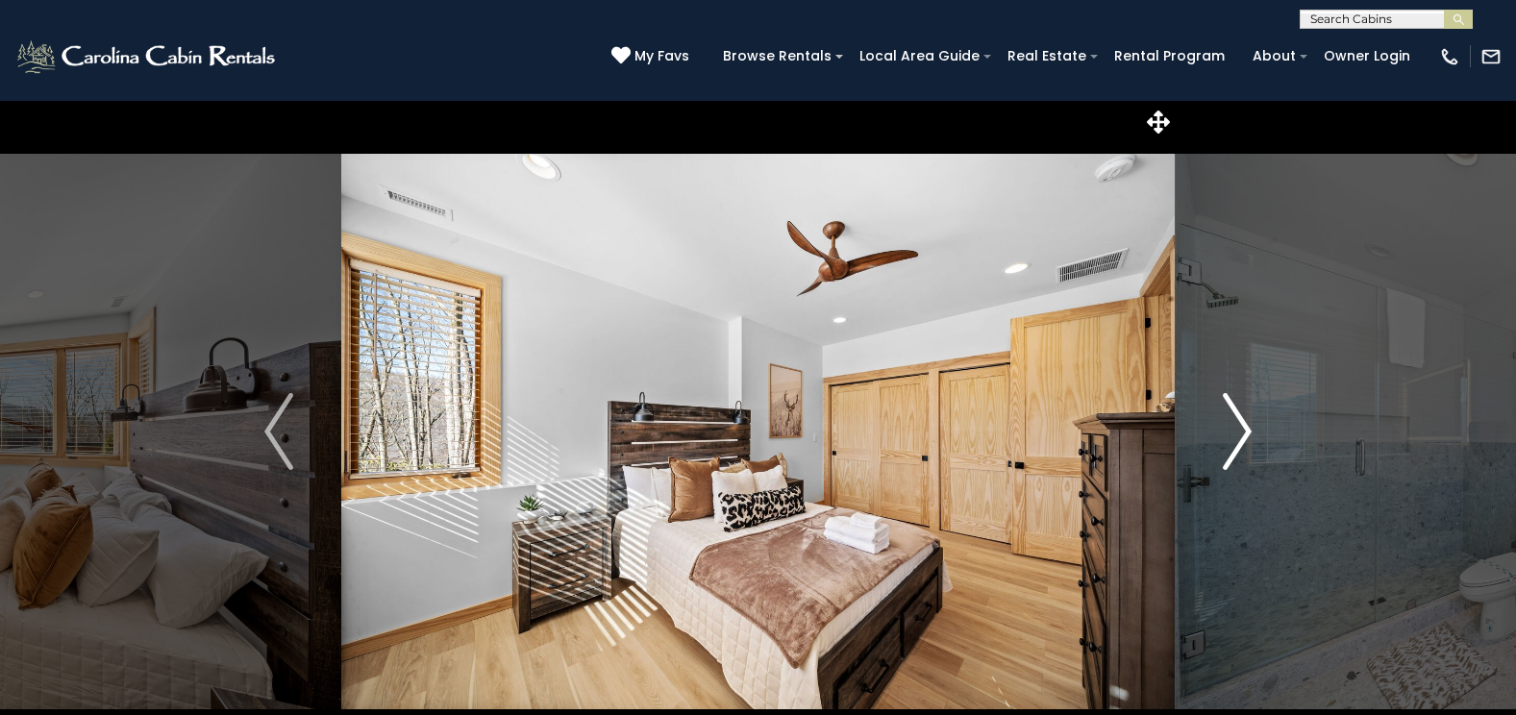
click at [1223, 452] on img "Next" at bounding box center [1237, 431] width 29 height 77
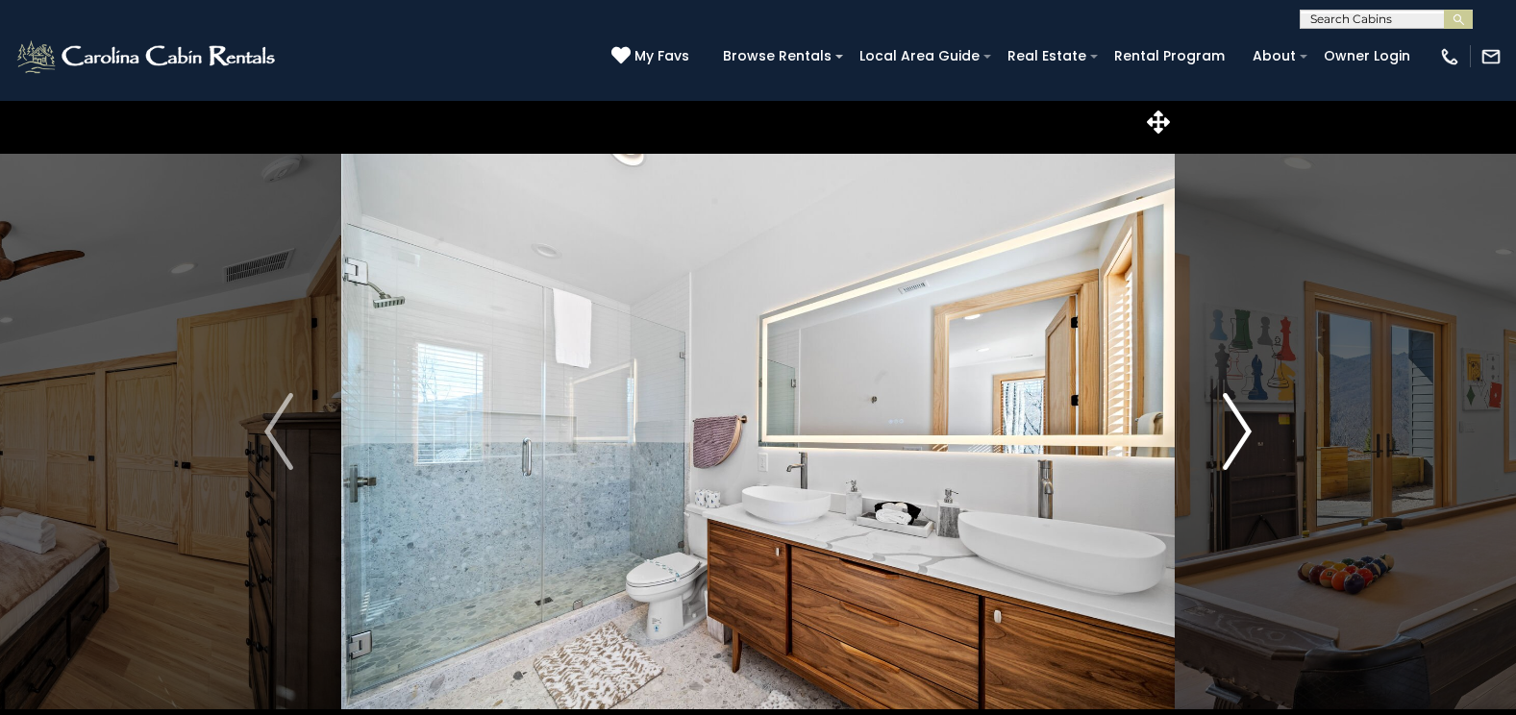
click at [1223, 452] on img "Next" at bounding box center [1237, 431] width 29 height 77
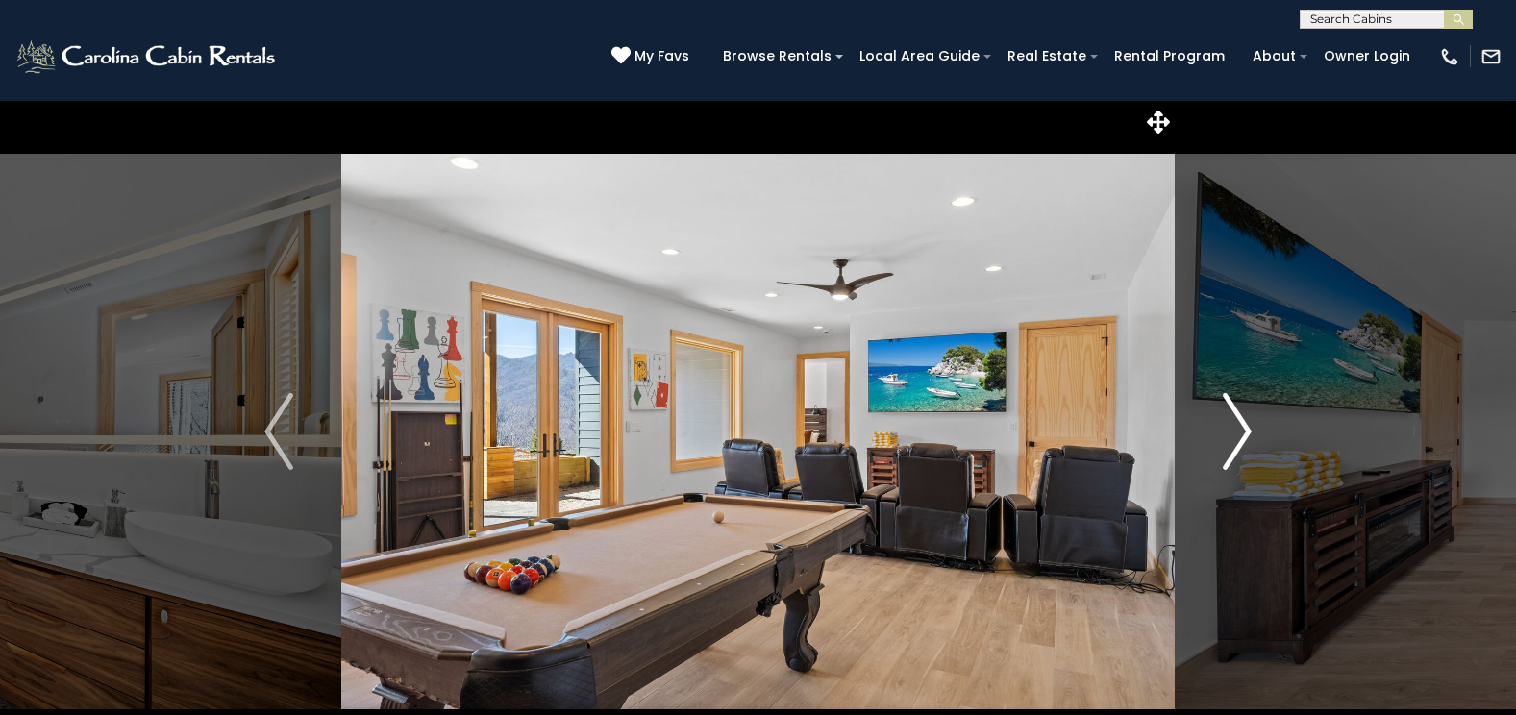
click at [1223, 452] on img "Next" at bounding box center [1237, 431] width 29 height 77
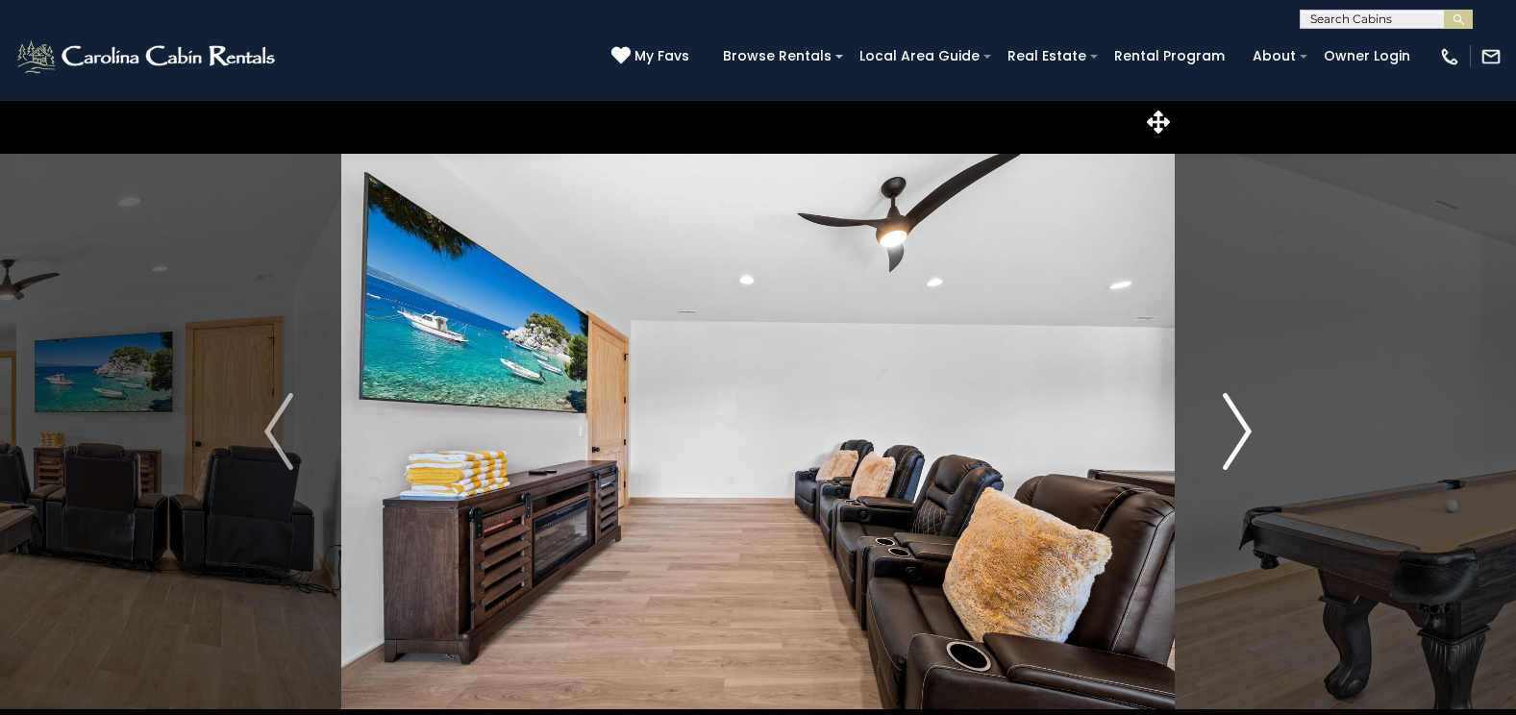
click at [1223, 452] on img "Next" at bounding box center [1237, 431] width 29 height 77
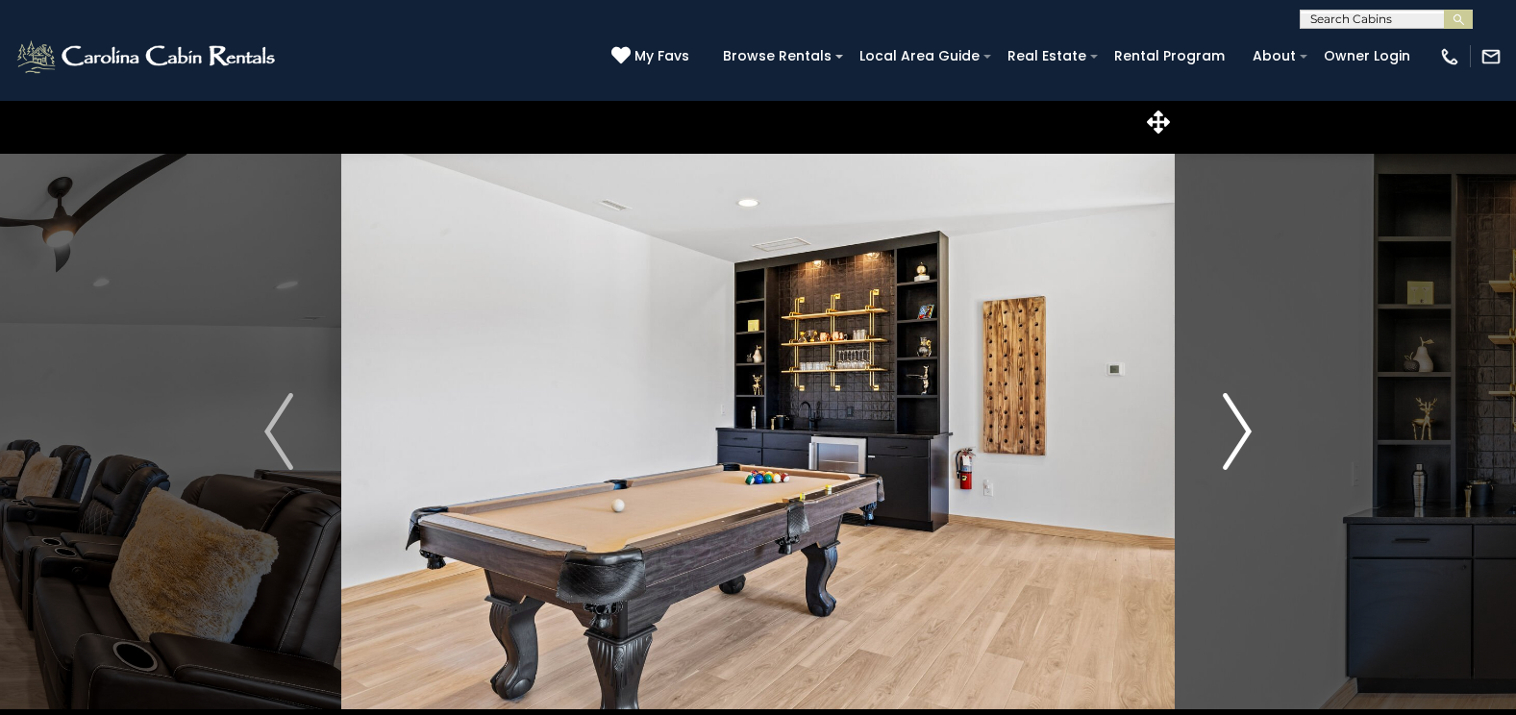
click at [1223, 452] on img "Next" at bounding box center [1237, 431] width 29 height 77
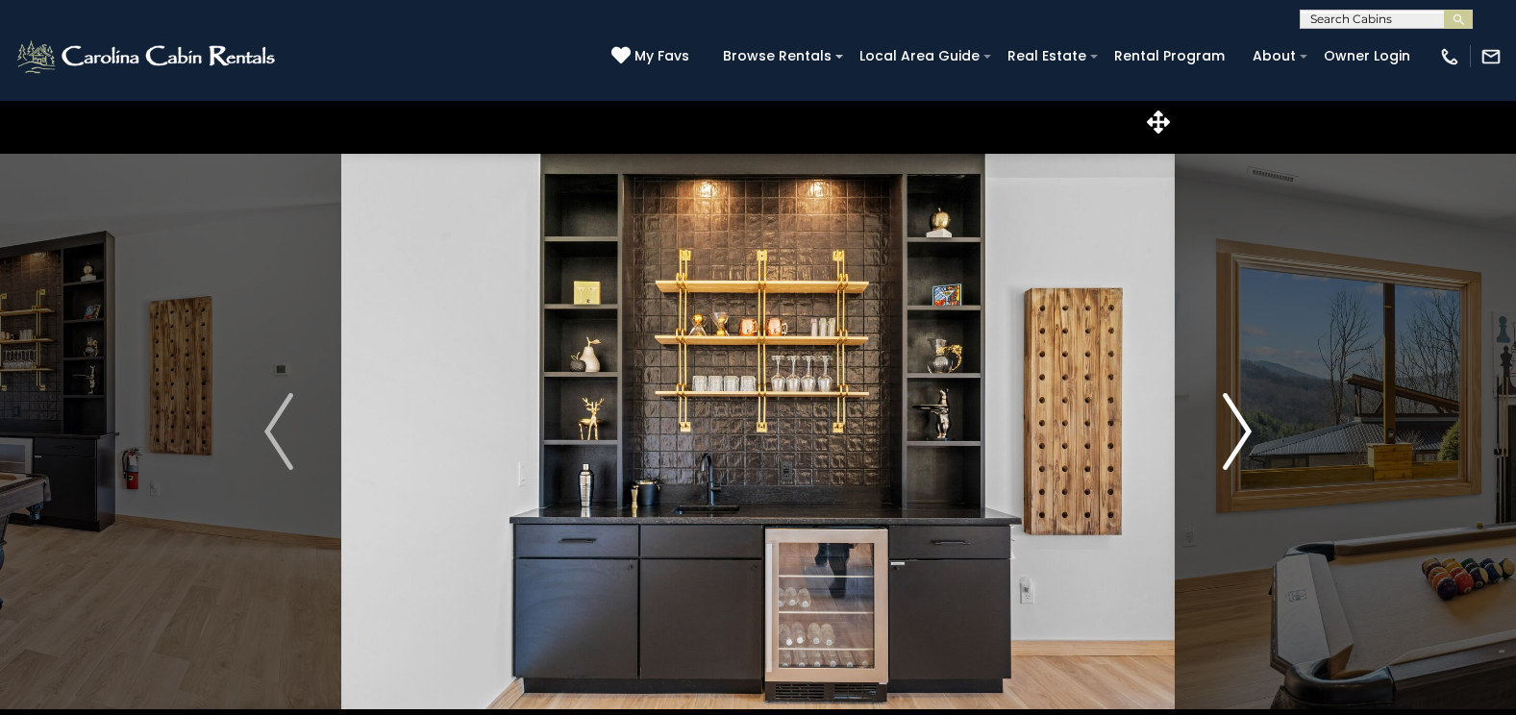
click at [1223, 452] on img "Next" at bounding box center [1237, 431] width 29 height 77
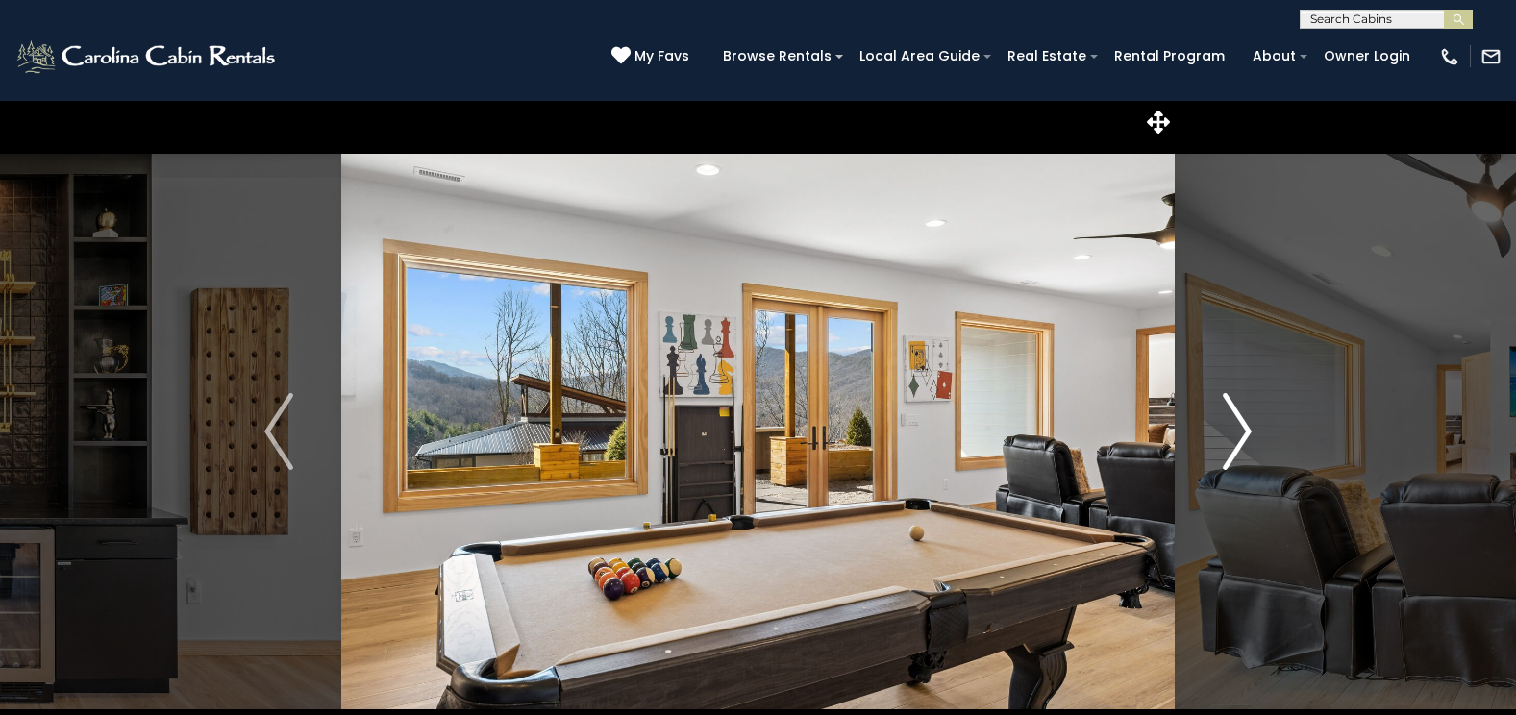
click at [1223, 452] on img "Next" at bounding box center [1237, 431] width 29 height 77
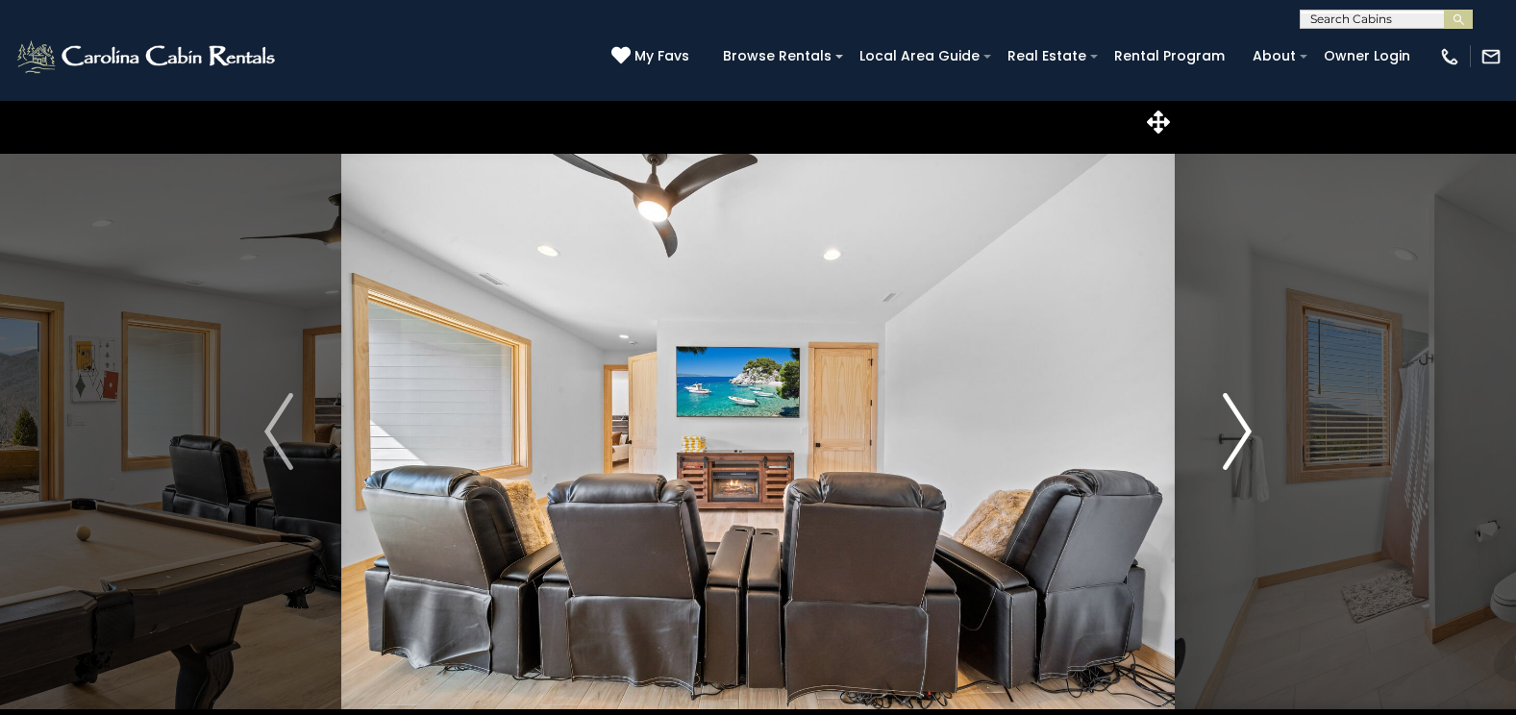
click at [1223, 452] on img "Next" at bounding box center [1237, 431] width 29 height 77
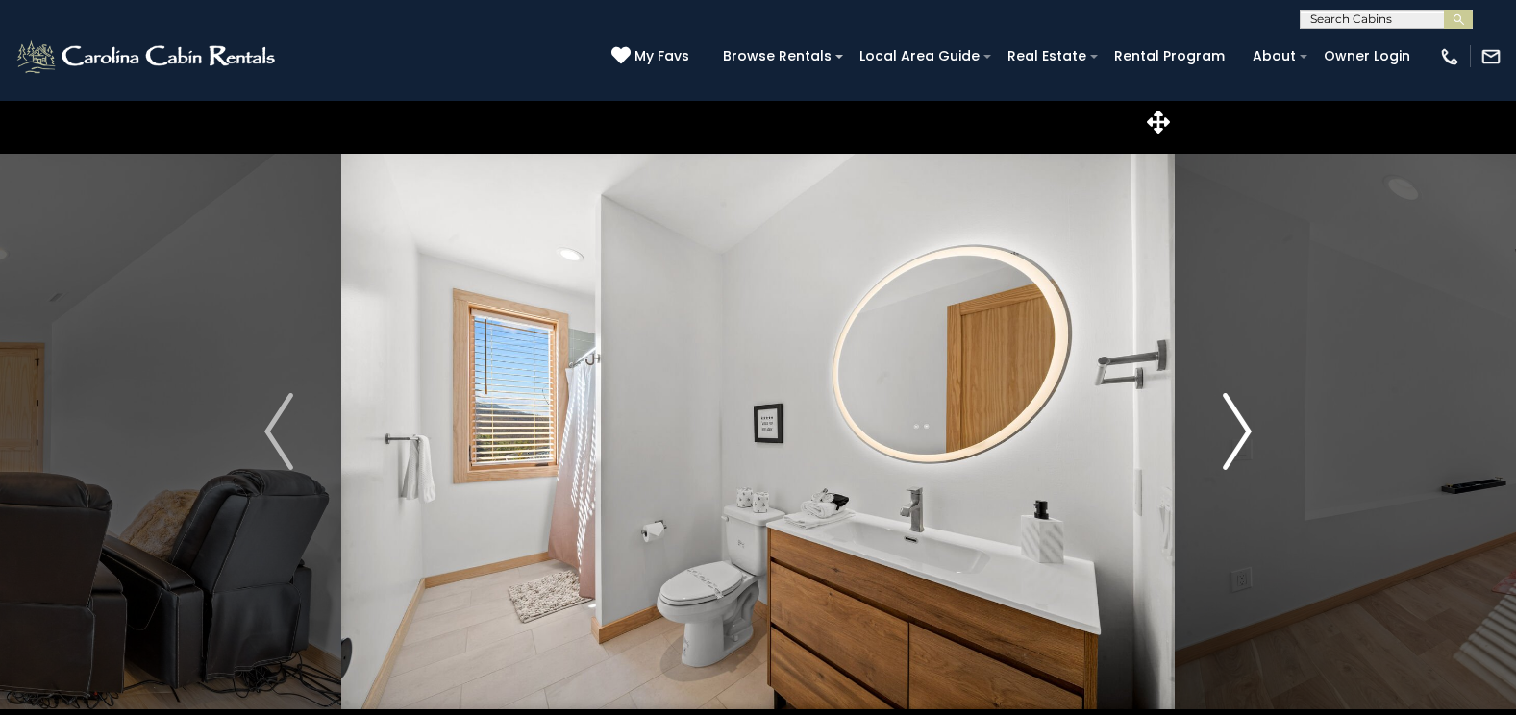
click at [1223, 452] on img "Next" at bounding box center [1237, 431] width 29 height 77
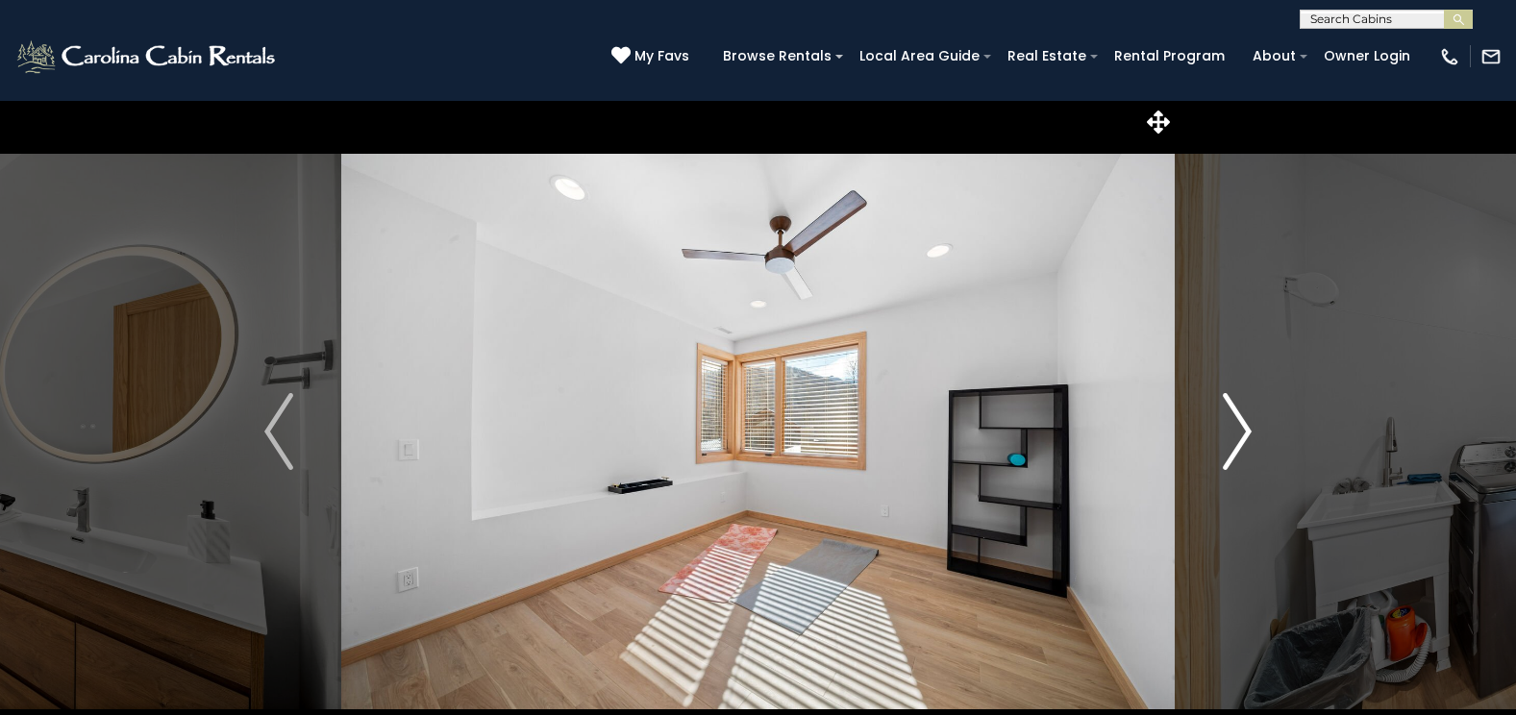
click at [1223, 452] on img "Next" at bounding box center [1237, 431] width 29 height 77
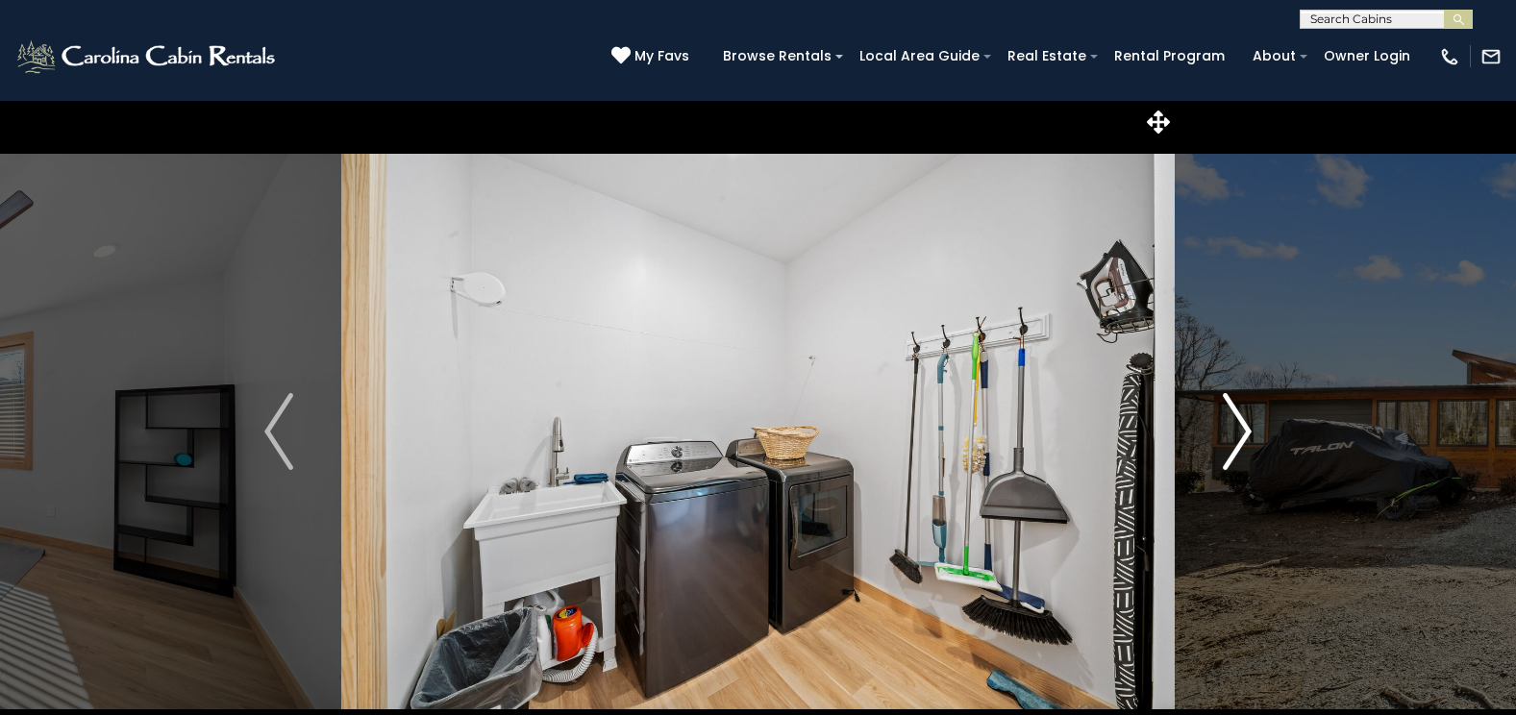
click at [1223, 452] on img "Next" at bounding box center [1237, 431] width 29 height 77
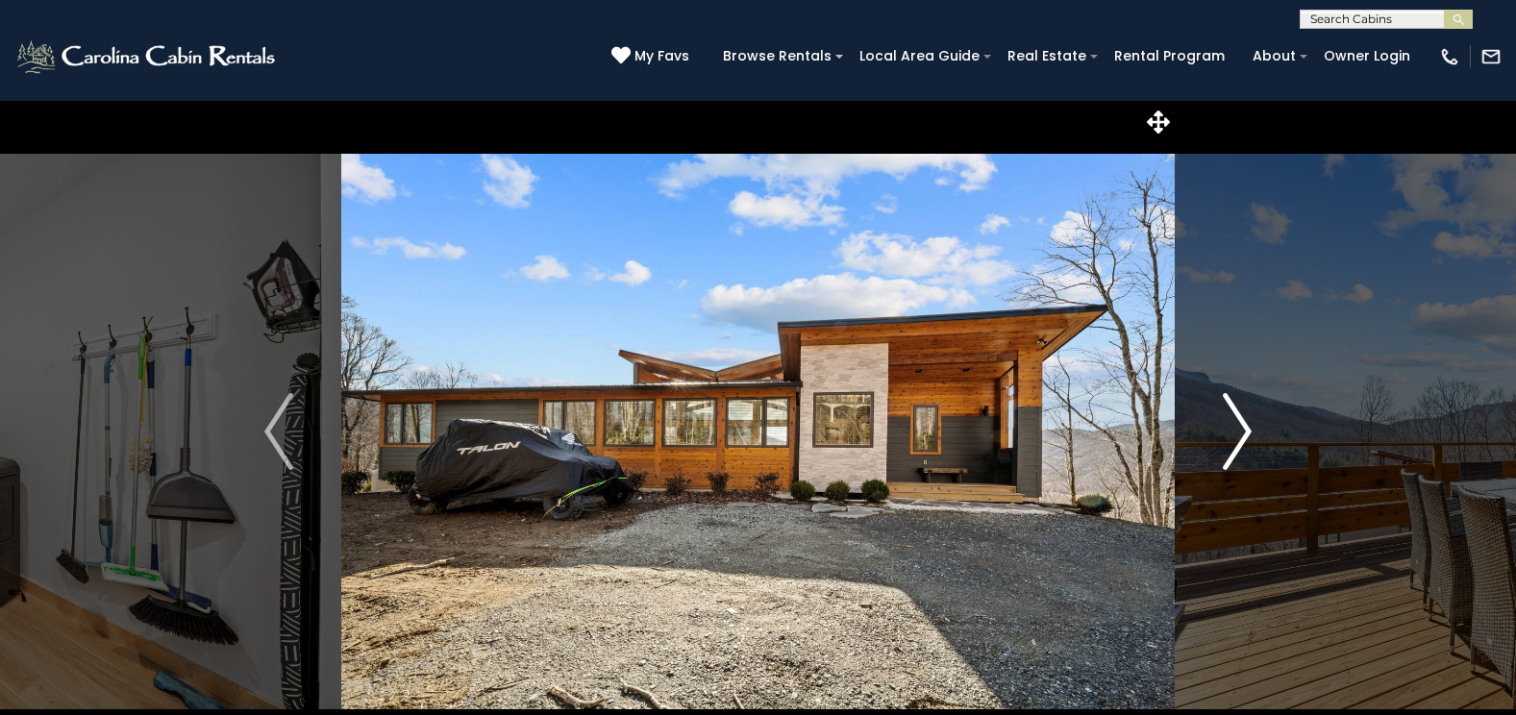
click at [1223, 452] on img "Next" at bounding box center [1237, 431] width 29 height 77
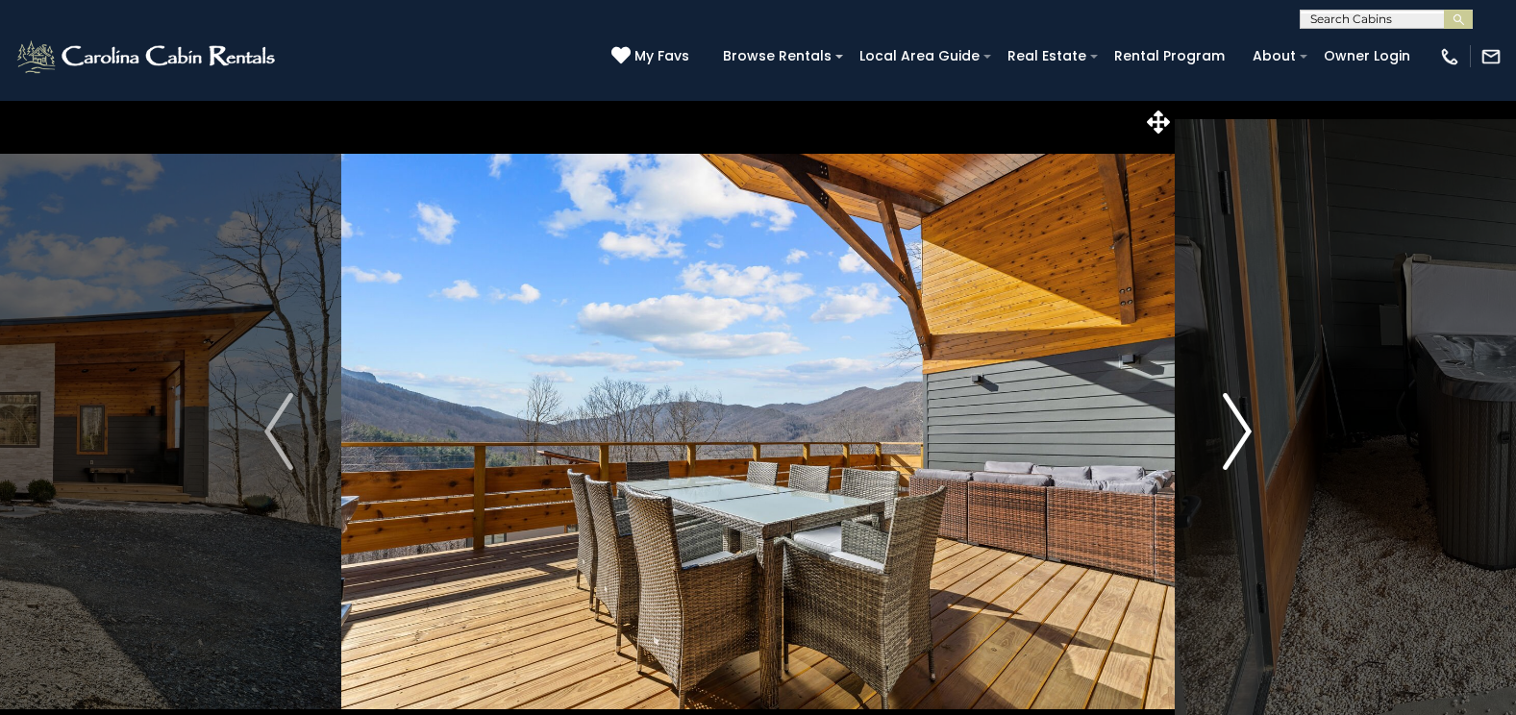
click at [1223, 452] on img "Next" at bounding box center [1237, 431] width 29 height 77
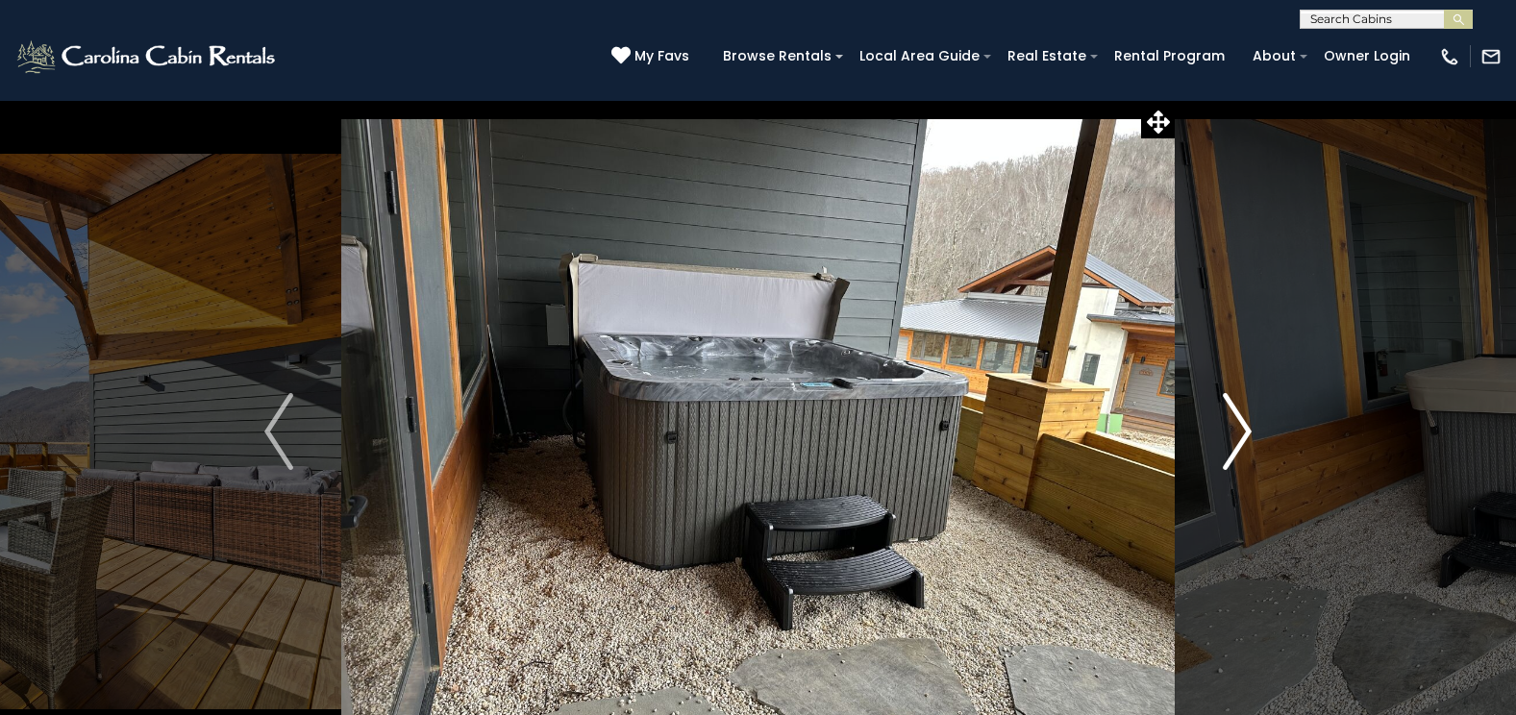
click at [1223, 452] on img "Next" at bounding box center [1237, 431] width 29 height 77
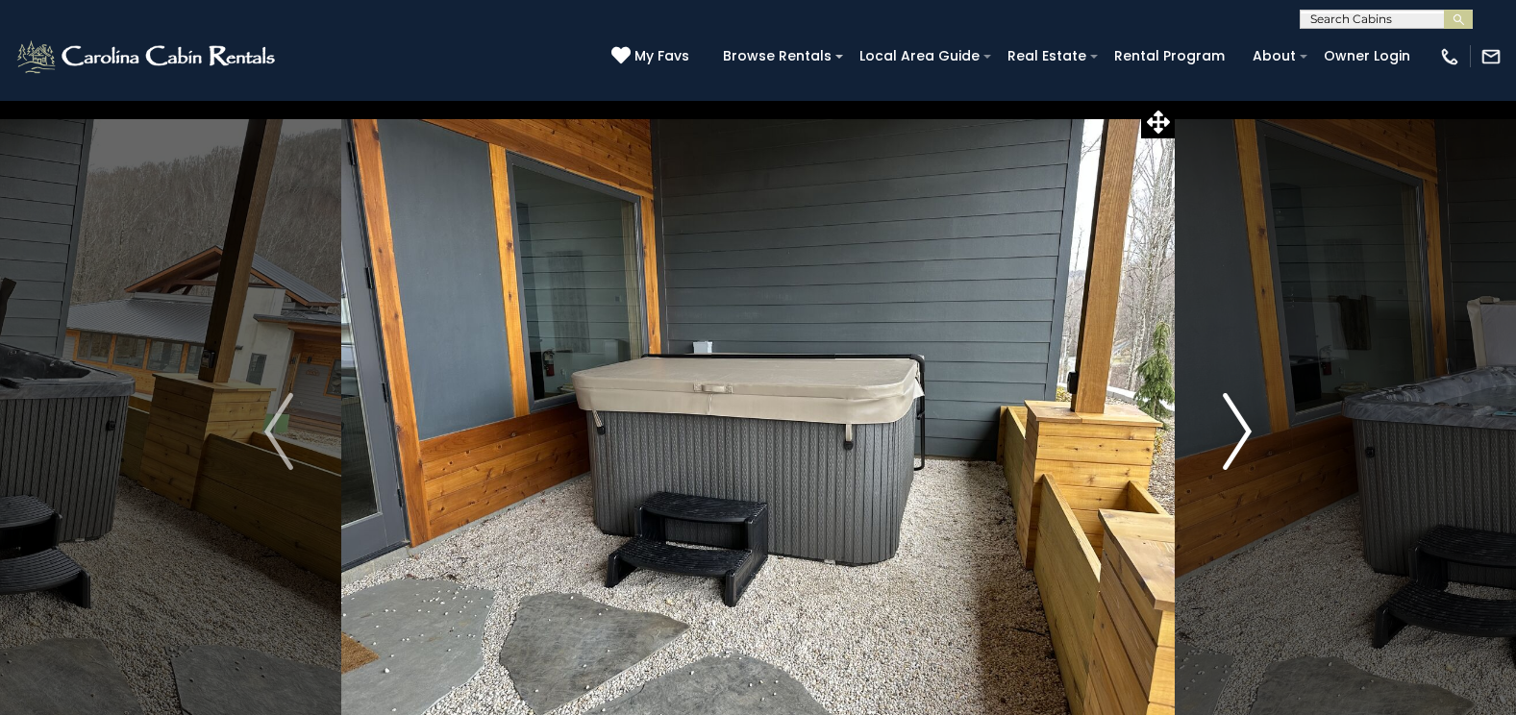
click at [1223, 452] on img "Next" at bounding box center [1237, 431] width 29 height 77
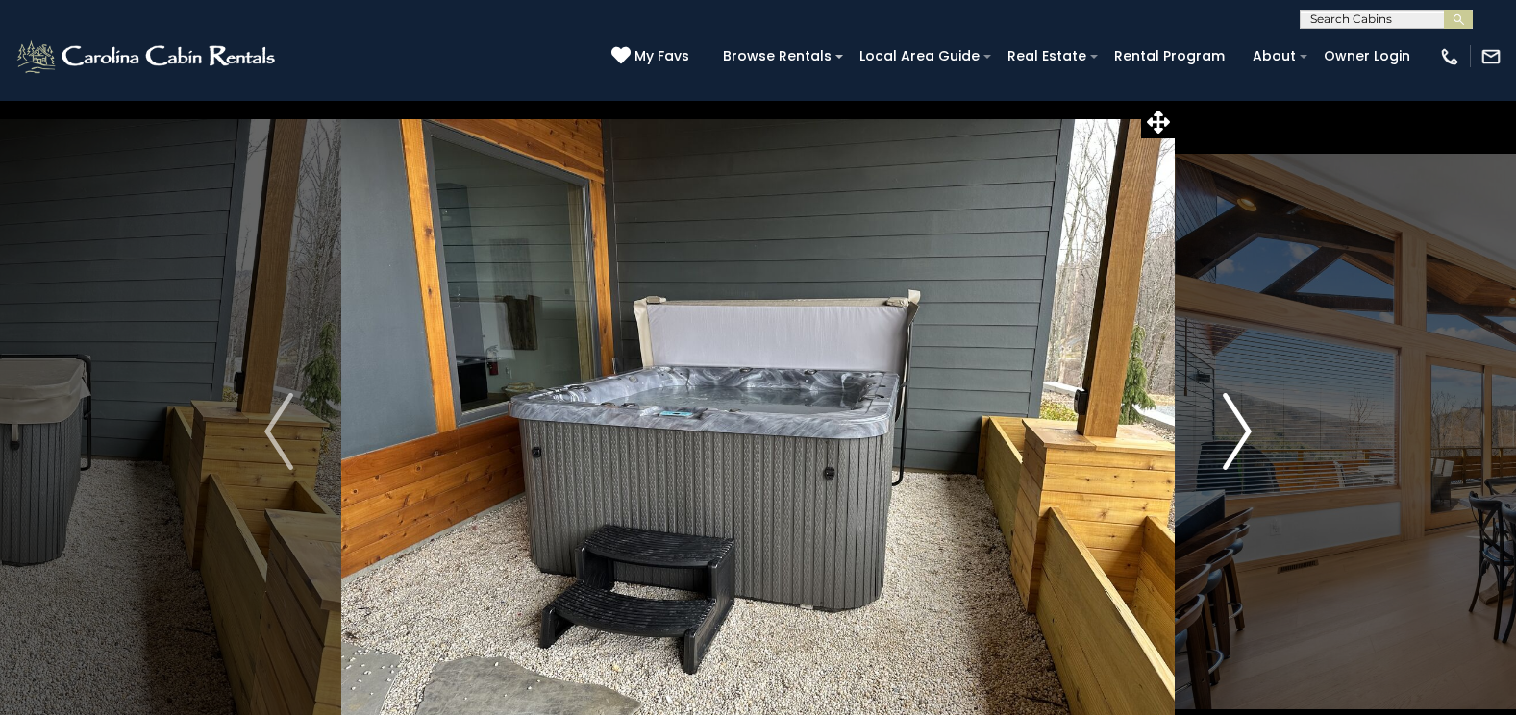
click at [1223, 452] on img "Next" at bounding box center [1237, 431] width 29 height 77
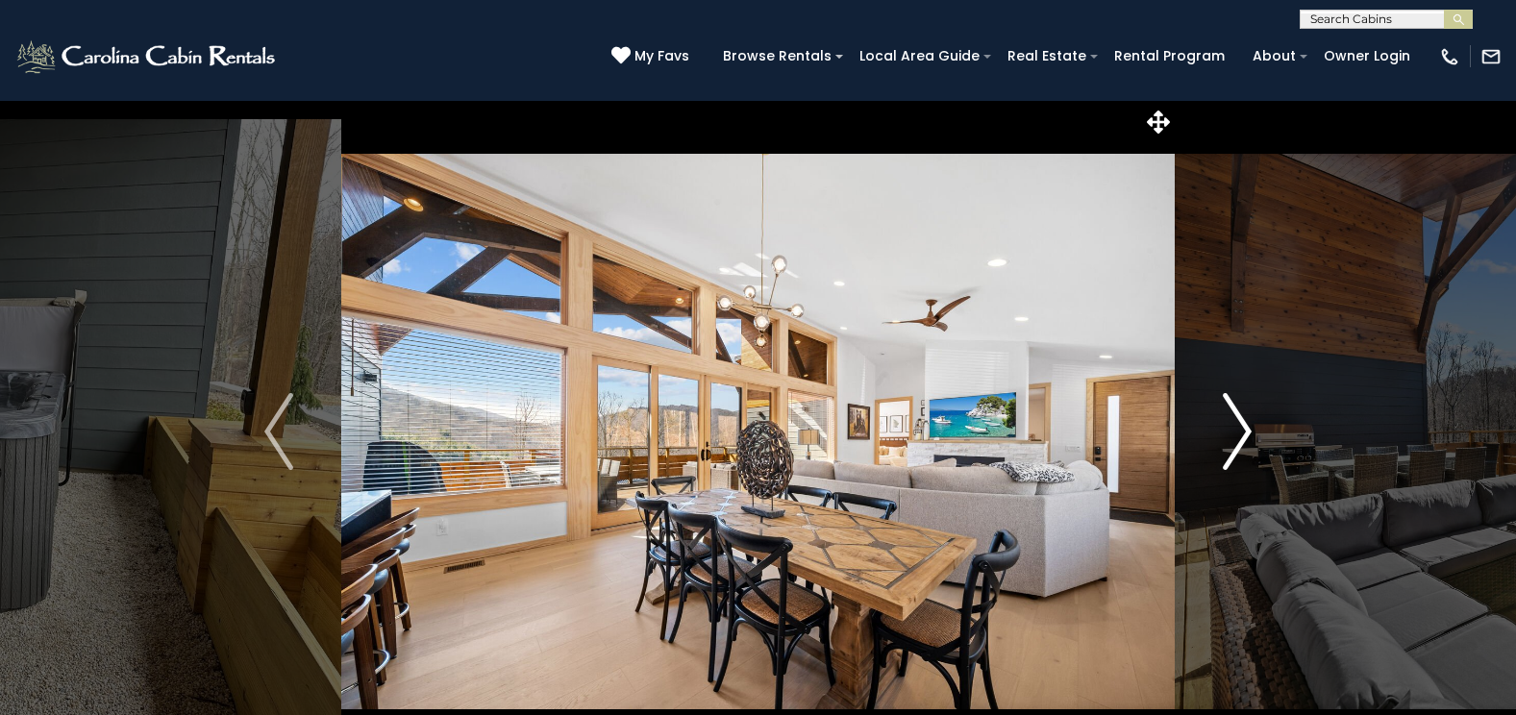
click at [1223, 452] on img "Next" at bounding box center [1237, 431] width 29 height 77
